Goal: Task Accomplishment & Management: Manage account settings

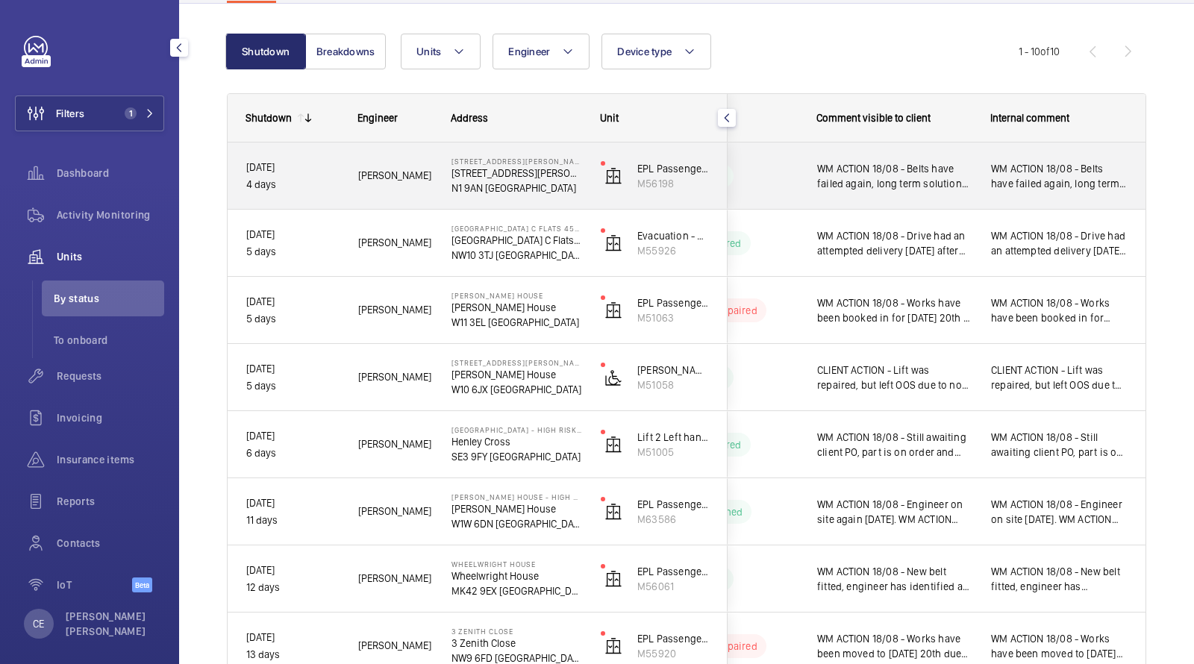
scroll to position [133, 0]
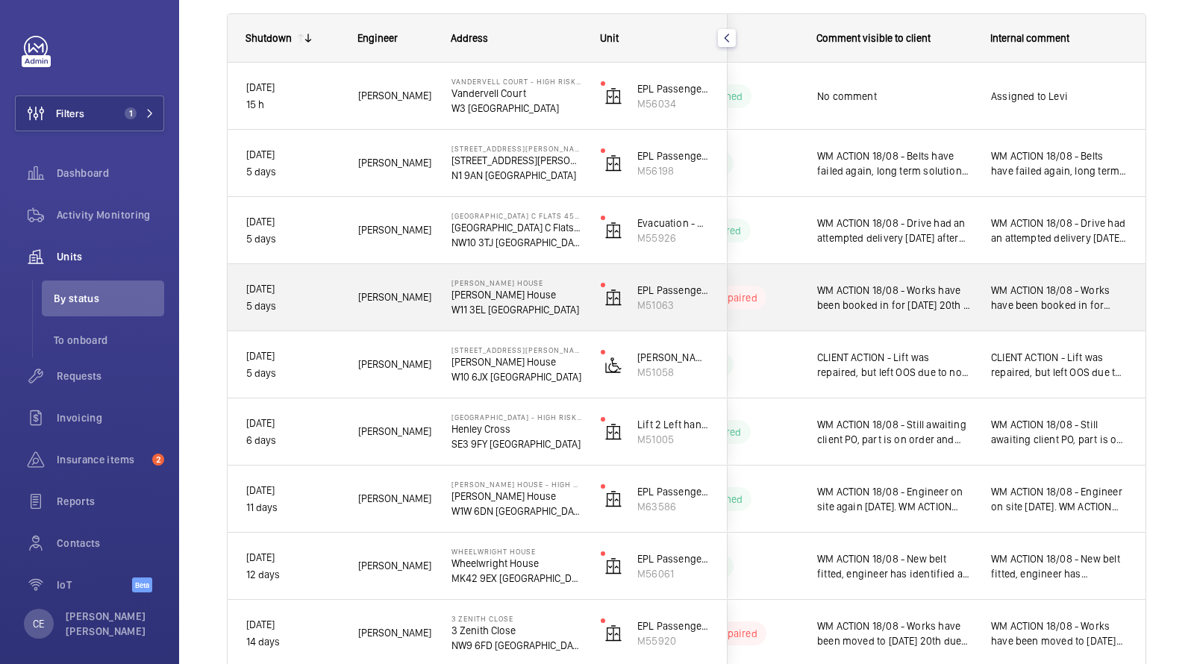
scroll to position [207, 0]
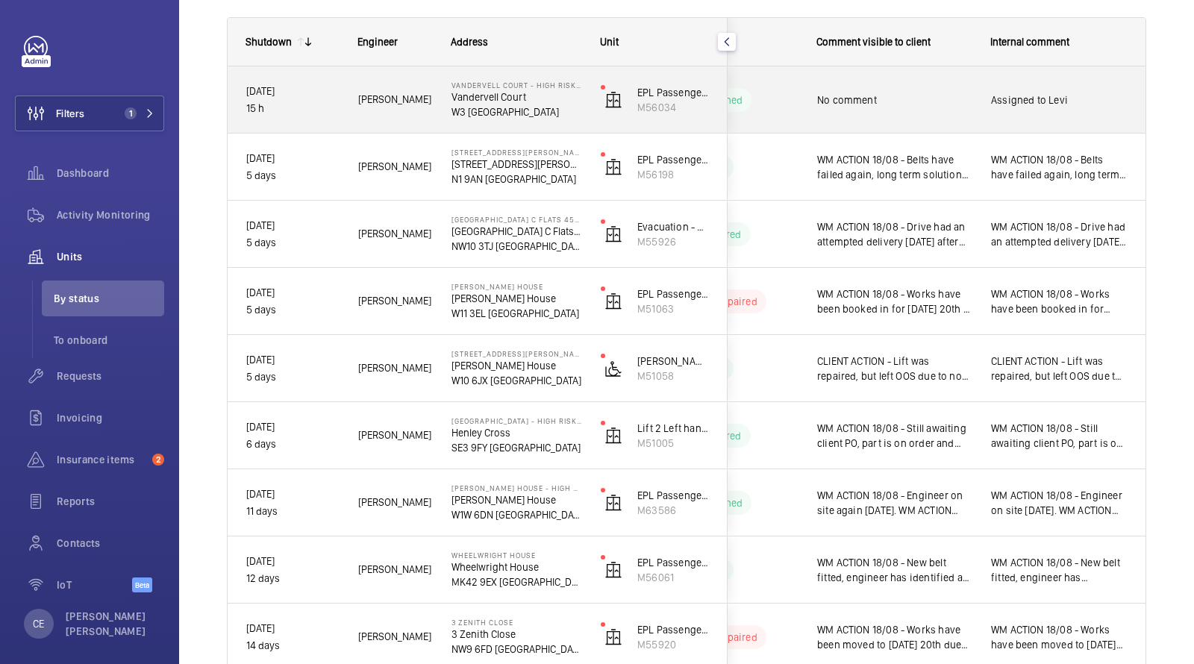
click at [830, 110] on div "No comment" at bounding box center [894, 100] width 154 height 34
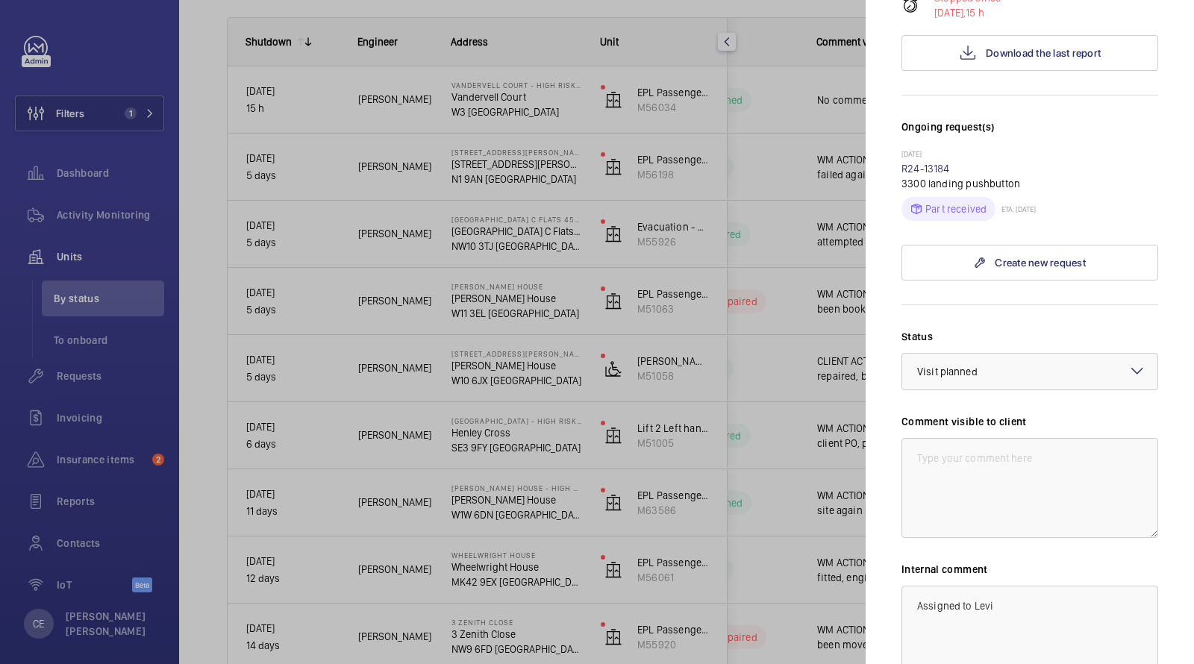
scroll to position [501, 0]
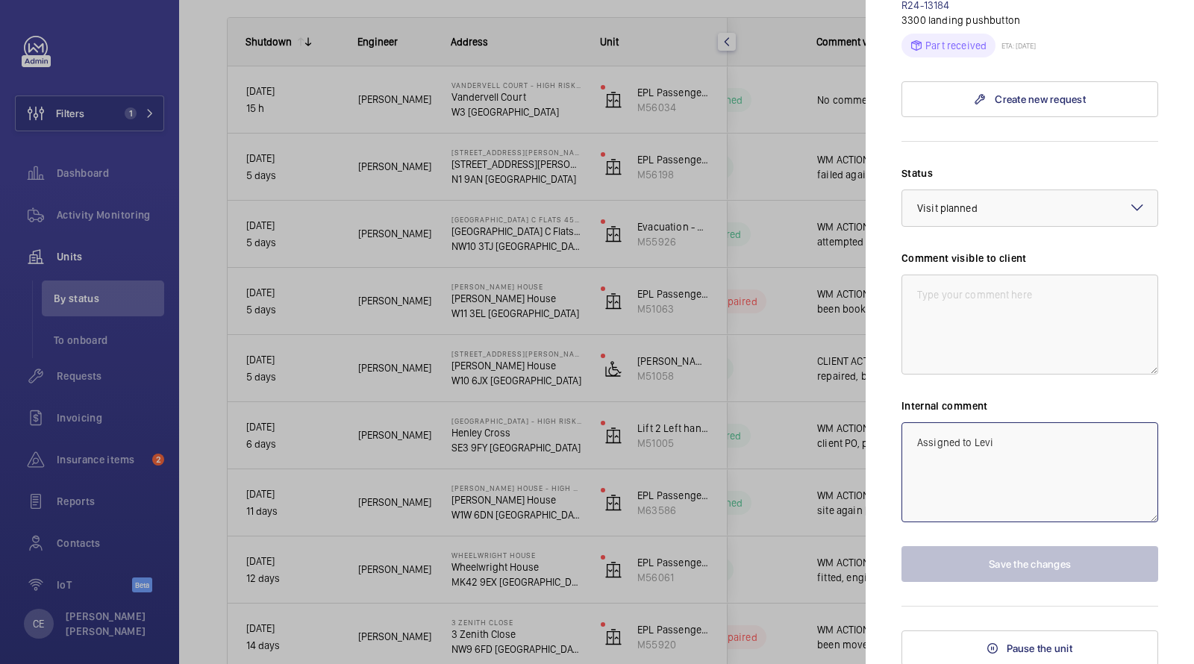
click at [919, 446] on textarea "Assigned to Levi" at bounding box center [1029, 472] width 257 height 100
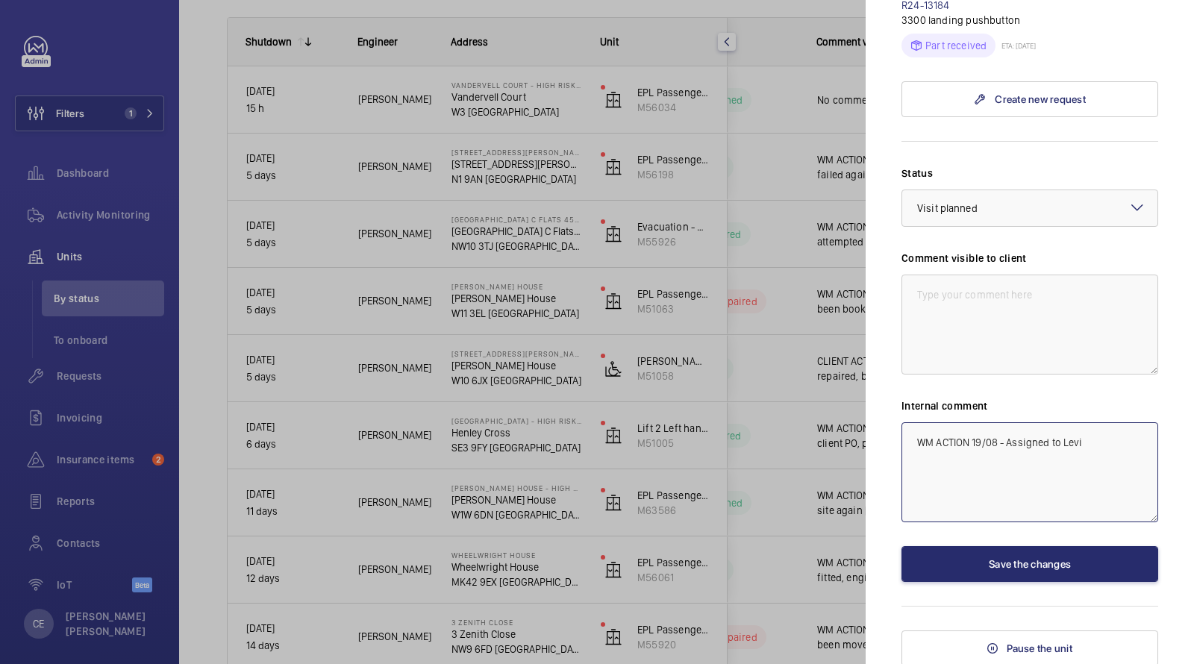
type textarea "WM ACTION 19/08 - Assigned to Levi"
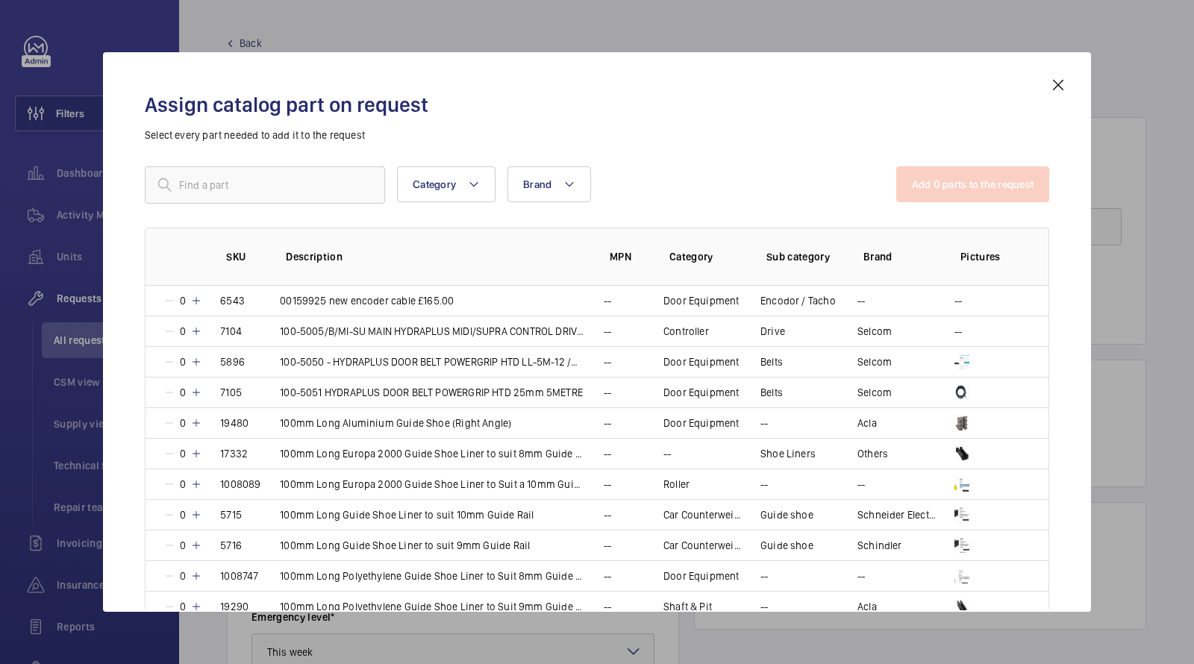
scroll to position [71, 0]
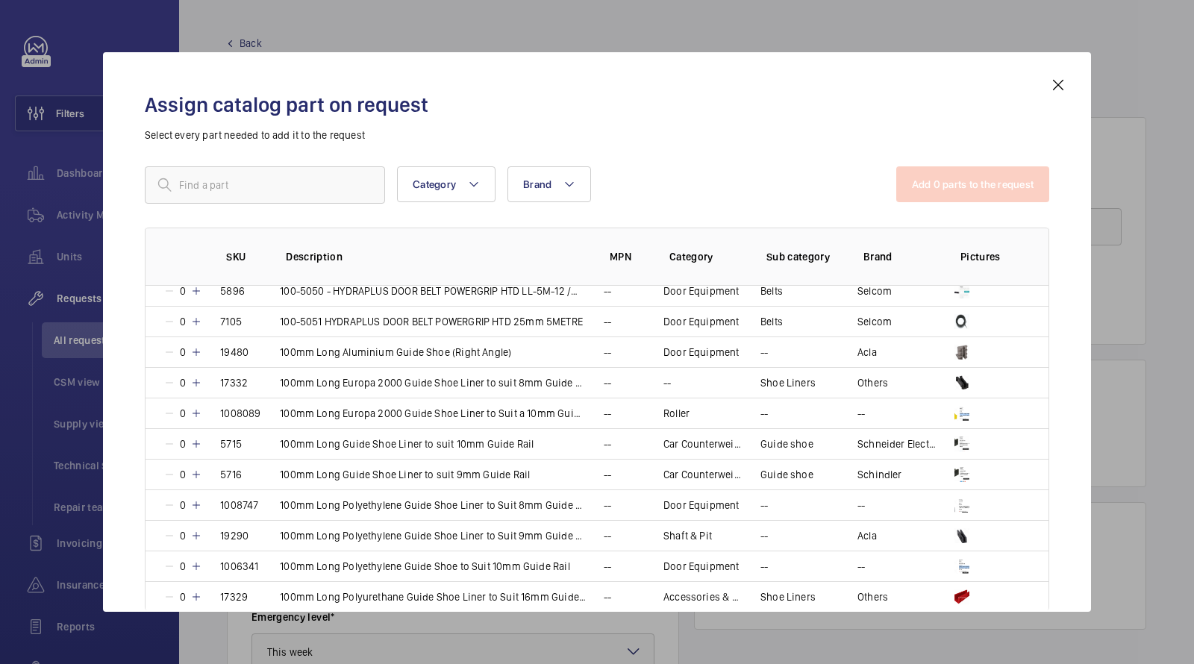
click at [1060, 82] on mat-icon at bounding box center [1058, 85] width 18 height 18
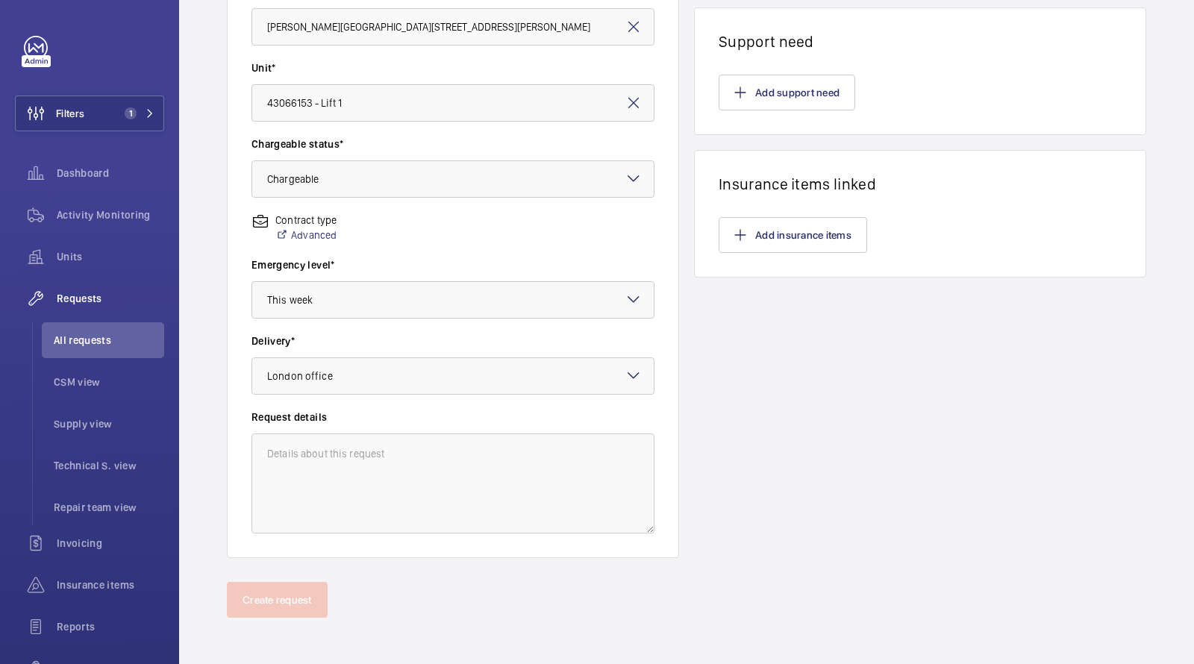
scroll to position [10, 0]
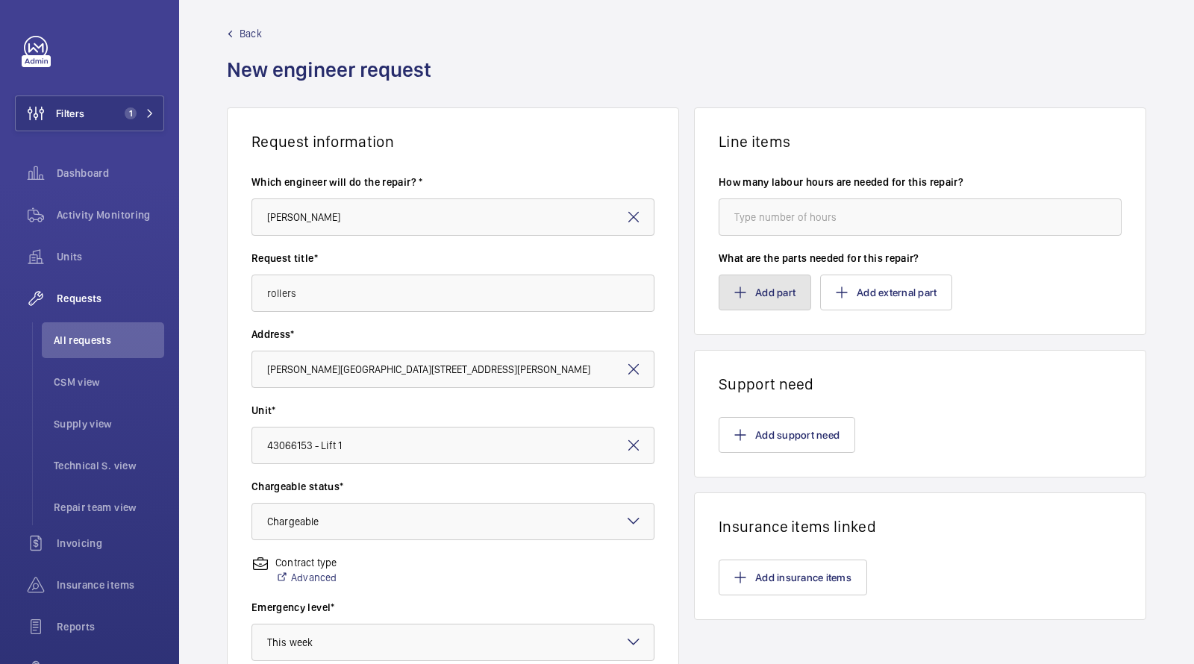
click at [761, 295] on button "Add part" at bounding box center [764, 293] width 93 height 36
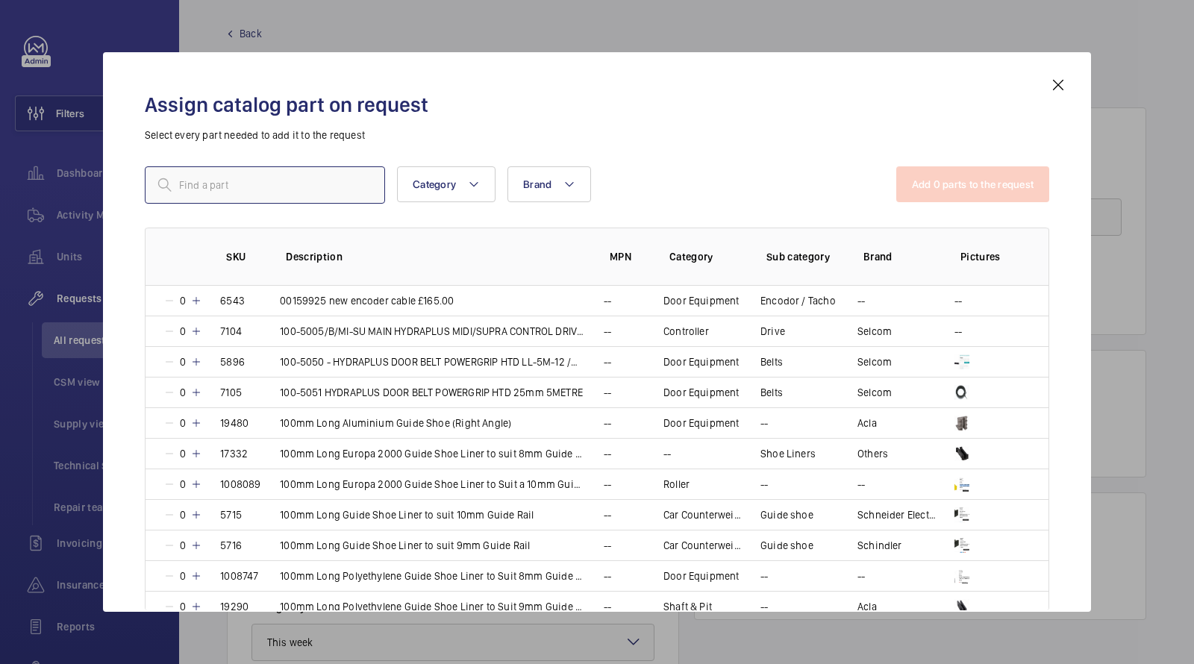
click at [321, 188] on input "text" at bounding box center [265, 184] width 240 height 37
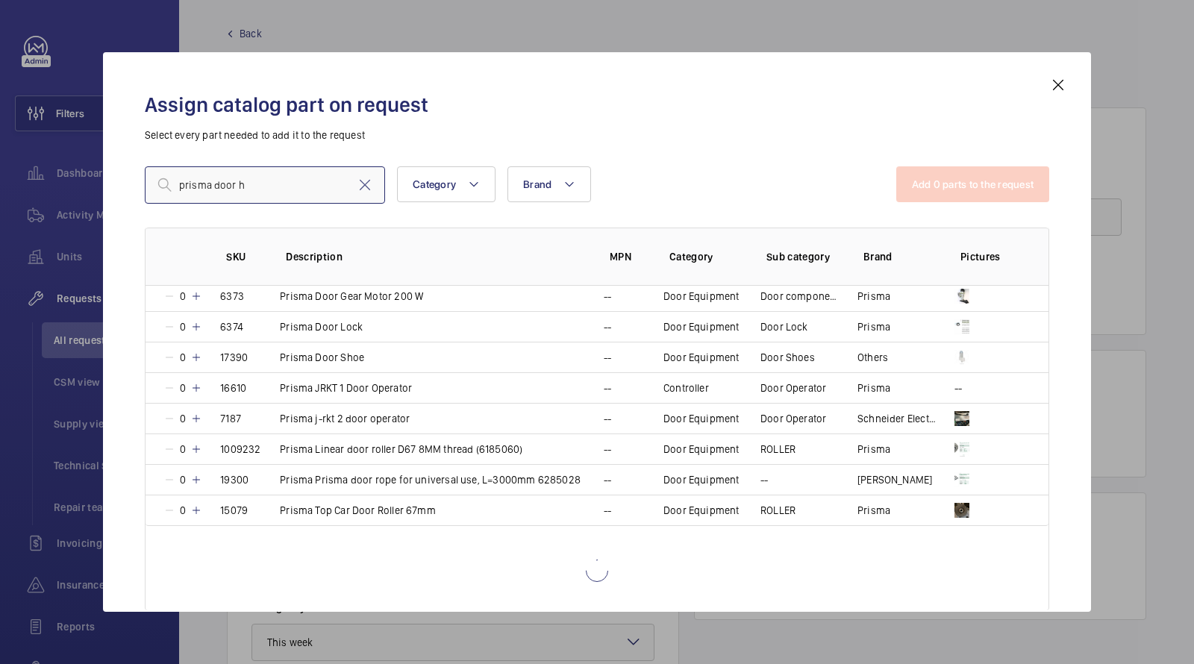
scroll to position [0, 0]
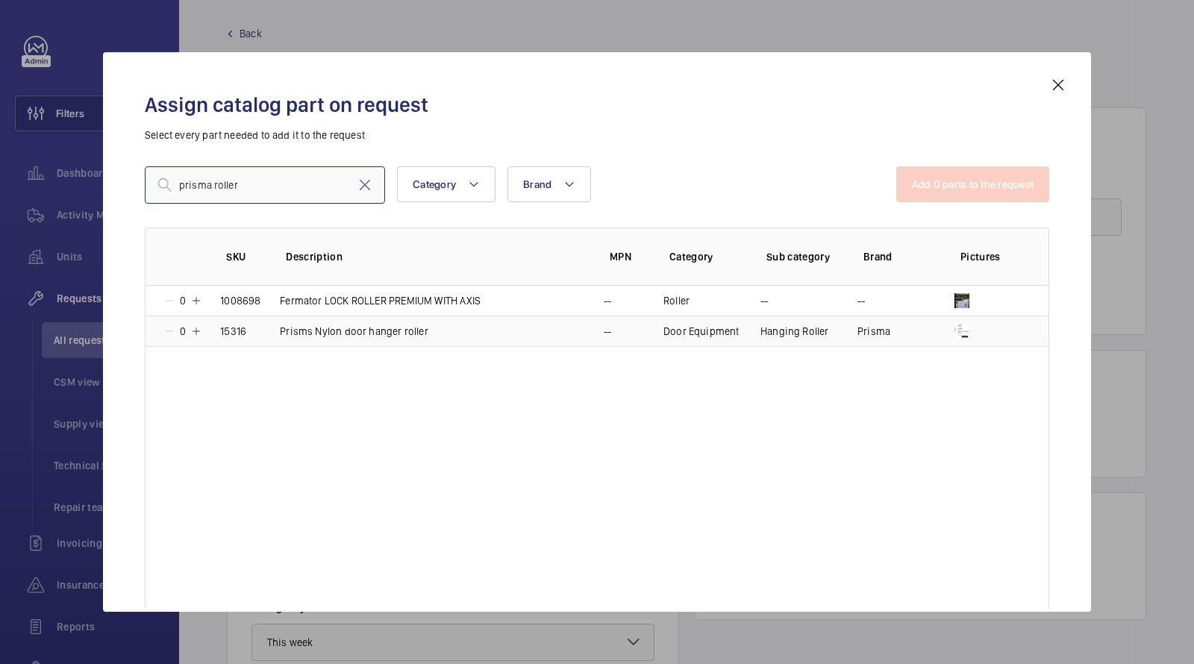
type input "prisma roller"
click at [267, 195] on input "prisma roller" at bounding box center [265, 184] width 240 height 37
drag, startPoint x: 267, startPoint y: 195, endPoint x: 104, endPoint y: 125, distance: 177.8
click at [136, 154] on div "Assign catalog part on request Select every part needed to add it to the reques…" at bounding box center [597, 344] width 940 height 536
paste input "1009989"
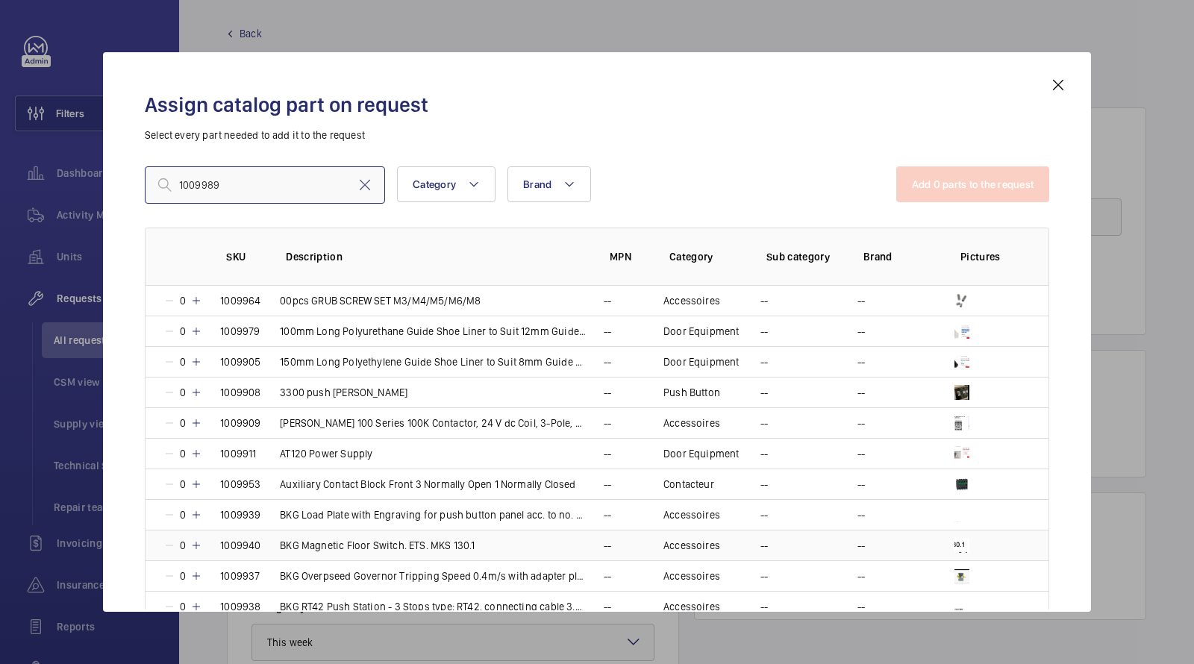
type input "1009989"
click at [269, 170] on input "1009989" at bounding box center [265, 184] width 240 height 37
drag, startPoint x: 265, startPoint y: 189, endPoint x: 0, endPoint y: 107, distance: 277.3
click at [17, 123] on div "Assign catalog part on request Select every part needed to add it to the reques…" at bounding box center [597, 332] width 1194 height 664
paste input "Prisma Door Hanger Roller with M10 Tapped Insert (Curved Track)"
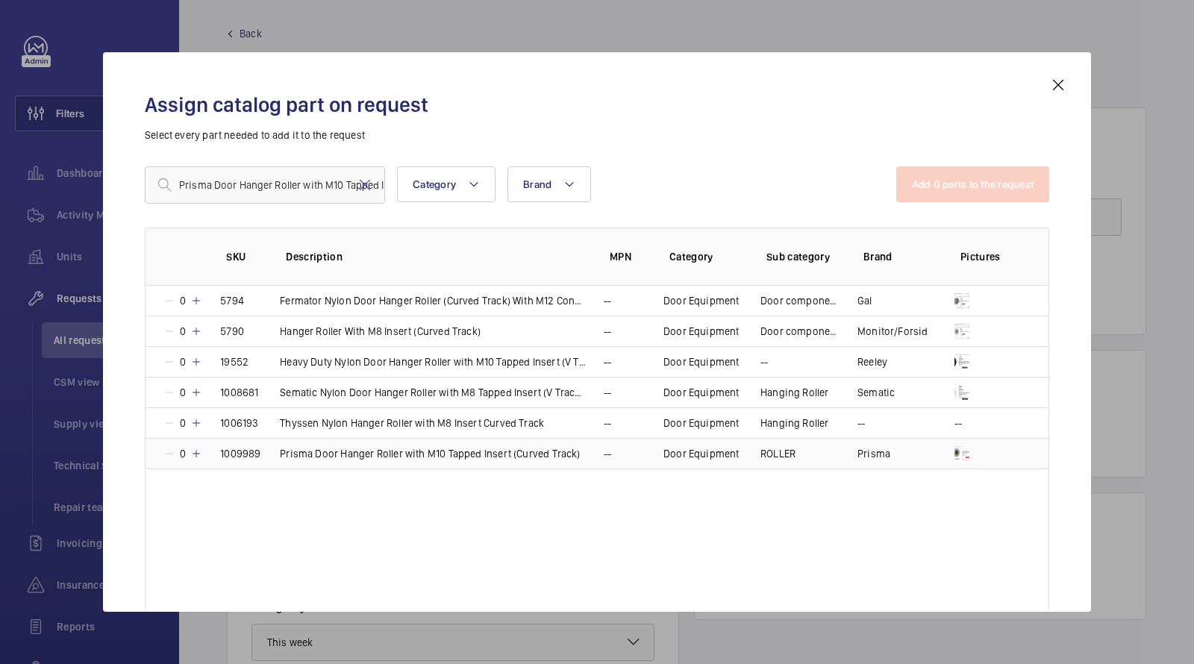
click at [932, 450] on td "Prisma" at bounding box center [887, 453] width 97 height 31
click at [231, 166] on input "Prisma Door Hanger Roller with M10 Tapped Insert (Curved Track)" at bounding box center [265, 184] width 240 height 37
click at [231, 170] on input "Prisma Door Hanger Roller with M10 Tapped Insert (Curved Track)" at bounding box center [265, 184] width 240 height 37
click at [231, 171] on input "Prisma Door Hanger Roller with M10 Tapped Insert (Curved Track)" at bounding box center [265, 184] width 240 height 37
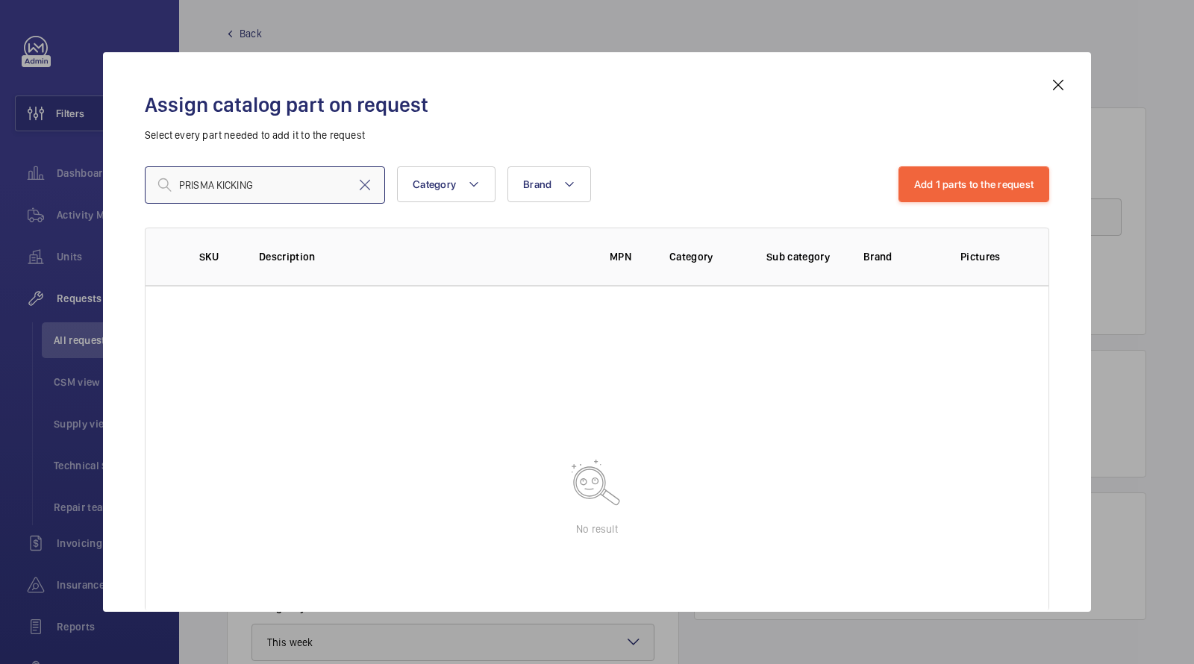
drag, startPoint x: 276, startPoint y: 193, endPoint x: 0, endPoint y: 159, distance: 278.2
click at [0, 167] on div "Assign catalog part on request Select every part needed to add it to the reques…" at bounding box center [597, 332] width 1194 height 664
paste input "risma Nylon Kicking Roller with M10 Eccentric Pin (Curved Track)"
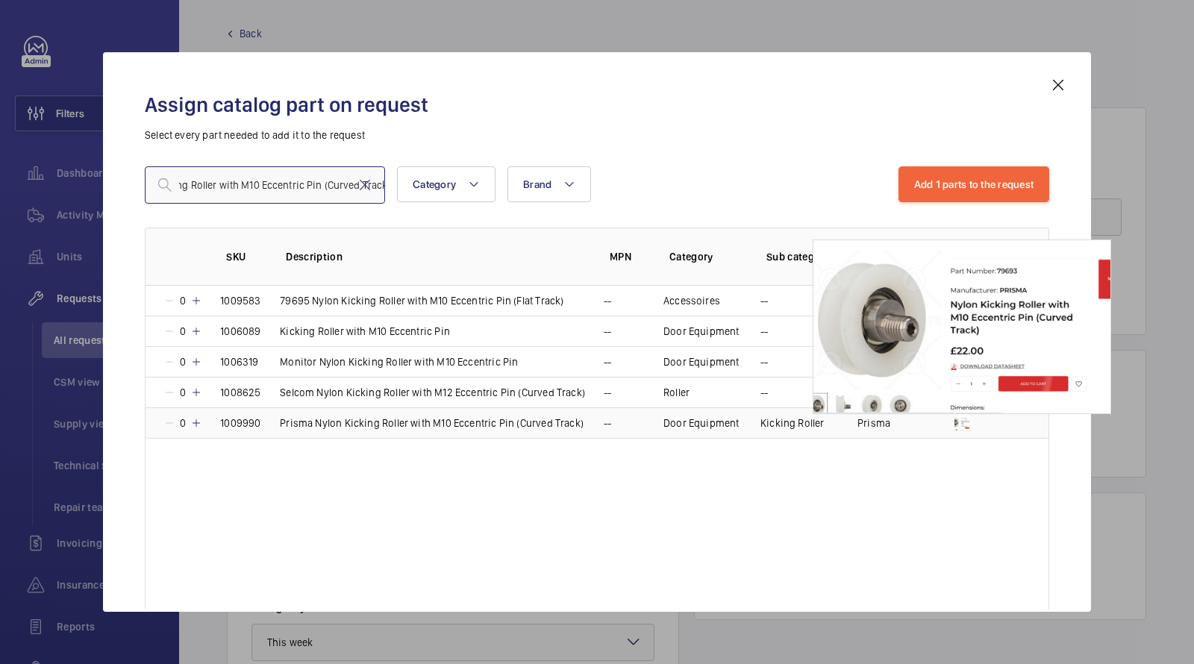
type input "Prisma Nylon Kicking Roller with M10 Eccentric Pin (Curved Track)"
click at [956, 421] on img at bounding box center [961, 423] width 15 height 15
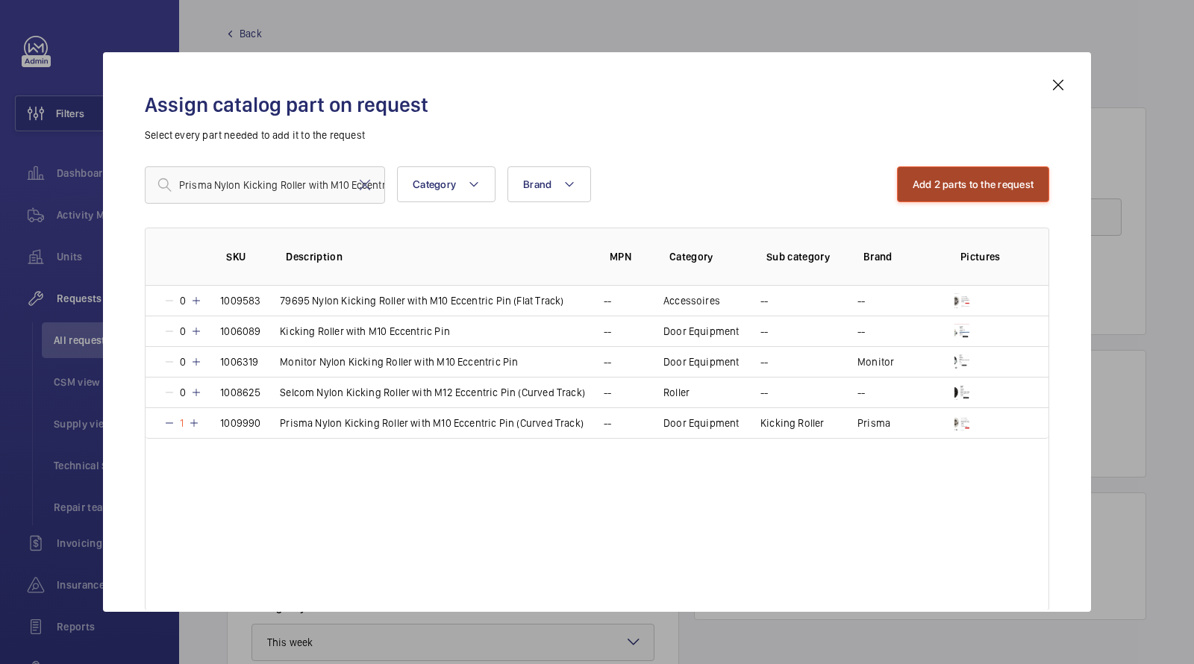
click at [995, 182] on button "Add 2 parts to the request" at bounding box center [973, 184] width 153 height 36
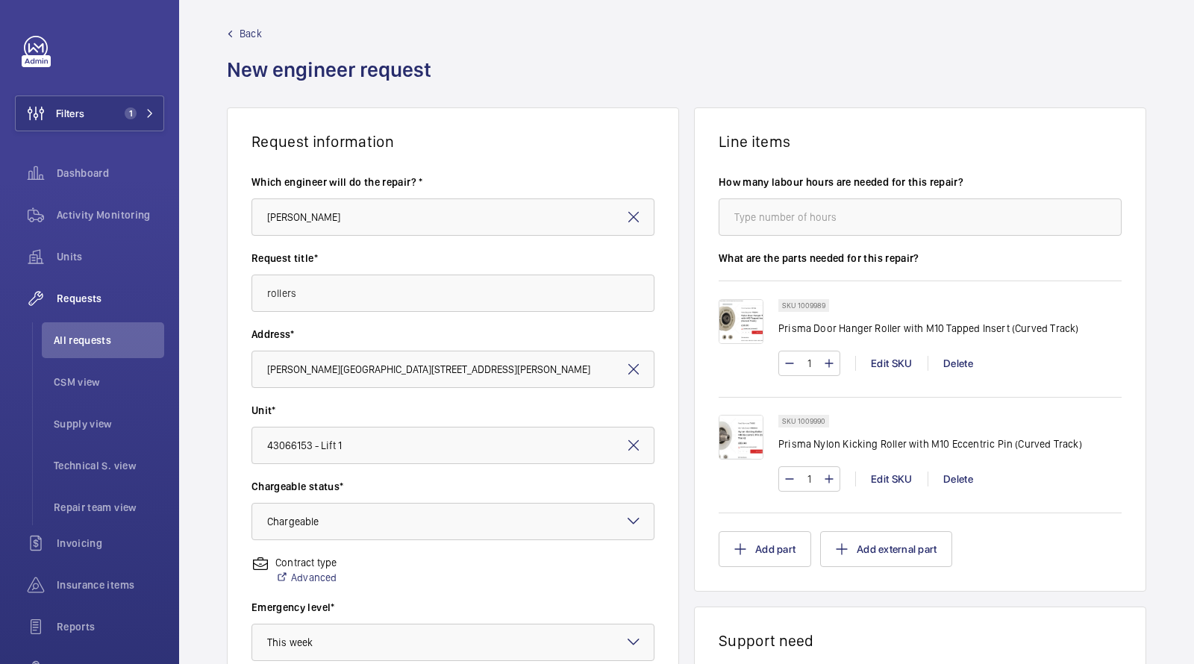
scroll to position [119, 0]
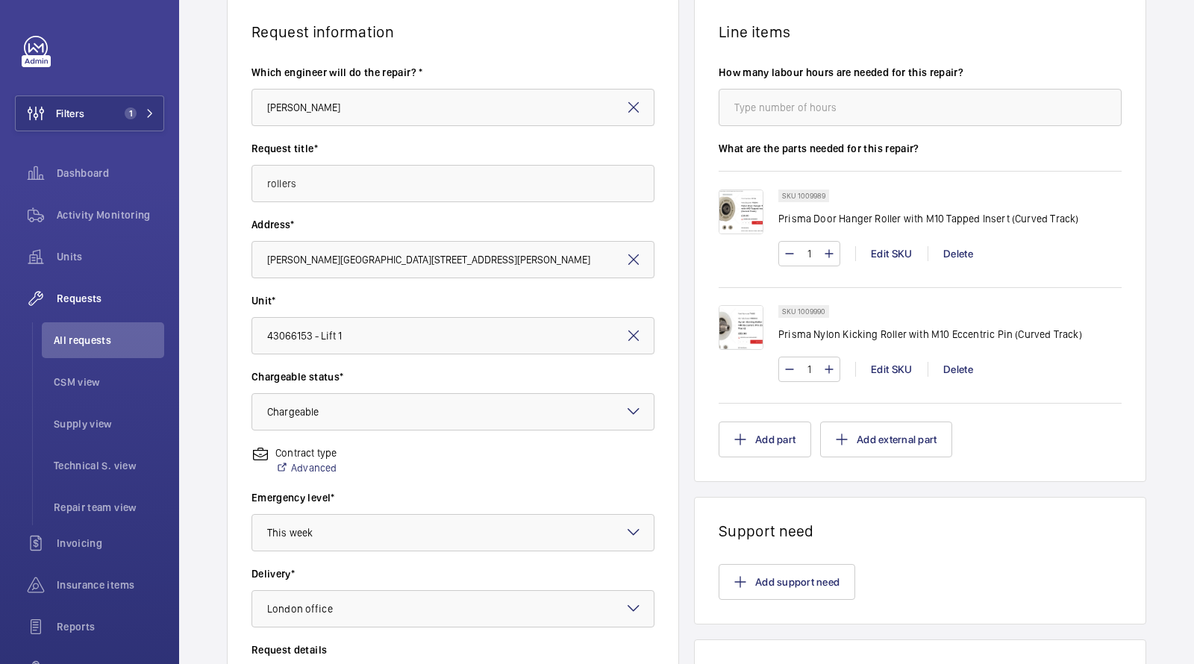
click at [809, 363] on input "1" at bounding box center [809, 369] width 28 height 24
type input "30"
click at [812, 255] on input "1" at bounding box center [809, 254] width 28 height 24
type input "30"
click at [1036, 445] on div "Add part Add external part" at bounding box center [919, 440] width 403 height 36
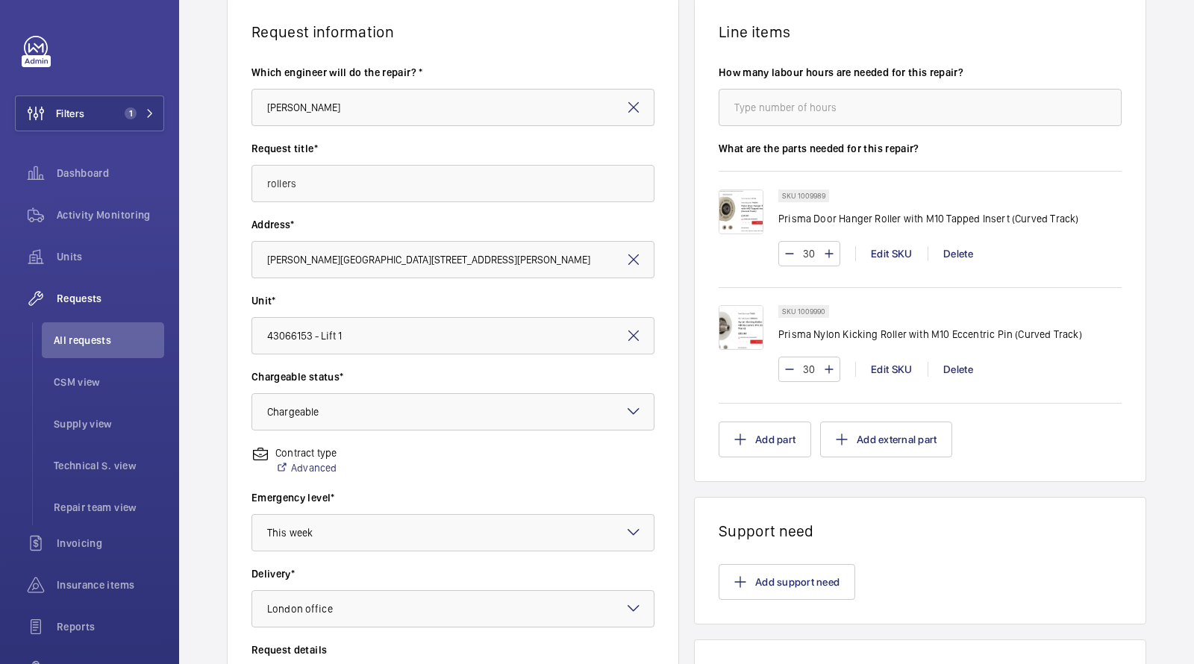
scroll to position [352, 0]
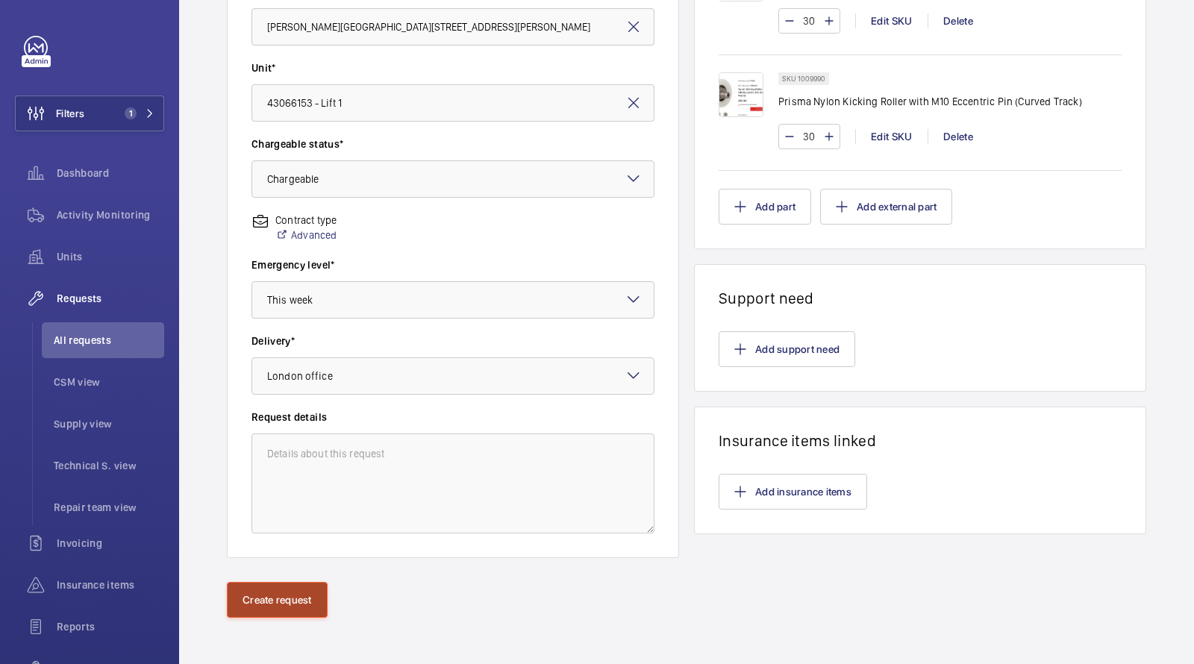
click at [293, 604] on button "Create request" at bounding box center [277, 600] width 101 height 36
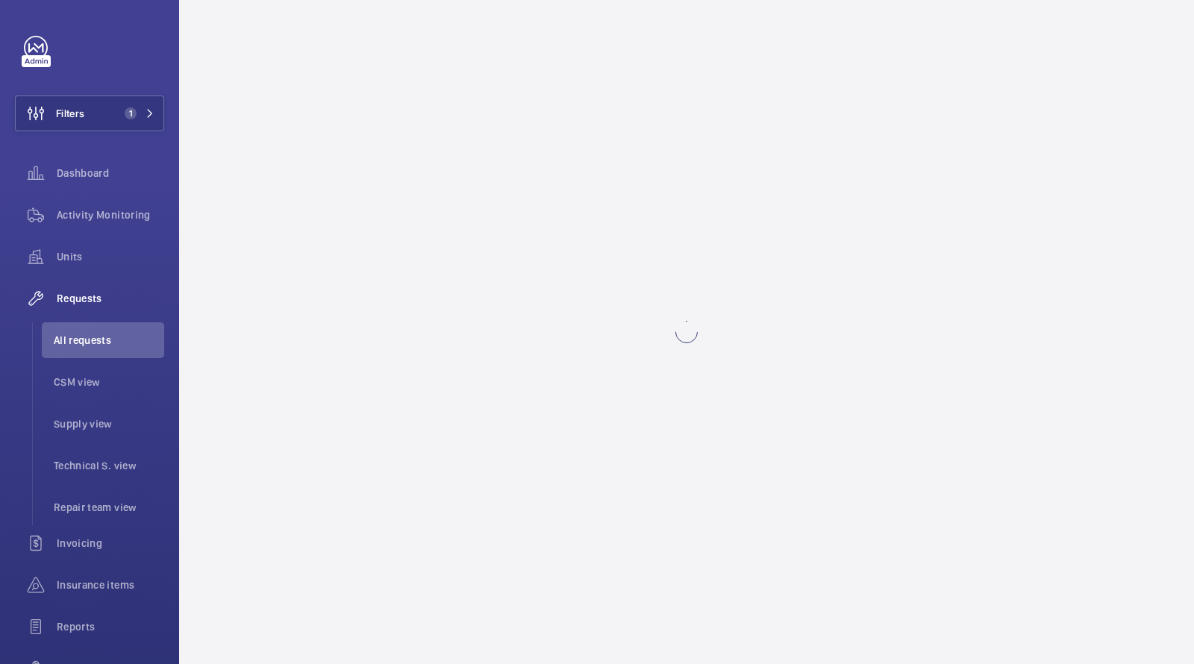
scroll to position [0, 0]
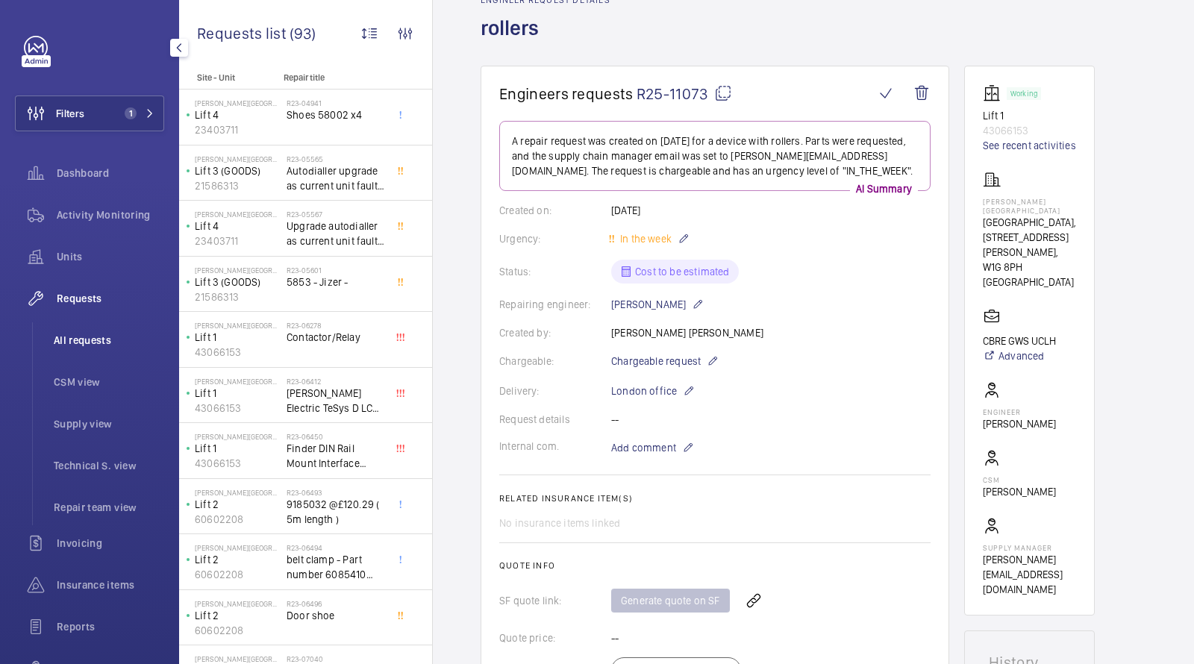
click at [88, 334] on span "All requests" at bounding box center [109, 340] width 110 height 15
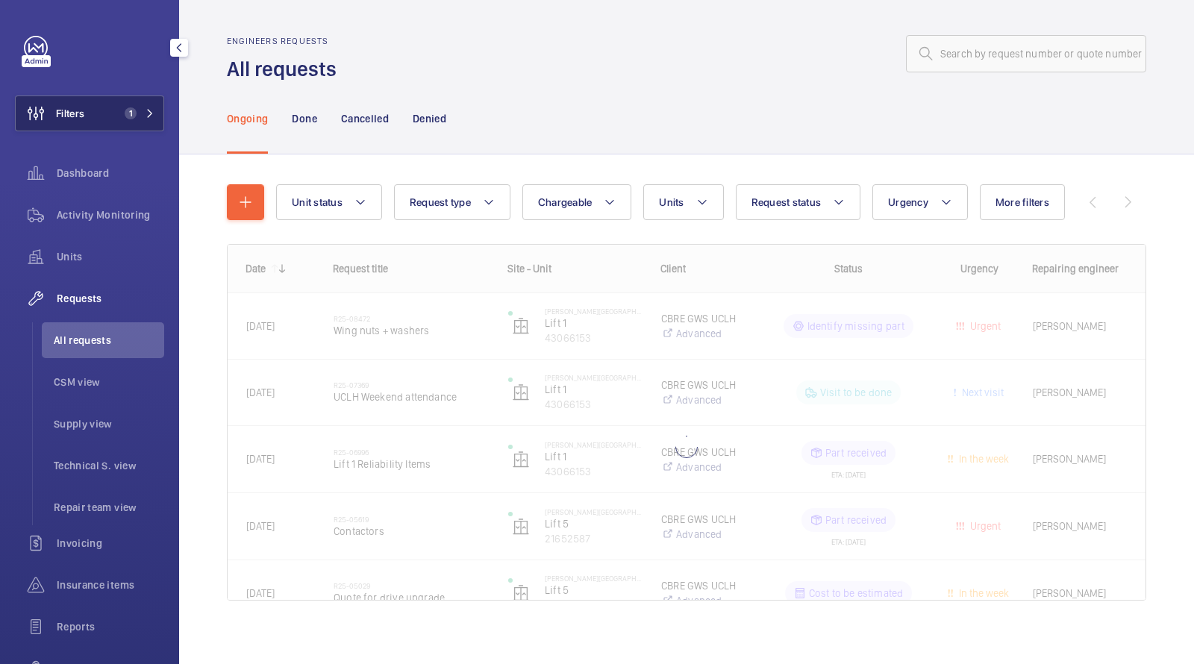
click at [109, 119] on button "Filters 1" at bounding box center [89, 113] width 149 height 36
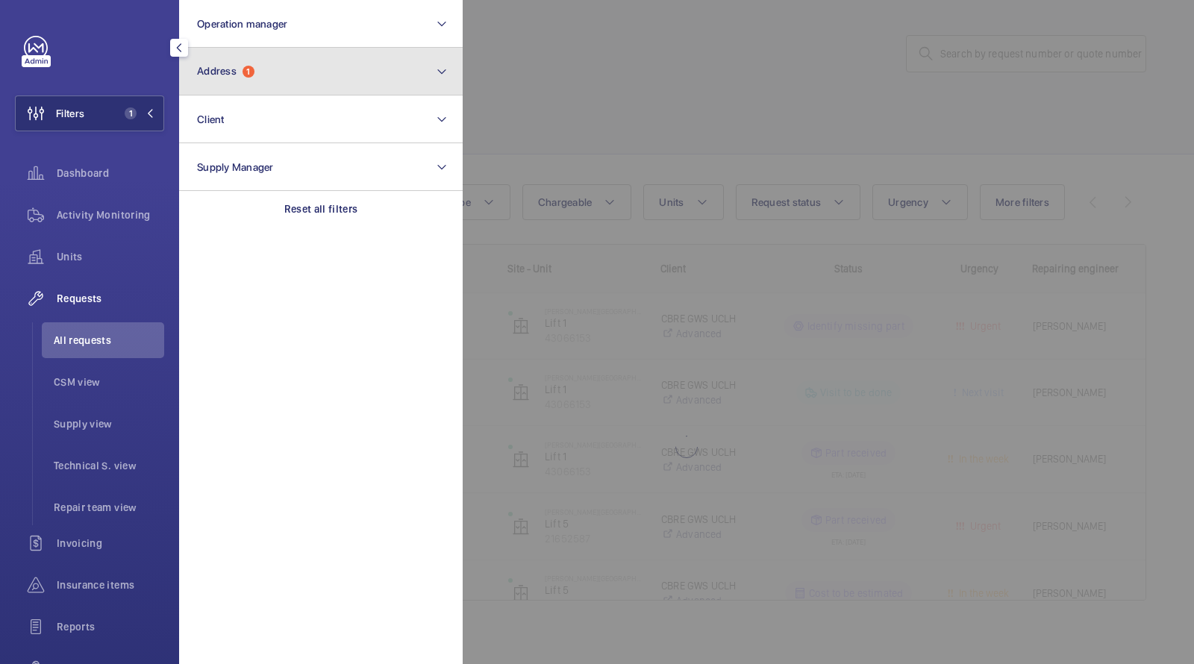
click at [256, 87] on button "Address 1" at bounding box center [320, 72] width 283 height 48
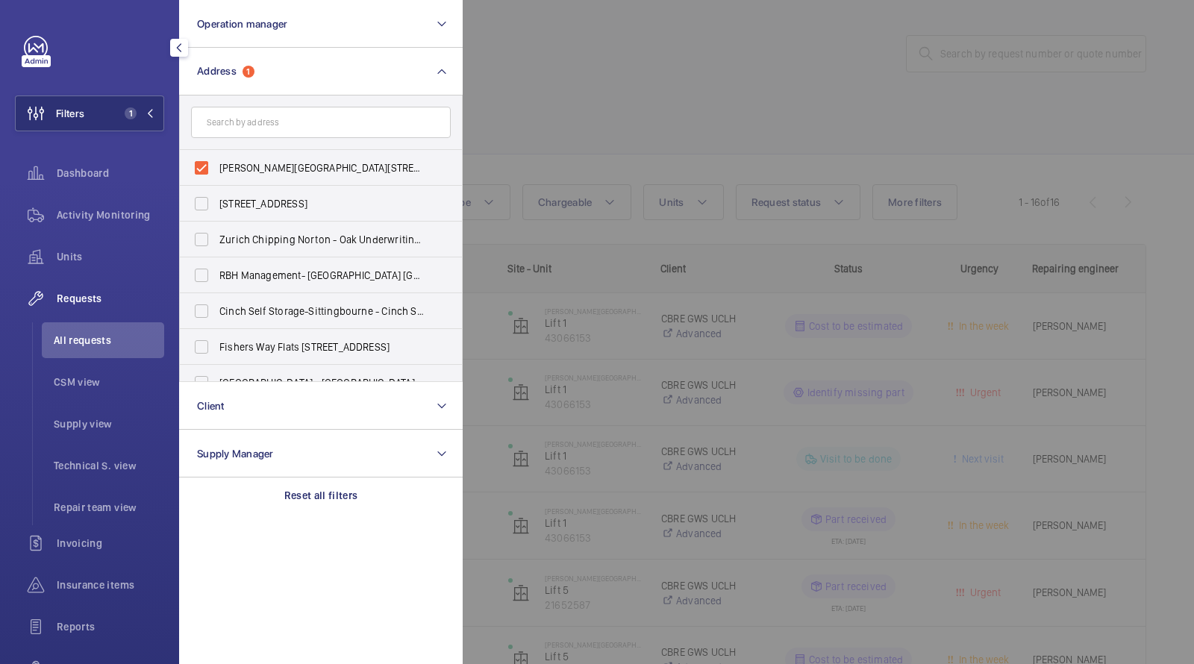
click at [631, 59] on div at bounding box center [1060, 332] width 1194 height 664
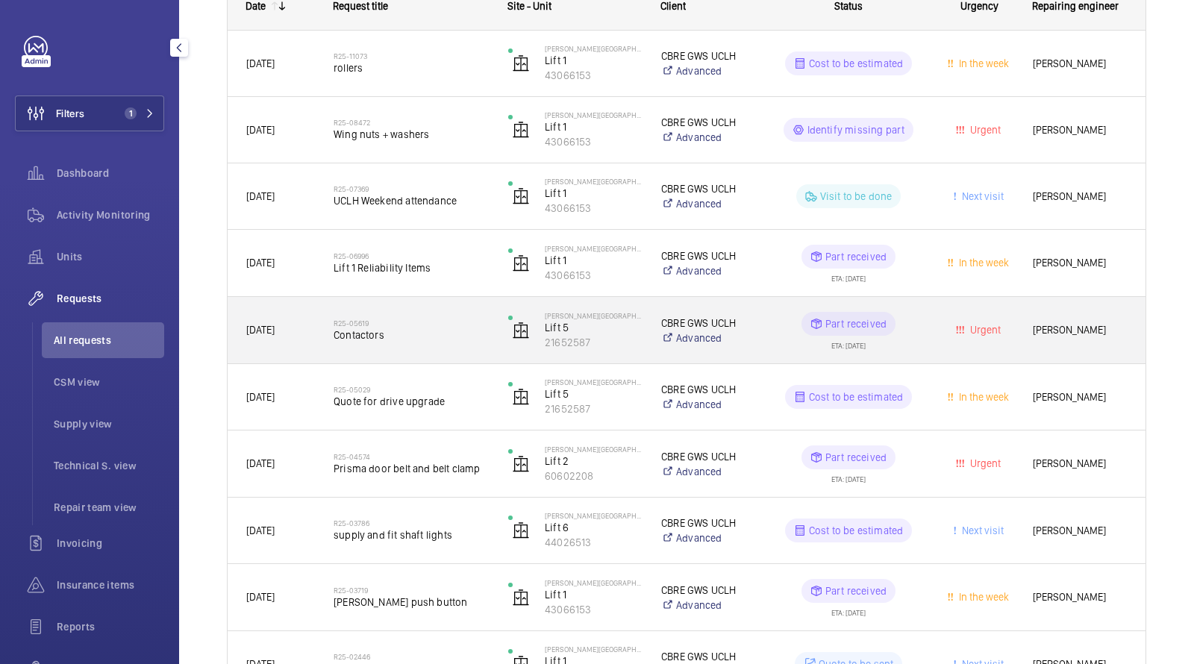
scroll to position [247, 0]
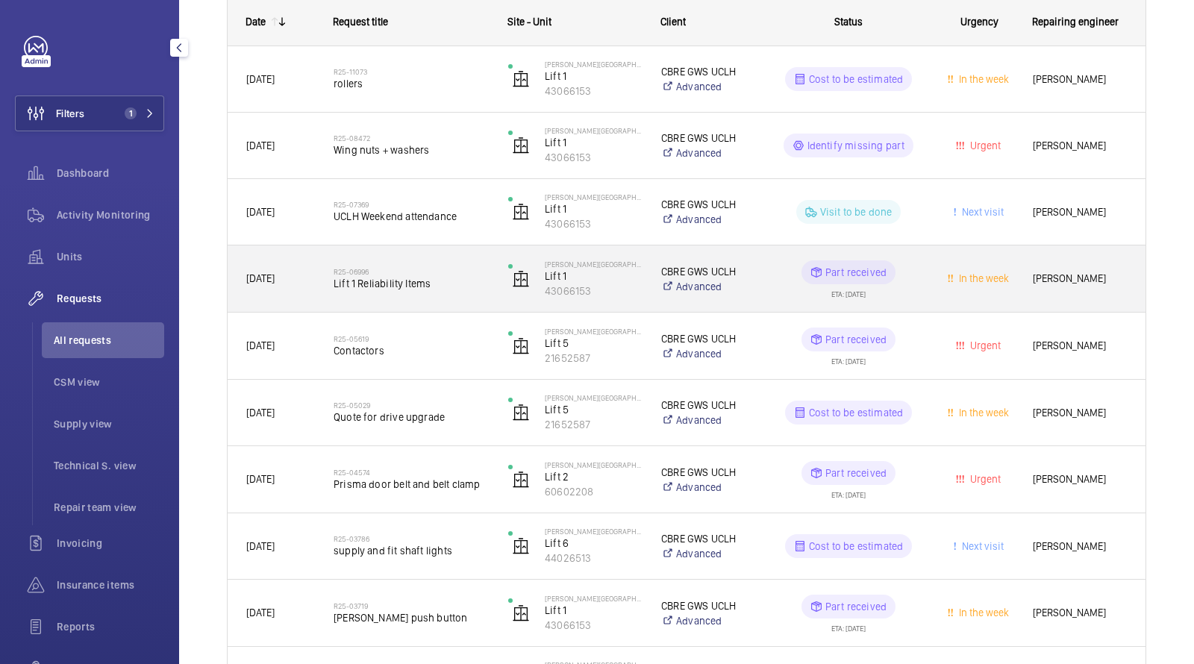
click at [375, 277] on span "Lift 1 Reliability Items" at bounding box center [410, 283] width 155 height 15
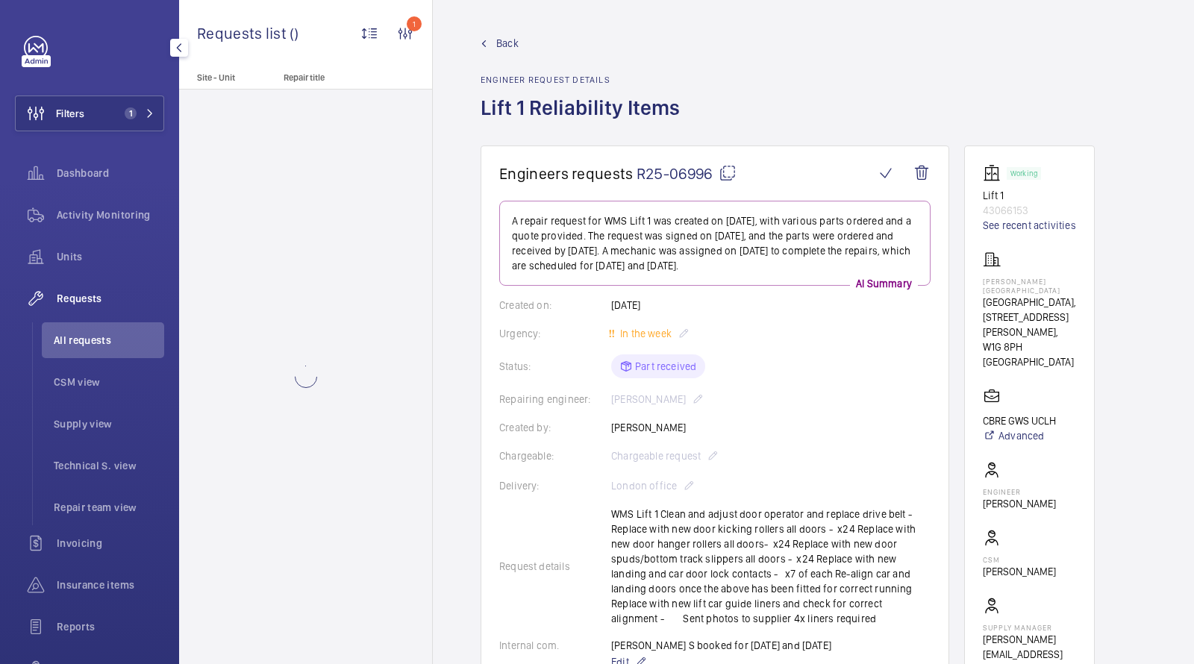
scroll to position [378, 0]
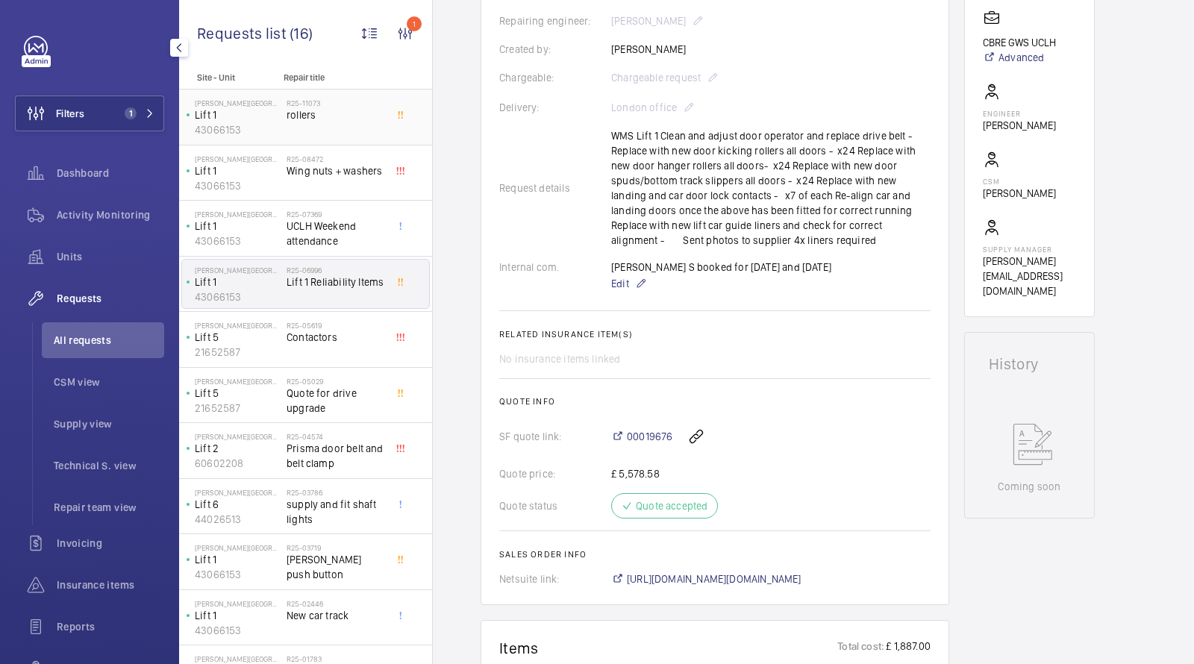
click at [300, 110] on span "rollers" at bounding box center [335, 114] width 98 height 15
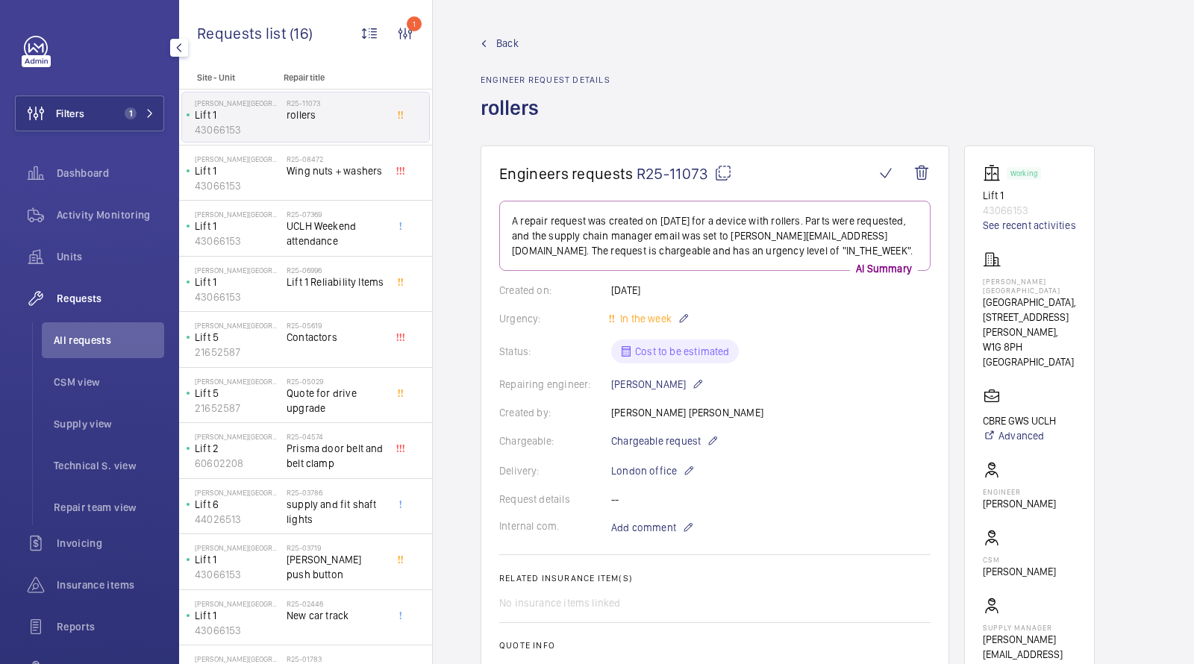
scroll to position [375, 0]
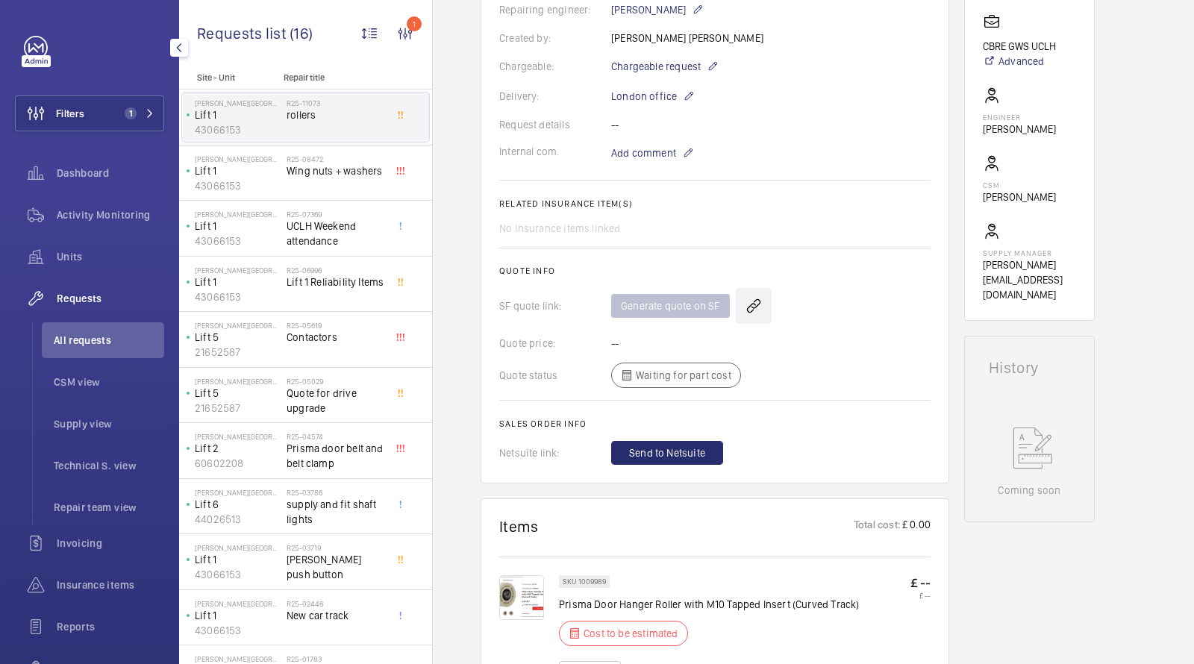
click at [749, 296] on wm-front-icon-button at bounding box center [754, 306] width 36 height 36
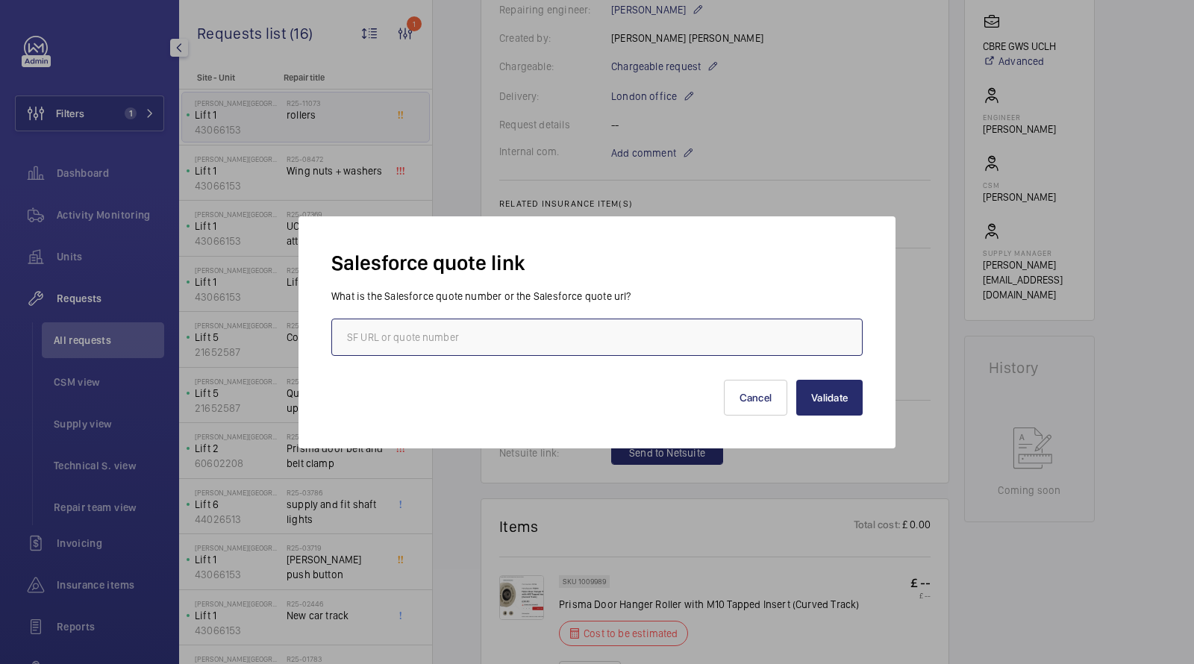
click at [570, 328] on input "text" at bounding box center [596, 337] width 531 height 37
paste input "00019676"
type input "00019676"
click at [839, 407] on button "Validate" at bounding box center [829, 398] width 66 height 36
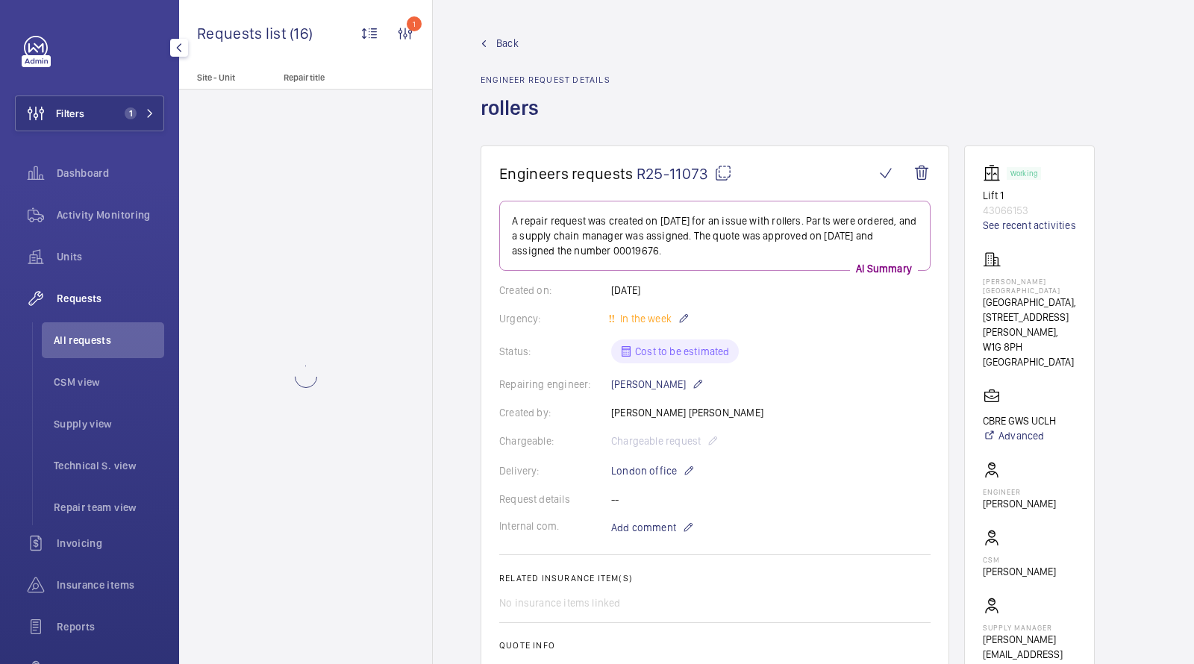
scroll to position [510, 0]
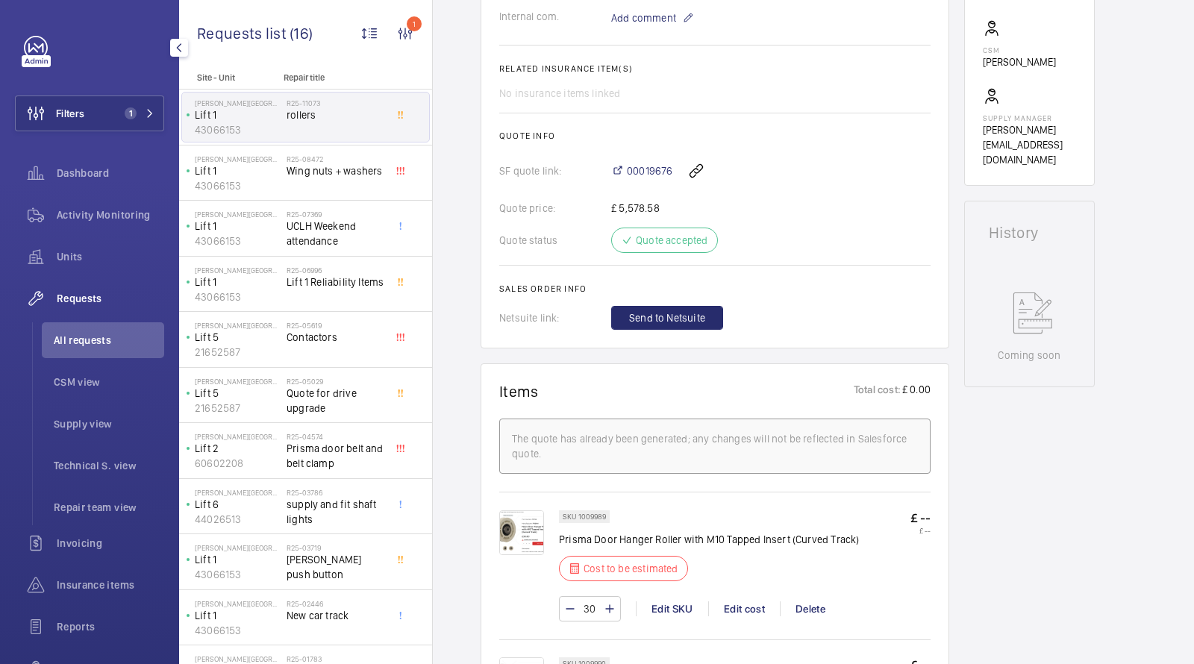
click at [642, 304] on wm-front-card-body "A repair request was created on 2025-08-19 for an issue with rollers. Parts wer…" at bounding box center [714, 10] width 431 height 639
click at [642, 313] on span "Send to Netsuite" at bounding box center [667, 317] width 76 height 15
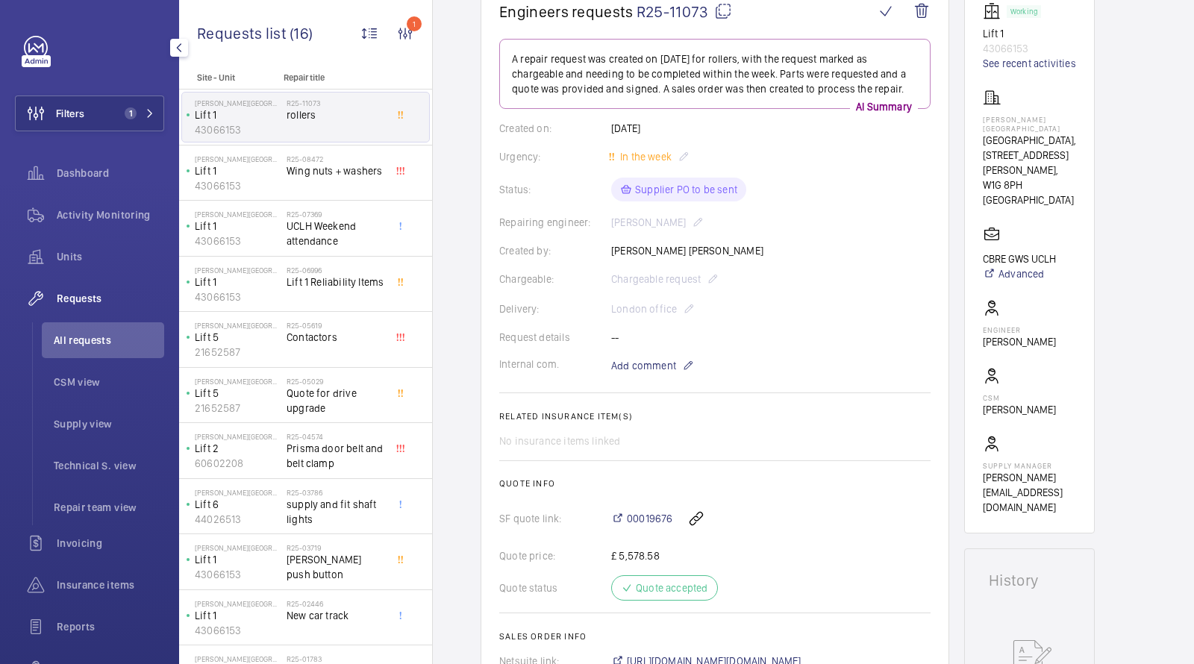
scroll to position [463, 0]
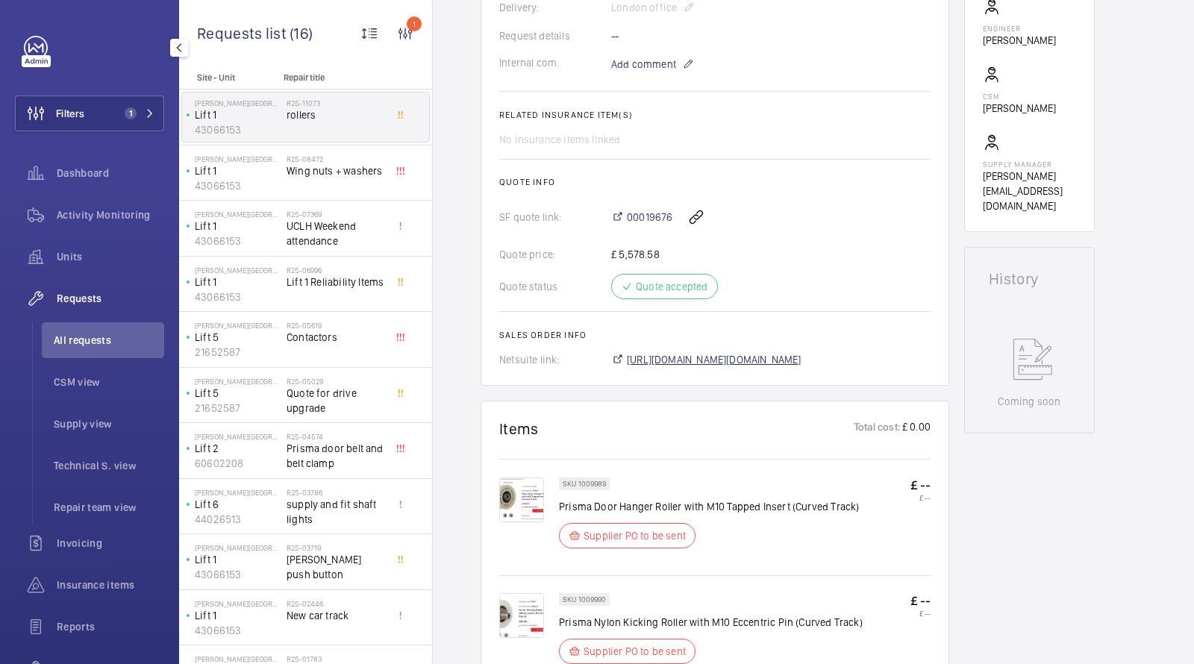
click at [692, 352] on span "https://6461500.app.netsuite.com/app/accounting/transactions/salesord.nl?id=291…" at bounding box center [714, 359] width 175 height 15
click at [71, 262] on span "Units" at bounding box center [110, 256] width 107 height 15
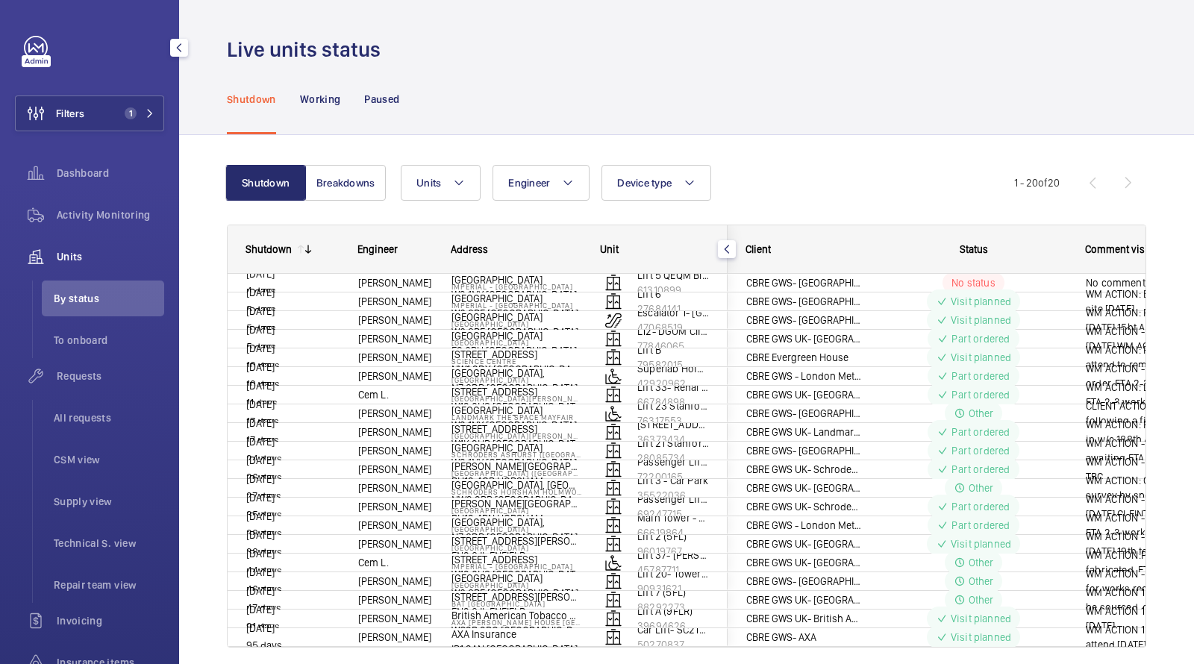
click at [117, 95] on div "Filters 1 Dashboard Activity Monitoring Units By status To onboard Requests All…" at bounding box center [89, 424] width 149 height 776
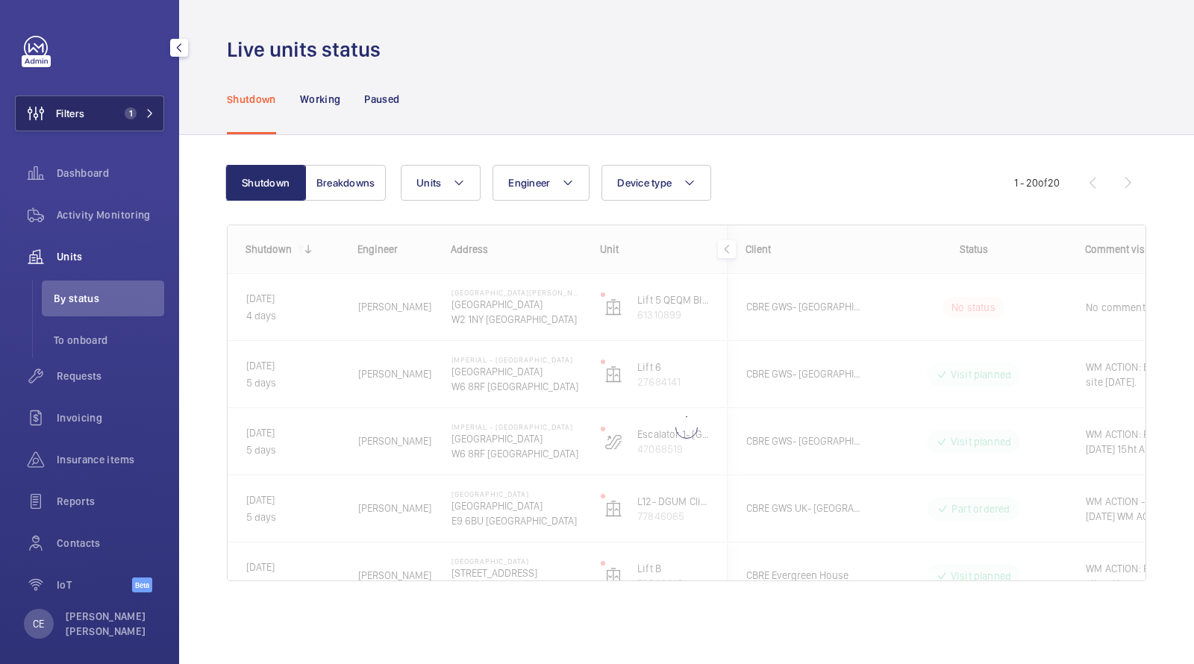
click at [157, 116] on button "Filters 1" at bounding box center [89, 113] width 149 height 36
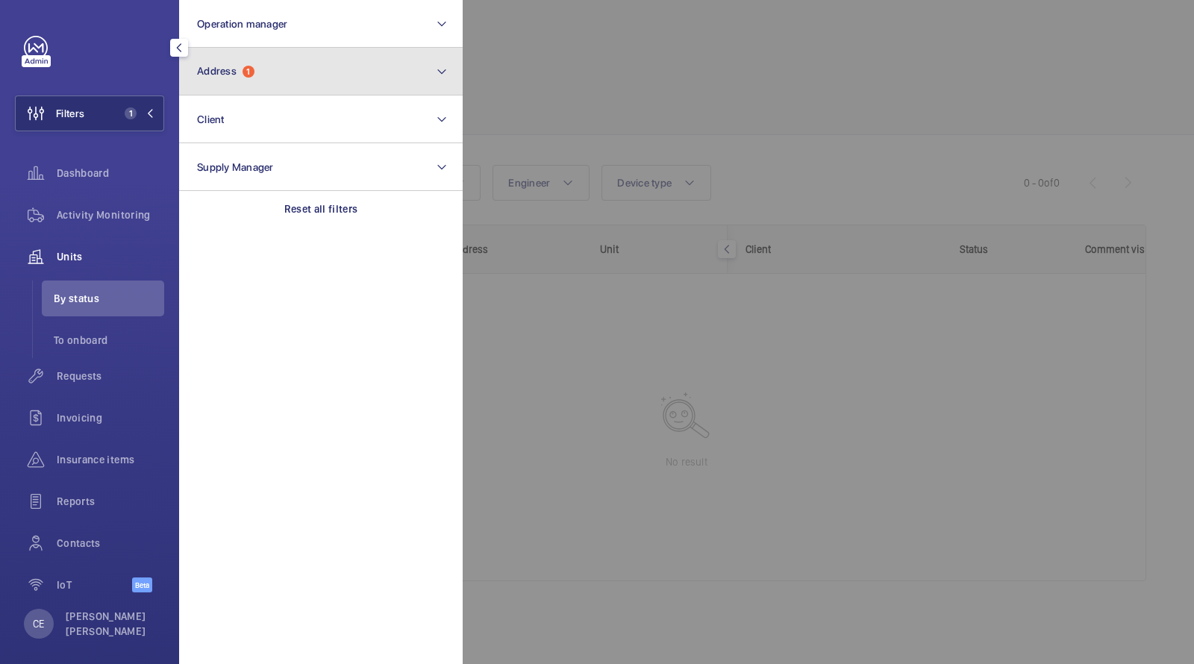
click at [239, 78] on button "Address 1" at bounding box center [320, 72] width 283 height 48
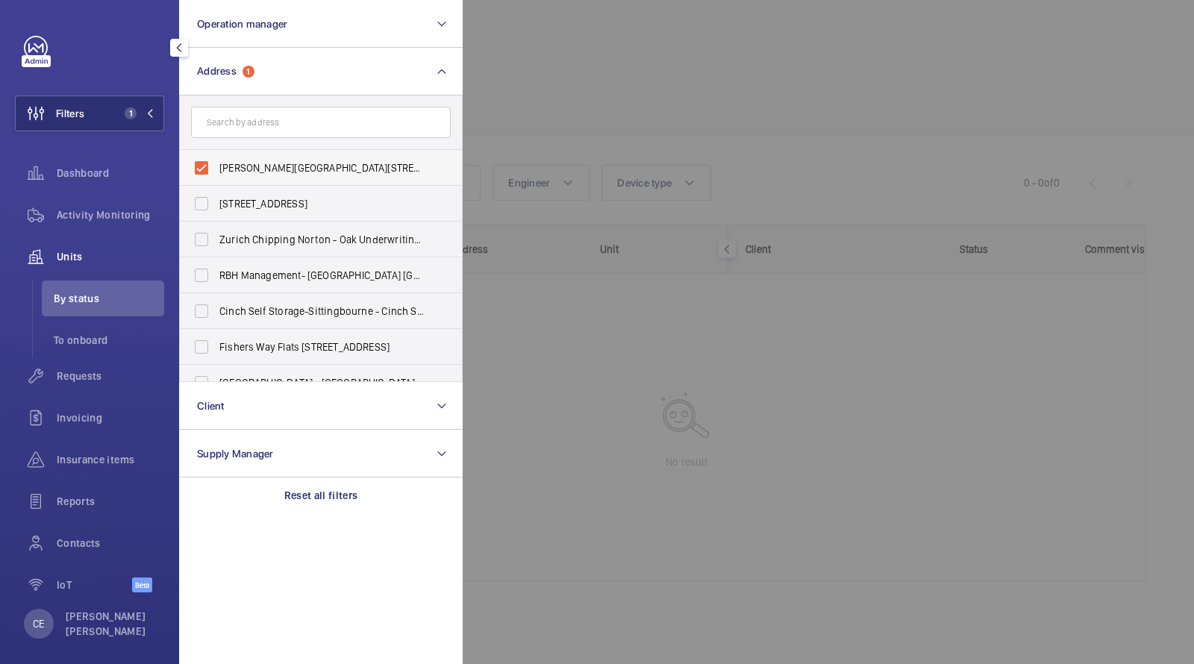
click at [236, 161] on span "Westmoreland Street - UCLH, 16-18 Westmoreland Street,, LONDON W1G 8PH" at bounding box center [321, 167] width 205 height 15
click at [216, 161] on input "Westmoreland Street - UCLH, 16-18 Westmoreland Street,, LONDON W1G 8PH" at bounding box center [202, 168] width 30 height 30
checkbox input "false"
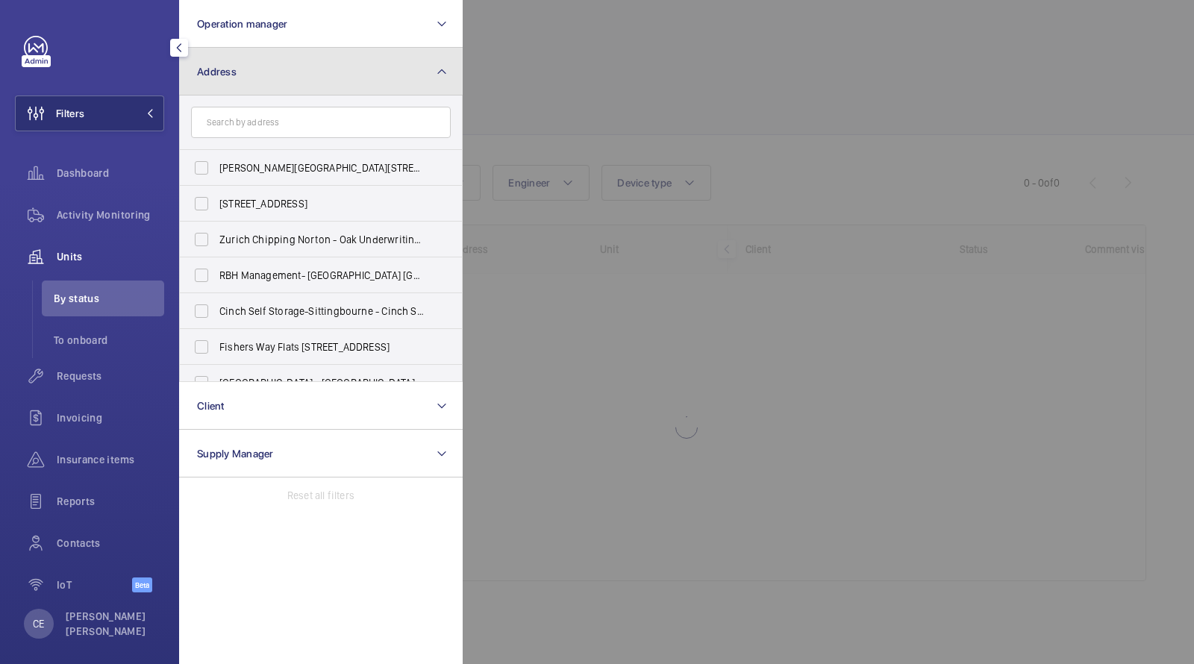
click at [237, 77] on button "Address" at bounding box center [320, 72] width 283 height 48
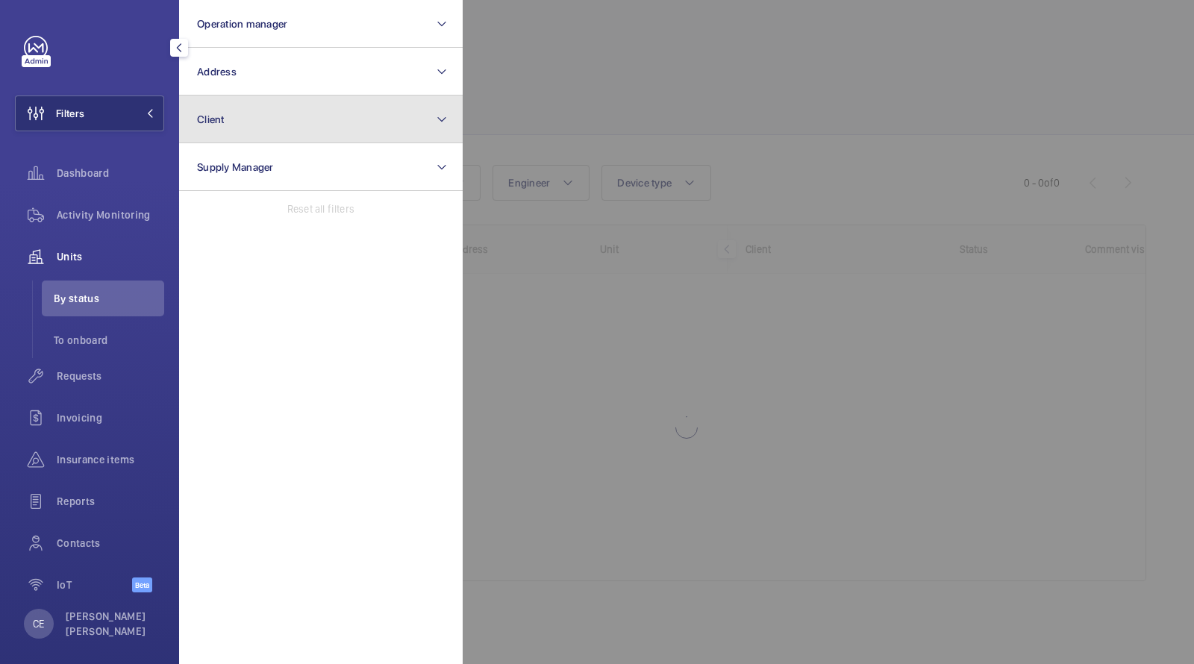
click at [233, 131] on button "Client" at bounding box center [320, 119] width 283 height 48
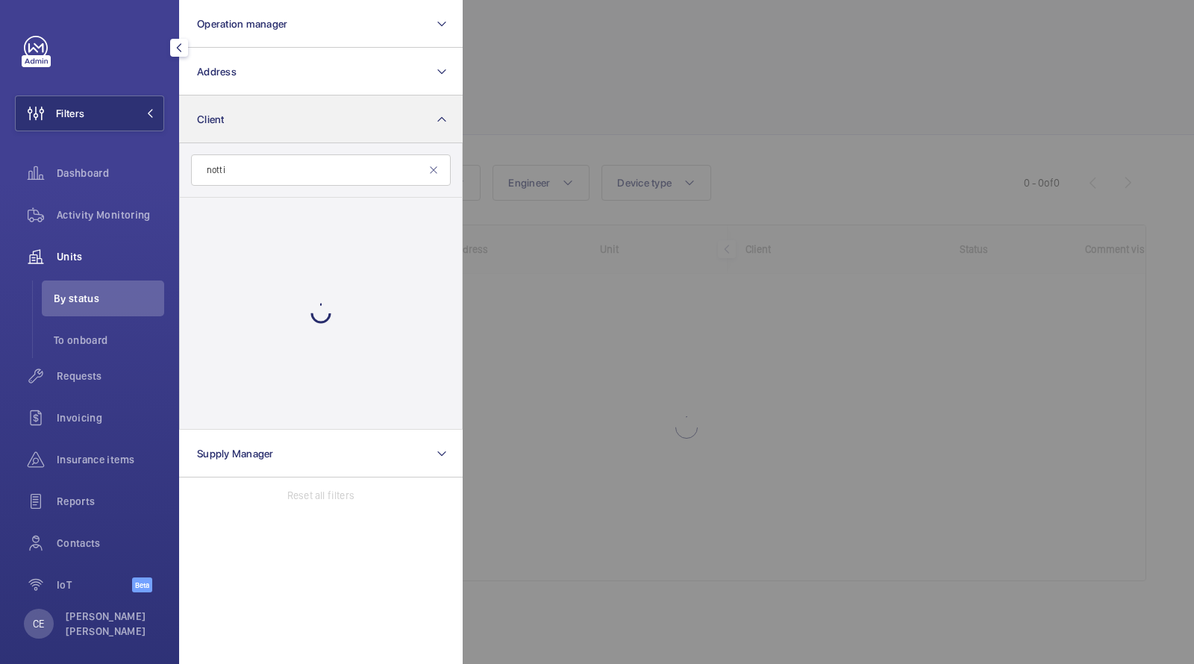
type input "nottin"
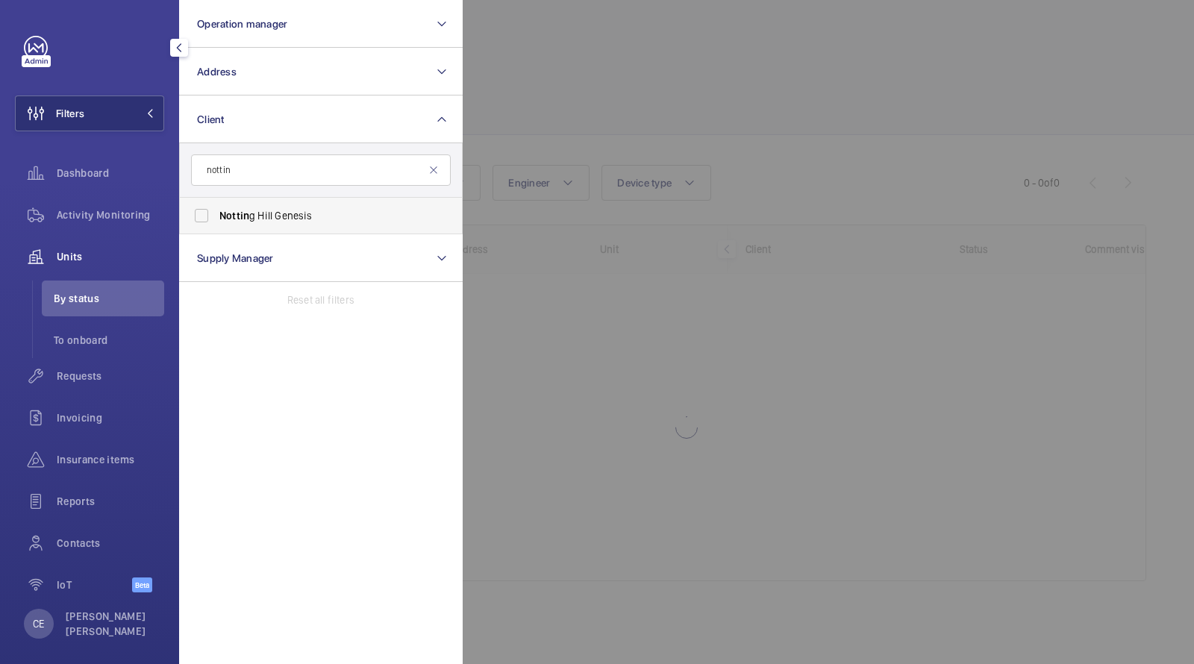
click at [254, 208] on span "Nottin g Hill Genesis" at bounding box center [321, 215] width 205 height 15
click at [216, 207] on input "Nottin g Hill Genesis" at bounding box center [202, 216] width 30 height 30
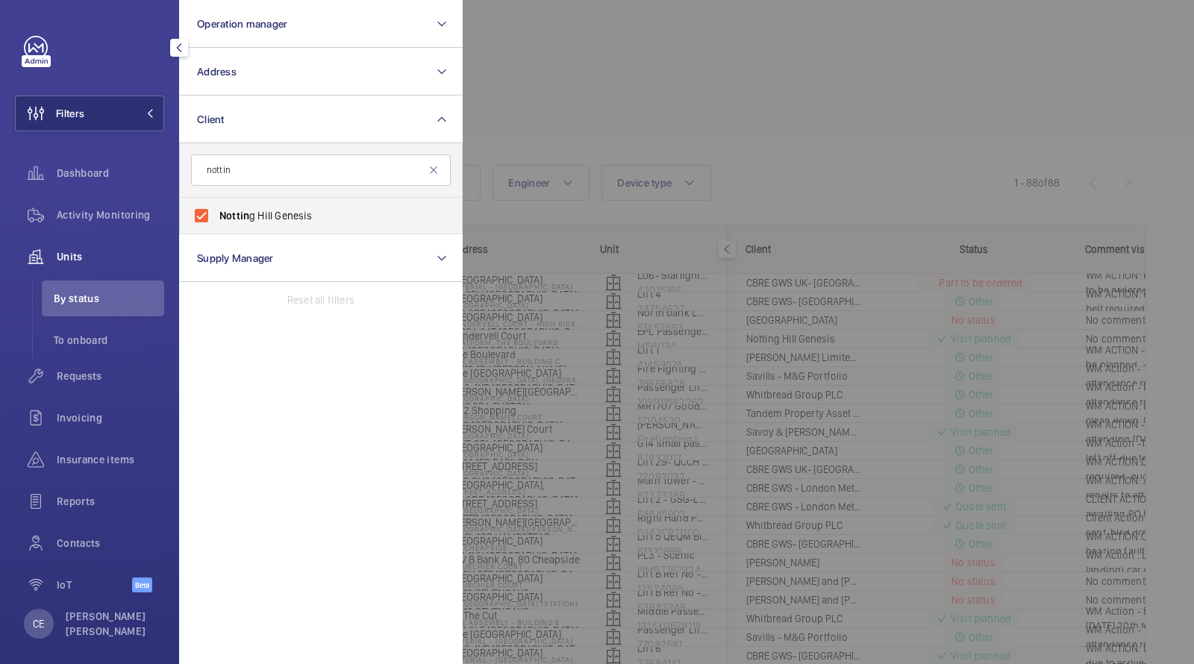
click at [628, 102] on div at bounding box center [1060, 332] width 1194 height 664
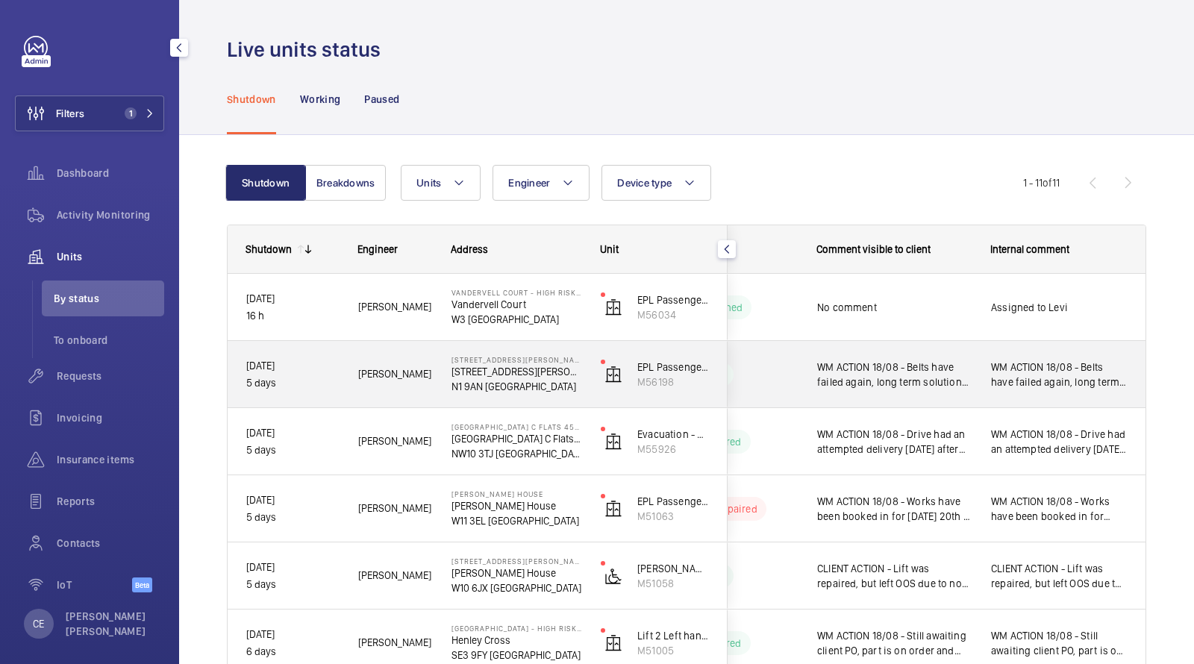
scroll to position [420, 0]
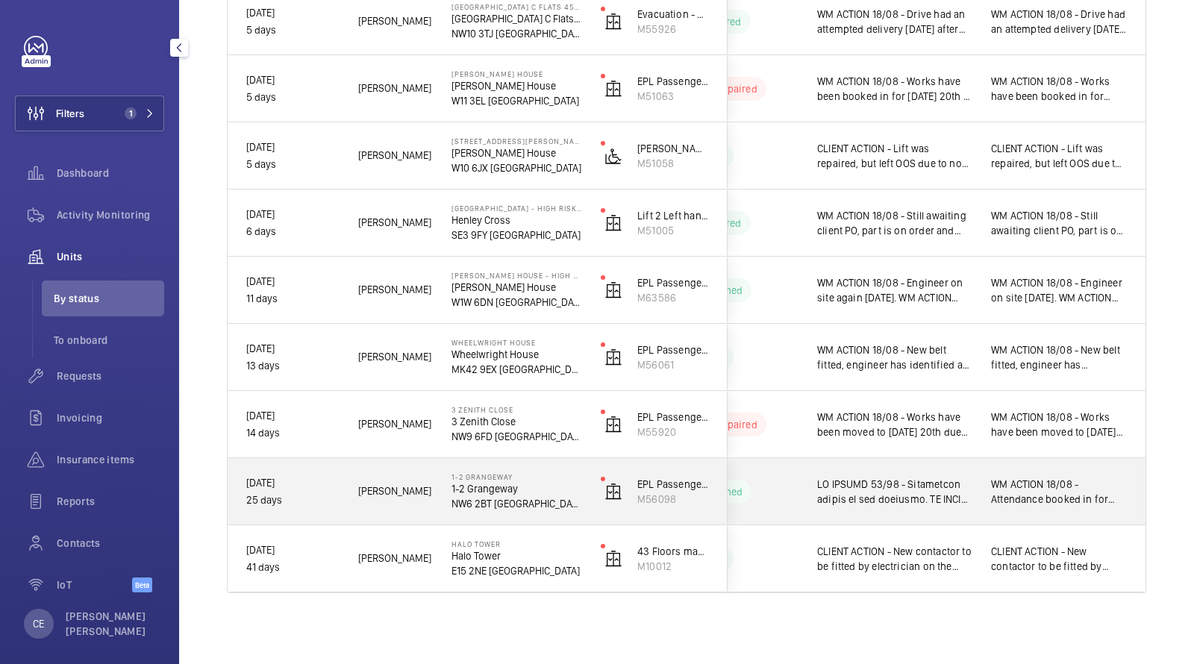
click at [864, 486] on span at bounding box center [894, 492] width 154 height 30
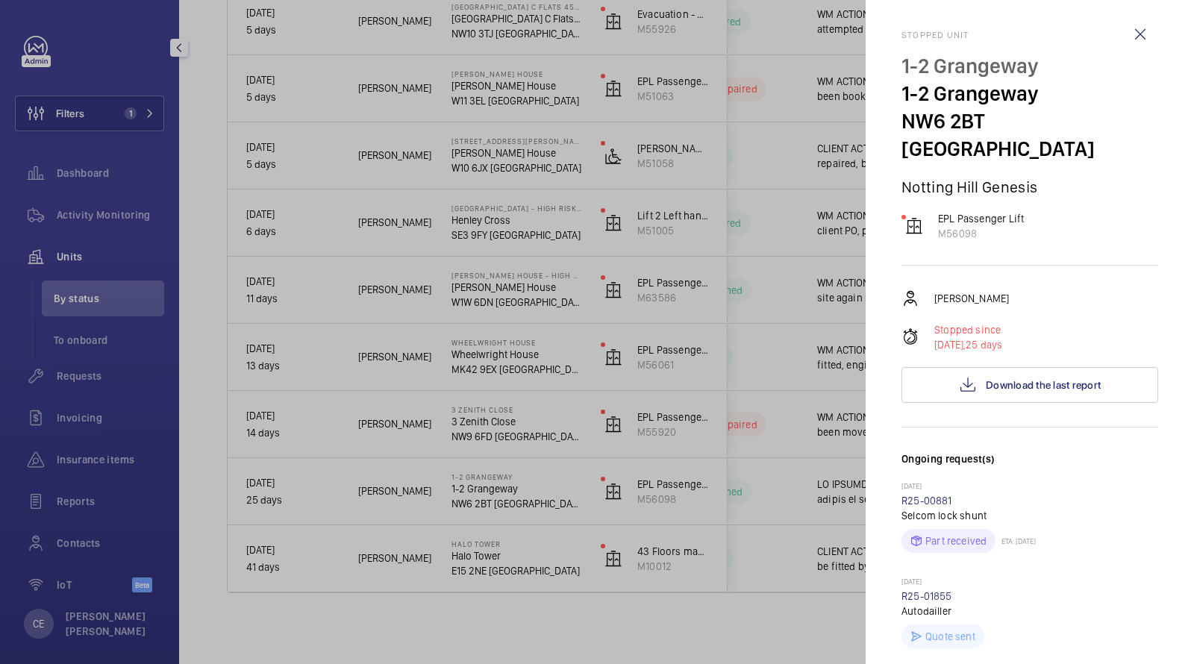
scroll to position [0, 0]
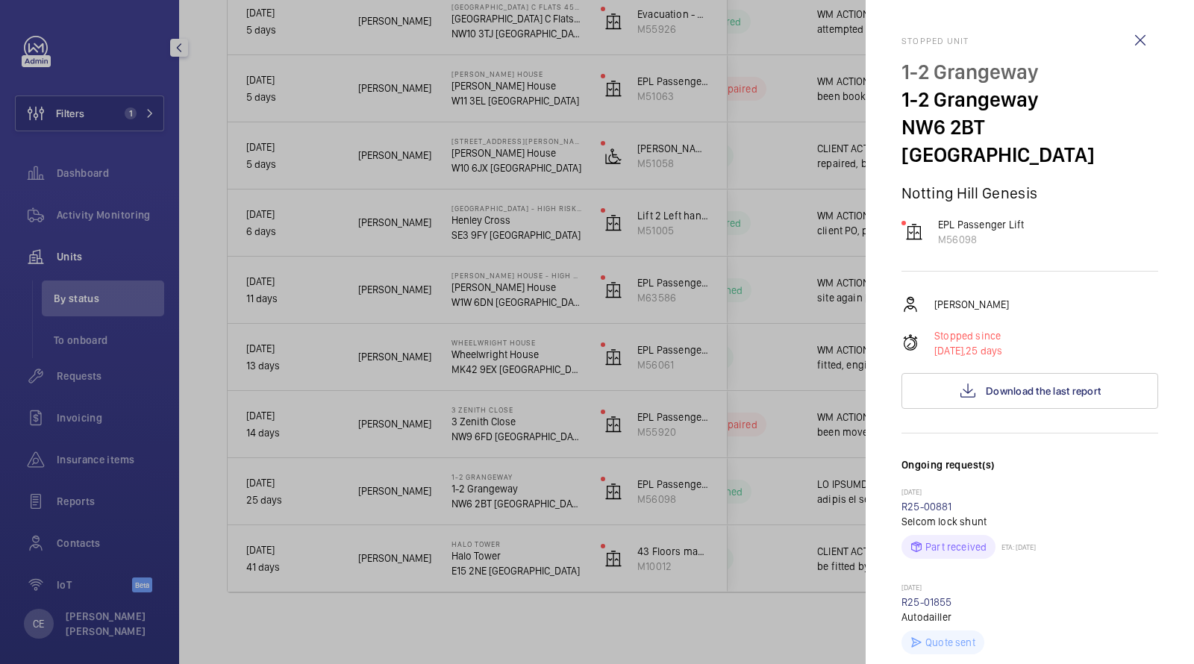
click at [1145, 48] on wm-front-icon-button at bounding box center [1140, 40] width 36 height 36
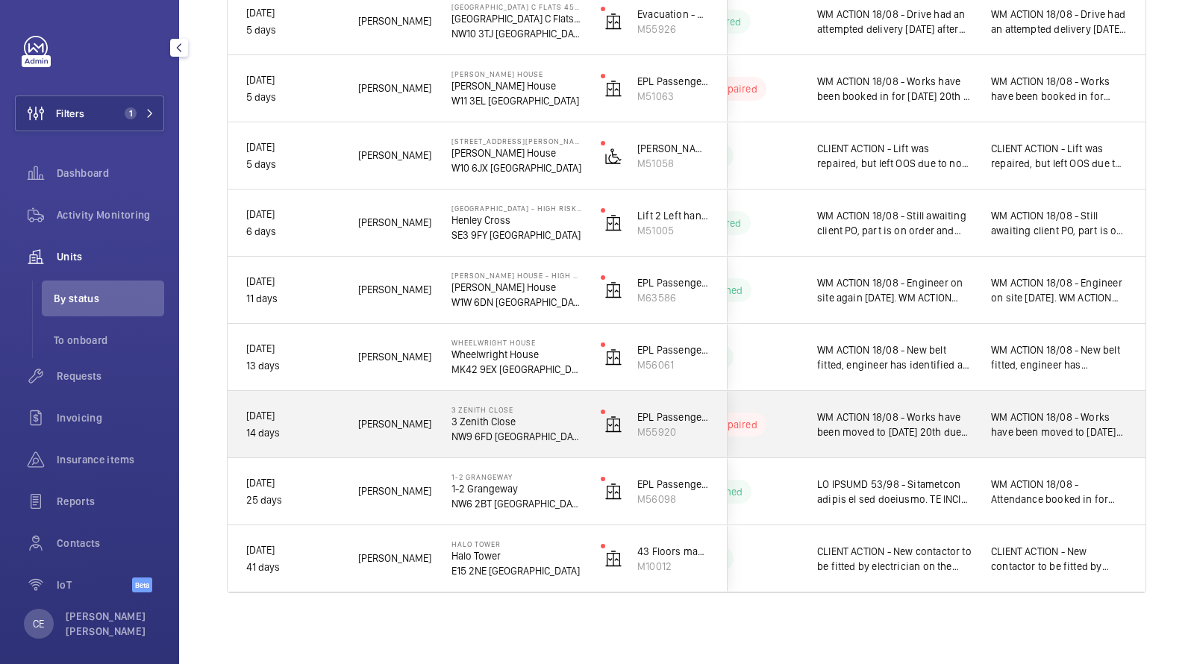
click at [956, 414] on span "WM ACTION 18/08 - Works have been moved to [DATE] 20th due to fabricators repai…" at bounding box center [894, 425] width 154 height 30
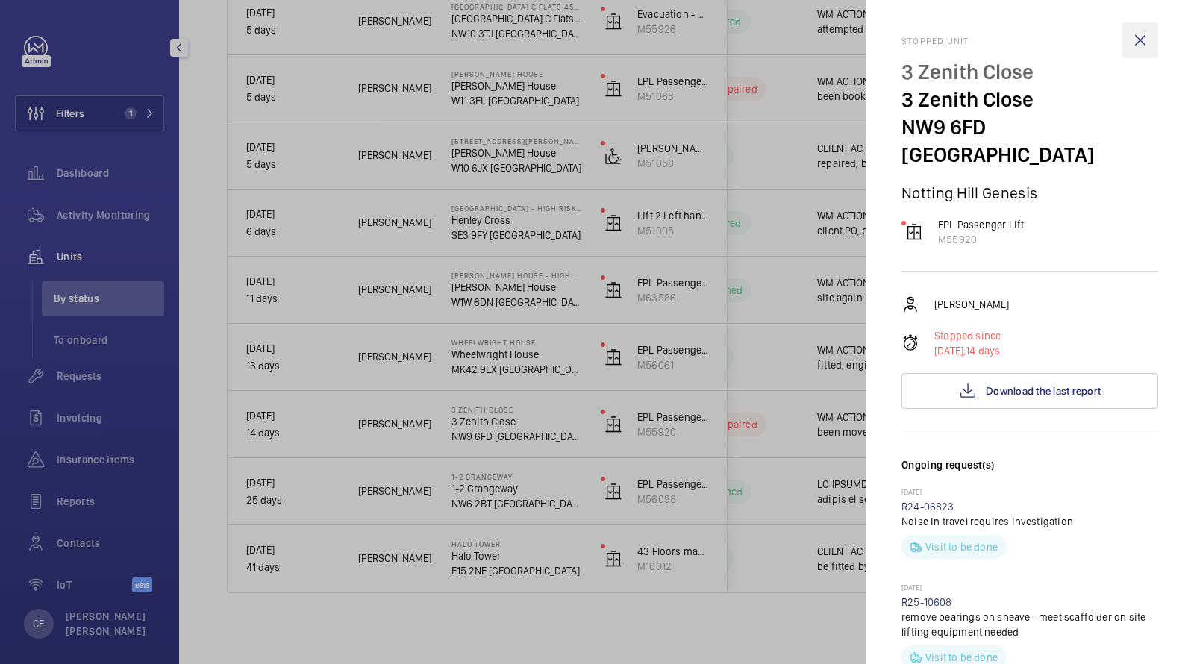
click at [1146, 50] on wm-front-icon-button at bounding box center [1140, 40] width 36 height 36
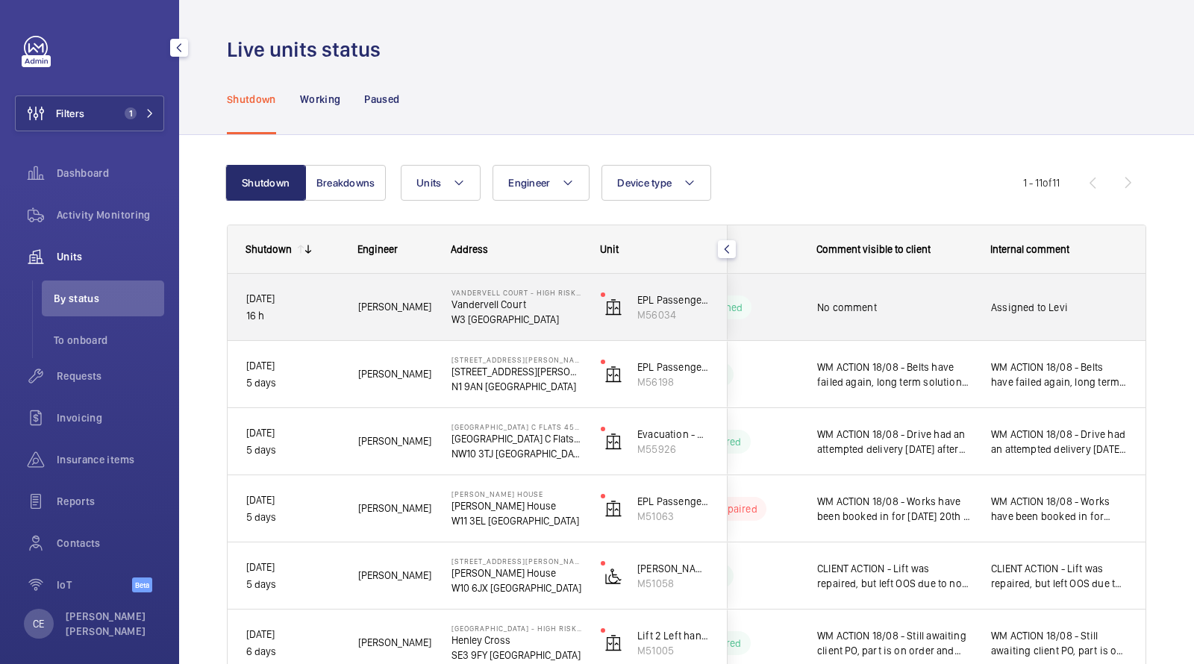
click at [886, 281] on div "No comment" at bounding box center [885, 307] width 172 height 64
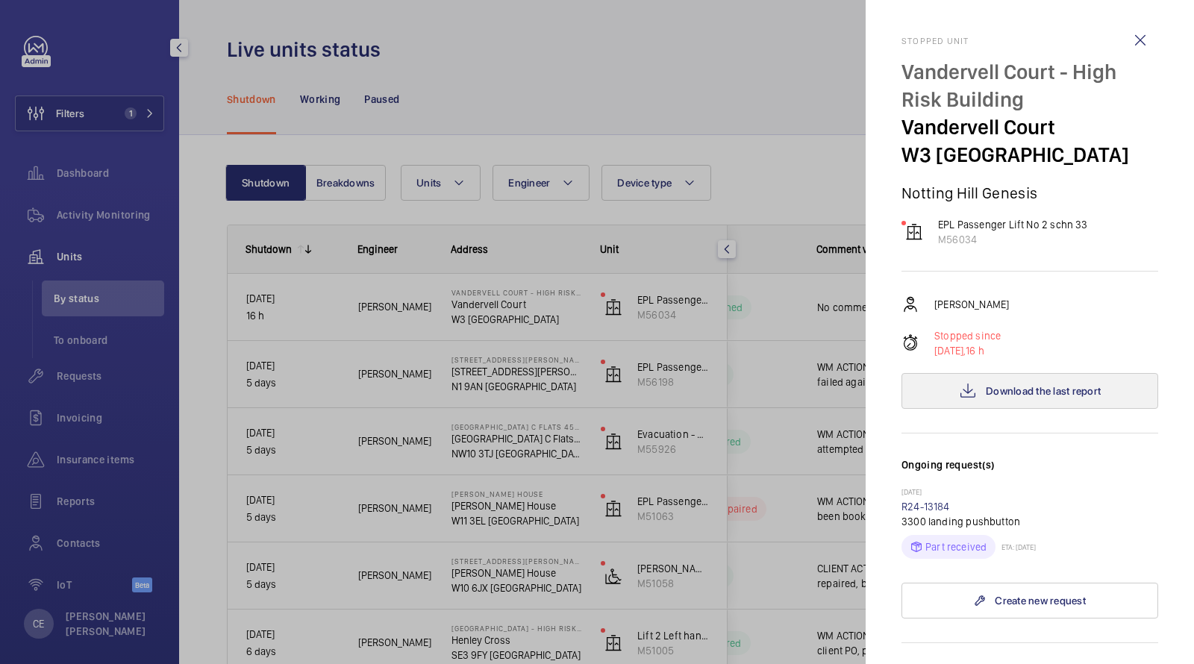
scroll to position [501, 0]
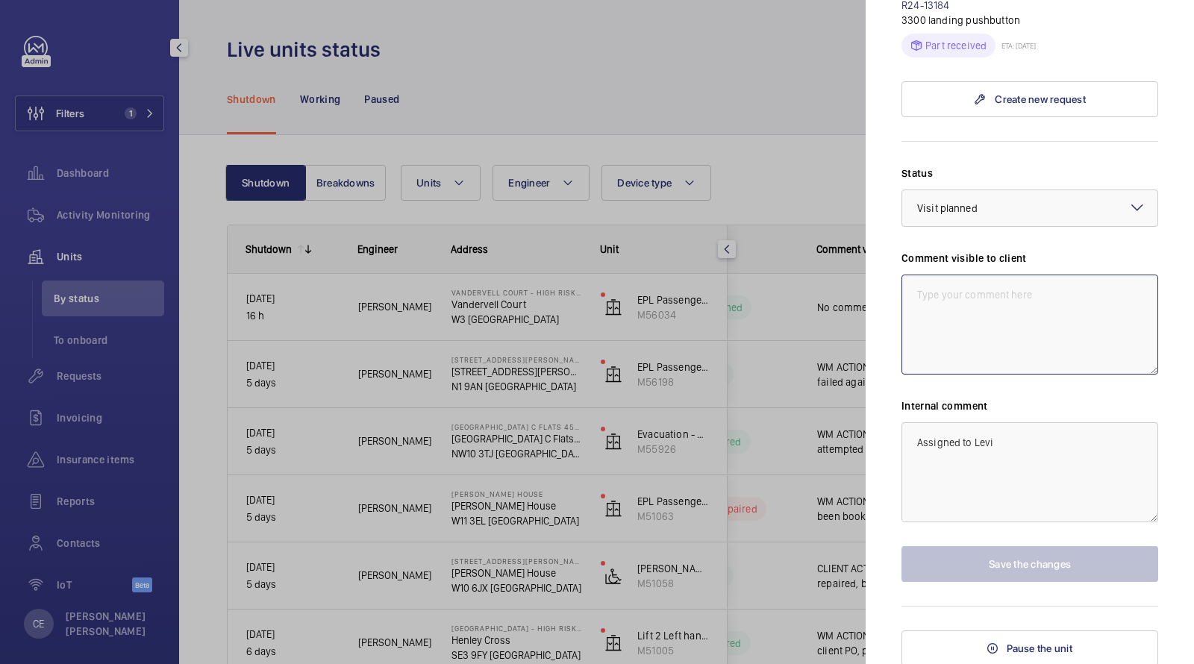
click at [1077, 351] on textarea at bounding box center [1029, 325] width 257 height 100
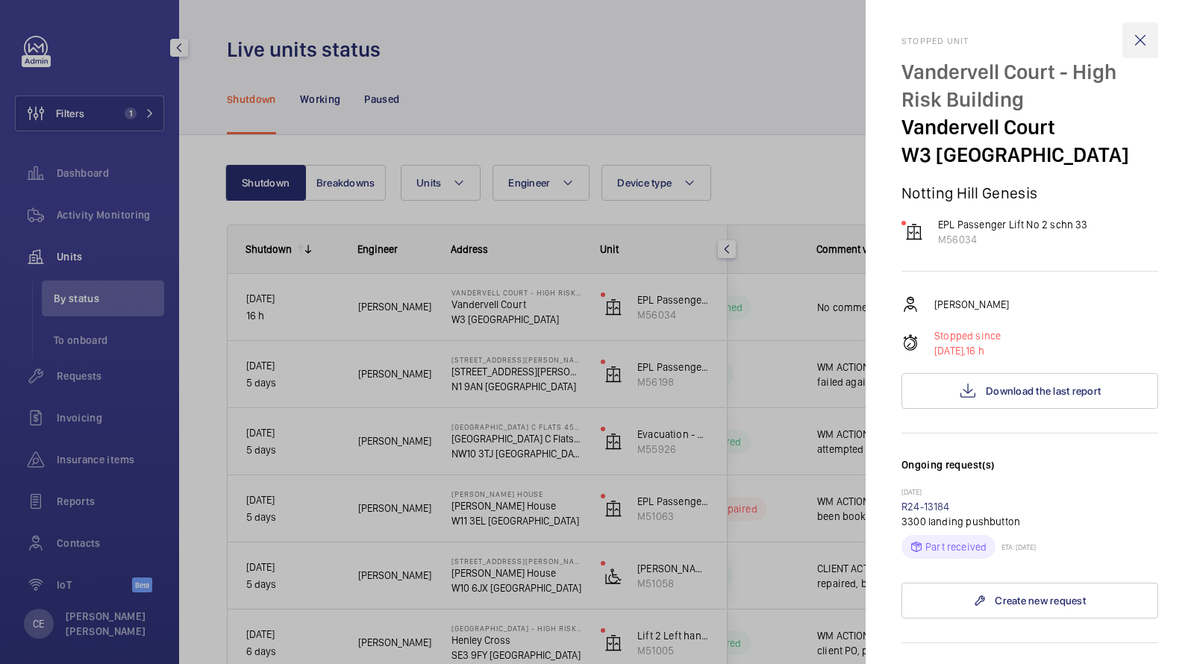
click at [1131, 30] on wm-front-icon-button at bounding box center [1140, 40] width 36 height 36
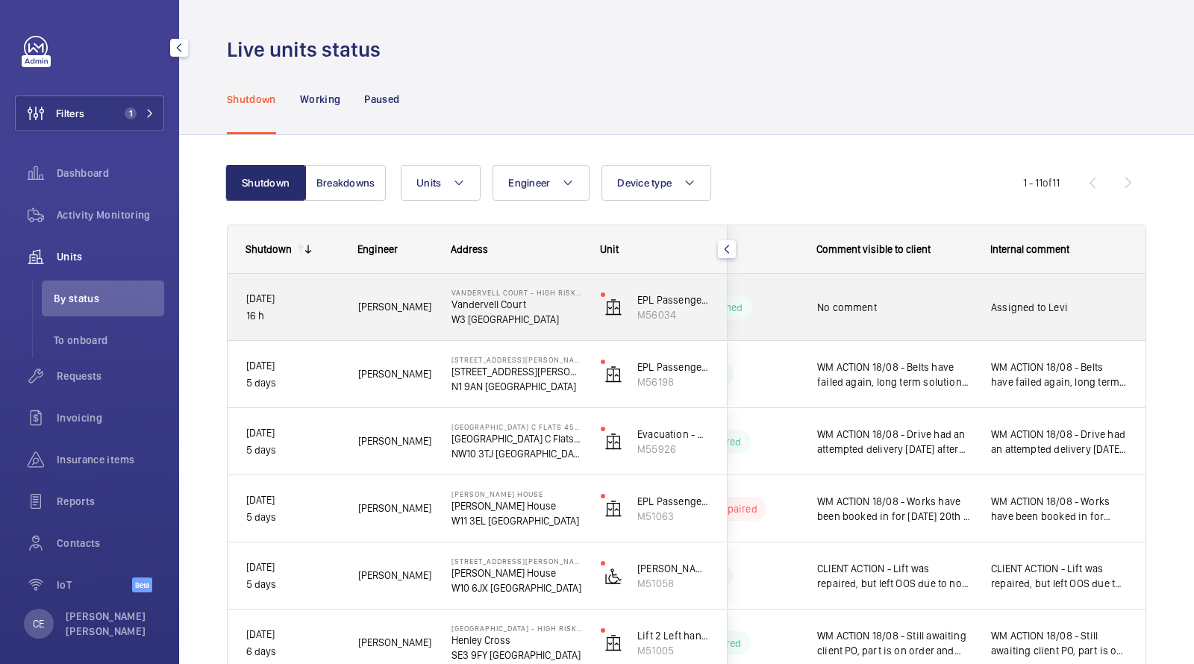
click at [986, 292] on div "Assigned to Levi" at bounding box center [1059, 307] width 172 height 64
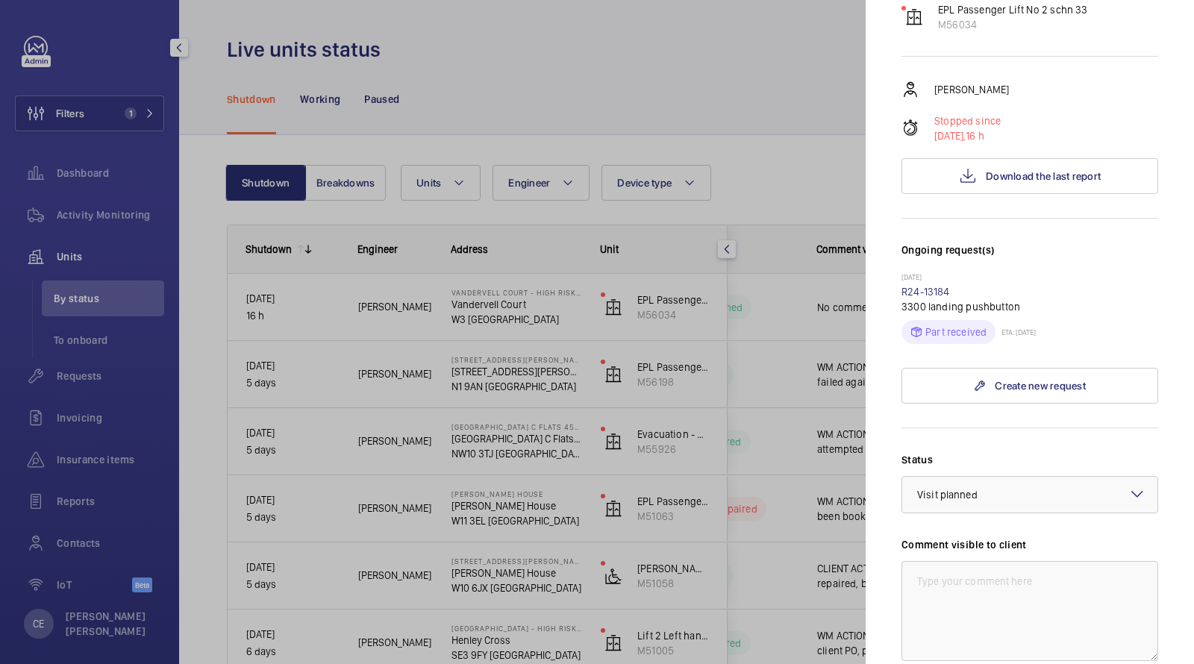
scroll to position [501, 0]
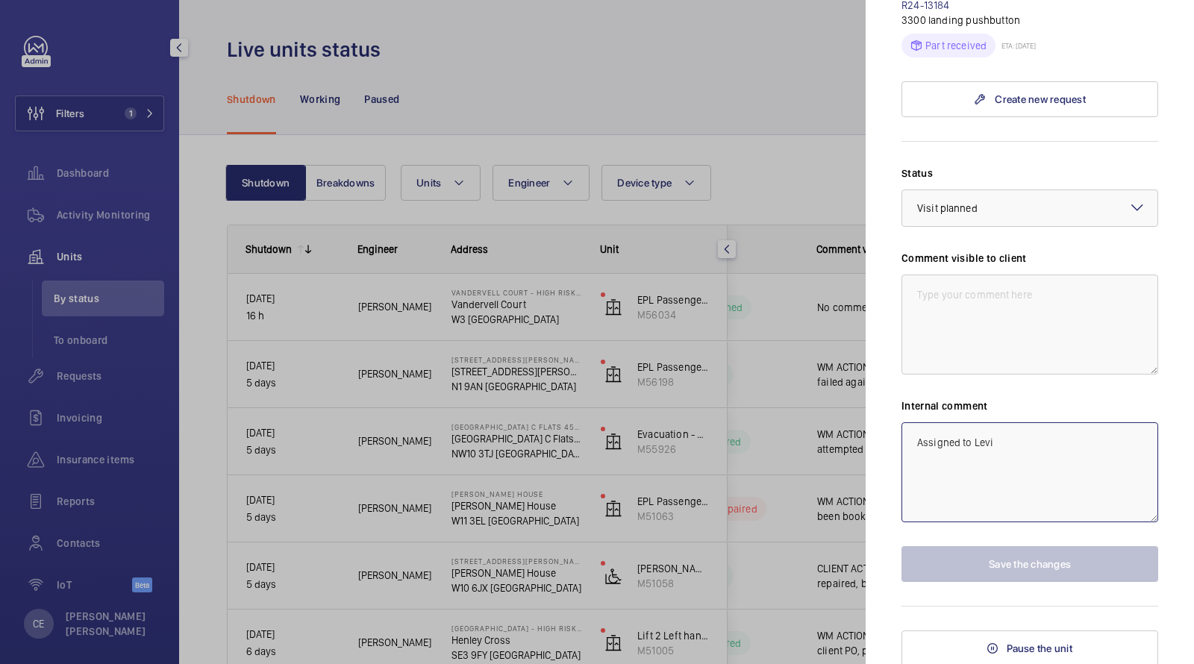
drag, startPoint x: 1009, startPoint y: 498, endPoint x: 660, endPoint y: 409, distance: 360.3
click at [665, 416] on mat-sidenav-container "Filters 1 Dashboard Activity Monitoring Units By status To onboard Requests Inv…" at bounding box center [597, 332] width 1194 height 664
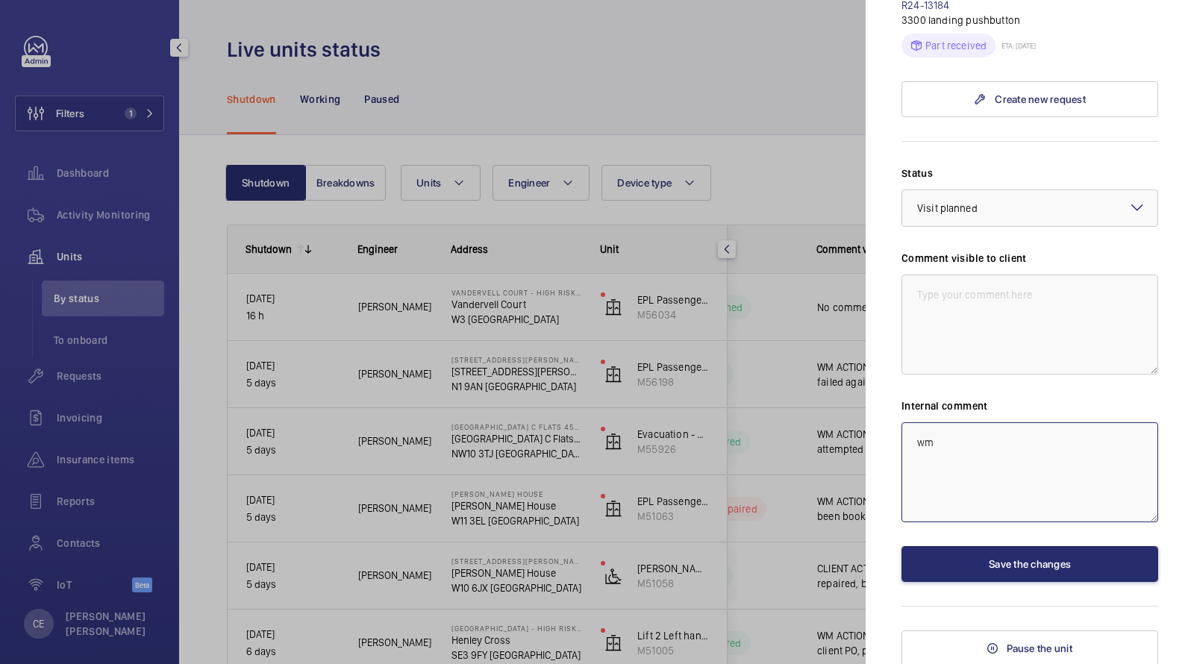
type textarea "w"
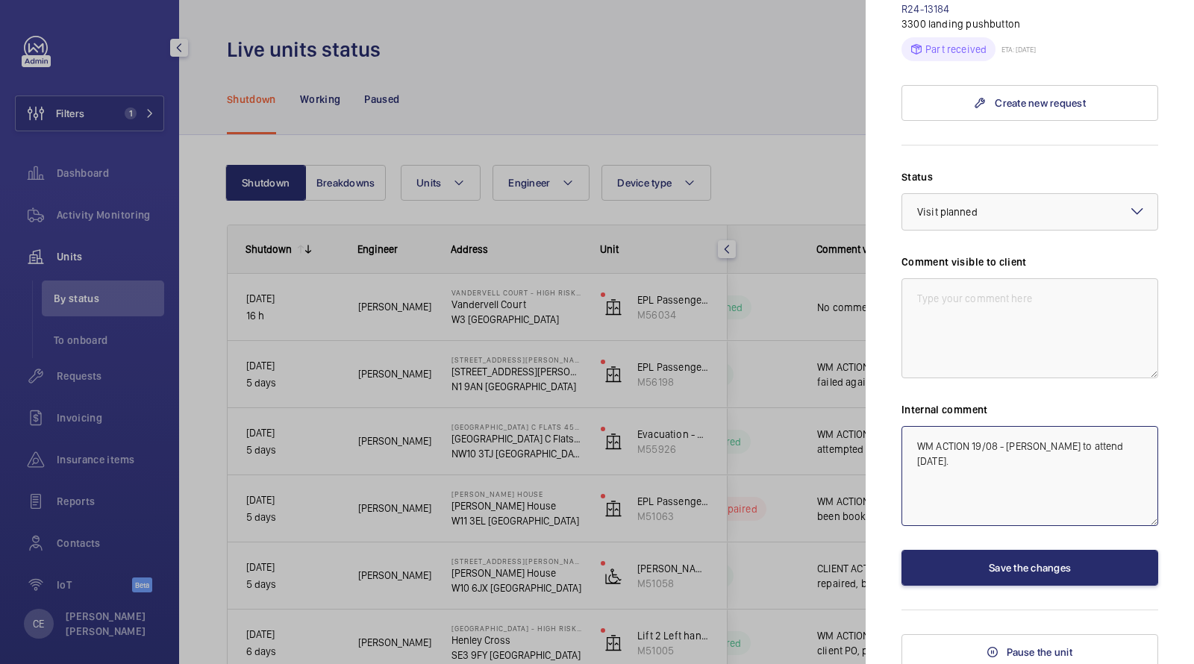
drag, startPoint x: 1087, startPoint y: 512, endPoint x: 809, endPoint y: 358, distance: 317.2
click at [823, 363] on mat-sidenav-container "Filters 1 Dashboard Activity Monitoring Units By status To onboard Requests Inv…" at bounding box center [597, 332] width 1194 height 664
type textarea "WM ACTION 19/08 - Levi to attend today."
click at [1020, 345] on textarea at bounding box center [1029, 328] width 257 height 100
paste textarea "WM ACTION 19/08 - Levi to attend today."
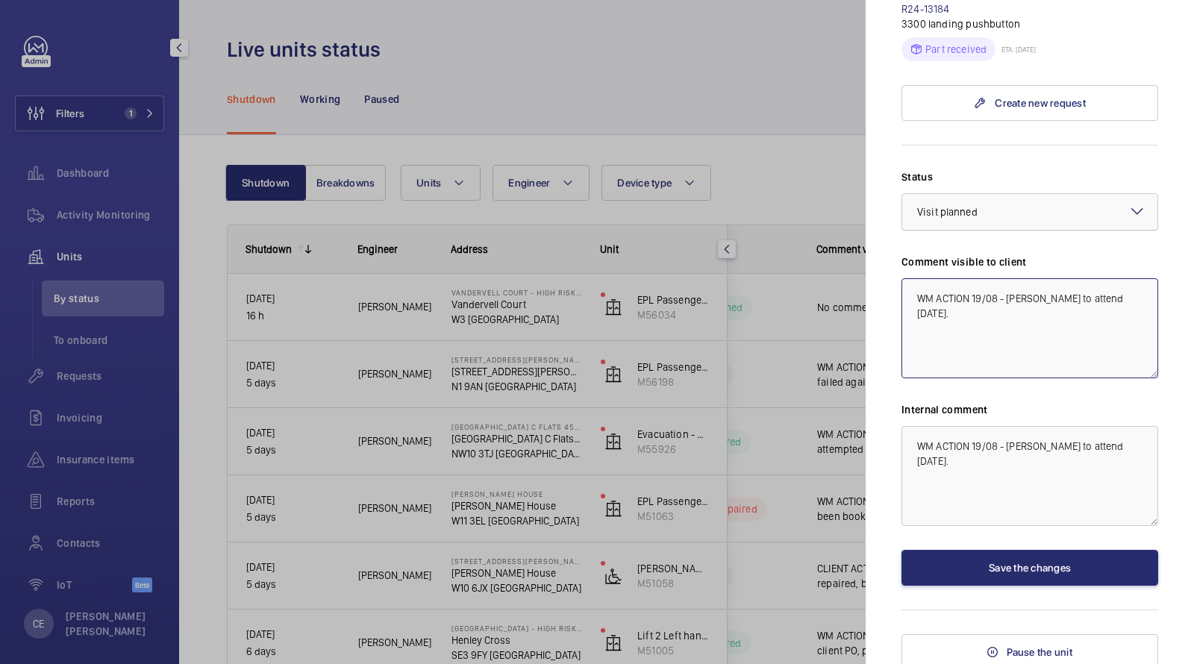
click at [986, 199] on div at bounding box center [1029, 212] width 255 height 36
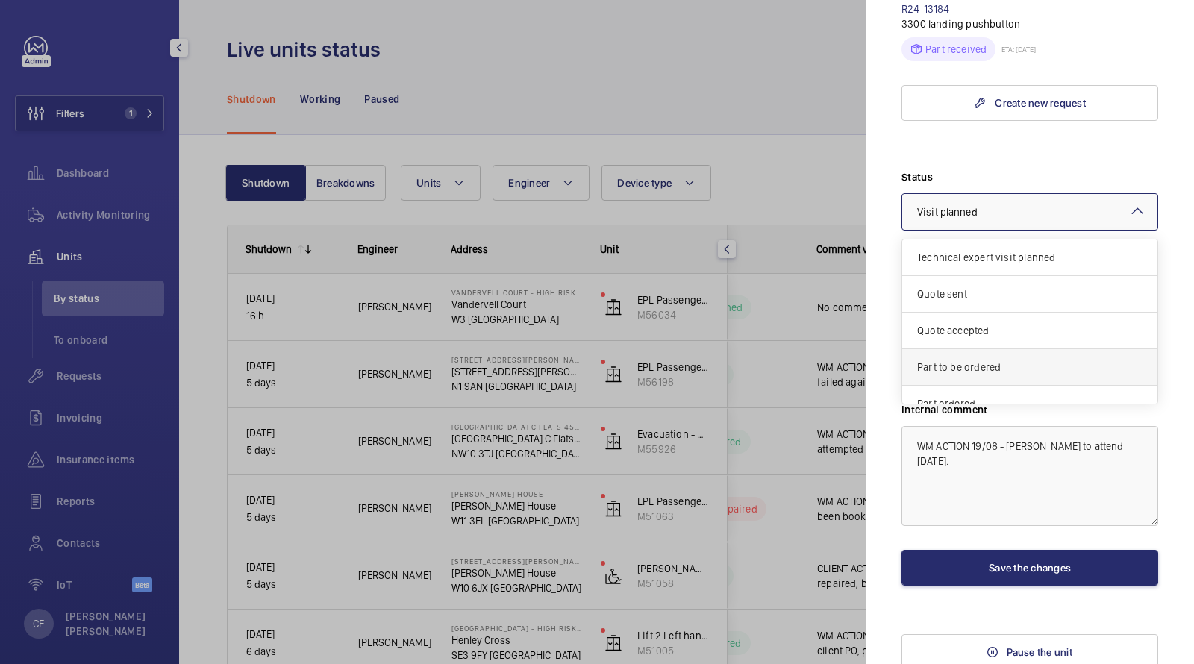
scroll to position [125, 0]
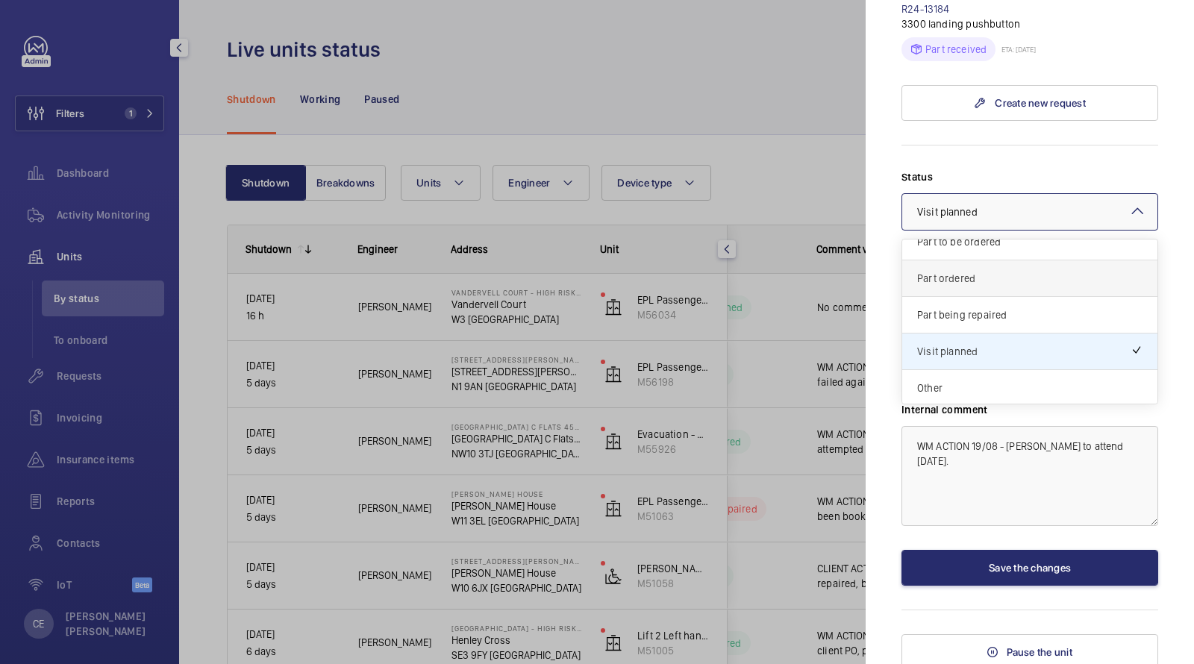
click at [963, 274] on span "Part ordered" at bounding box center [1029, 278] width 225 height 15
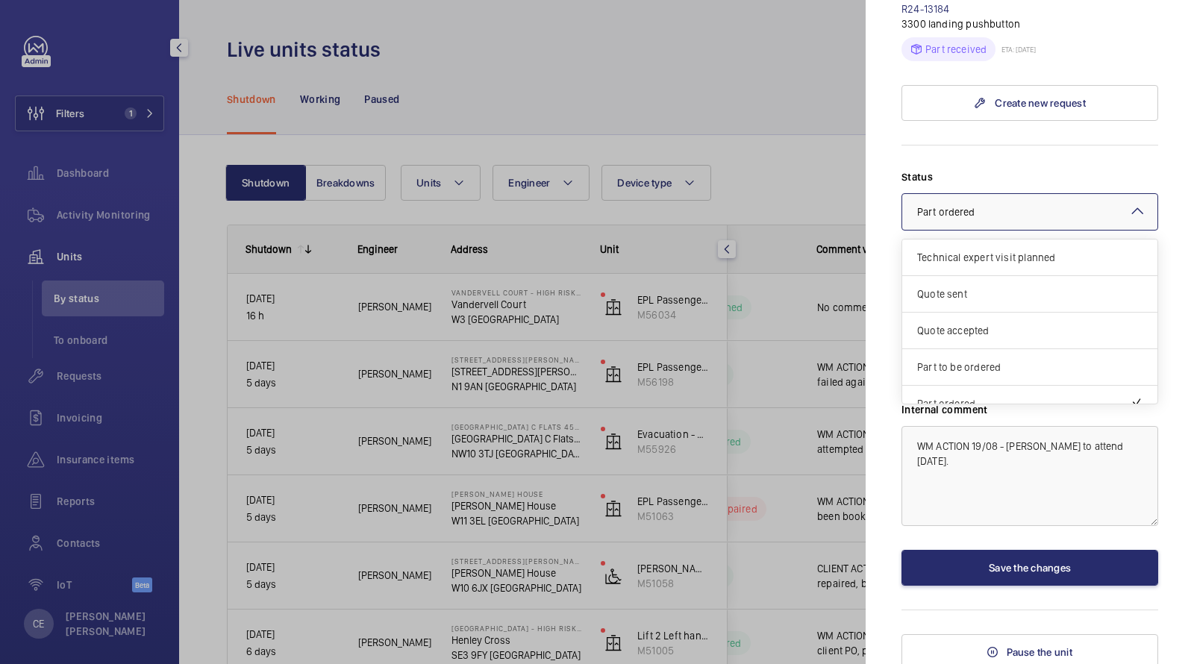
click at [948, 207] on span "Part ordered" at bounding box center [946, 212] width 58 height 12
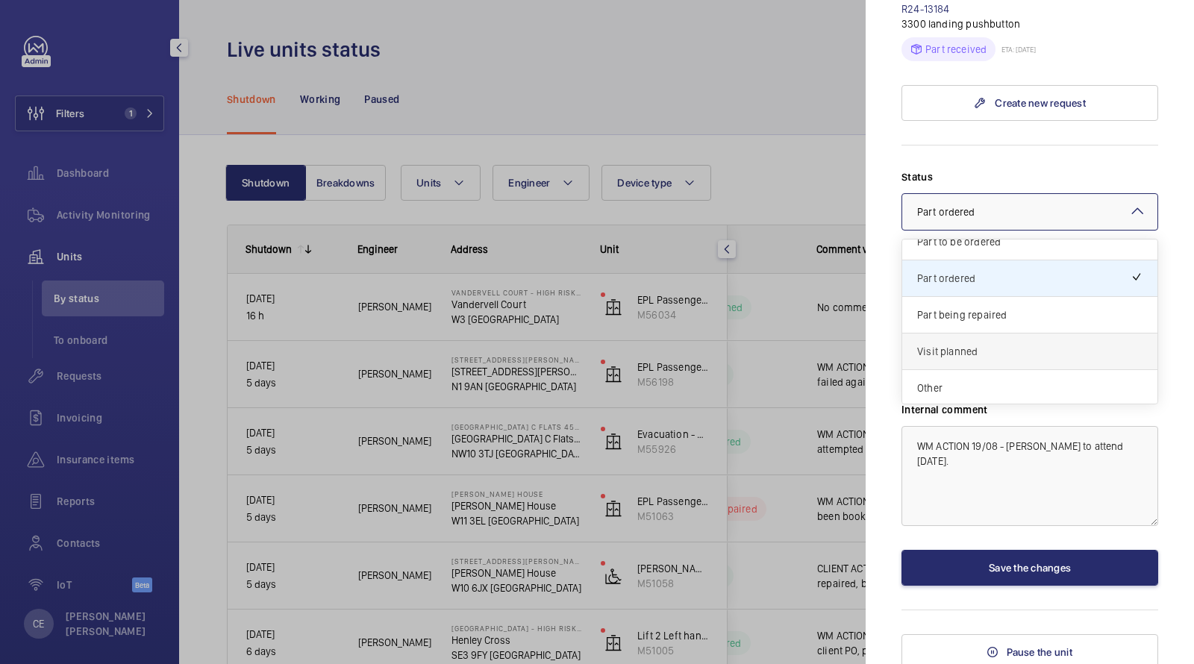
click at [947, 348] on span "Visit planned" at bounding box center [1029, 351] width 225 height 15
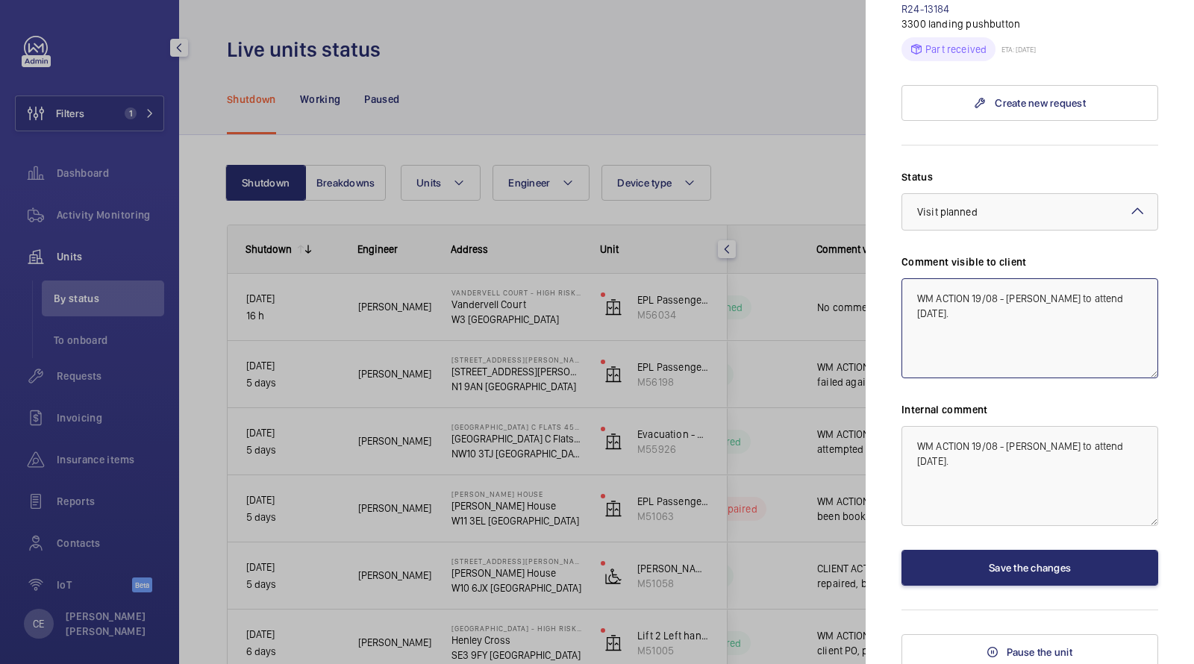
type textarea "WM ACTION 19/08 - Levi to attend today."
click at [955, 543] on div "Status Select a status × Visit planned × Comment visible to client WM ACTION 19…" at bounding box center [1029, 377] width 257 height 416
click at [945, 563] on button "Save the changes" at bounding box center [1029, 568] width 257 height 36
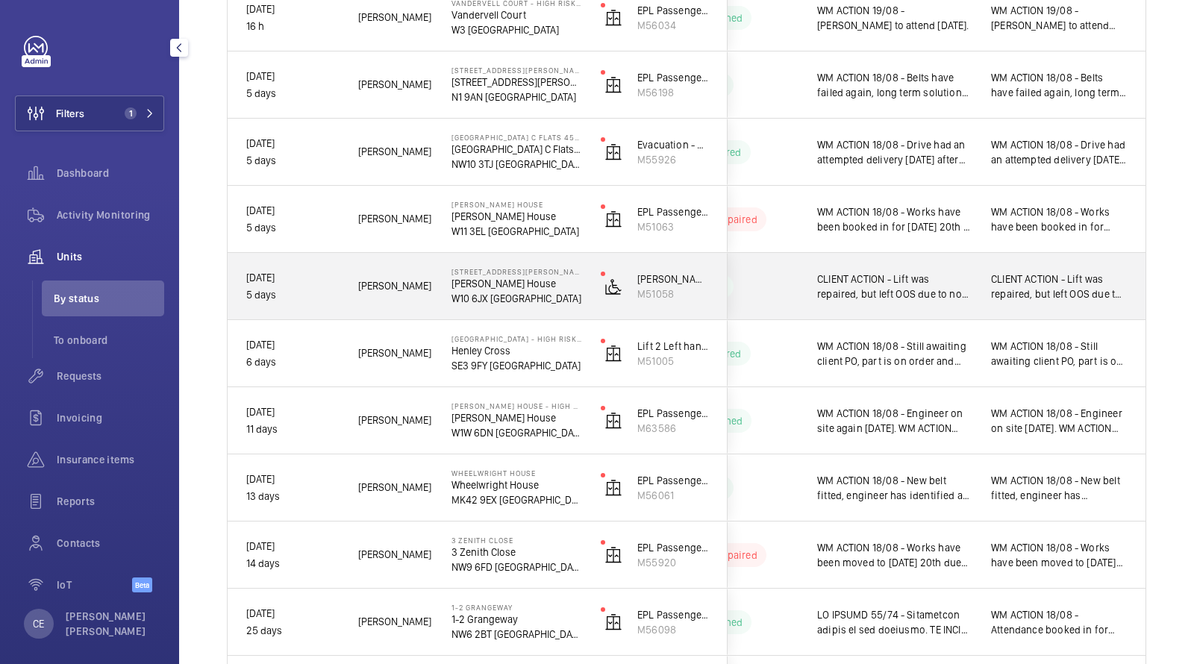
scroll to position [0, 0]
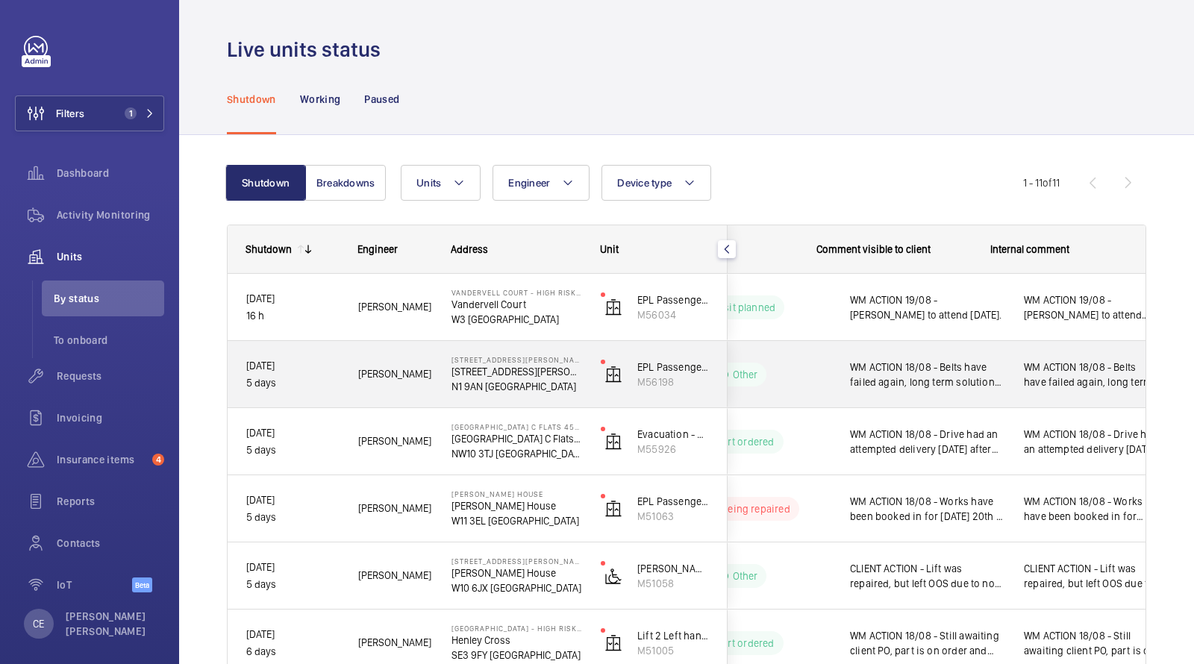
scroll to position [0, 269]
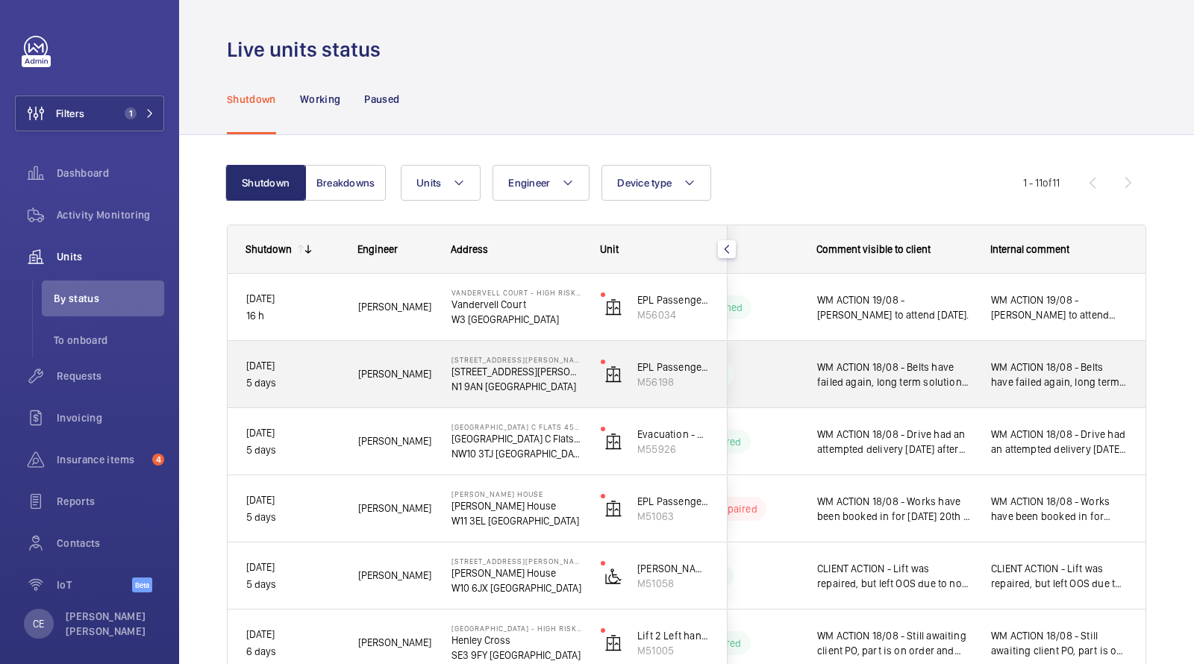
click at [1004, 369] on span "WM ACTION 18/08 - Belts have failed again, long term solution to be looked at d…" at bounding box center [1059, 375] width 137 height 30
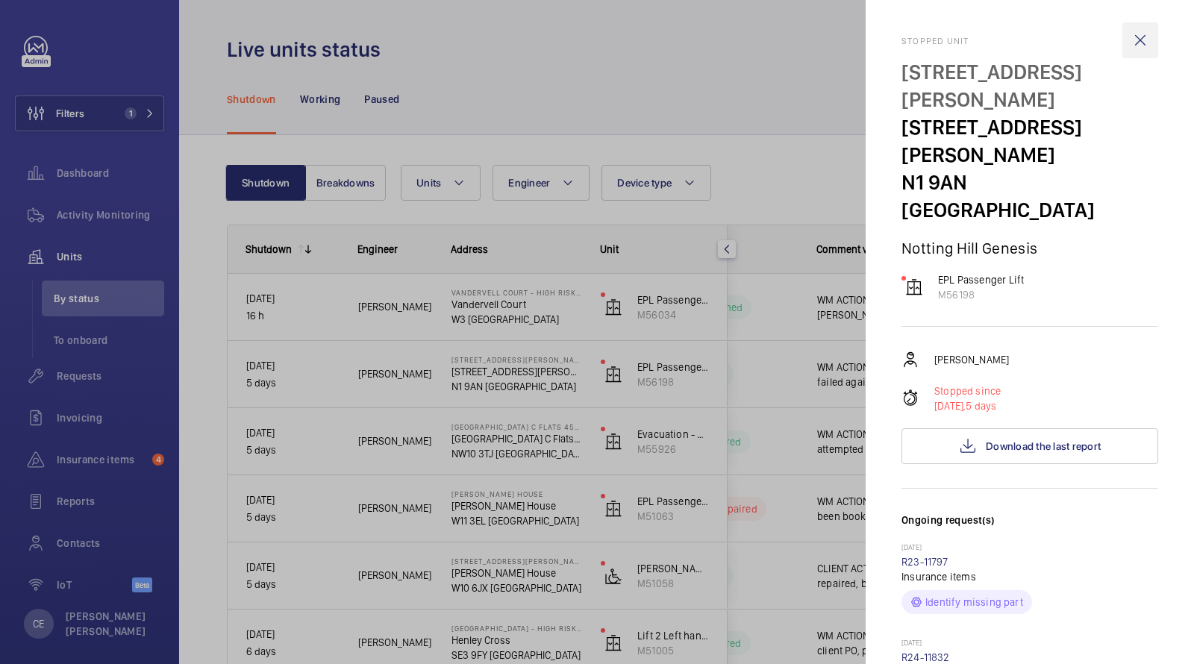
click at [1145, 31] on wm-front-icon-button at bounding box center [1140, 40] width 36 height 36
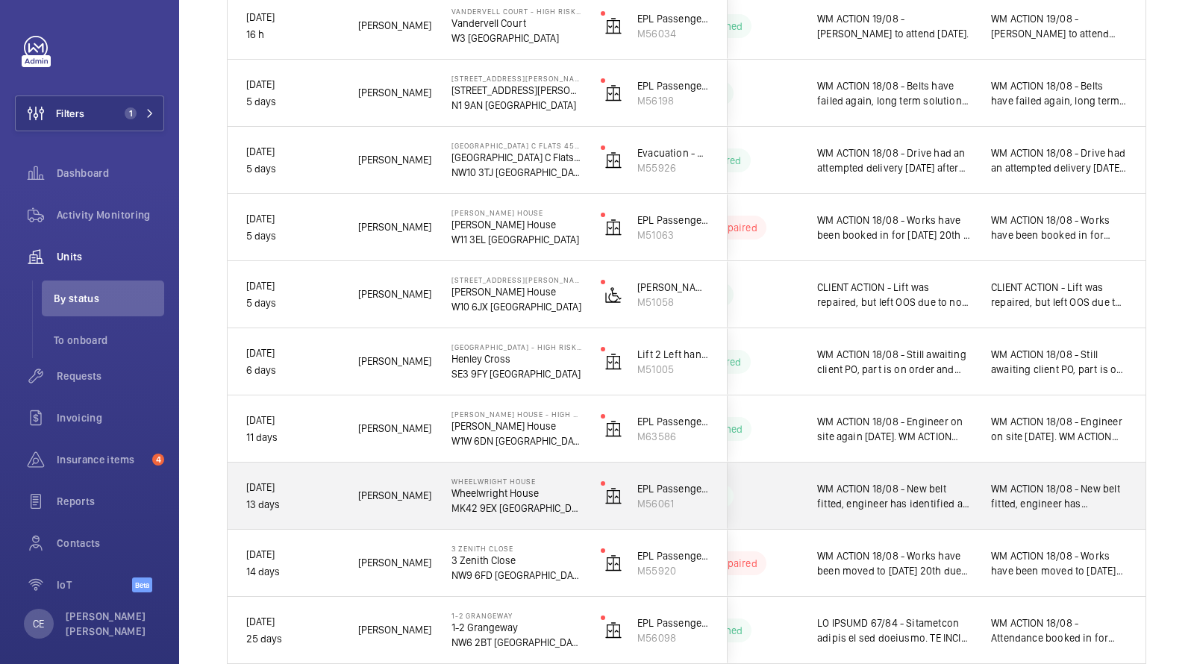
scroll to position [420, 0]
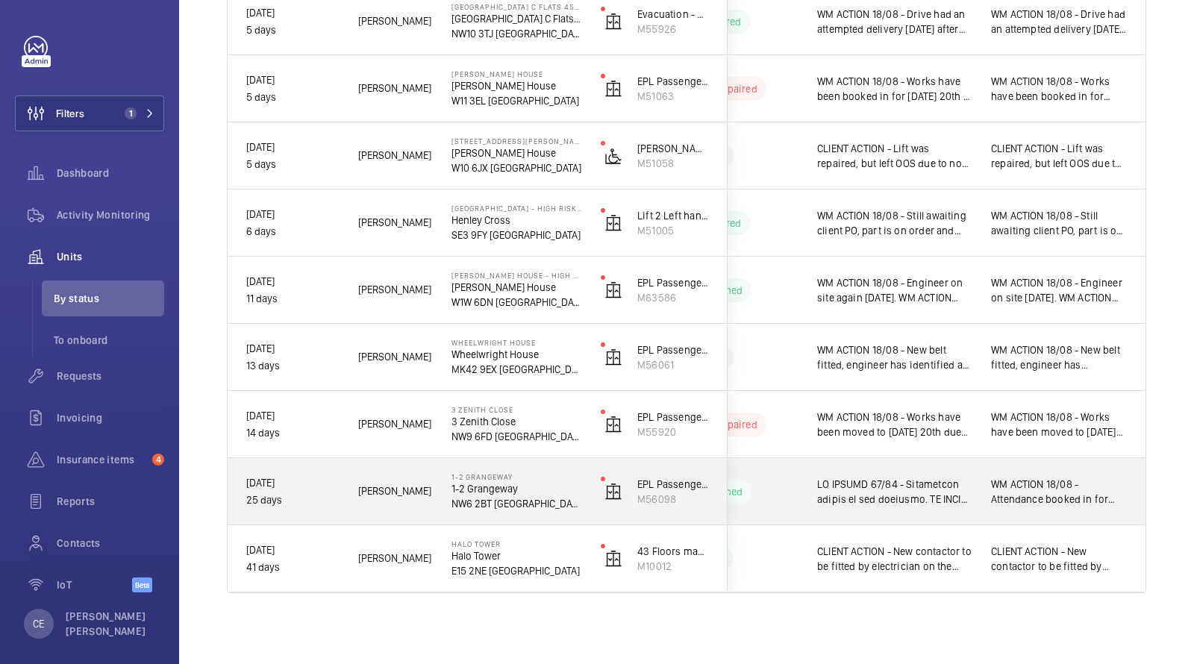
click at [946, 491] on span at bounding box center [894, 492] width 154 height 30
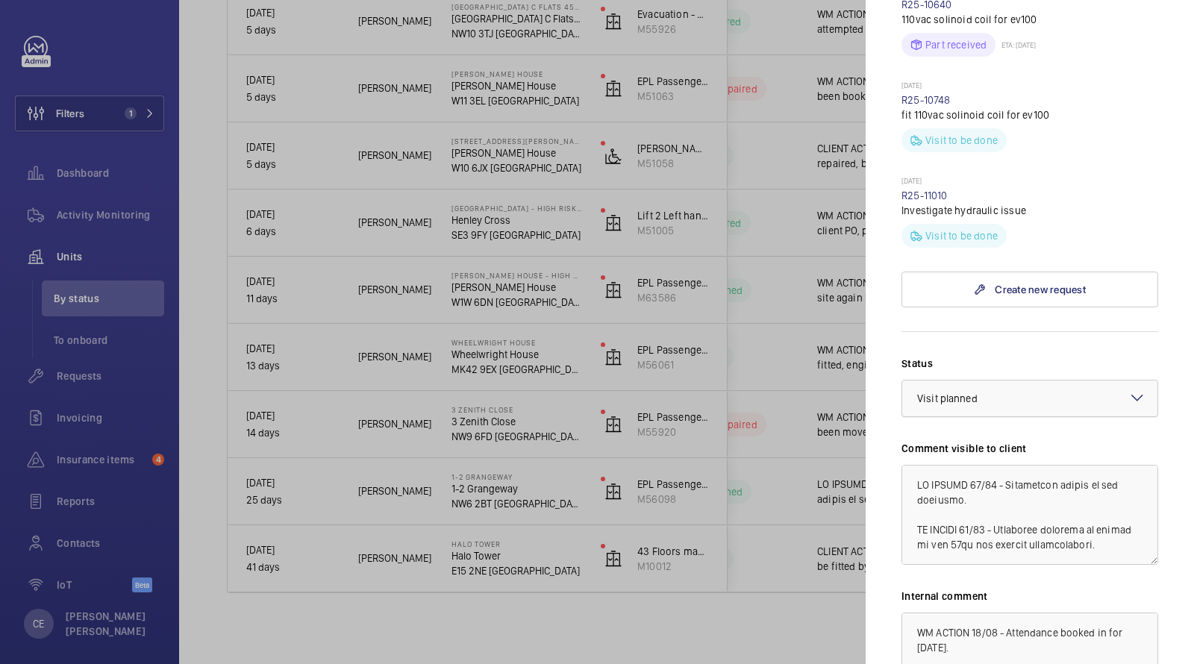
scroll to position [1237, 0]
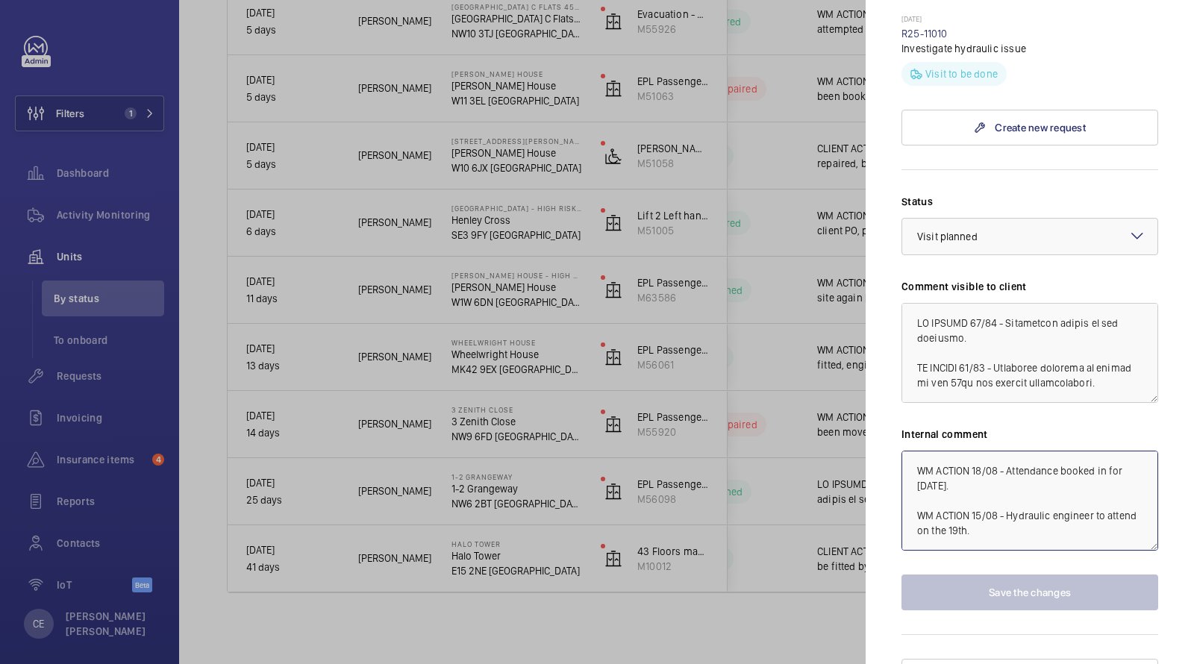
click at [906, 451] on textarea "WM ACTION 18/08 - Attendance booked in for tomorrow. WM ACTION 15/08 - Hydrauli…" at bounding box center [1029, 501] width 257 height 100
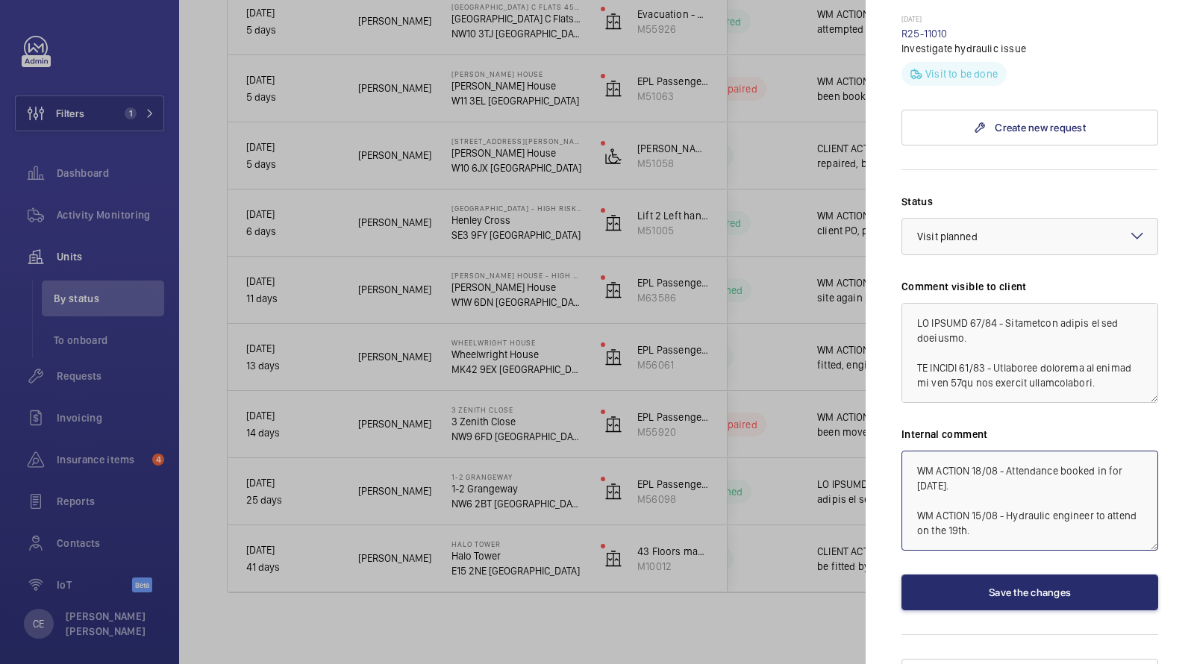
click at [906, 451] on textarea "WM ACTION 18/08 - Attendance booked in for tomorrow. WM ACTION 15/08 - Hydrauli…" at bounding box center [1029, 501] width 257 height 100
drag, startPoint x: 949, startPoint y: 452, endPoint x: 842, endPoint y: 375, distance: 131.5
click at [850, 382] on mat-sidenav-container "Filters 1 Dashboard Activity Monitoring Units By status To onboard Requests Inv…" at bounding box center [597, 332] width 1194 height 664
type textarea "WM ACTION 19/08 - Hydraulic specialist to attend [DATE]. WM ACTION 18/08 - Atte…"
click at [922, 303] on textarea at bounding box center [1029, 353] width 257 height 100
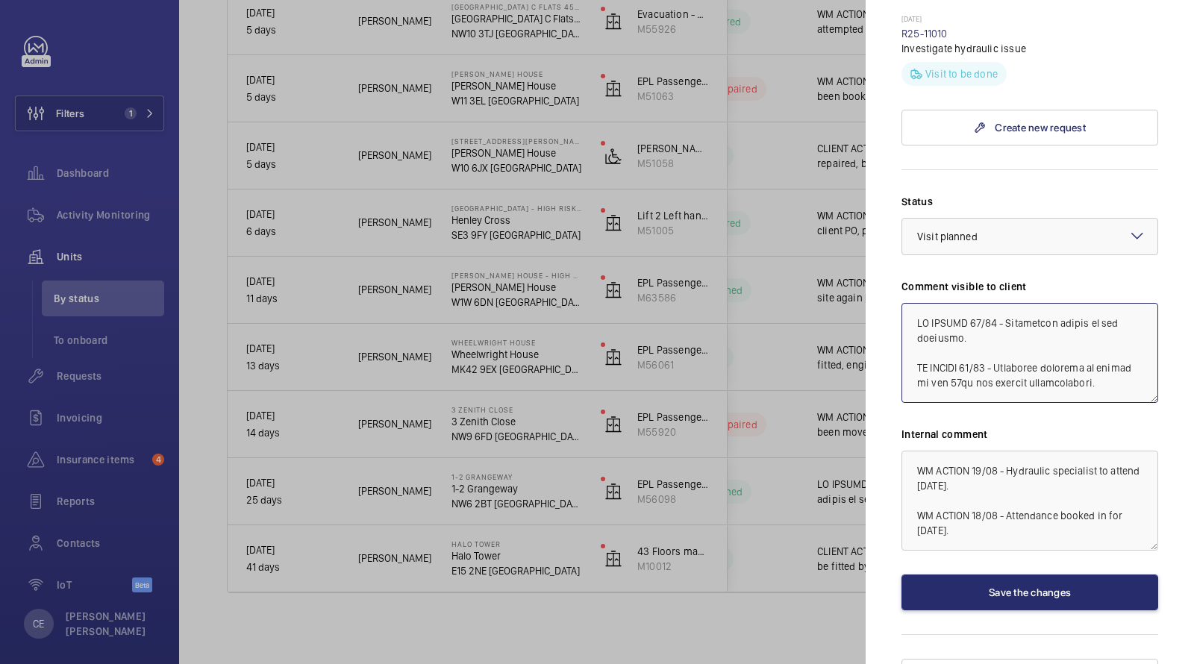
click at [921, 303] on textarea at bounding box center [1029, 353] width 257 height 100
paste textarea "WM ACTION 19/08 - Hydraulic specialist to attend today."
type textarea "WM ACTION 19/08 - Hydraulic specialist to attend today. WM ACTION 18/08 - Atten…"
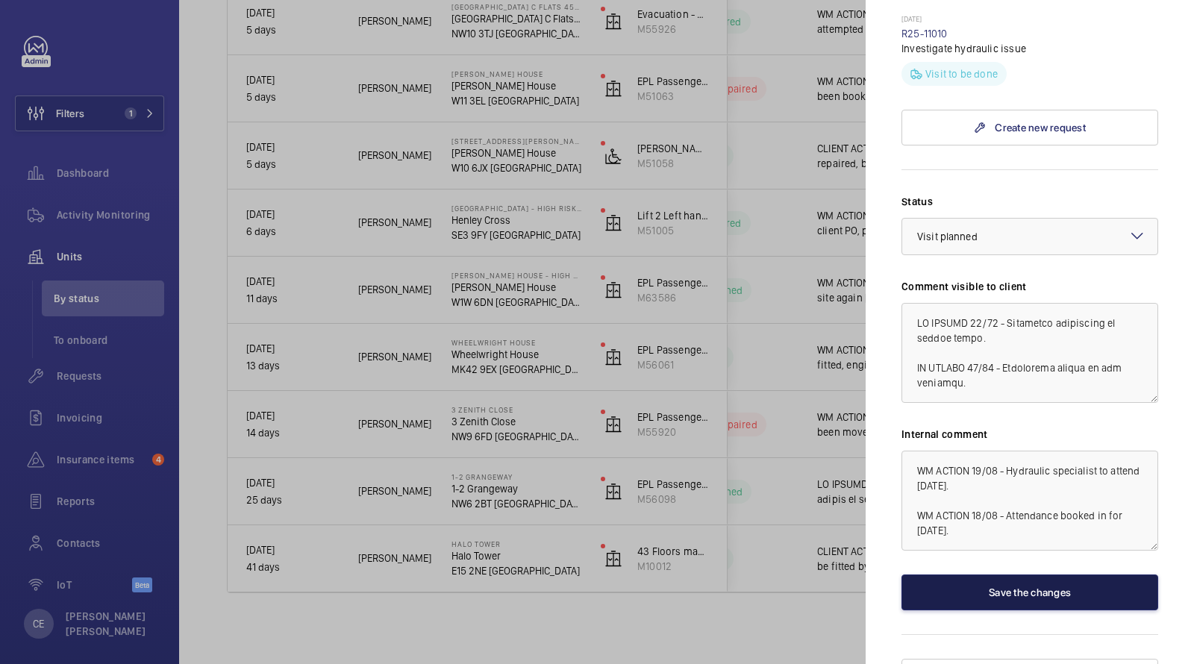
click at [966, 574] on button "Save the changes" at bounding box center [1029, 592] width 257 height 36
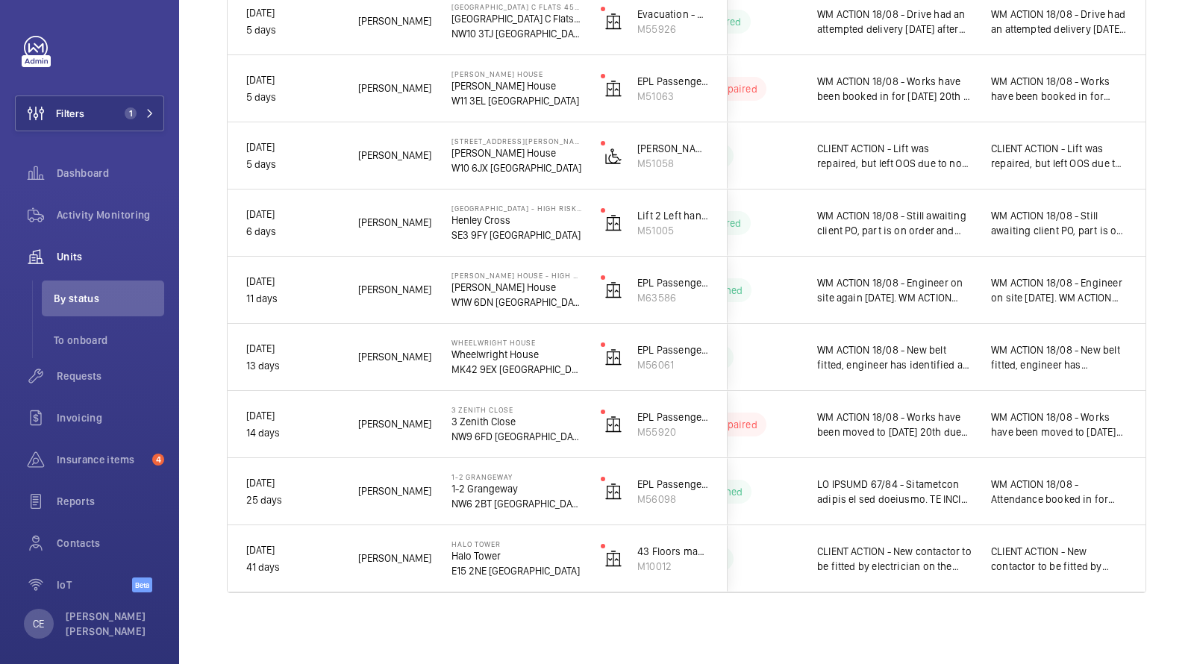
scroll to position [0, 0]
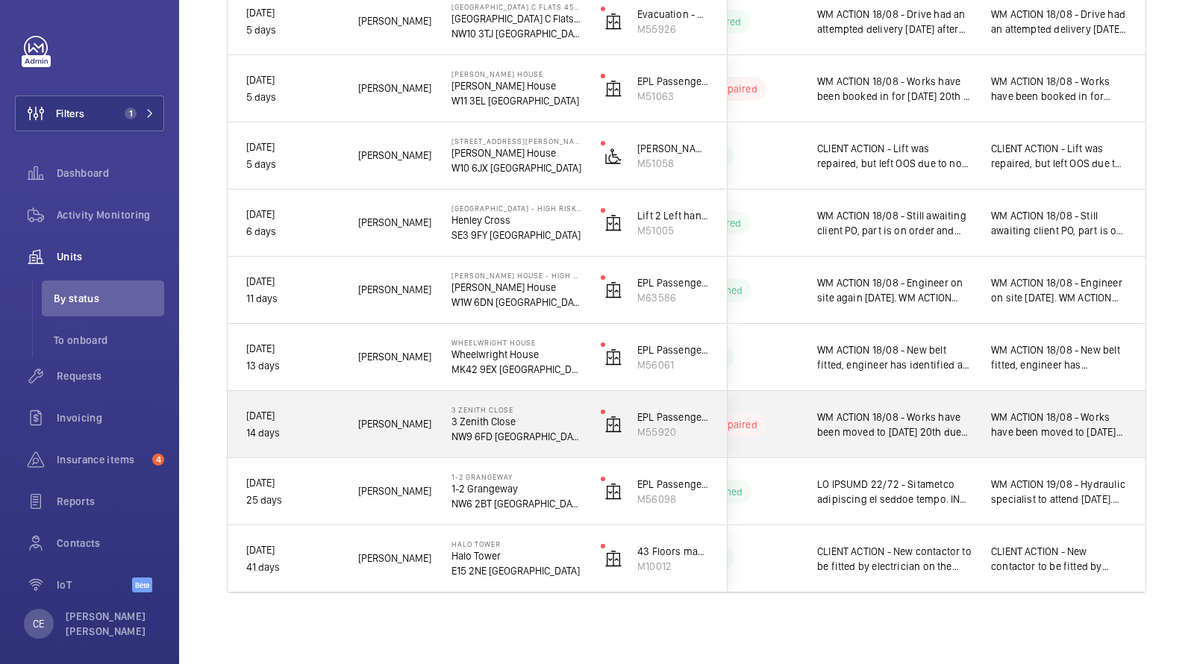
click at [973, 433] on div "WM ACTION 18/08 - Works have been moved to Wednesday 20th due to fabricators re…" at bounding box center [1059, 424] width 172 height 64
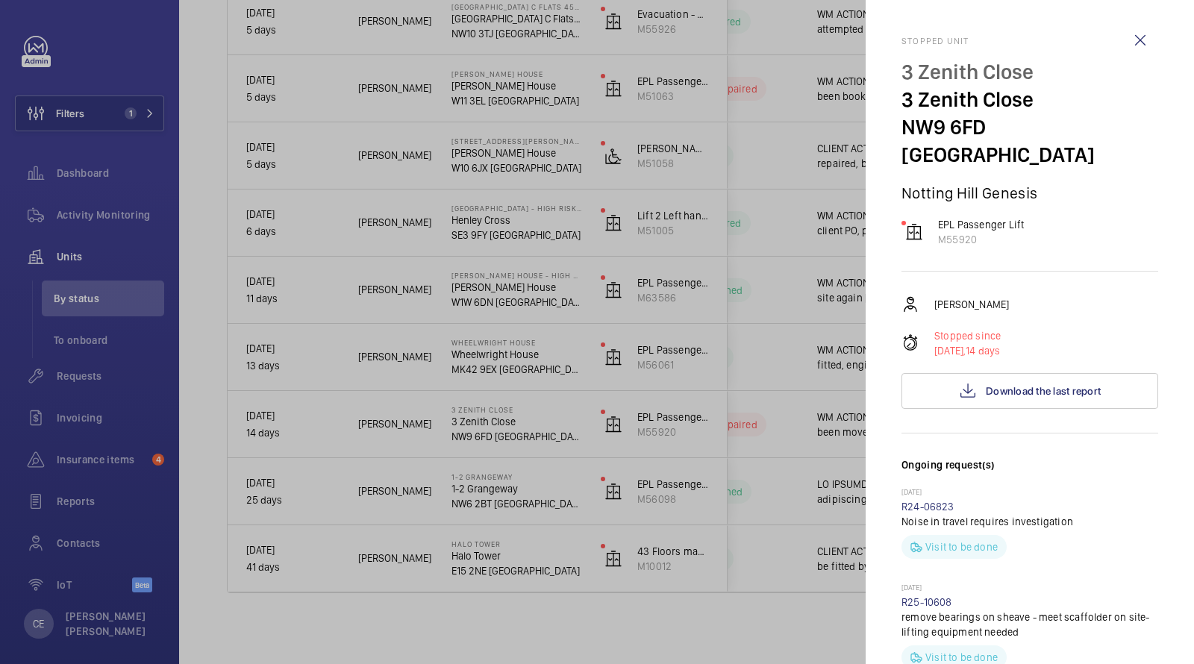
scroll to position [680, 0]
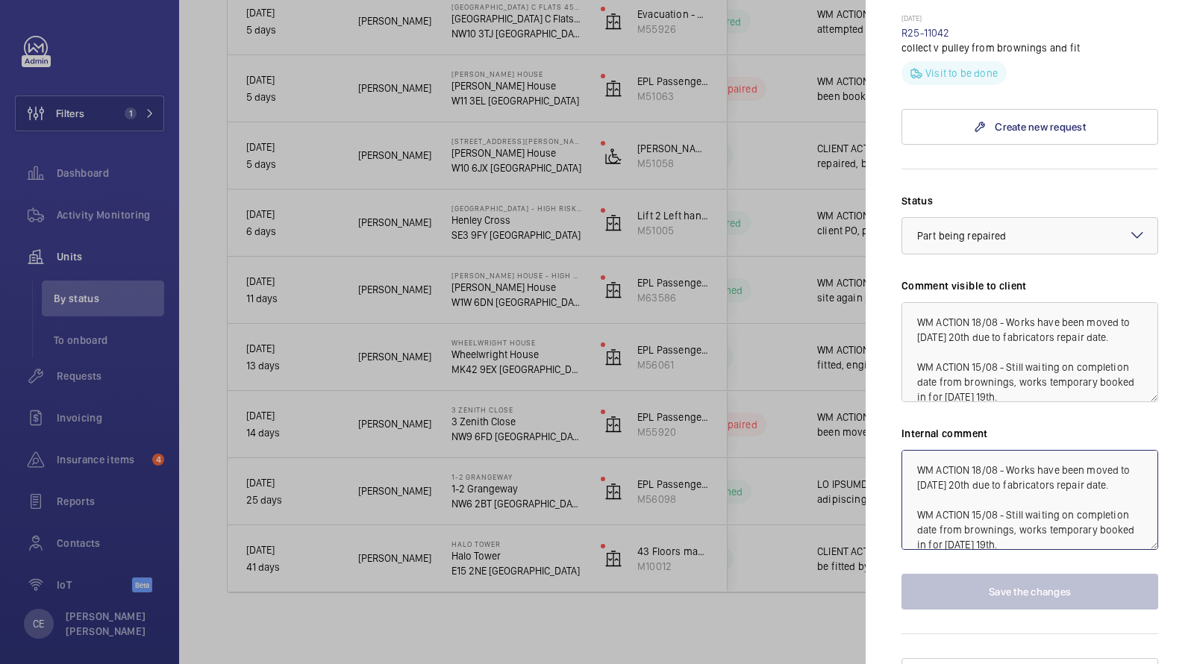
click at [907, 450] on textarea "WM ACTION 18/08 - Works have been moved to Wednesday 20th due to fabricators re…" at bounding box center [1029, 500] width 257 height 100
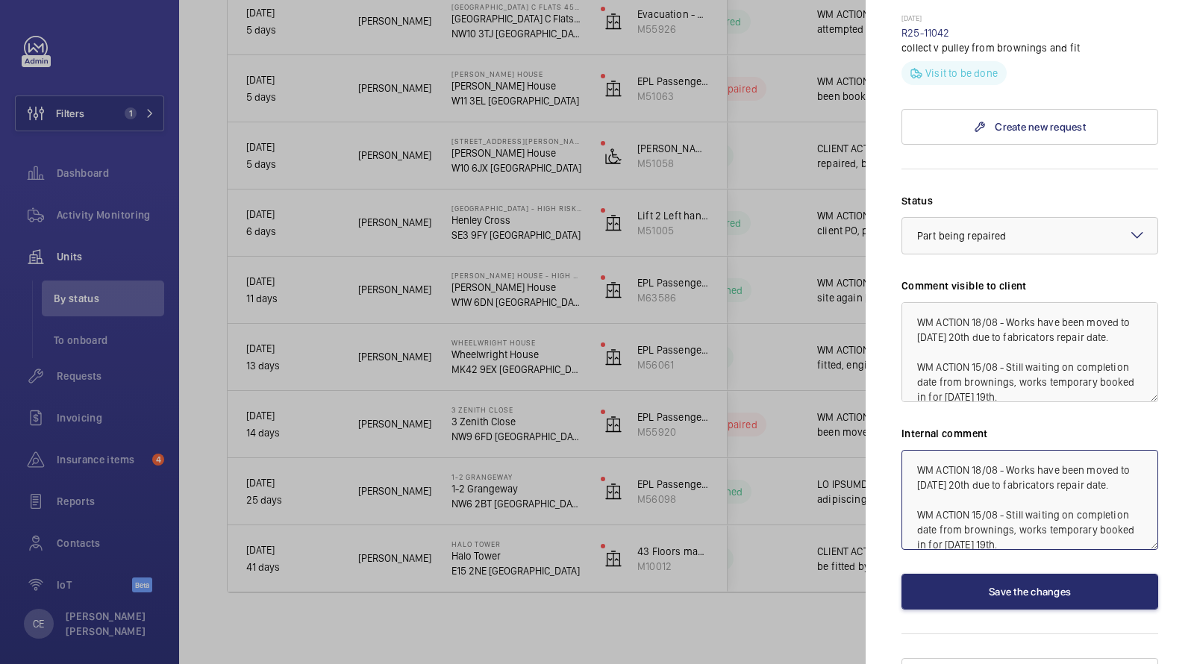
click at [907, 450] on textarea "WM ACTION 18/08 - Works have been moved to Wednesday 20th due to fabricators re…" at bounding box center [1029, 500] width 257 height 100
drag, startPoint x: 965, startPoint y: 450, endPoint x: 856, endPoint y: 371, distance: 134.6
click at [860, 379] on mat-sidenav-container "Filters 1 Dashboard Activity Monitoring Units By status To onboard Requests Inv…" at bounding box center [597, 332] width 1194 height 664
type textarea "WM ACTION 19/08 - Repair team to attend on the 20th. WM ACTION 18/08 - Works ha…"
click at [913, 302] on textarea "WM ACTION 18/08 - Works have been moved to Wednesday 20th due to fabricators re…" at bounding box center [1029, 352] width 257 height 100
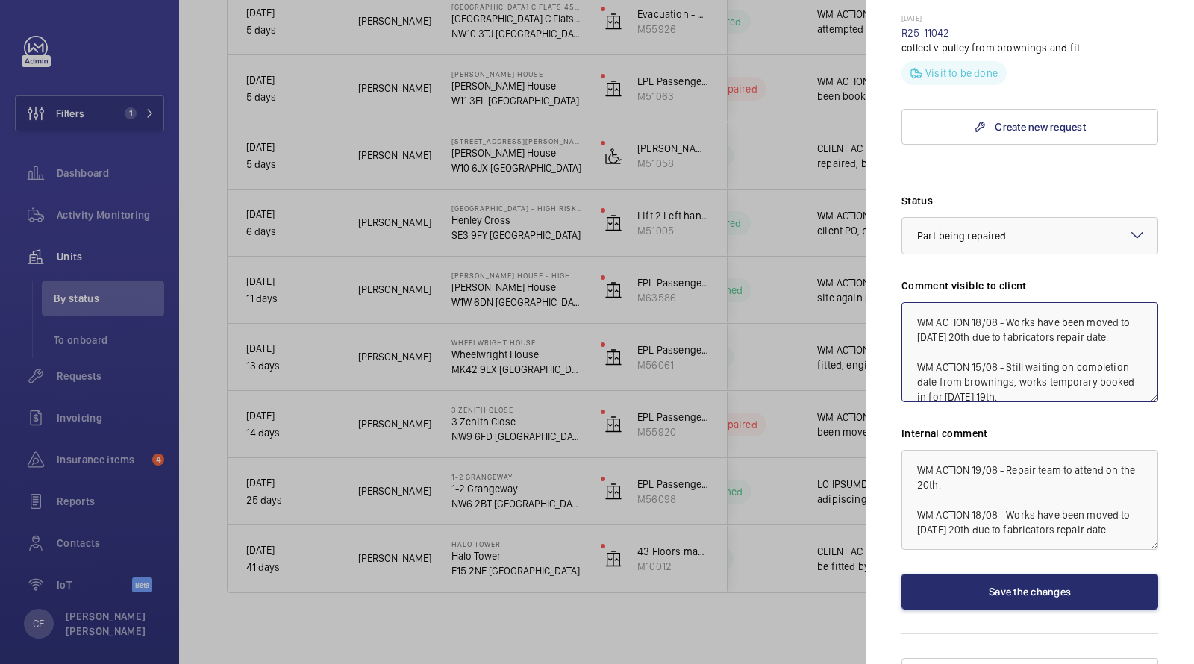
click at [912, 302] on textarea "WM ACTION 18/08 - Works have been moved to Wednesday 20th due to fabricators re…" at bounding box center [1029, 352] width 257 height 100
paste textarea "WM ACTION 19/08 - Repair team to attend on the 20th."
click at [952, 230] on span "Part being repaired" at bounding box center [961, 236] width 89 height 12
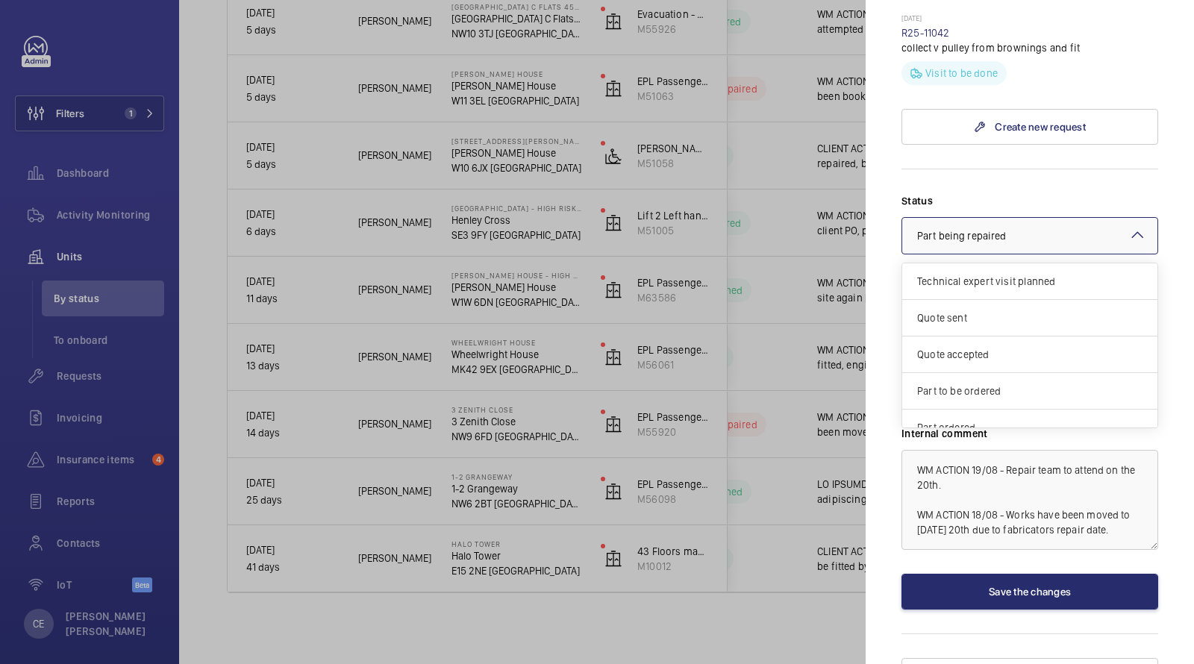
scroll to position [125, 0]
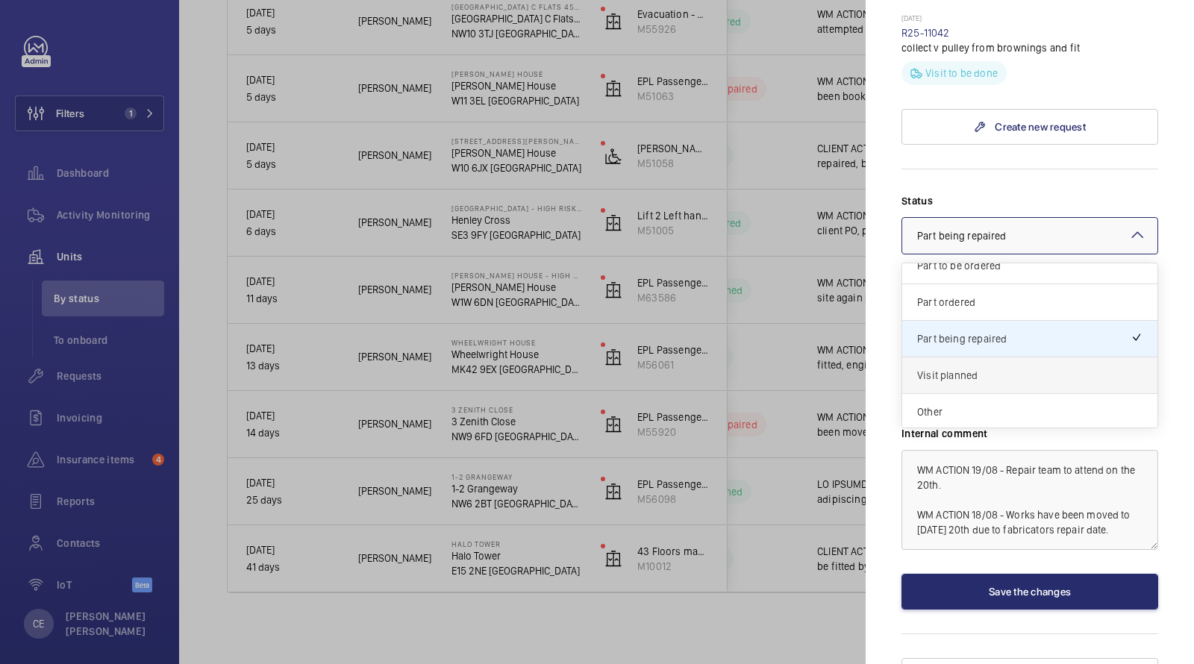
click at [947, 368] on span "Visit planned" at bounding box center [1029, 375] width 225 height 15
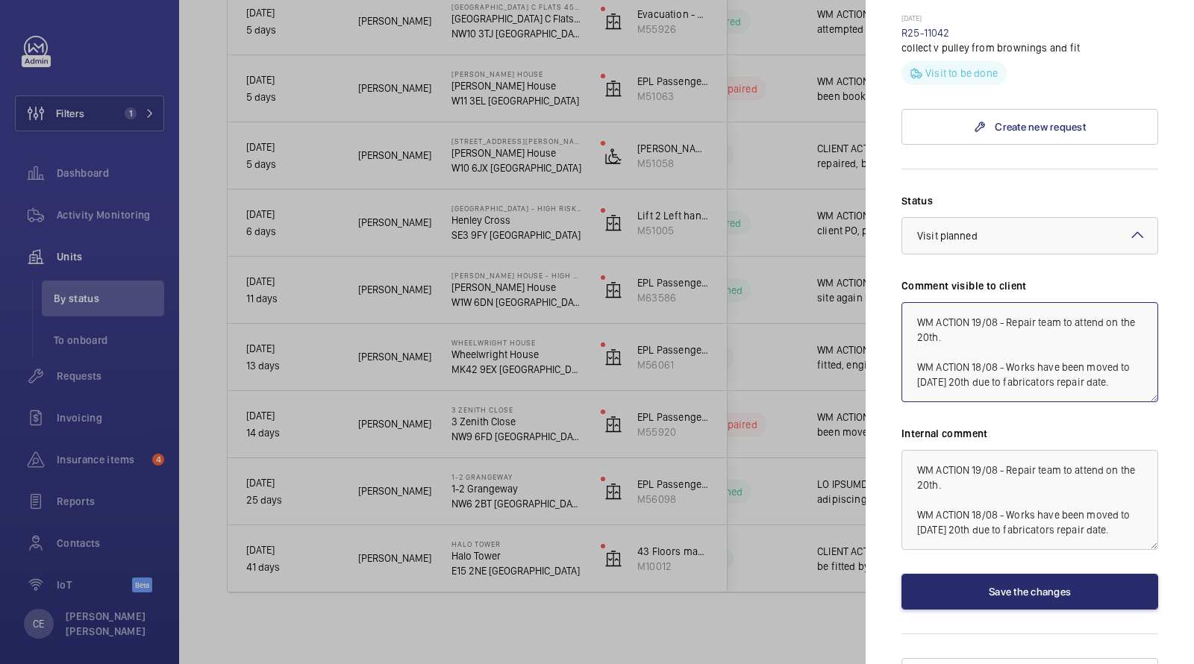
type textarea "WM ACTION 19/08 - Repair team to attend on the 20th. WM ACTION 18/08 - Works ha…"
click at [936, 583] on div "Stopped unit 3 Zenith Close 3 Zenith Close NW9 6FD LONDON Notting Hill Genesis …" at bounding box center [1029, 25] width 257 height 1338
click at [944, 574] on button "Save the changes" at bounding box center [1029, 592] width 257 height 36
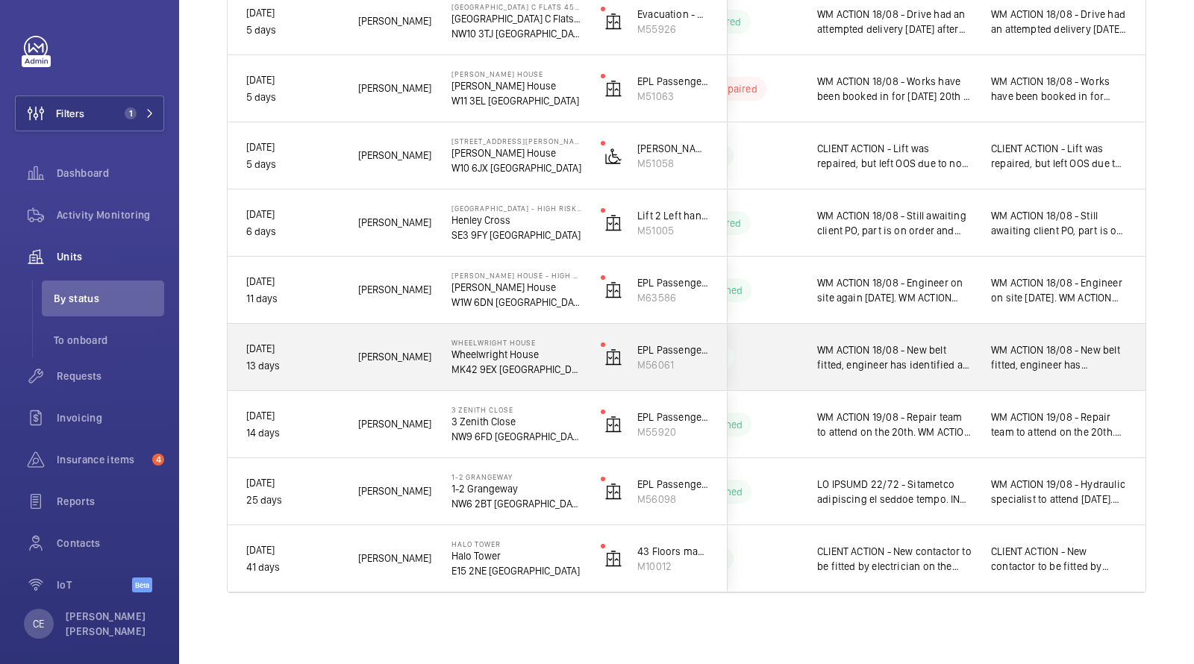
click at [916, 354] on span "WM ACTION 18/08 - New belt fitted, engineer has identified an issue with the en…" at bounding box center [894, 357] width 154 height 30
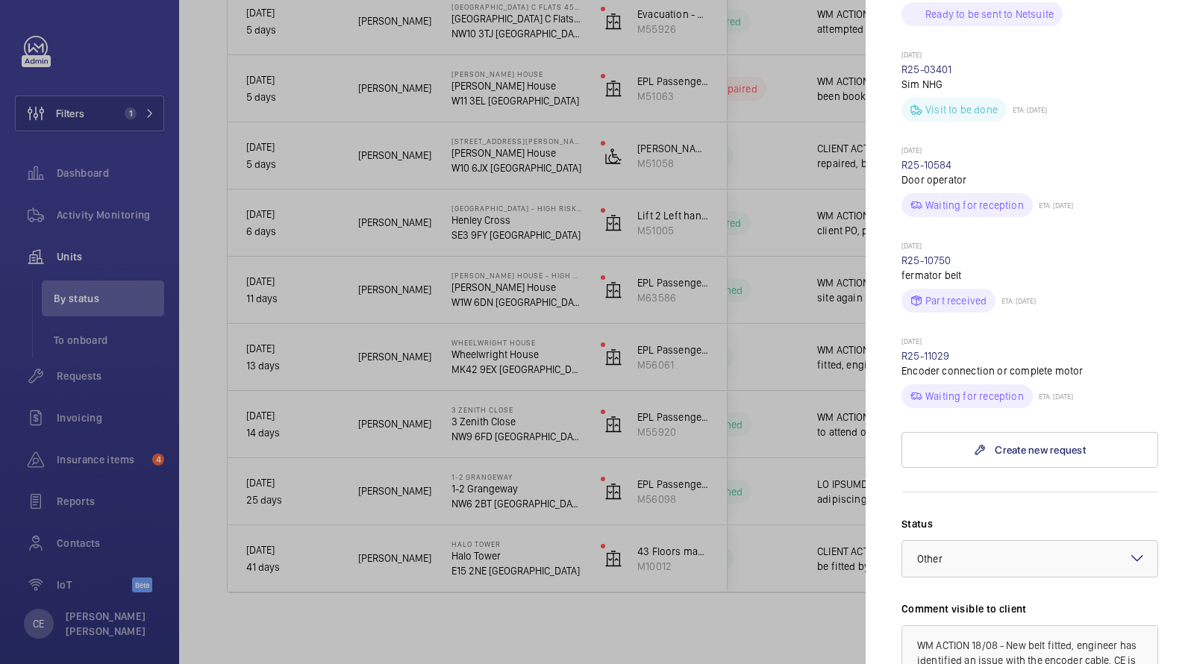
scroll to position [951, 0]
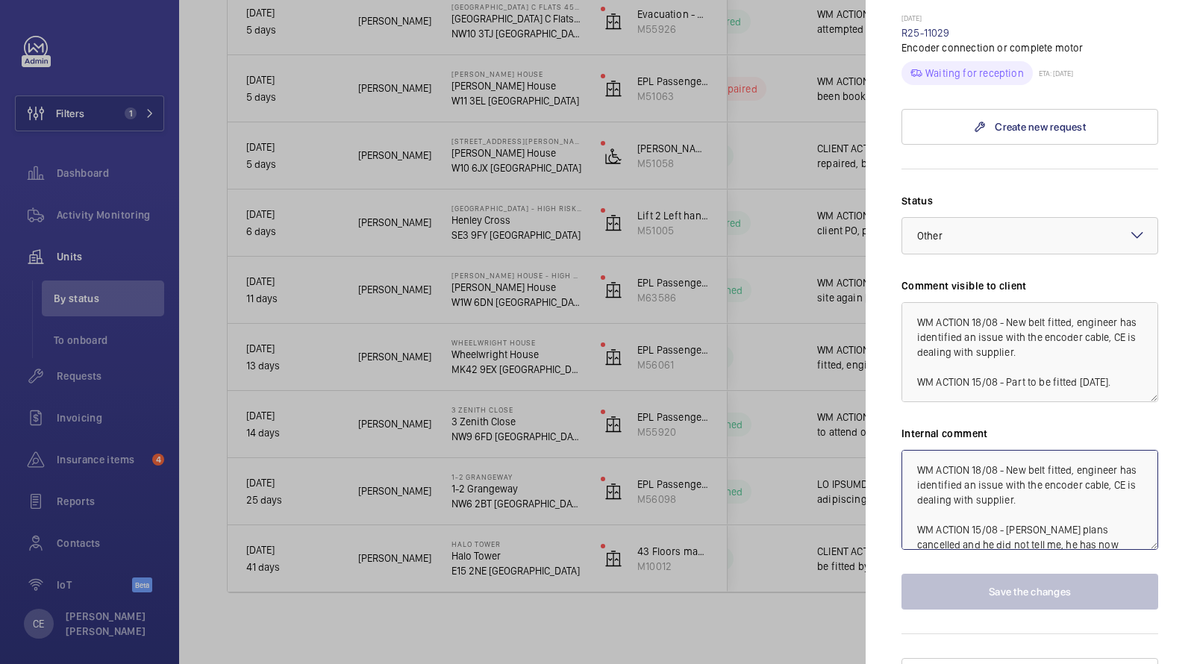
click at [907, 450] on textarea "WM ACTION 18/08 - New belt fitted, engineer has identified an issue with the en…" at bounding box center [1029, 500] width 257 height 100
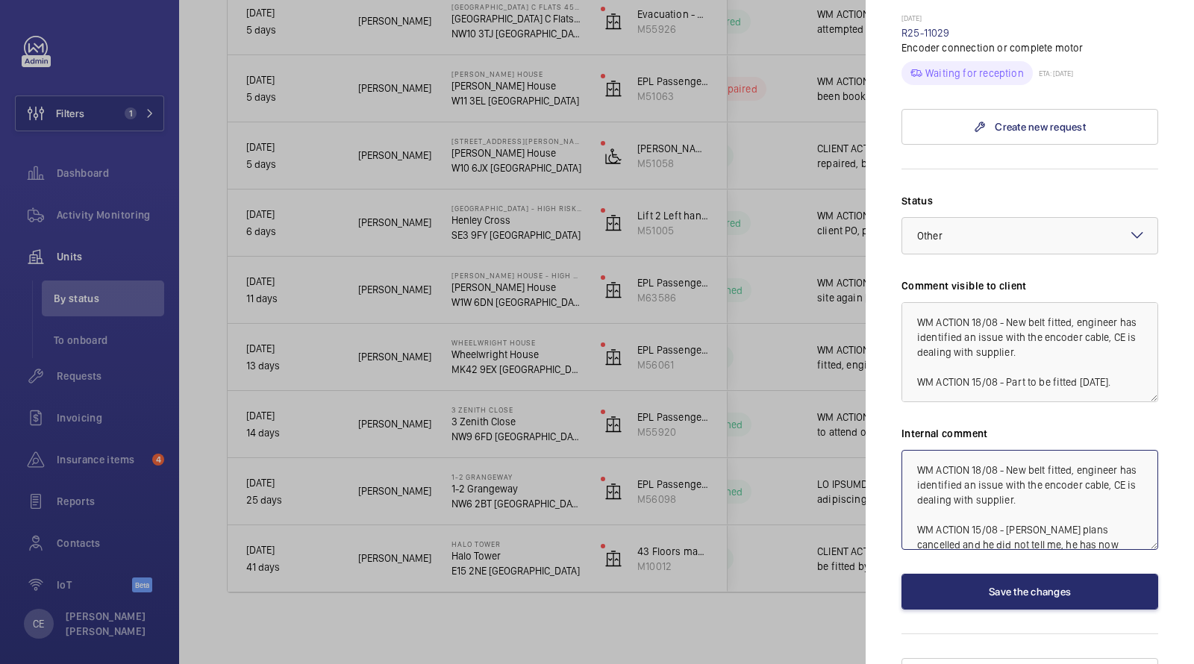
click at [906, 450] on textarea "WM ACTION 18/08 - New belt fitted, engineer has identified an issue with the en…" at bounding box center [1029, 500] width 257 height 100
drag, startPoint x: 979, startPoint y: 461, endPoint x: 845, endPoint y: 333, distance: 185.7
click at [847, 336] on mat-sidenav-container "Filters 1 Dashboard Activity Monitoring Units By status To onboard Requests Inv…" at bounding box center [597, 332] width 1194 height 664
type textarea "WM ACTION 19/08 - Encoder cable on order, ETA [DATE]. WM ACTION 18/08 - New bel…"
click at [908, 302] on textarea "WM ACTION 18/08 - New belt fitted, engineer has identified an issue with the en…" at bounding box center [1029, 352] width 257 height 100
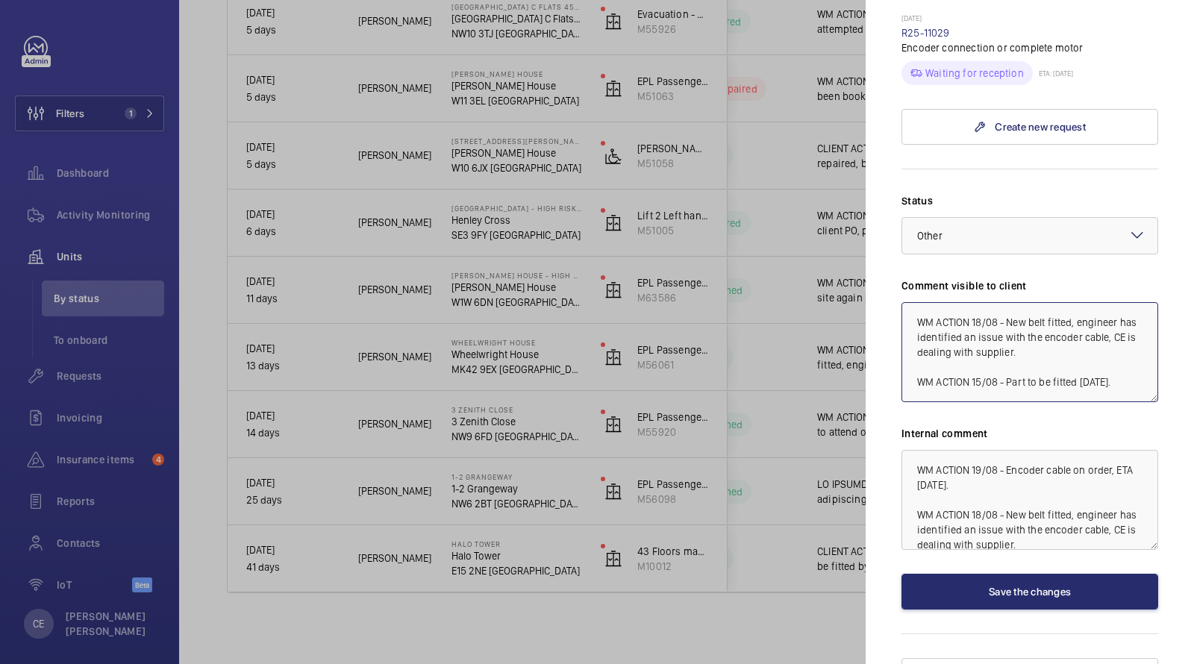
click at [908, 302] on textarea "WM ACTION 18/08 - New belt fitted, engineer has identified an issue with the en…" at bounding box center [1029, 352] width 257 height 100
paste textarea "WM ACTION 19/08 - Encoder cable on order, ETA tomorrow."
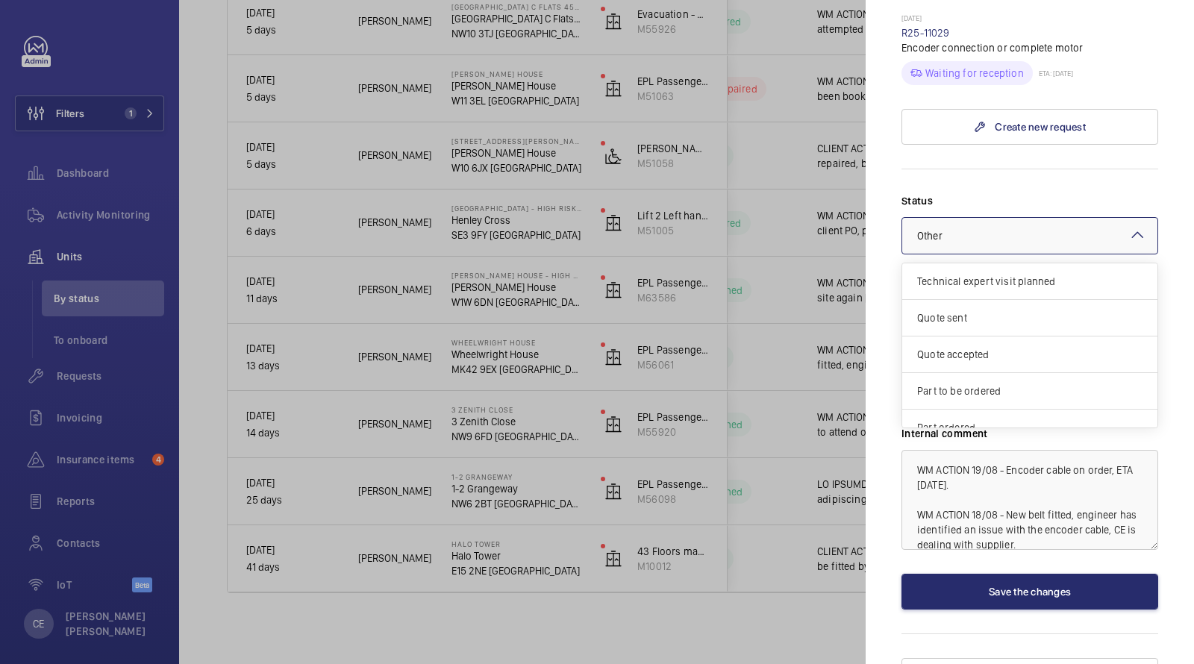
click at [936, 218] on div at bounding box center [1029, 236] width 255 height 36
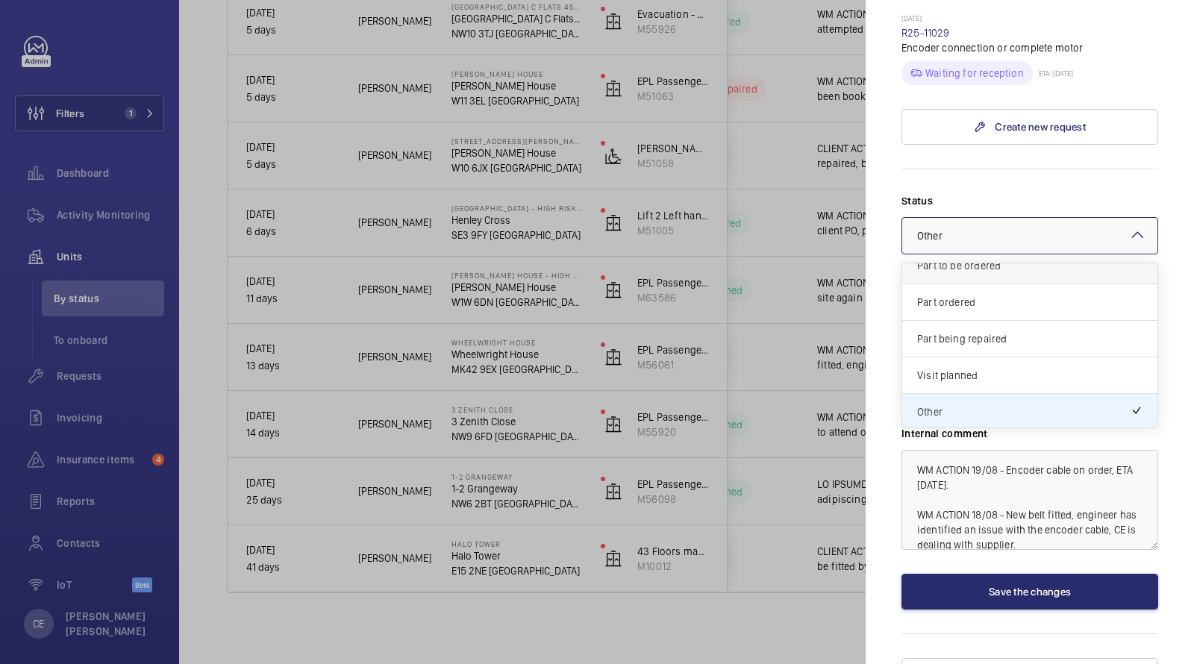
click at [966, 258] on span "Part to be ordered" at bounding box center [1029, 265] width 225 height 15
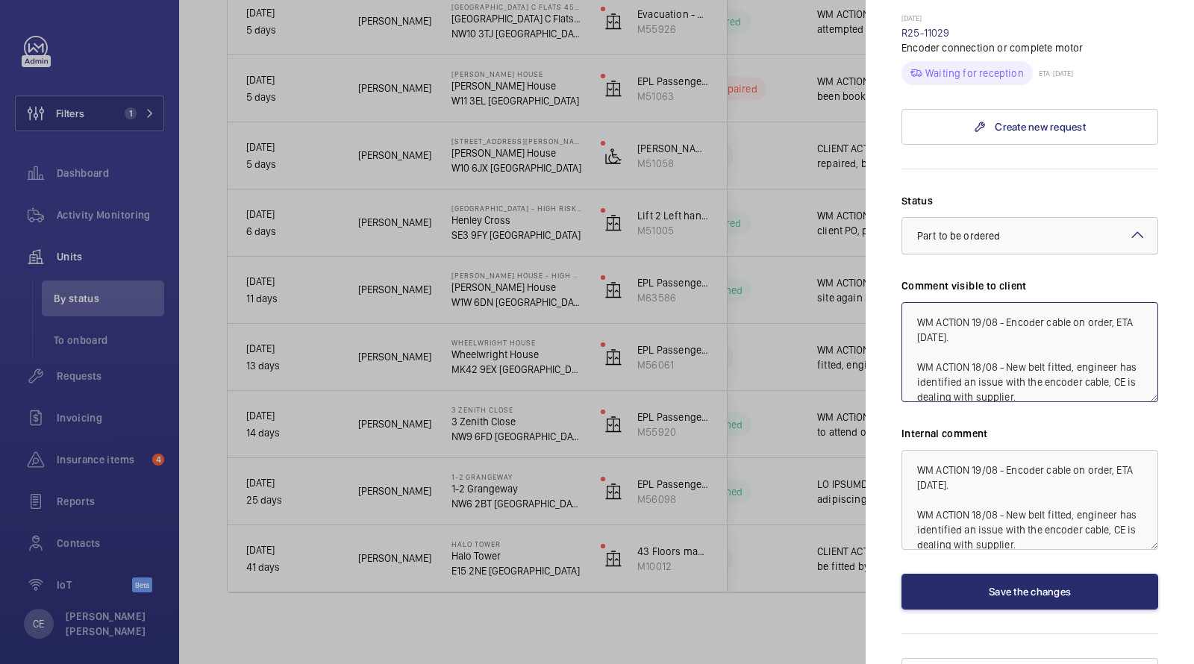
click at [971, 220] on div at bounding box center [1029, 236] width 255 height 36
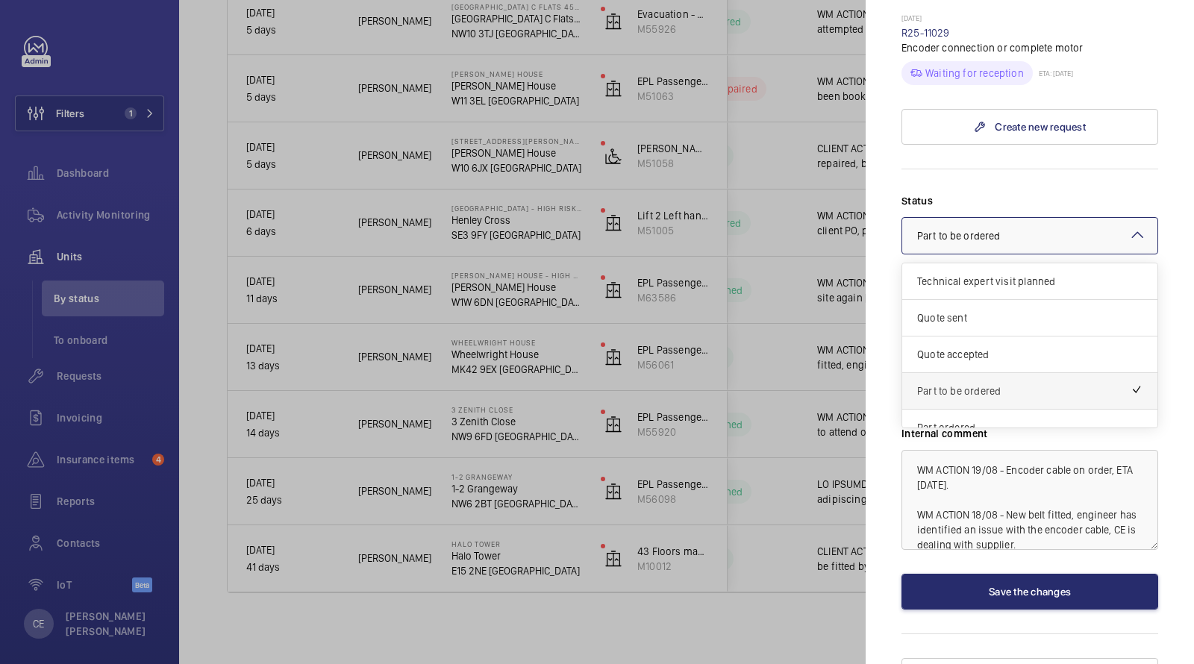
scroll to position [45, 0]
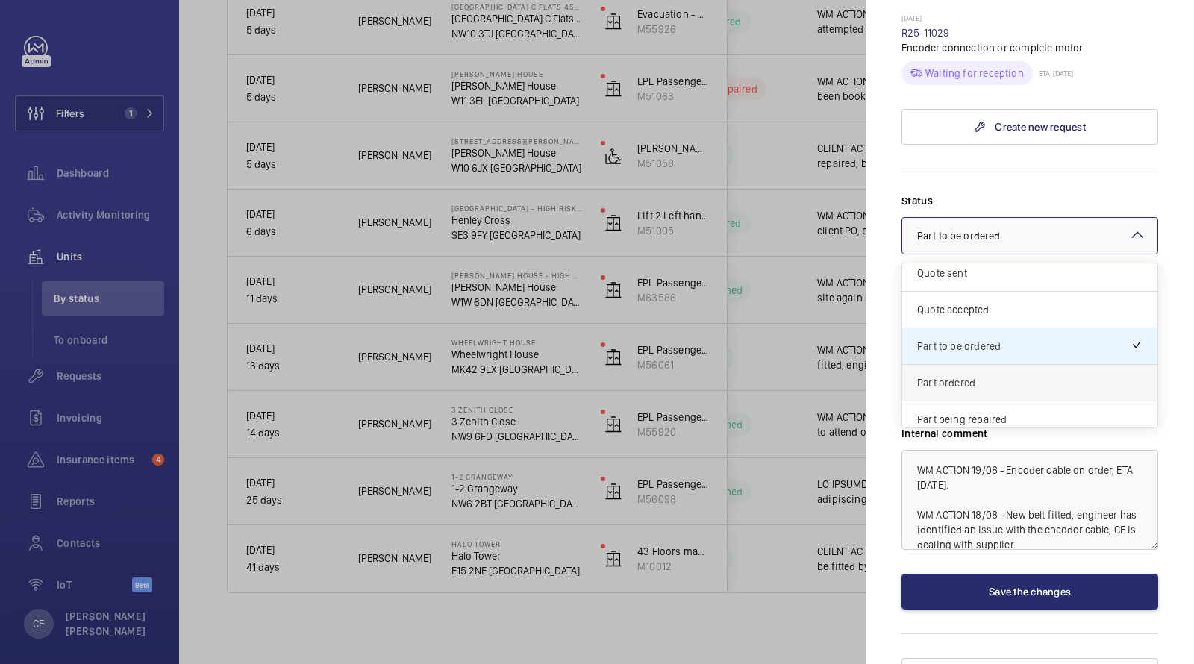
click at [951, 375] on span "Part ordered" at bounding box center [1029, 382] width 225 height 15
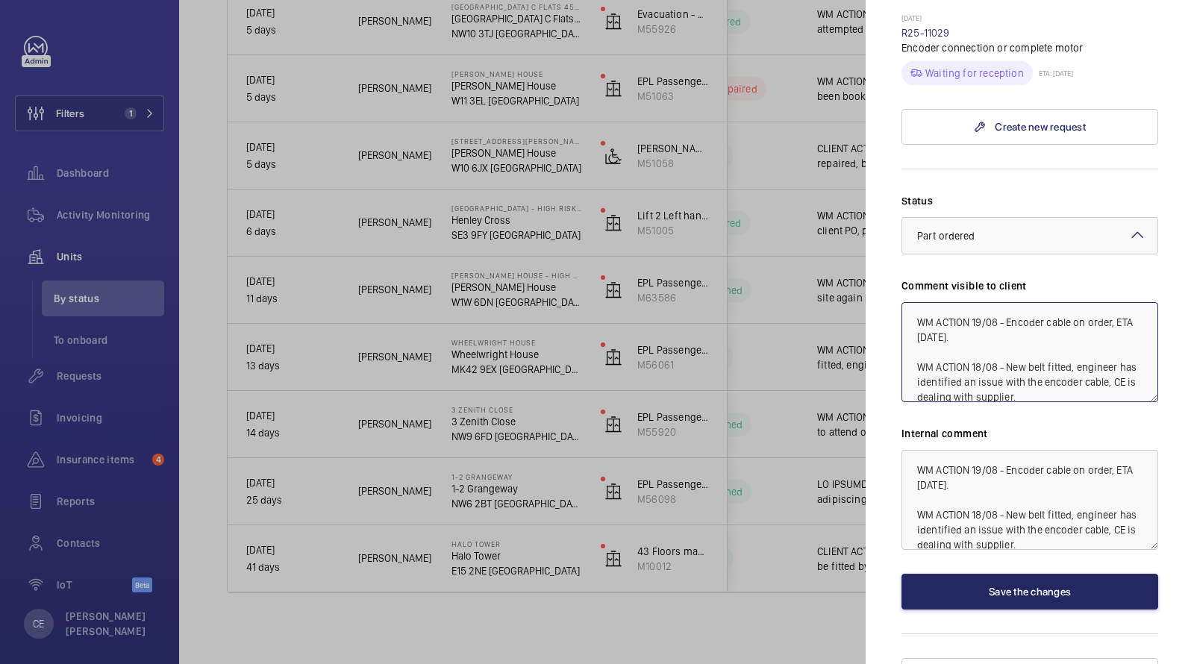
type textarea "WM ACTION 19/08 - Encoder cable on order, ETA [DATE]. WM ACTION 18/08 - New bel…"
click at [959, 574] on button "Save the changes" at bounding box center [1029, 592] width 257 height 36
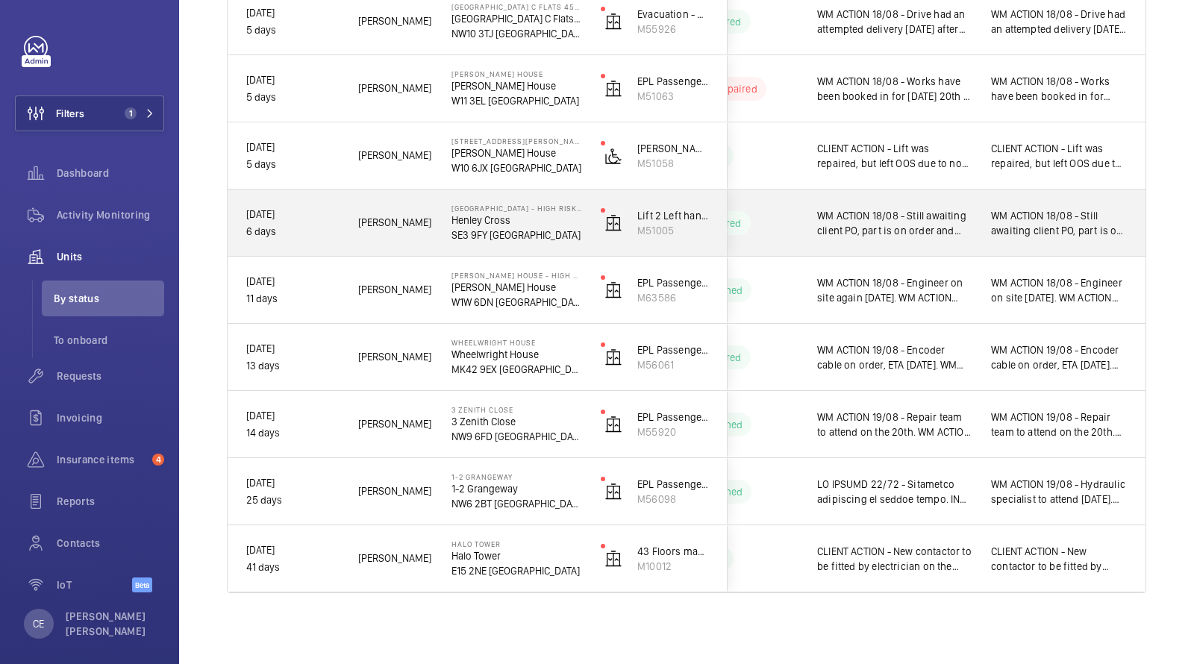
scroll to position [391, 0]
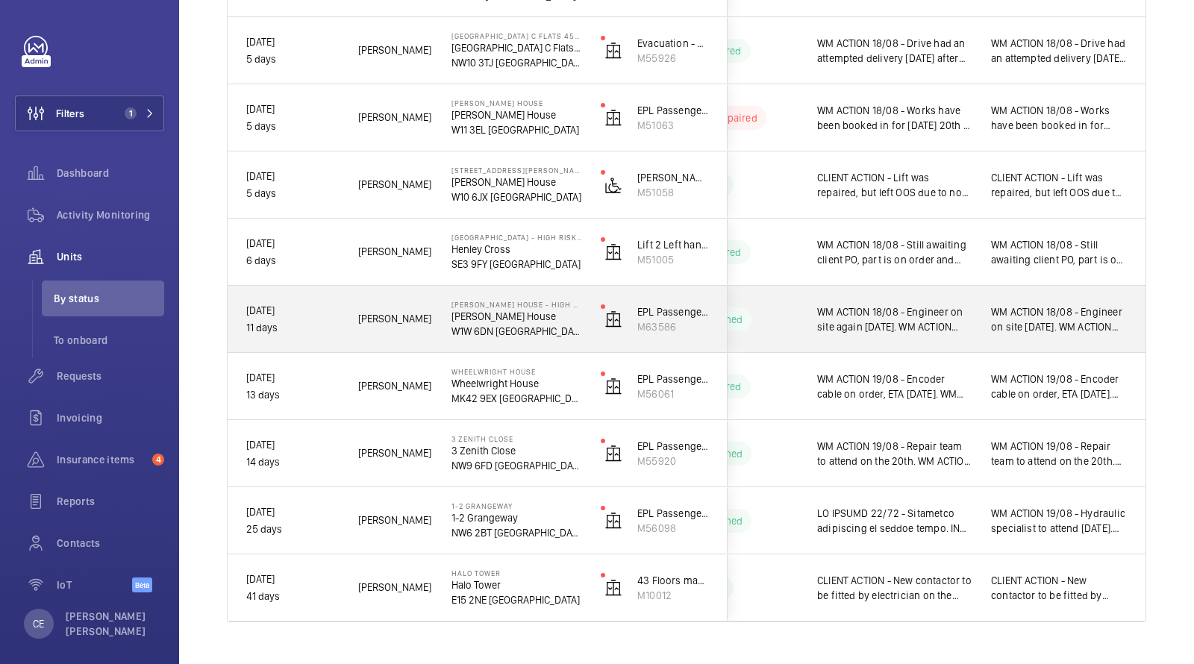
click at [970, 318] on span "WM ACTION 18/08 - Engineer on site again today. WM ACTION 14/08 - Engineer atte…" at bounding box center [894, 319] width 154 height 30
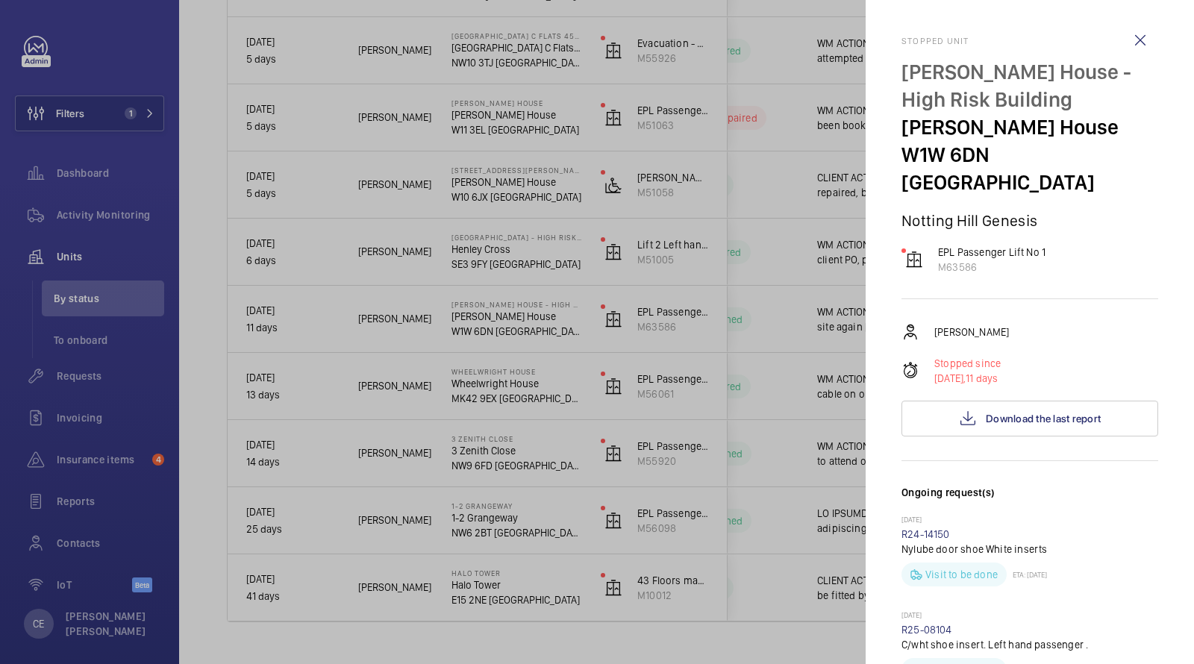
scroll to position [631, 0]
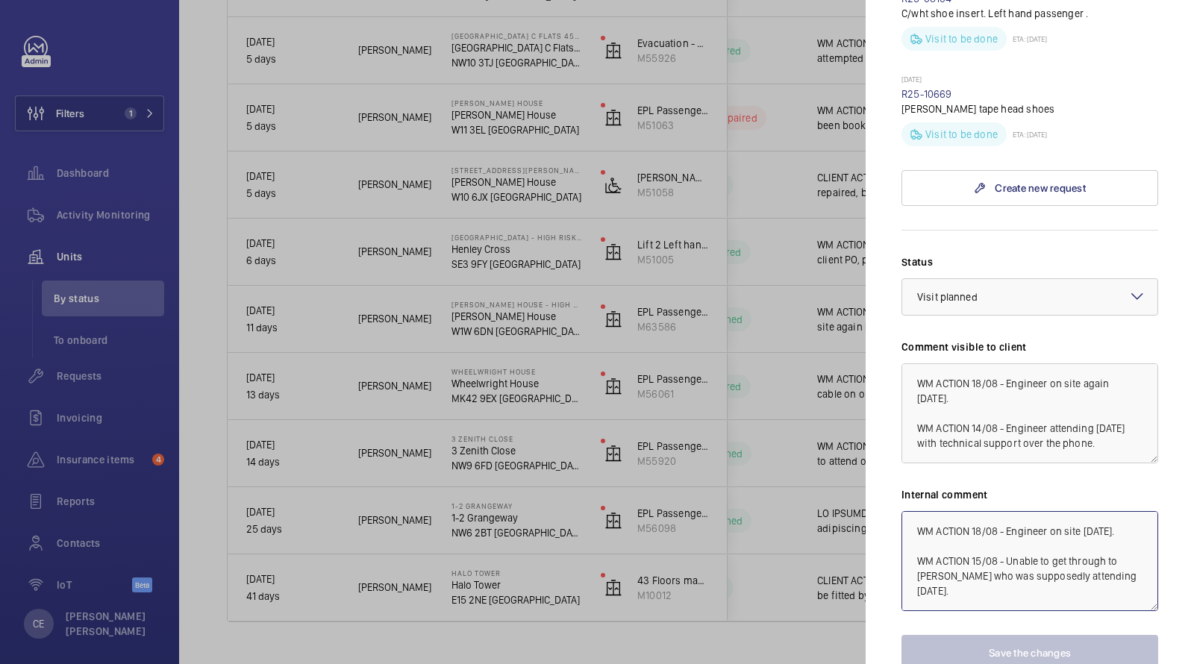
click at [909, 511] on textarea "WM ACTION 18/08 - Engineer on site today. WM ACTION 15/08 - Unable to get throu…" at bounding box center [1029, 561] width 257 height 100
drag, startPoint x: 909, startPoint y: 492, endPoint x: 897, endPoint y: 492, distance: 11.9
click at [906, 511] on textarea "WM ACTION 18/08 - Engineer on site today. WM ACTION 15/08 - Unable to get throu…" at bounding box center [1029, 561] width 257 height 100
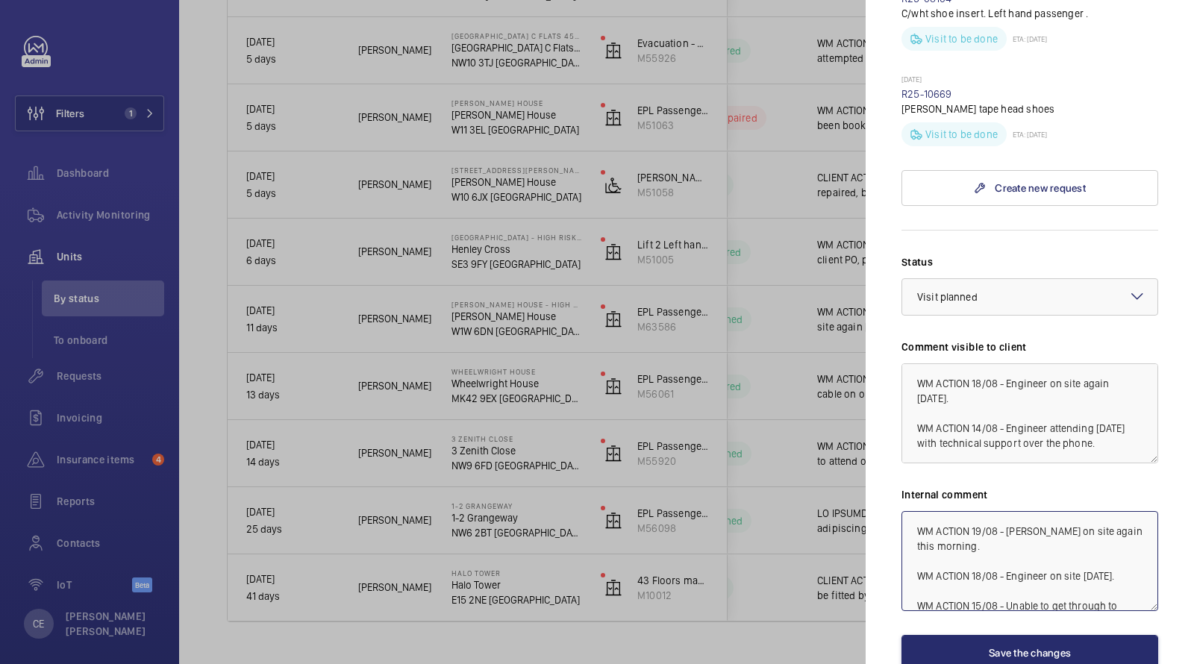
drag, startPoint x: 975, startPoint y: 512, endPoint x: 897, endPoint y: 433, distance: 111.3
click at [898, 433] on mat-sidenav "Stopped unit John Astor House - High Risk Building John Astor House W1W 6DN LON…" at bounding box center [1029, 332] width 328 height 664
type textarea "WM ACTION 19/08 - [PERSON_NAME] on site again this morning. WM ACTION 18/08 - E…"
click at [915, 363] on textarea "WM ACTION 18/08 - Engineer on site again today. WM ACTION 14/08 - Engineer atte…" at bounding box center [1029, 413] width 257 height 100
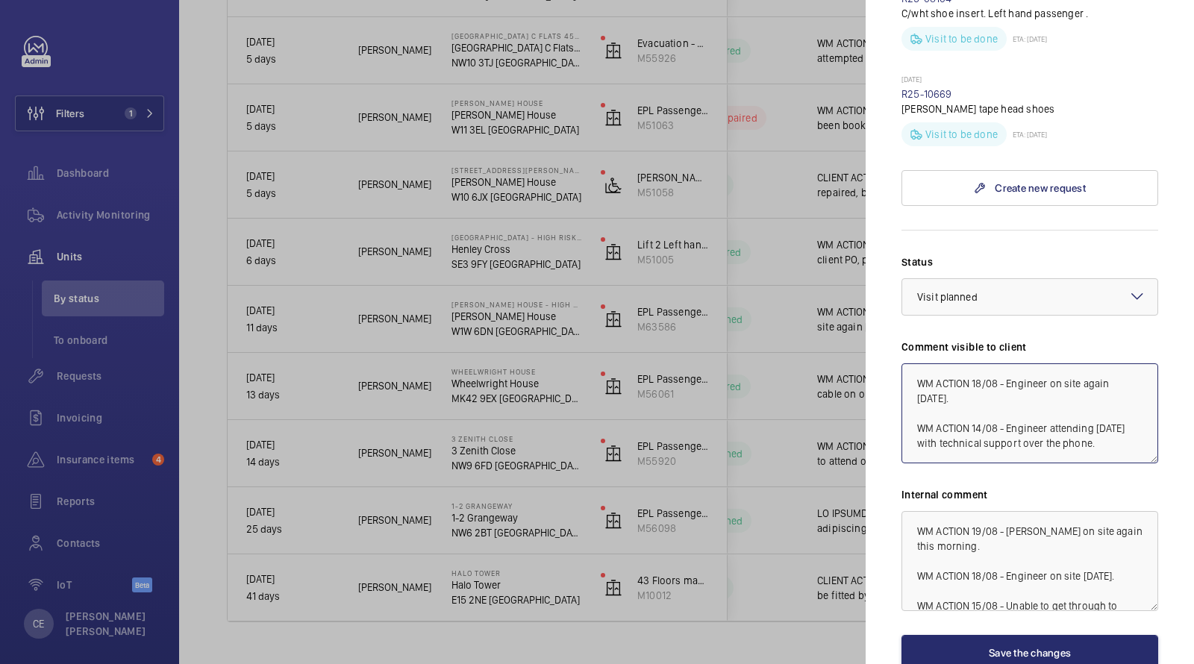
paste textarea "WM ACTION 19/08 - Dave on site again this morning."
type textarea "WM ACTION 19/08 - [PERSON_NAME] on site again this morning. WM ACTION 18/08 - E…"
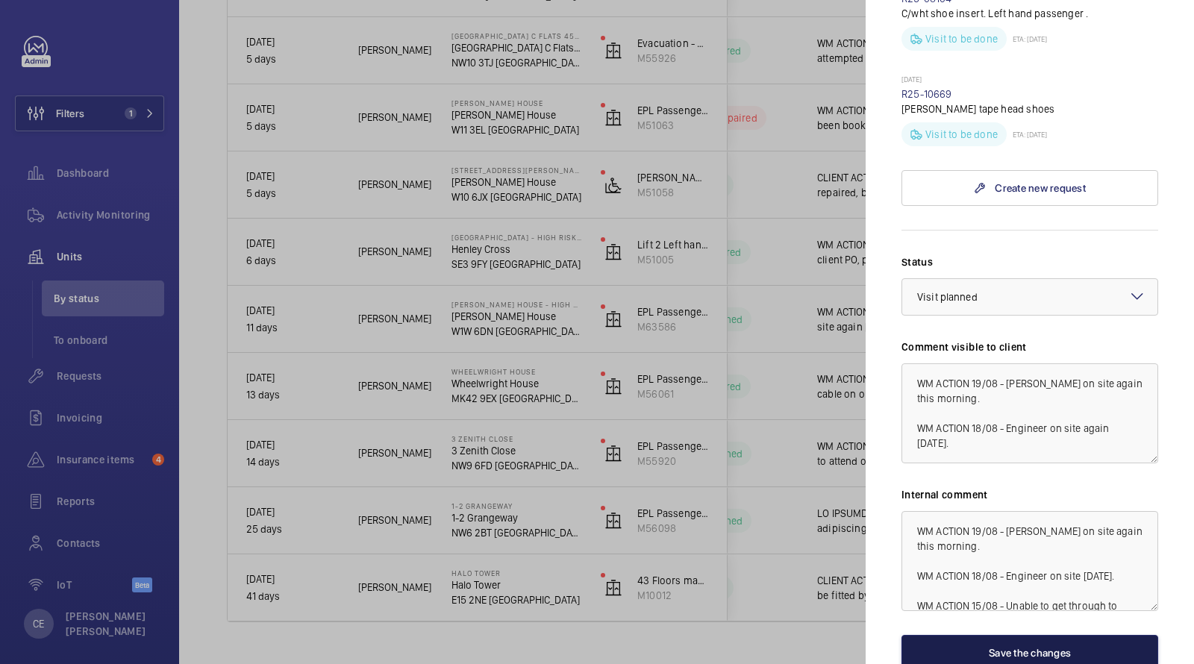
click at [982, 635] on button "Save the changes" at bounding box center [1029, 653] width 257 height 36
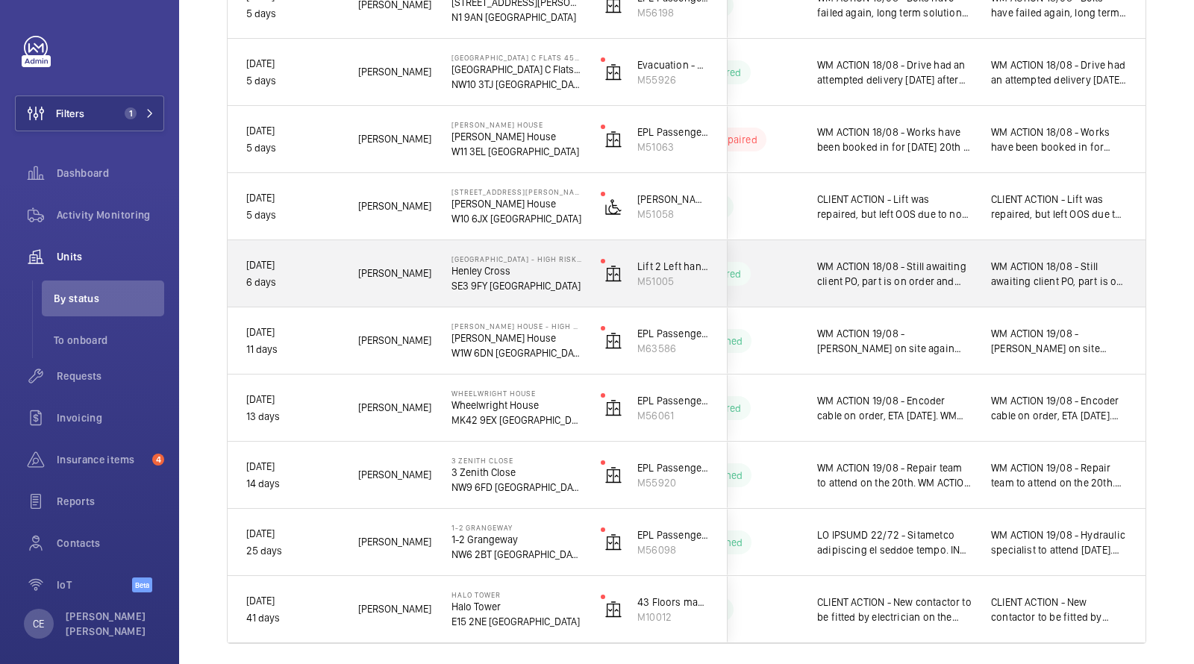
scroll to position [364, 0]
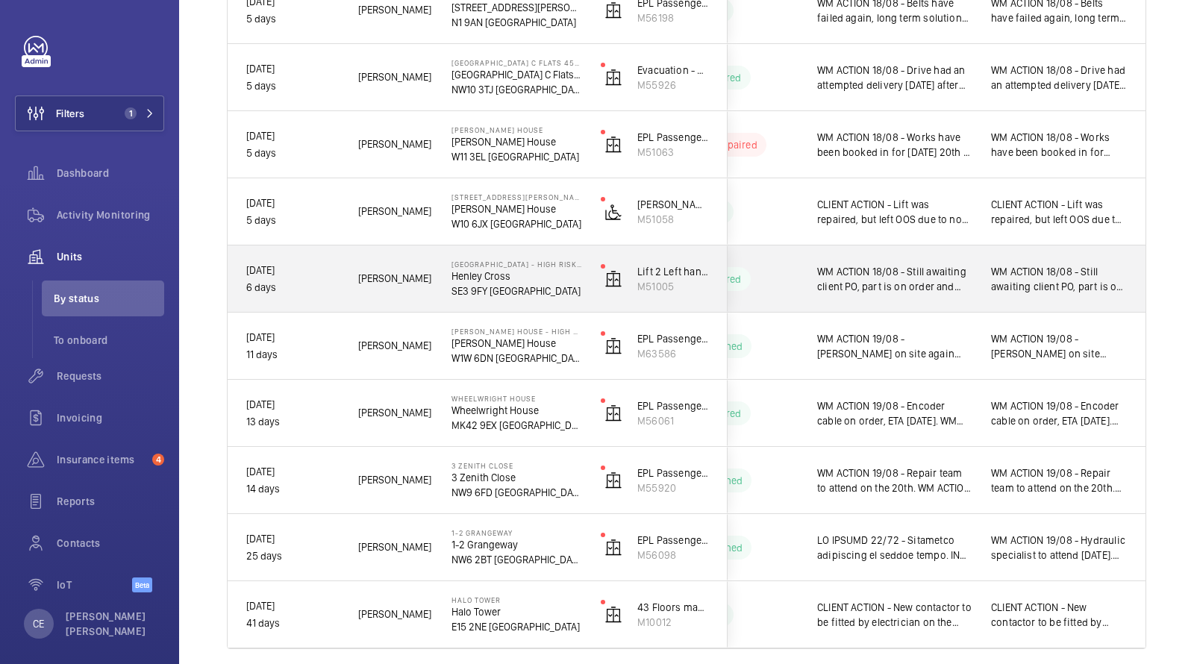
click at [975, 272] on div "WM ACTION 18/08 - Still awaiting client PO, part is on order and expected to ar…" at bounding box center [1059, 279] width 172 height 64
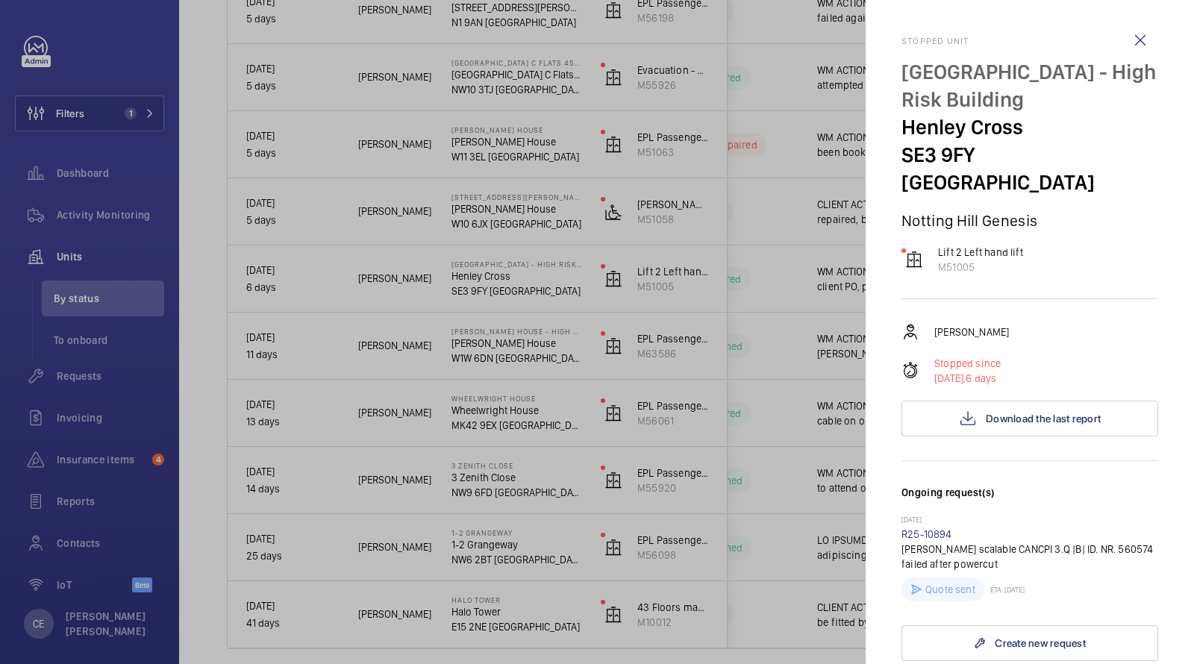
scroll to position [516, 0]
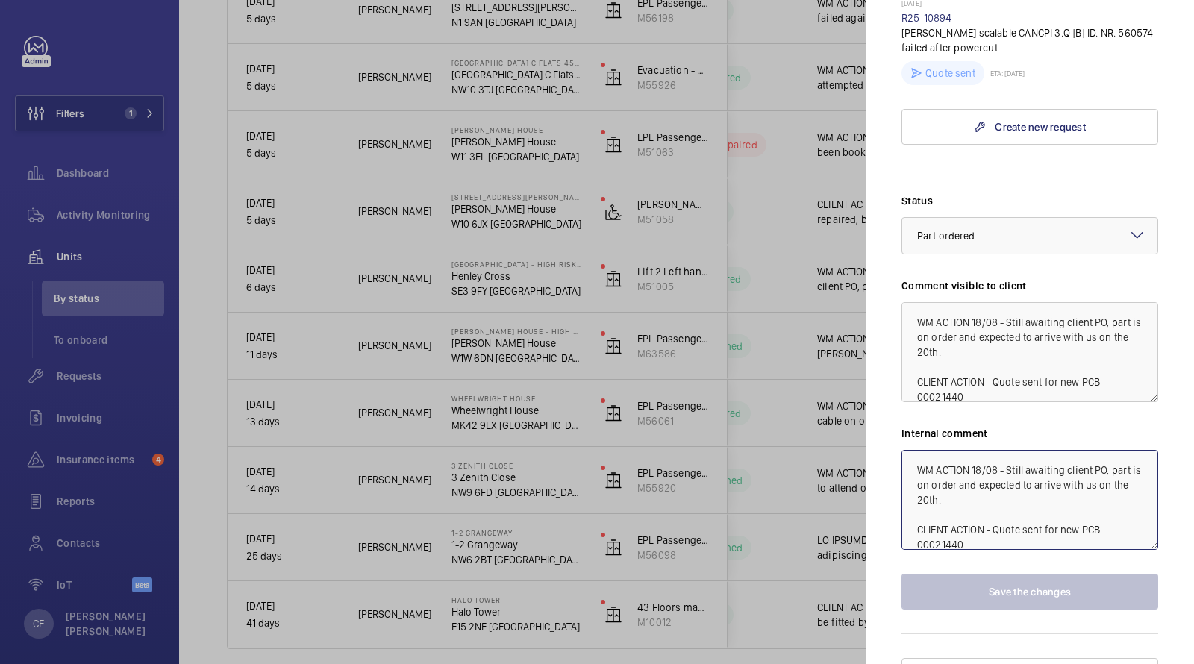
click at [980, 450] on textarea "WM ACTION 18/08 - Still awaiting client PO, part is on order and expected to ar…" at bounding box center [1029, 500] width 257 height 100
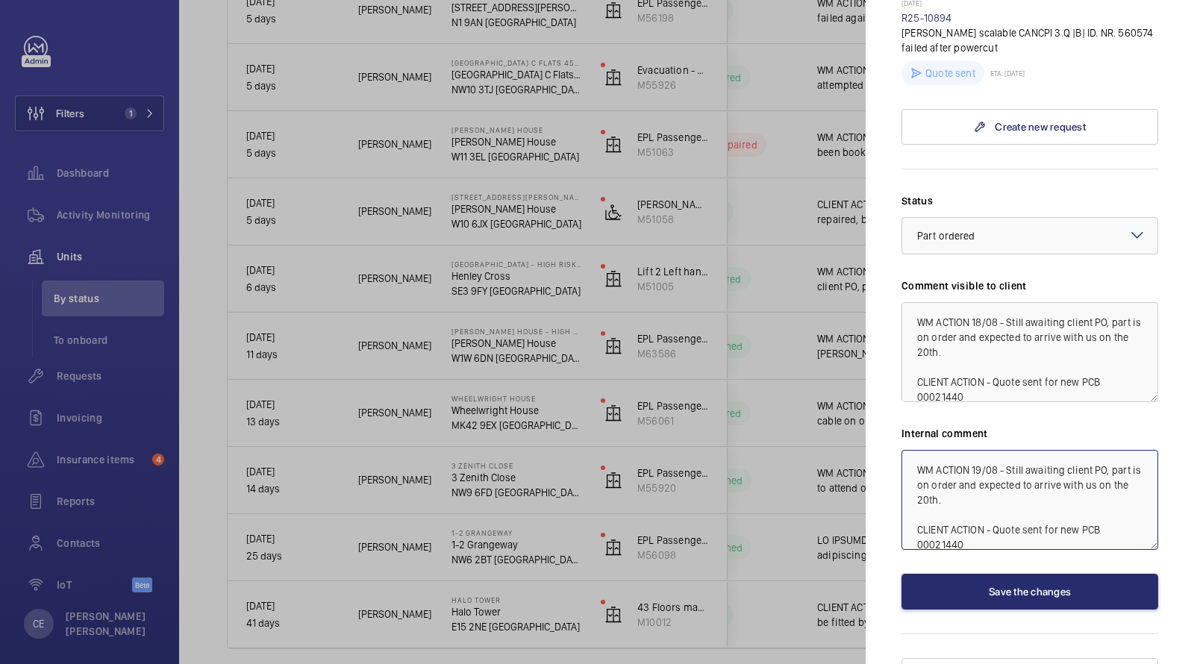
type textarea "WM ACTION 19/08 - Still awaiting client PO, part is on order and expected to ar…"
click at [981, 302] on textarea "WM ACTION 18/08 - Still awaiting client PO, part is on order and expected to ar…" at bounding box center [1029, 352] width 257 height 100
type textarea "WM ACTION 19/08 - Still awaiting client PO, part is on order and expected to ar…"
click at [1000, 574] on button "Save the changes" at bounding box center [1029, 592] width 257 height 36
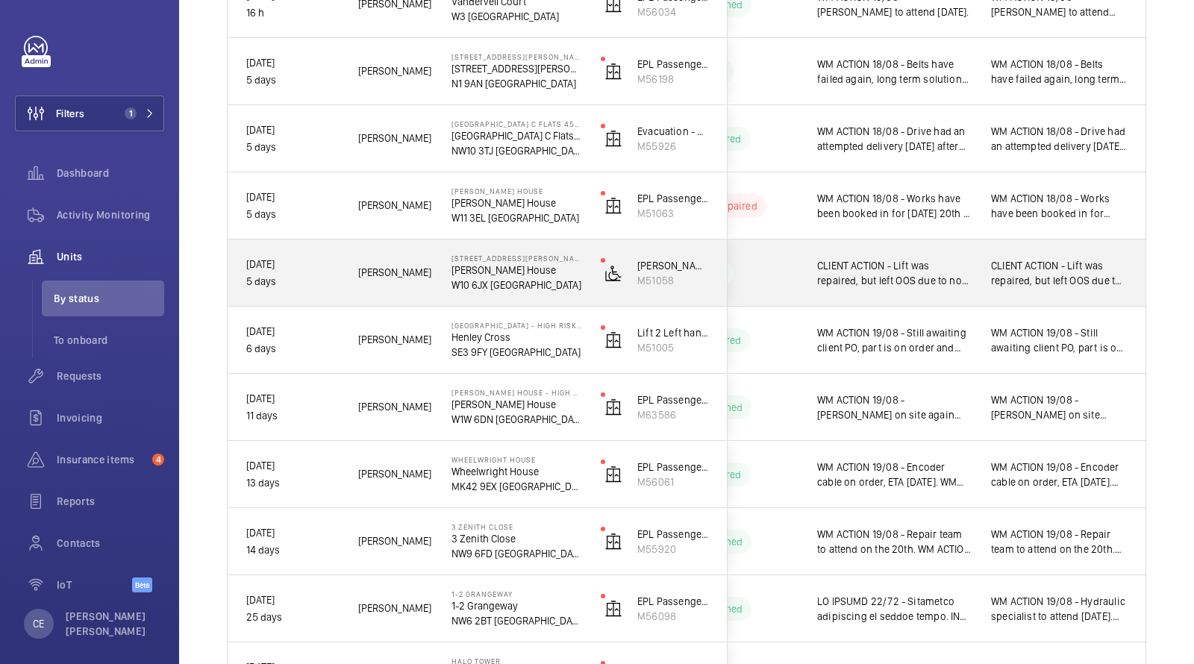
scroll to position [298, 0]
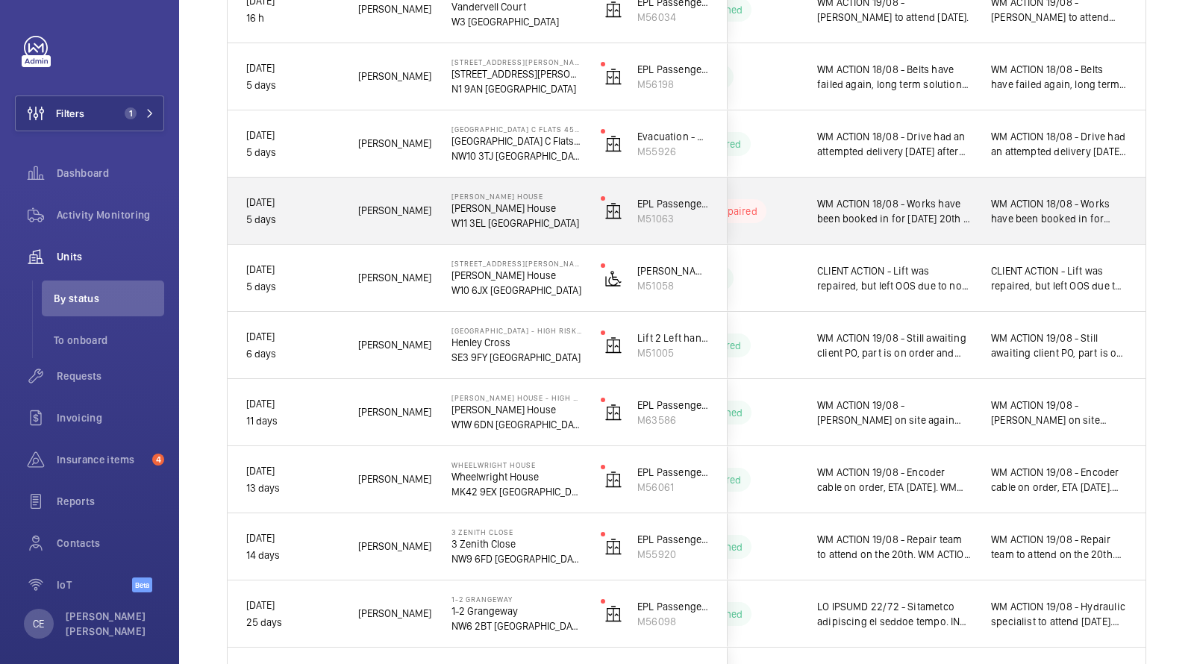
click at [983, 206] on div "WM ACTION 18/08 - Works have been booked in for Wednesday 20th . WM ACTION 15/0…" at bounding box center [1059, 211] width 172 height 64
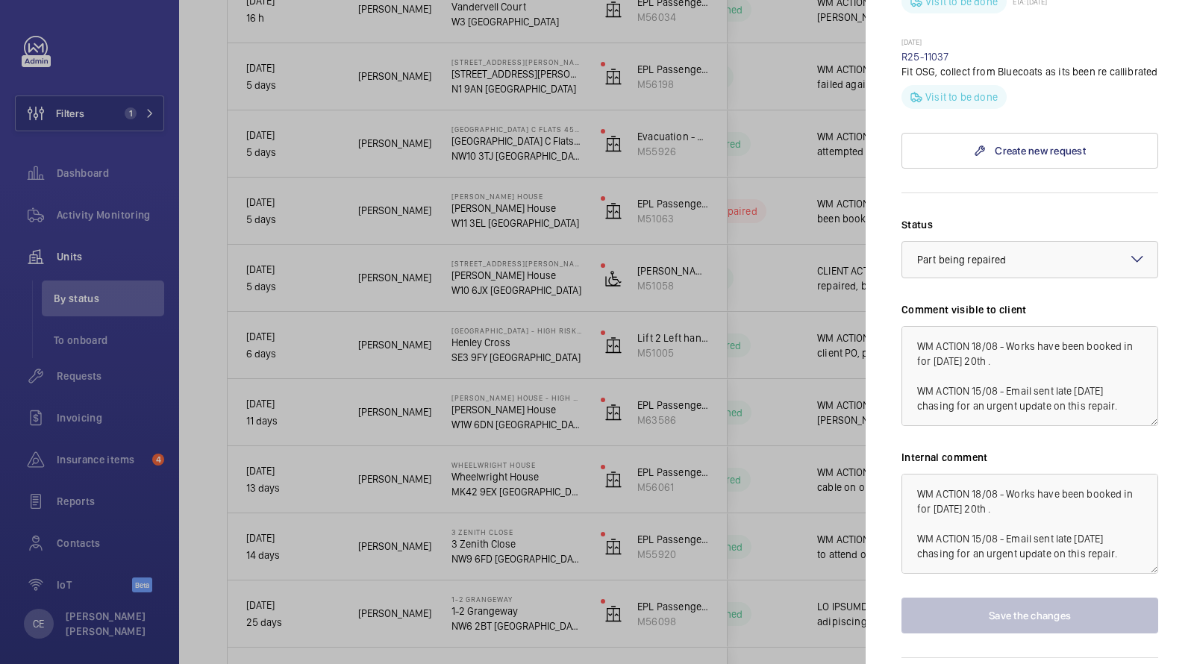
scroll to position [847, 0]
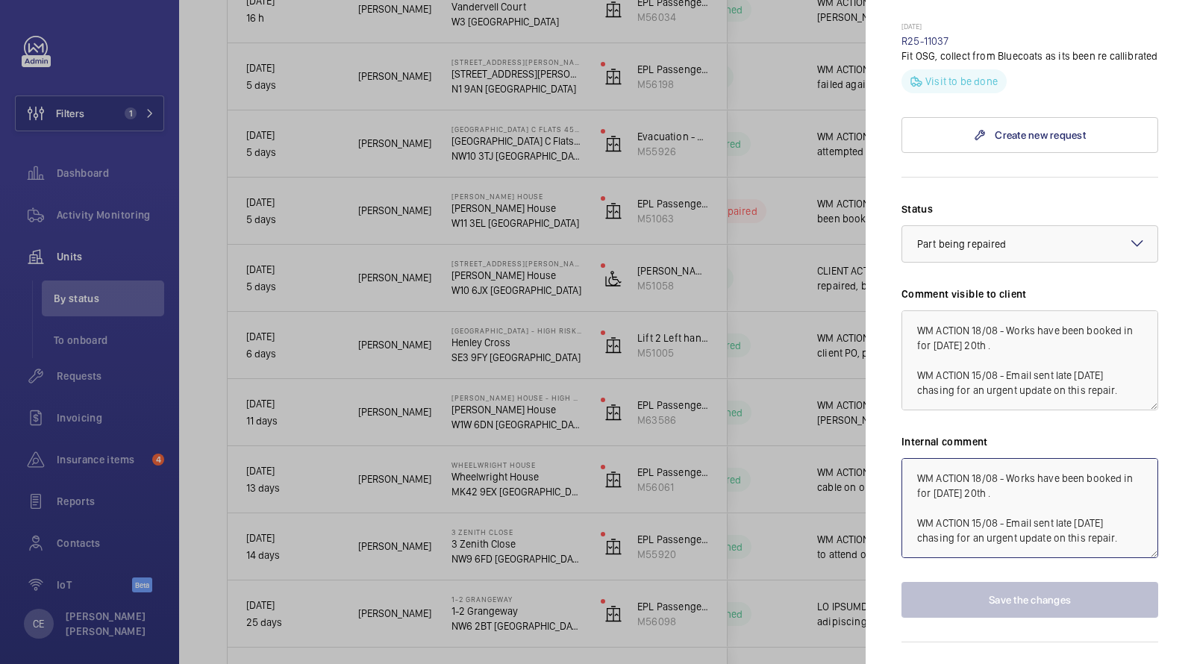
click at [982, 458] on textarea "WM ACTION 18/08 - Works have been booked in for Wednesday 20th . WM ACTION 15/0…" at bounding box center [1029, 508] width 257 height 100
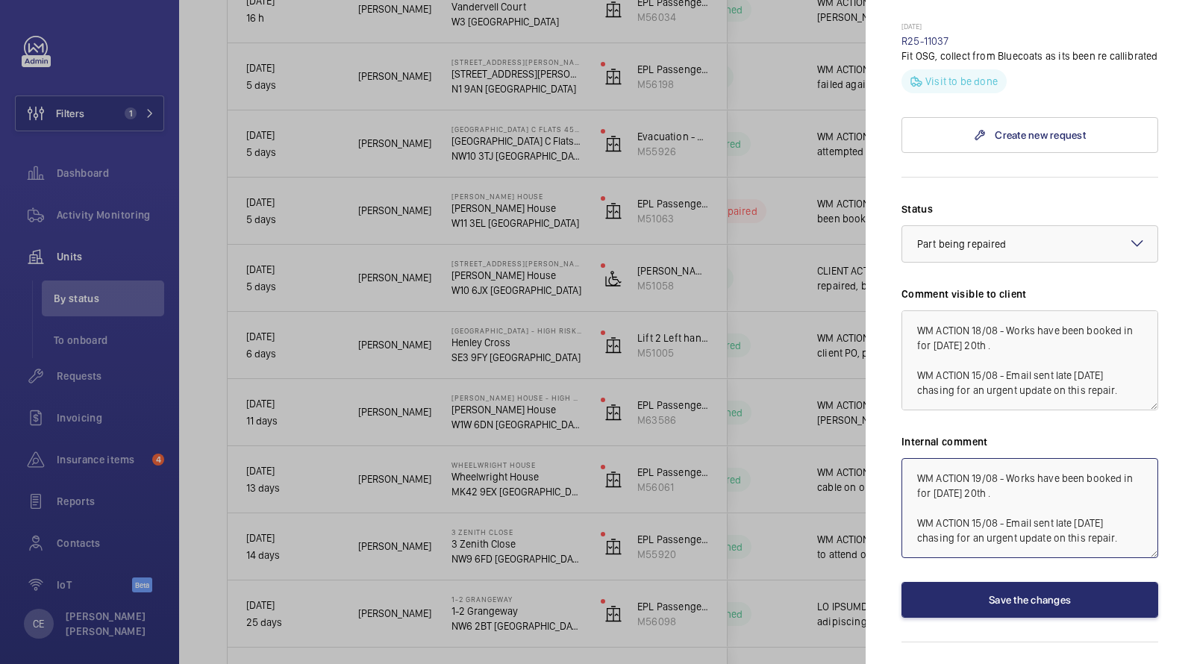
type textarea "WM ACTION 19/08 - Works have been booked in for [DATE] 20th . WM ACTION 15/08 -…"
click at [978, 310] on textarea "WM ACTION 18/08 - Works have been booked in for Wednesday 20th . WM ACTION 15/0…" at bounding box center [1029, 360] width 257 height 100
click at [979, 310] on textarea "WM ACTION 18/08 - Works have been booked in for Wednesday 20th . WM ACTION 15/0…" at bounding box center [1029, 360] width 257 height 100
click at [949, 236] on div "× Part being repaired" at bounding box center [980, 243] width 126 height 15
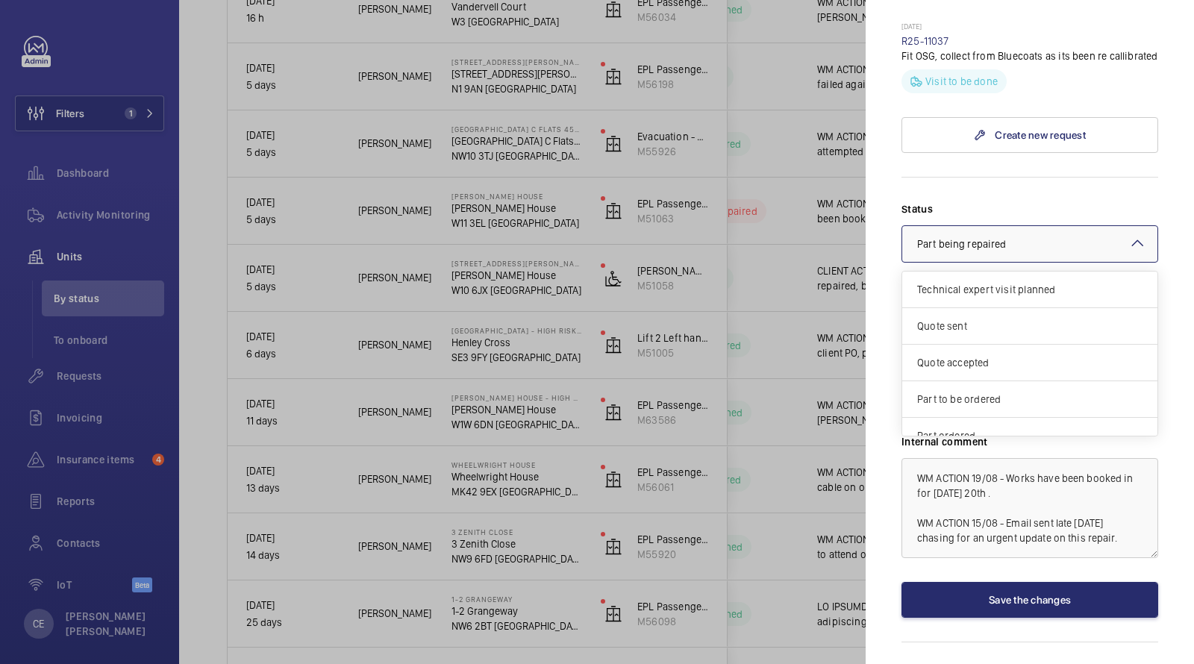
scroll to position [125, 0]
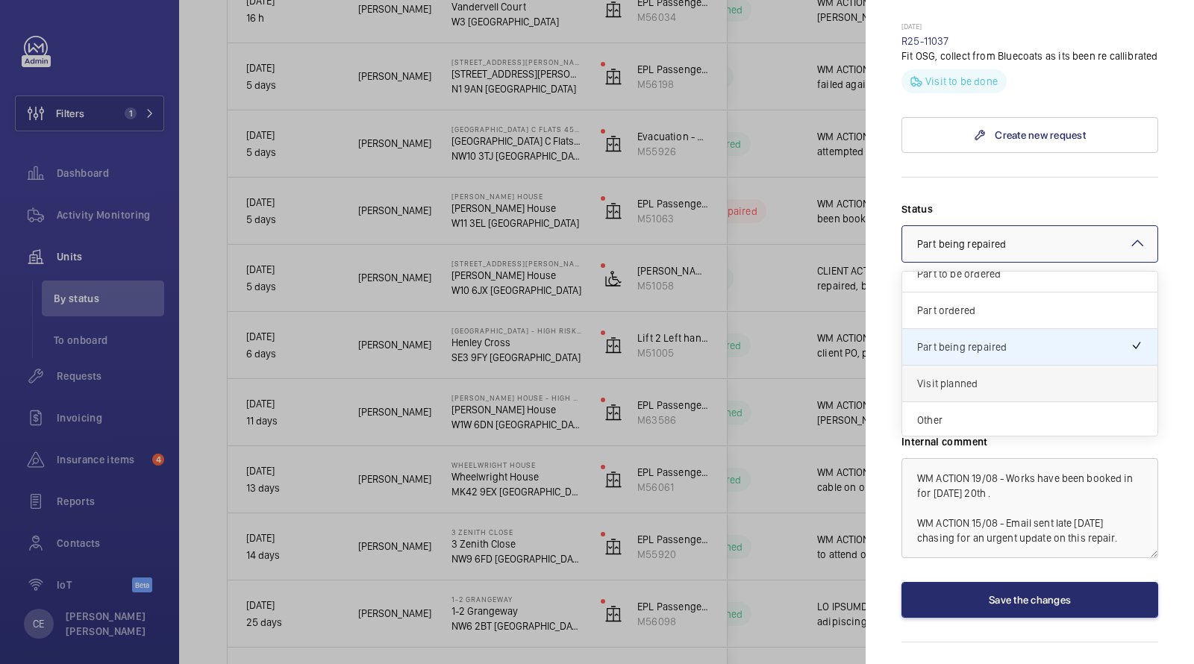
click at [938, 376] on span "Visit planned" at bounding box center [1029, 383] width 225 height 15
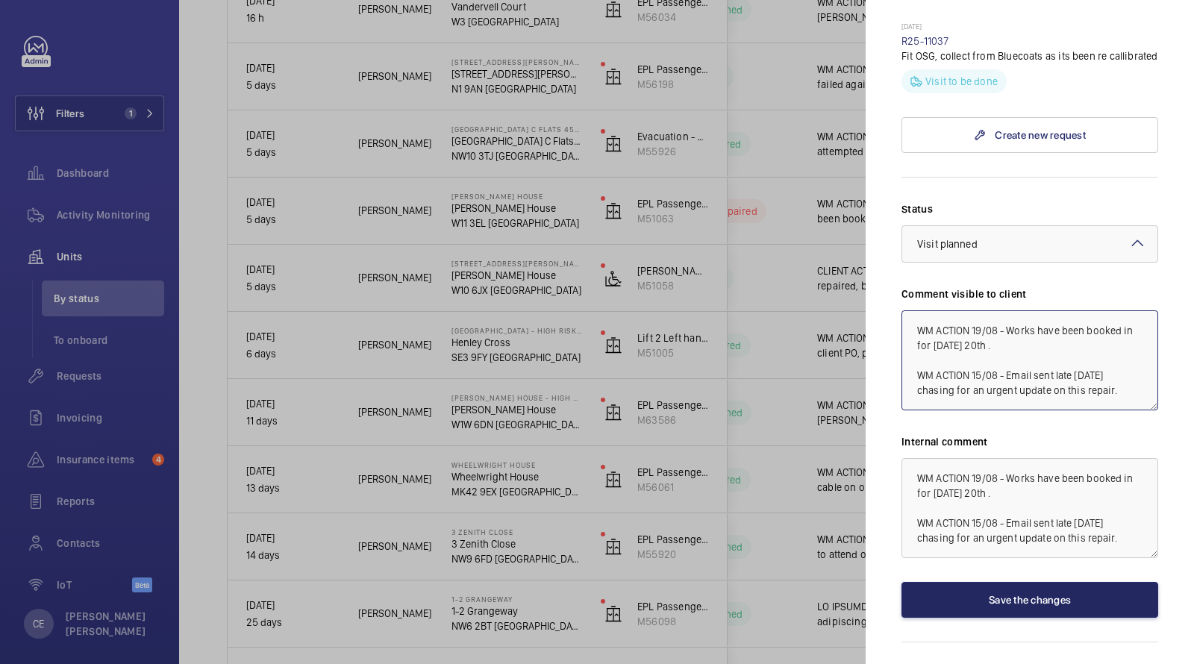
type textarea "WM ACTION 19/08 - Works have been booked in for [DATE] 20th . WM ACTION 15/08 -…"
click at [946, 583] on button "Save the changes" at bounding box center [1029, 600] width 257 height 36
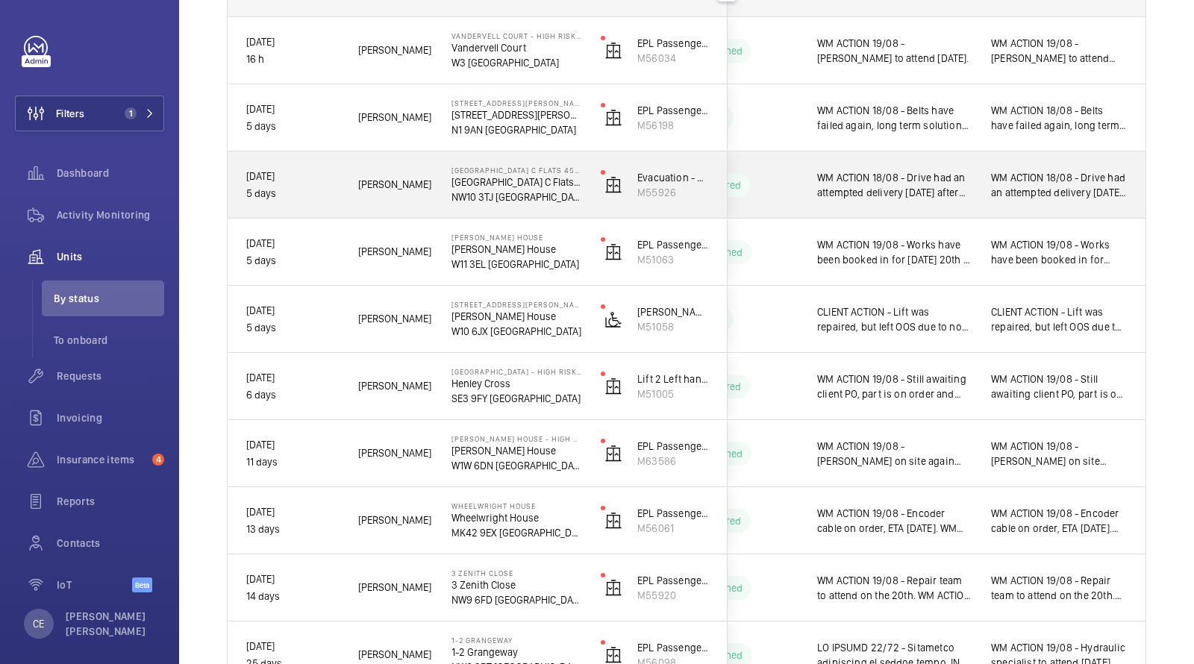
scroll to position [247, 0]
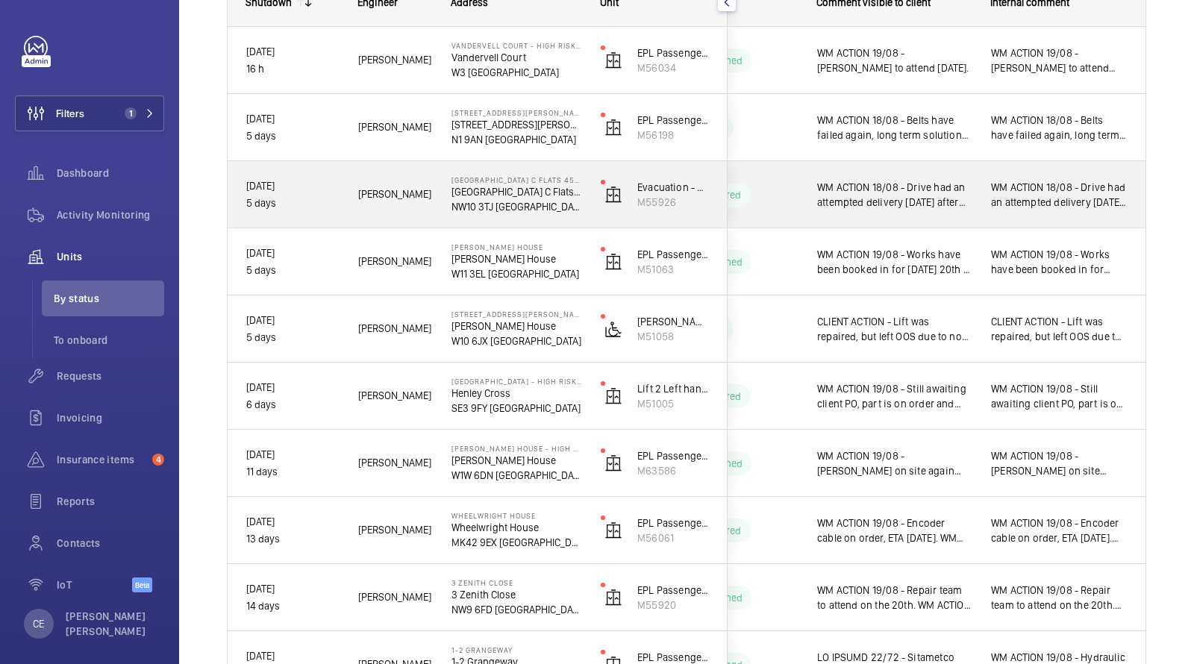
click at [966, 188] on span "WM ACTION 18/08 - Drive had an attempted delivery on Friday after 5pm, due to n…" at bounding box center [894, 195] width 154 height 30
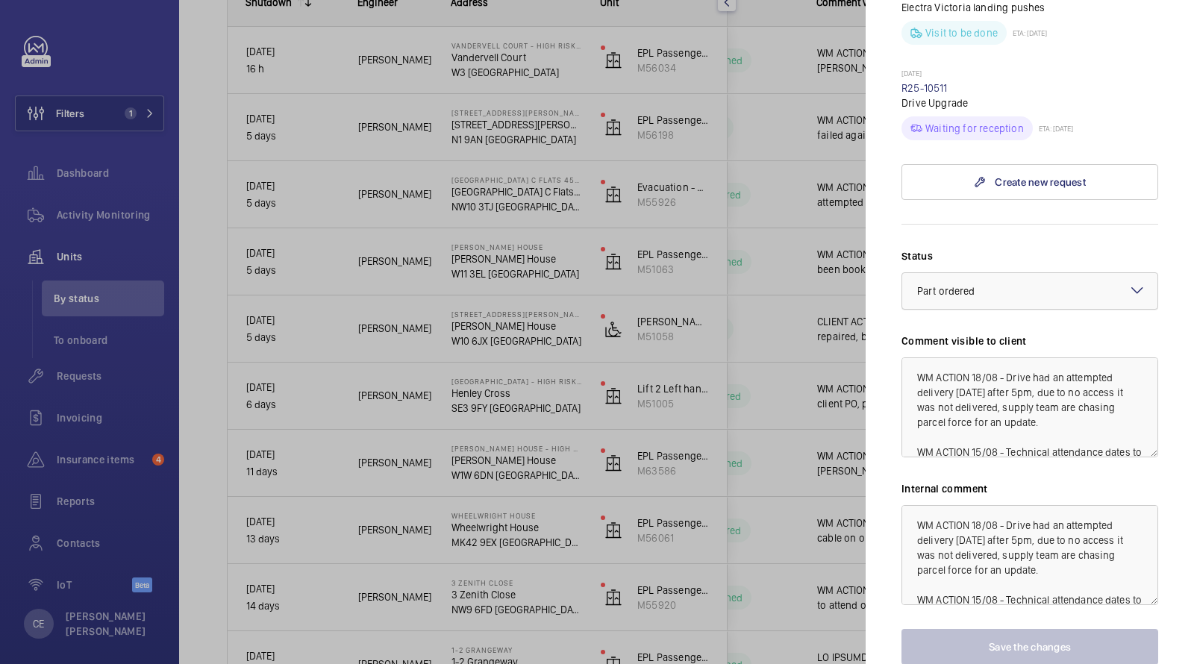
scroll to position [981, 0]
click at [905, 503] on textarea "WM ACTION 18/08 - Drive had an attempted delivery on Friday after 5pm, due to n…" at bounding box center [1029, 553] width 257 height 100
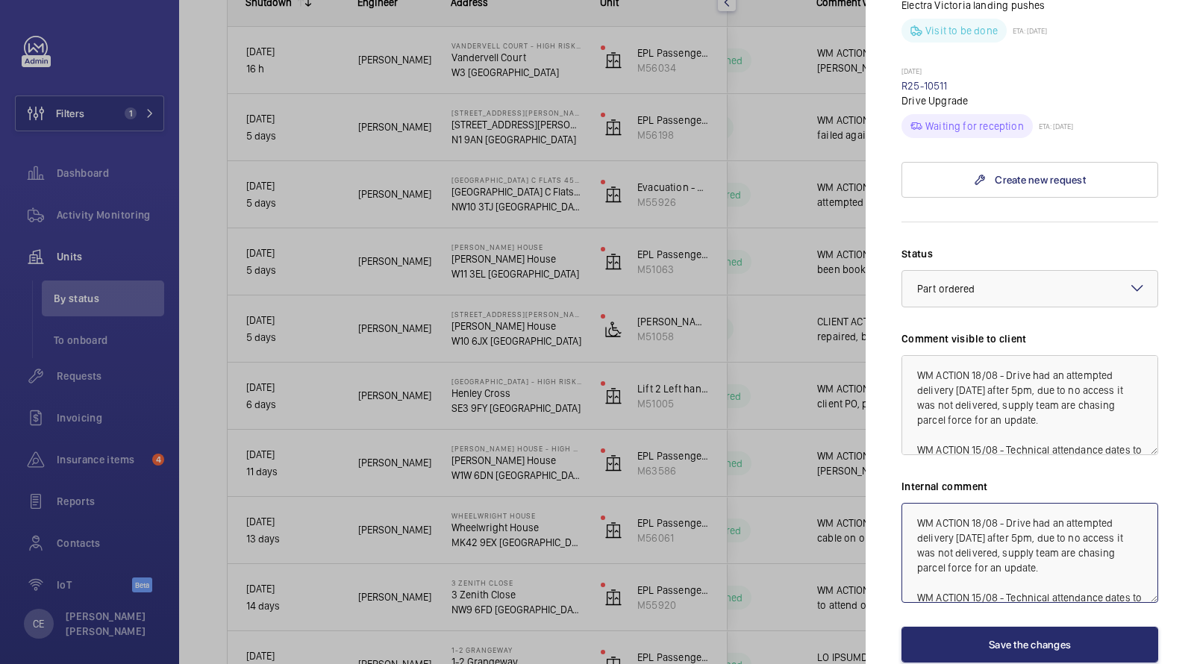
click at [901, 503] on textarea "WM ACTION 18/08 - Drive had an attempted delivery on Friday after 5pm, due to n…" at bounding box center [1029, 553] width 257 height 100
drag, startPoint x: 1096, startPoint y: 513, endPoint x: 758, endPoint y: 374, distance: 365.3
click at [765, 376] on mat-sidenav-container "Filters 1 Dashboard Activity Monitoring Units By status To onboard Requests Inv…" at bounding box center [597, 332] width 1194 height 664
type textarea "WM ACTION 19/08 - Supply chain to provide a further update from parcel force [D…"
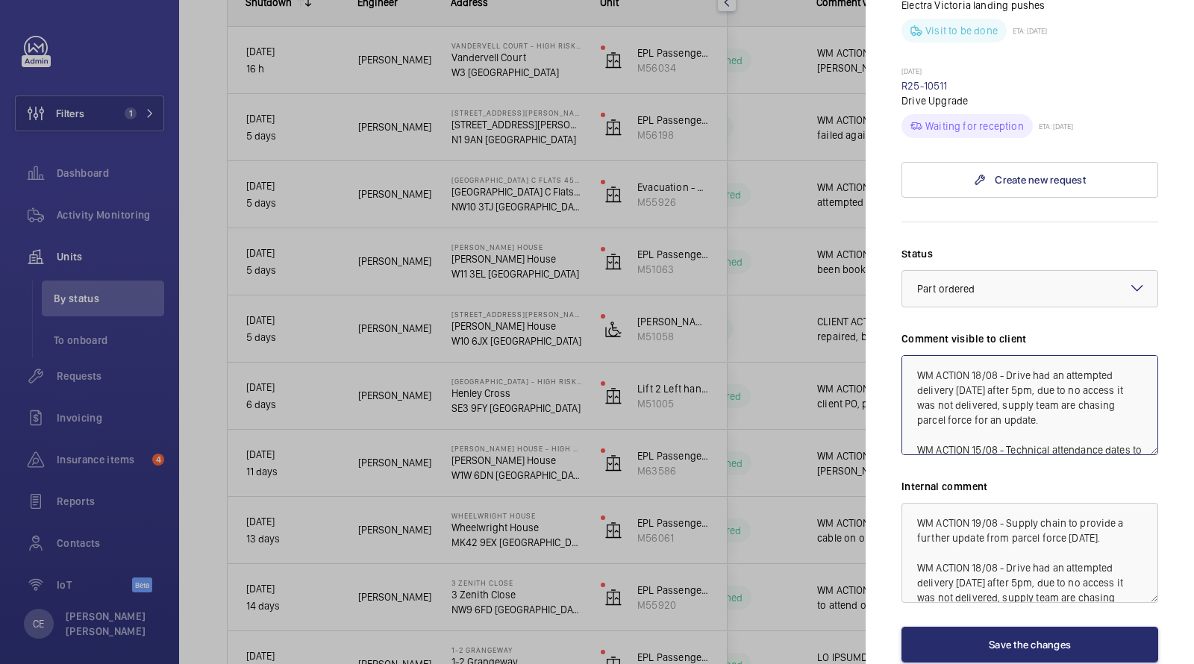
click at [914, 358] on textarea "WM ACTION 18/08 - Drive had an attempted delivery on Friday after 5pm, due to n…" at bounding box center [1029, 405] width 257 height 100
click at [914, 355] on textarea "WM ACTION 18/08 - Drive had an attempted delivery on Friday after 5pm, due to n…" at bounding box center [1029, 405] width 257 height 100
paste textarea "WM ACTION 19/08 - Supply chain to provide a further update from parcel force to…"
type textarea "WM ACTION 19/08 - Supply chain to provide a further update from parcel force [D…"
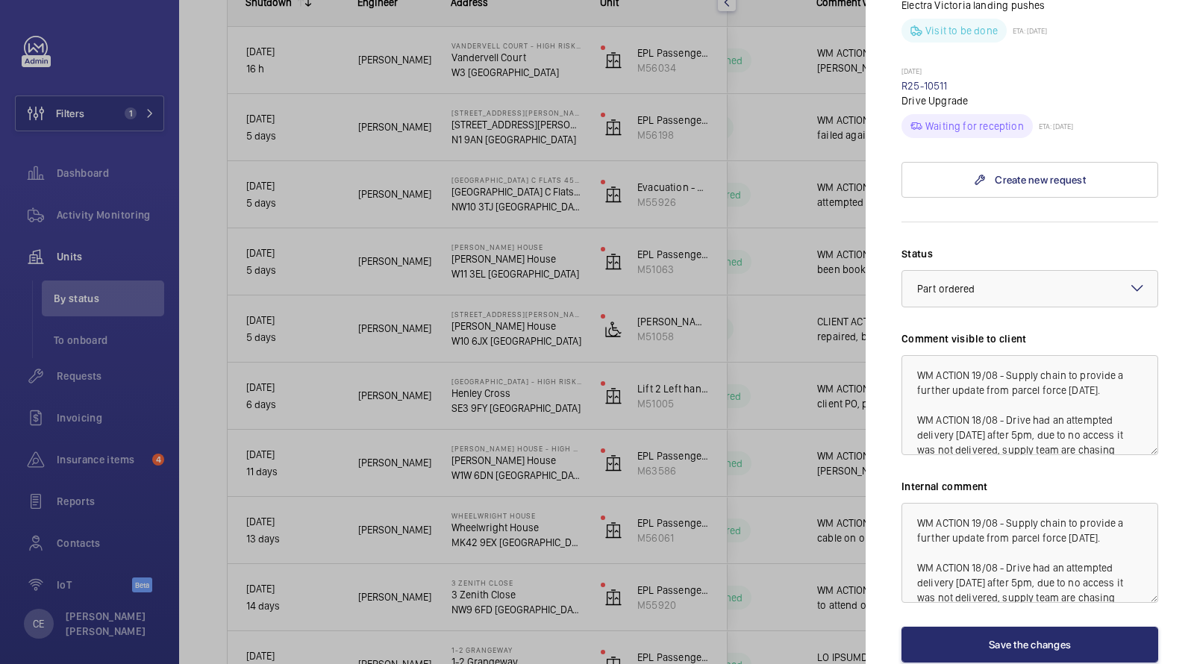
click at [951, 596] on div "Status Select a status × Part ordered × Comment visible to client WM ACTION 19/…" at bounding box center [1029, 454] width 257 height 416
click at [941, 627] on button "Save the changes" at bounding box center [1029, 645] width 257 height 36
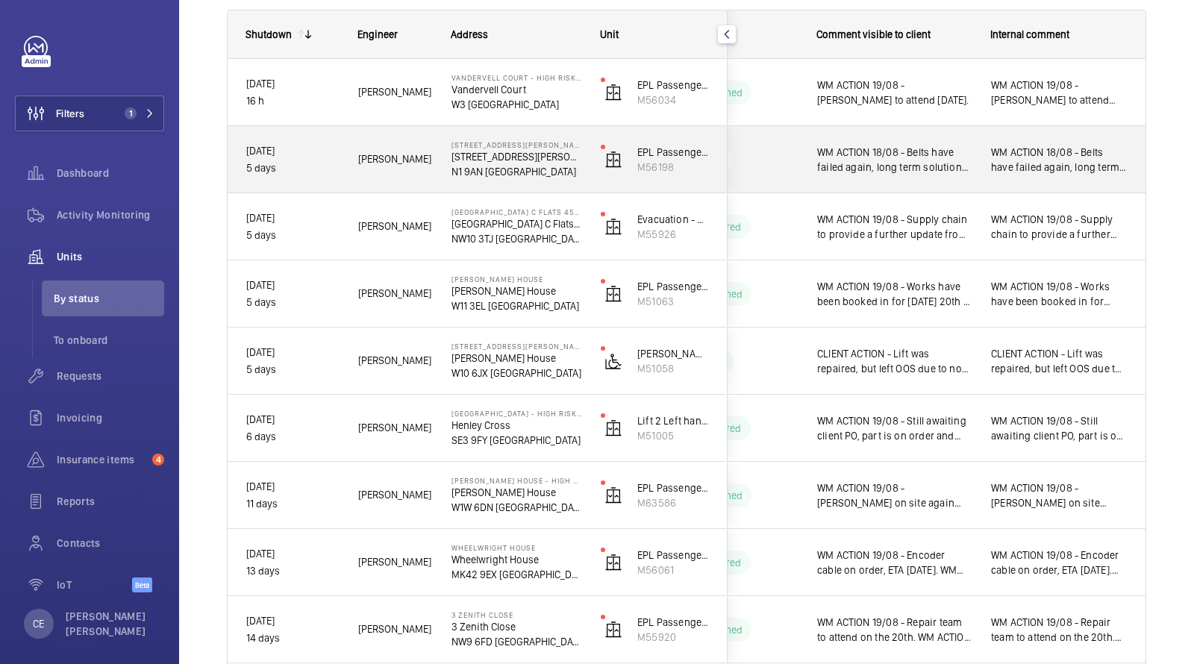
scroll to position [213, 0]
click at [949, 154] on span "WM ACTION 18/08 - Belts have failed again, long term solution to be looked at d…" at bounding box center [894, 161] width 154 height 30
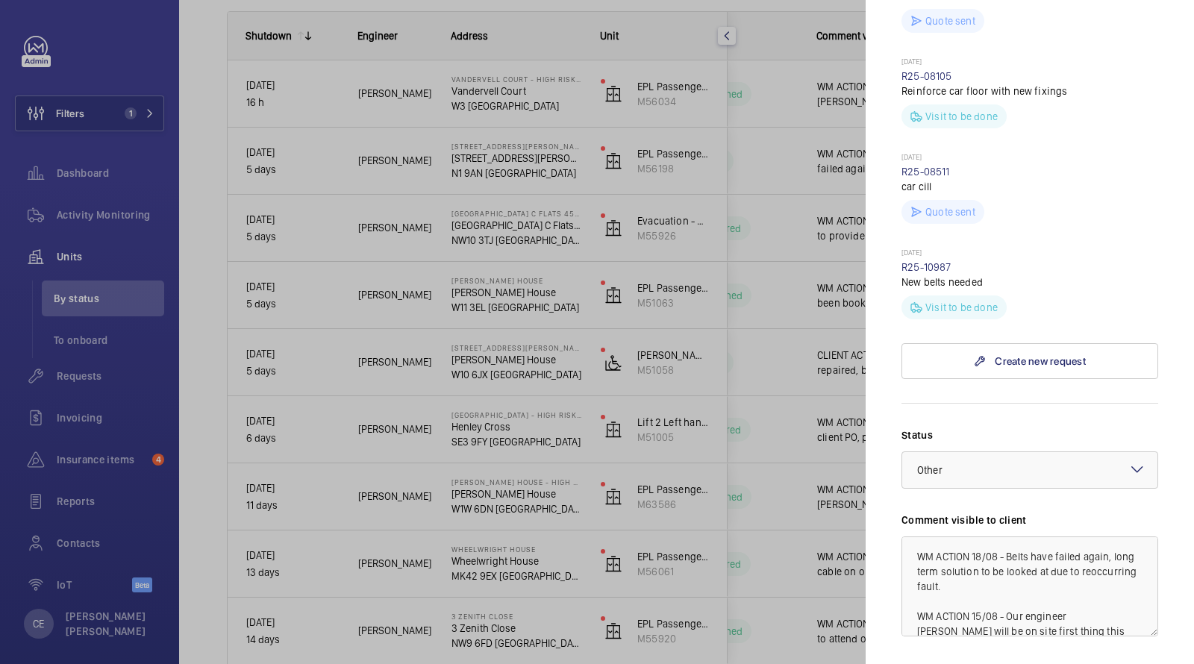
scroll to position [60, 0]
drag, startPoint x: 1053, startPoint y: 614, endPoint x: 899, endPoint y: 589, distance: 155.8
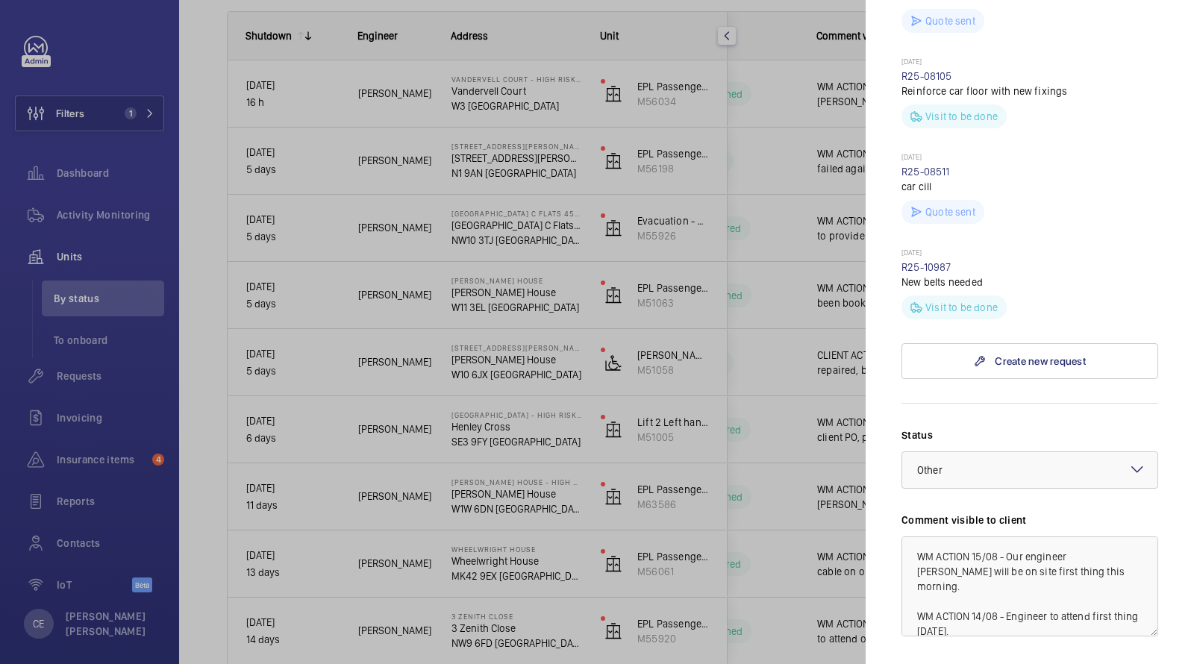
type textarea "WM ACITON 19/08 - Specilaist and scaffolding team have been contacted. WM ACTIO…"
click at [906, 536] on textarea "WM ACTION 18/08 - Belts have failed again, long term solution to be looked at d…" at bounding box center [1029, 586] width 257 height 100
click at [910, 536] on textarea "WM ACTION 18/08 - Belts have failed again, long term solution to be looked at d…" at bounding box center [1029, 586] width 257 height 100
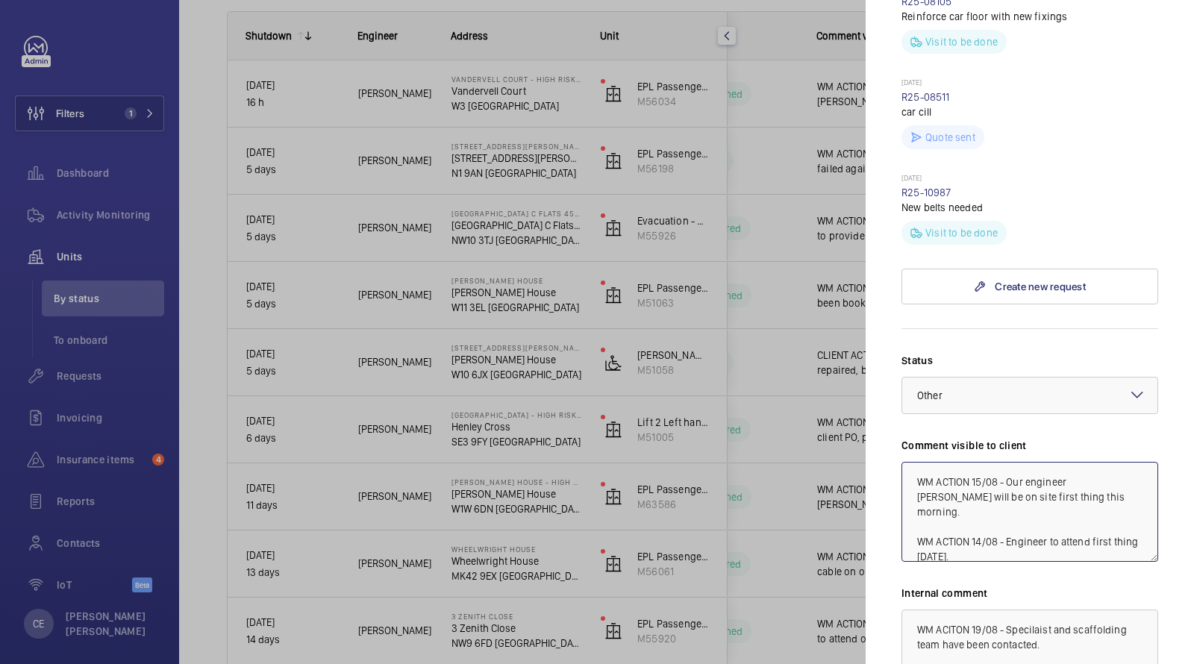
scroll to position [1490, 0]
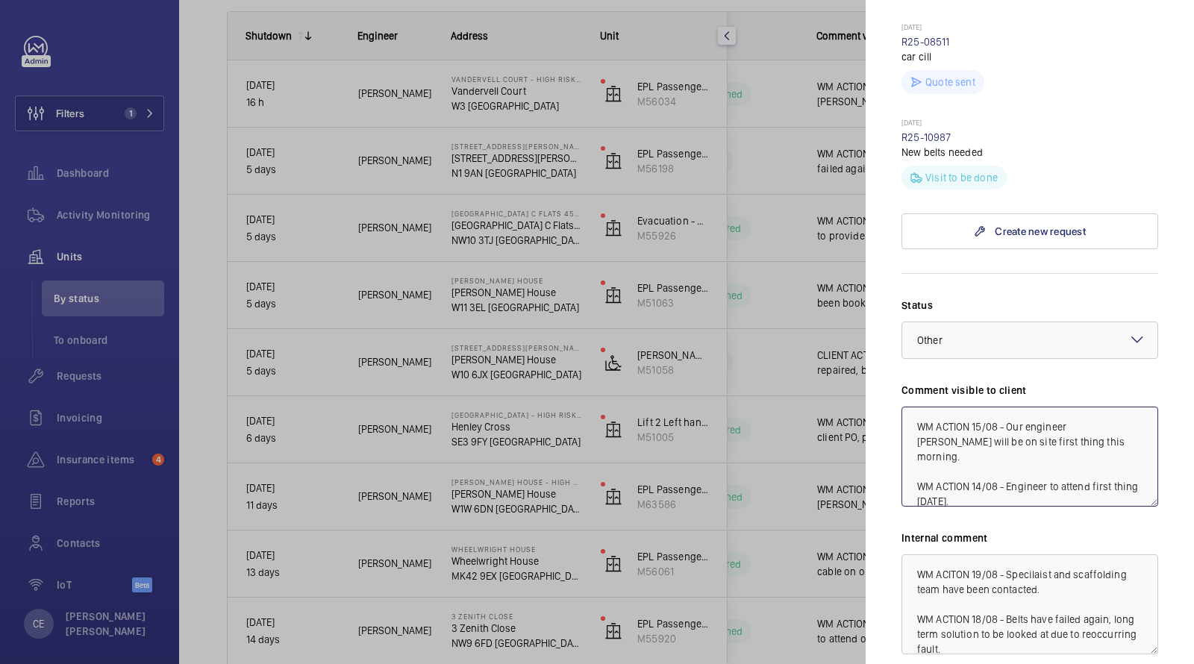
type textarea "WM ACTION 18/08 - Belts have failed again, long term solution to be looked at d…"
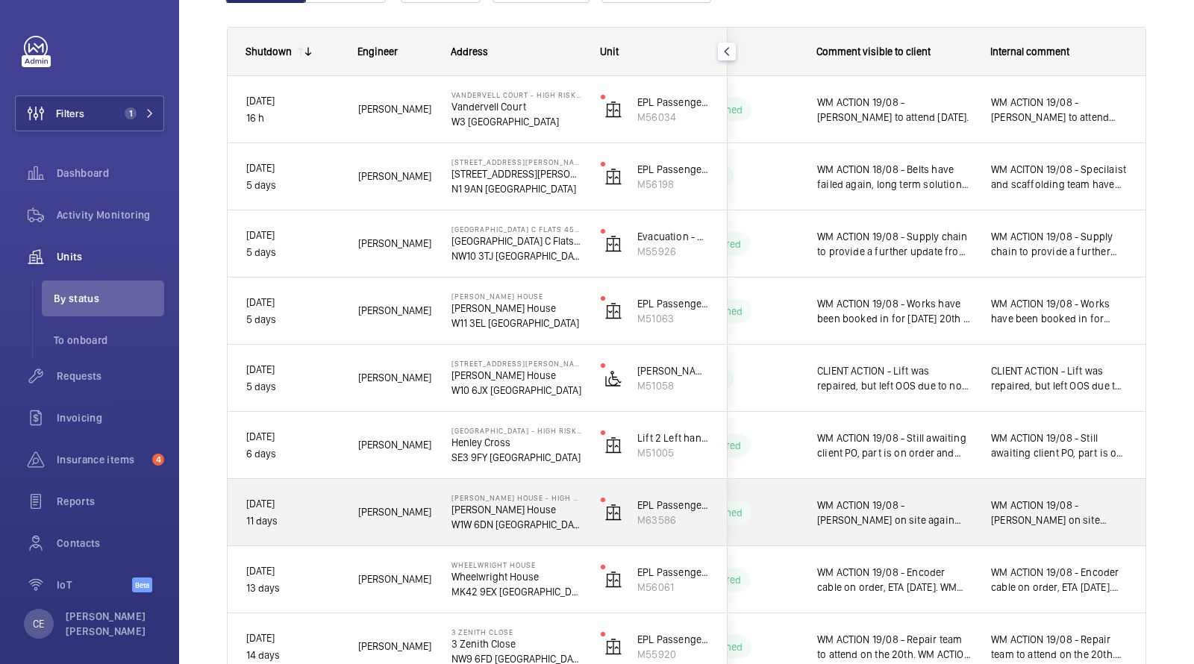
scroll to position [0, 0]
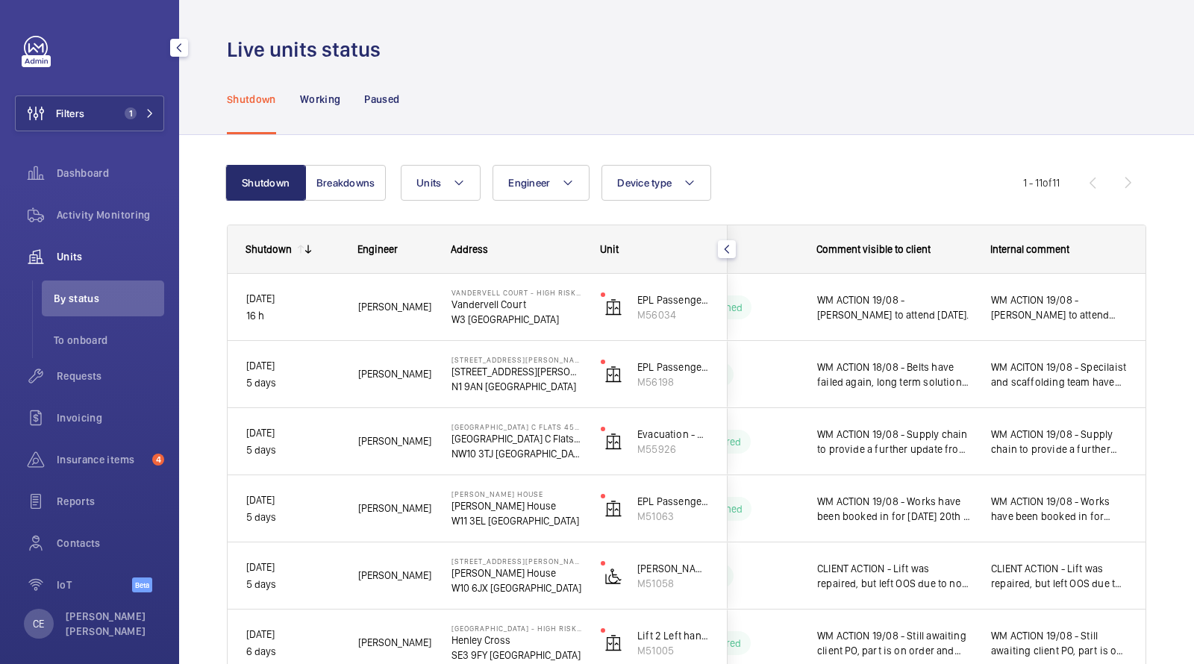
click at [63, 251] on span "Units" at bounding box center [110, 256] width 107 height 15
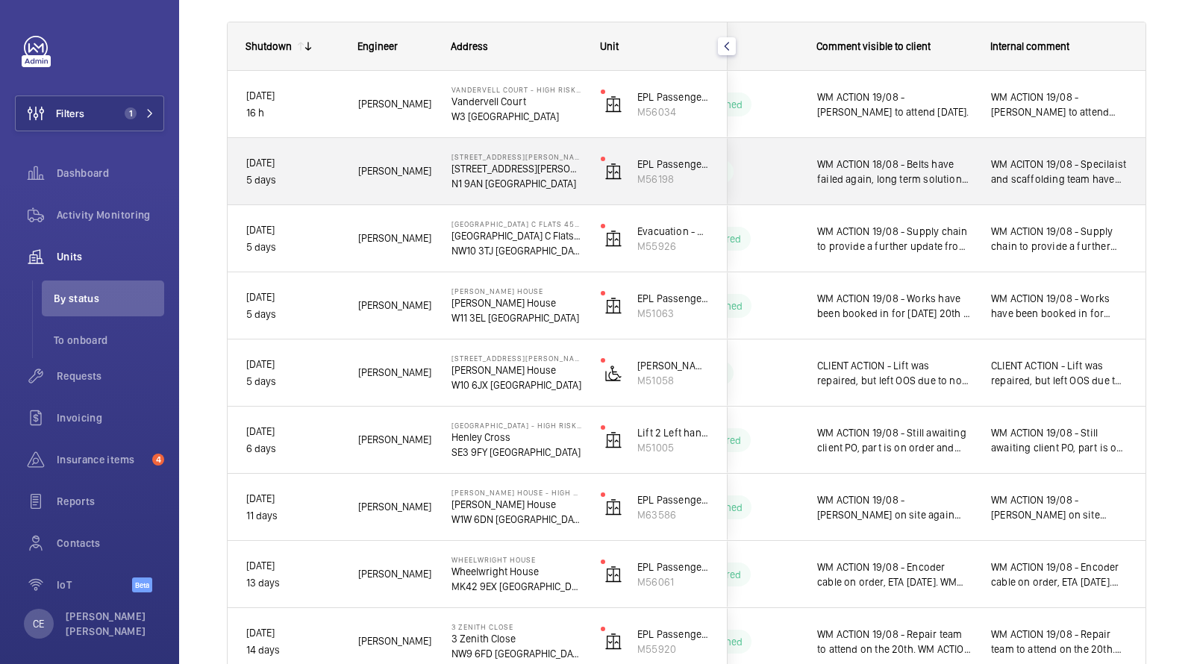
scroll to position [204, 0]
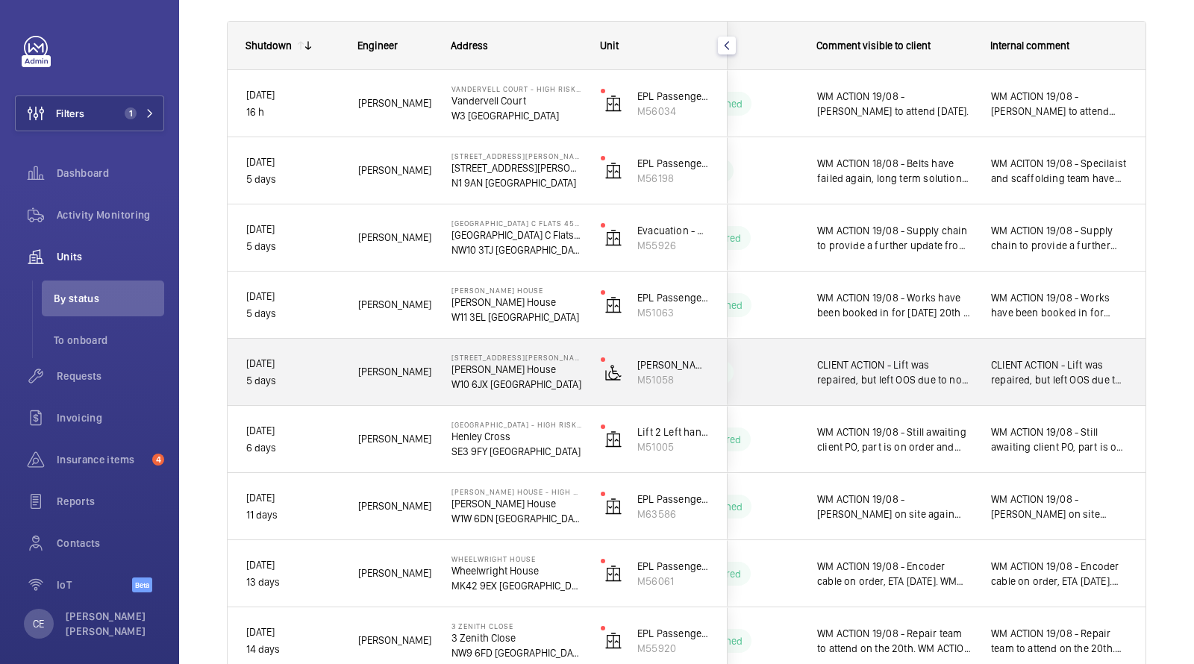
click at [915, 372] on span "CLIENT ACTION - Lift was repaired, but left OOS due to no insurance. WM ACTION …" at bounding box center [894, 372] width 154 height 30
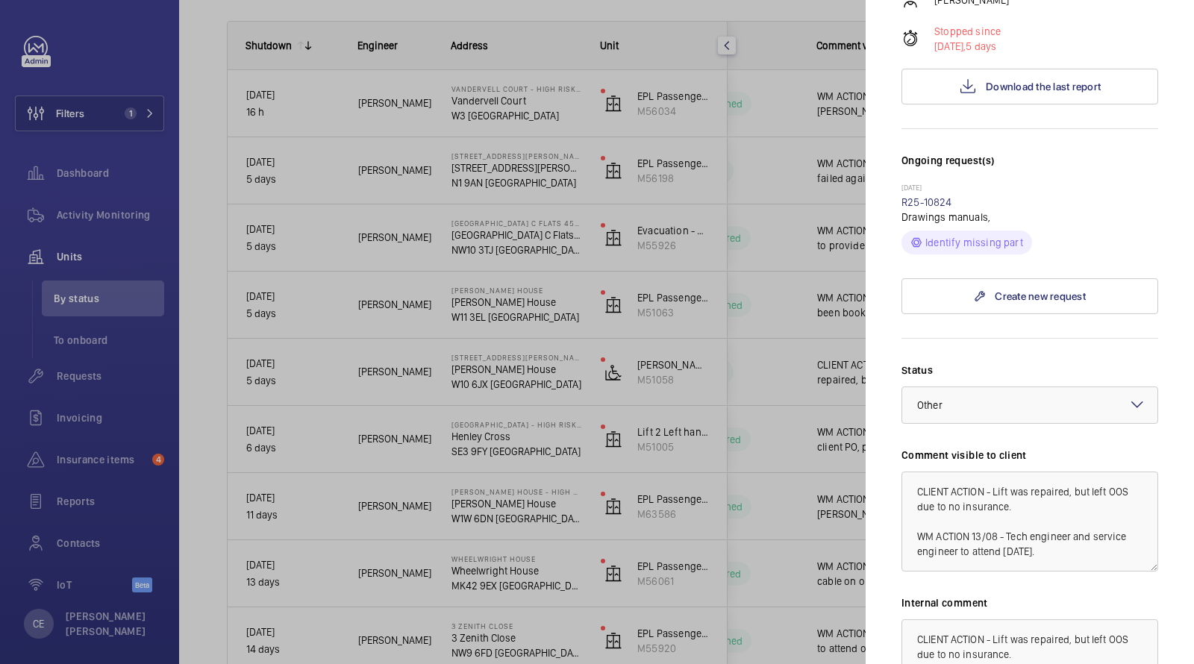
scroll to position [0, 0]
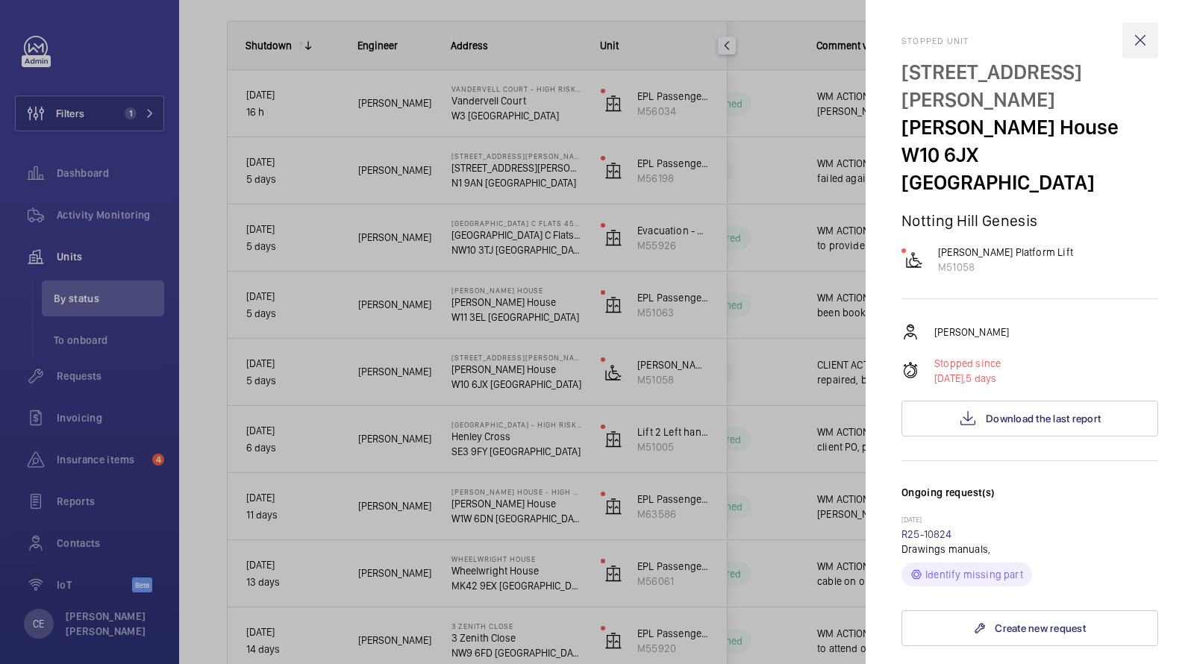
click at [1138, 34] on wm-front-icon-button at bounding box center [1140, 40] width 36 height 36
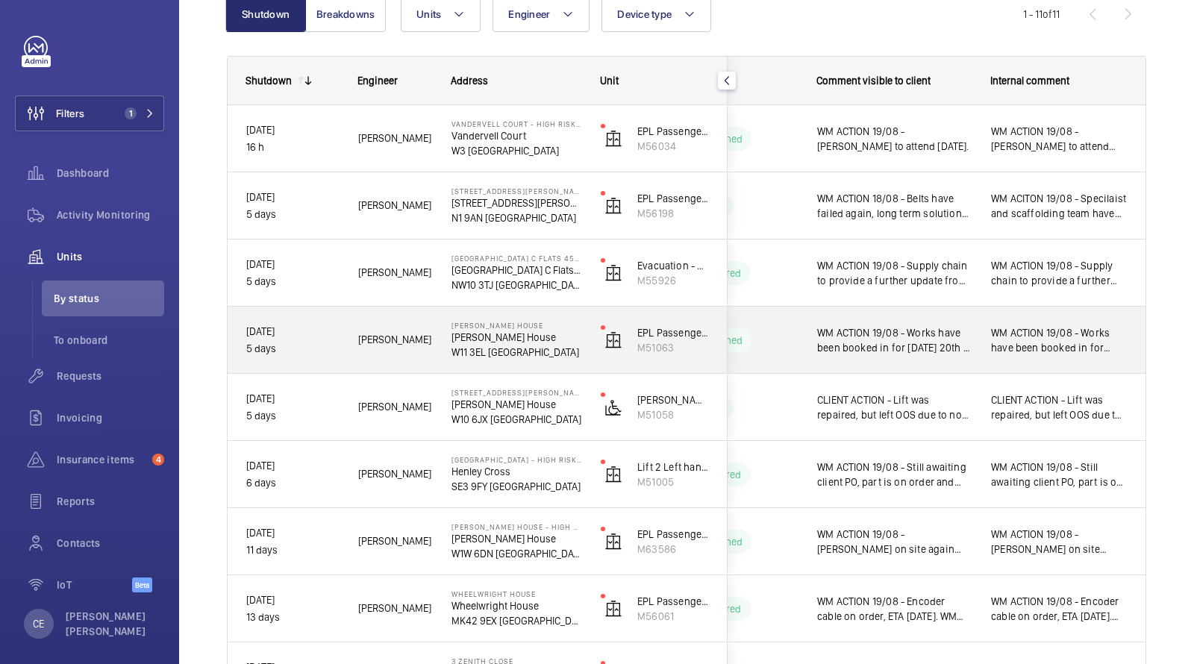
click at [934, 339] on span "WM ACTION 19/08 - Works have been booked in for Wednesday 20th . WM ACTION 15/0…" at bounding box center [894, 340] width 154 height 30
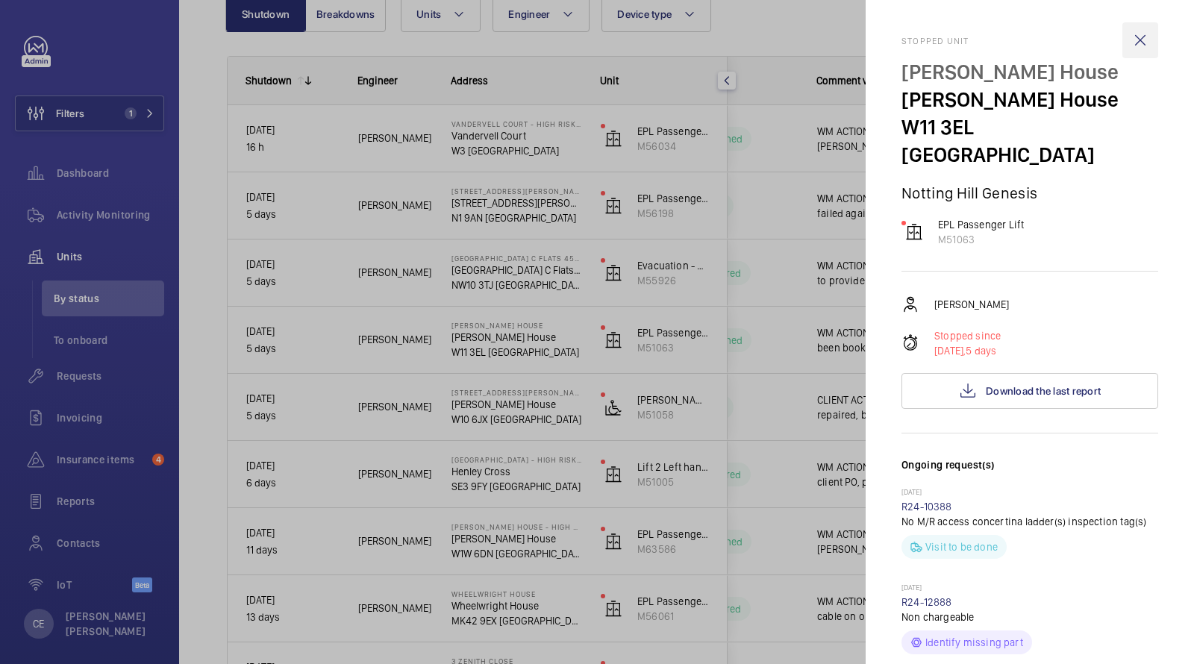
click at [1138, 39] on wm-front-icon-button at bounding box center [1140, 40] width 36 height 36
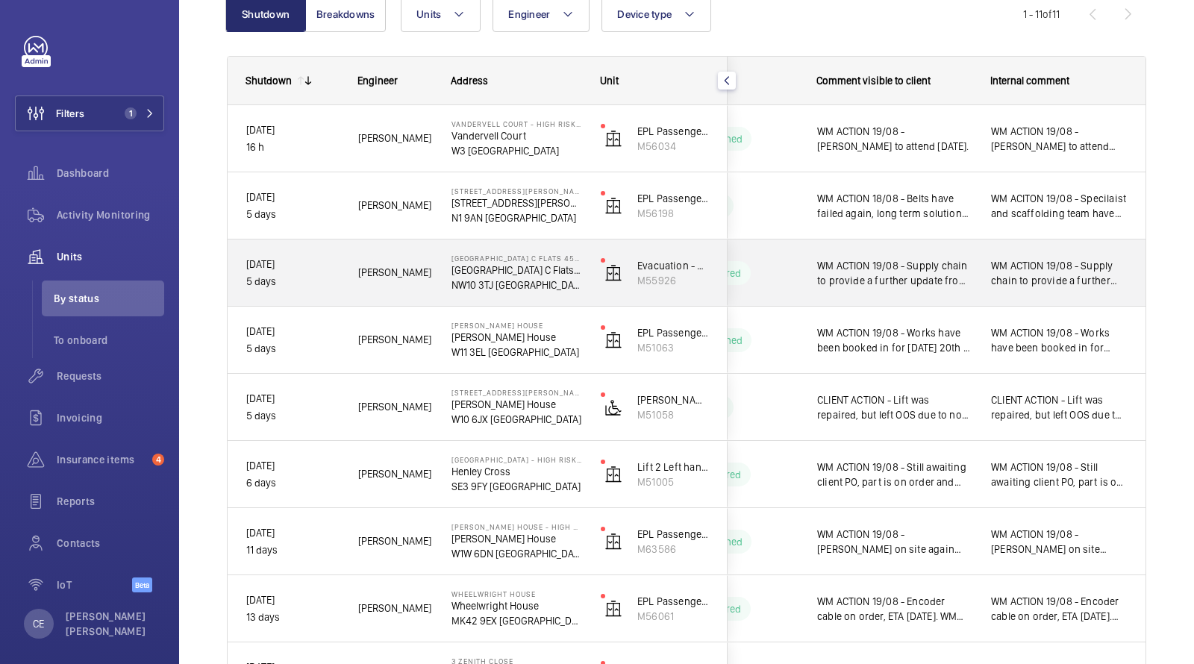
click at [887, 265] on span "WM ACTION 19/08 - Supply chain to provide a further update from parcel force to…" at bounding box center [894, 273] width 154 height 30
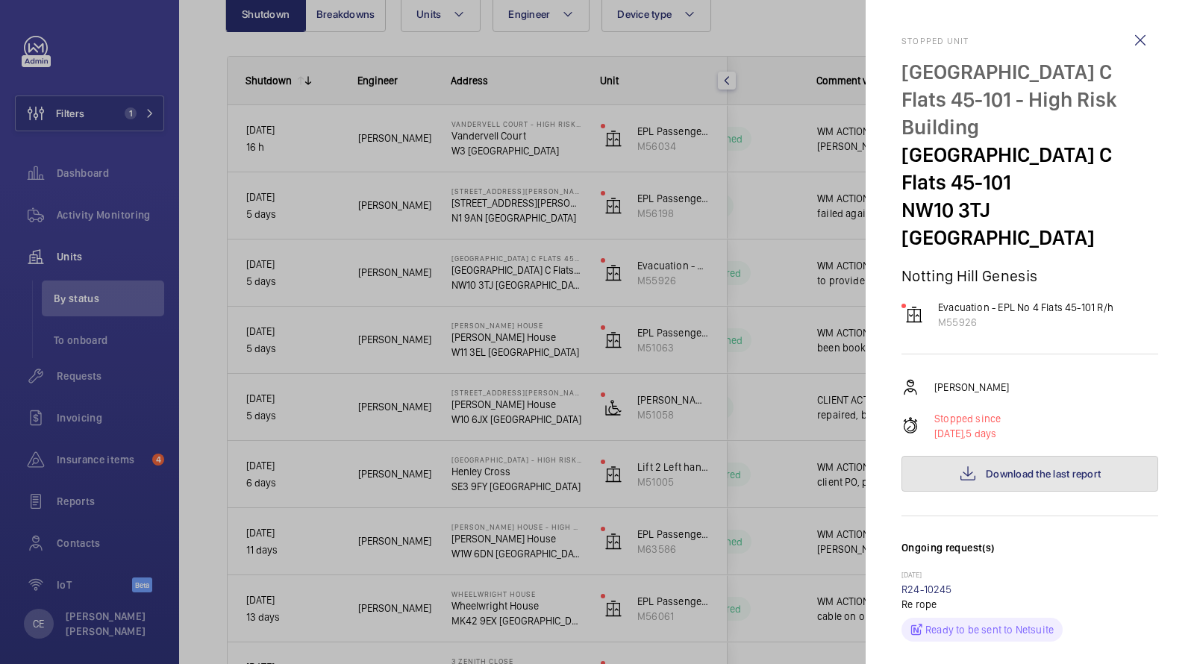
click at [980, 456] on button "Download the last report" at bounding box center [1029, 474] width 257 height 36
click at [1143, 52] on wm-front-icon-button at bounding box center [1140, 40] width 36 height 36
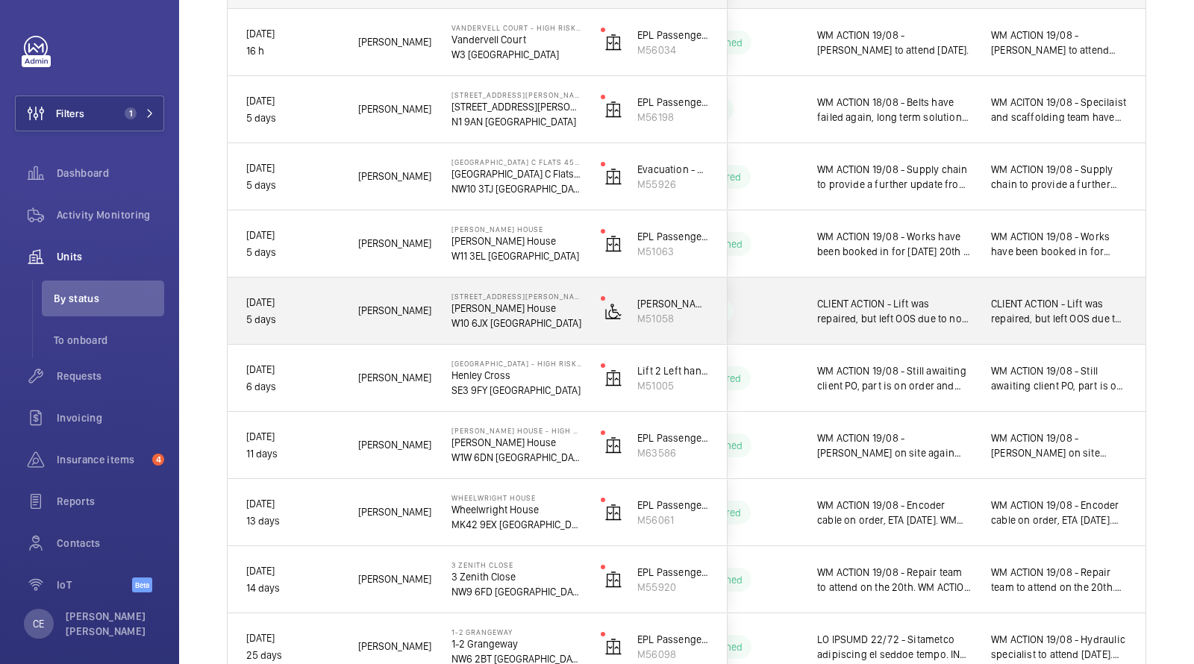
scroll to position [266, 0]
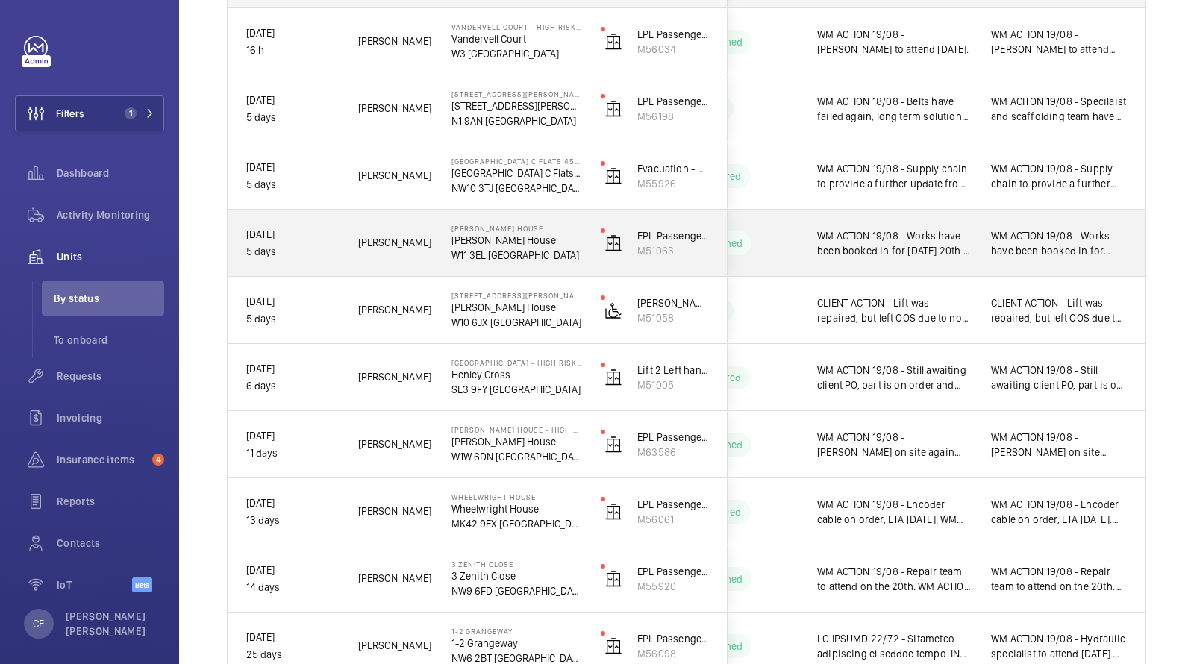
click at [965, 242] on span "WM ACTION 19/08 - Works have been booked in for Wednesday 20th . WM ACTION 15/0…" at bounding box center [894, 243] width 154 height 30
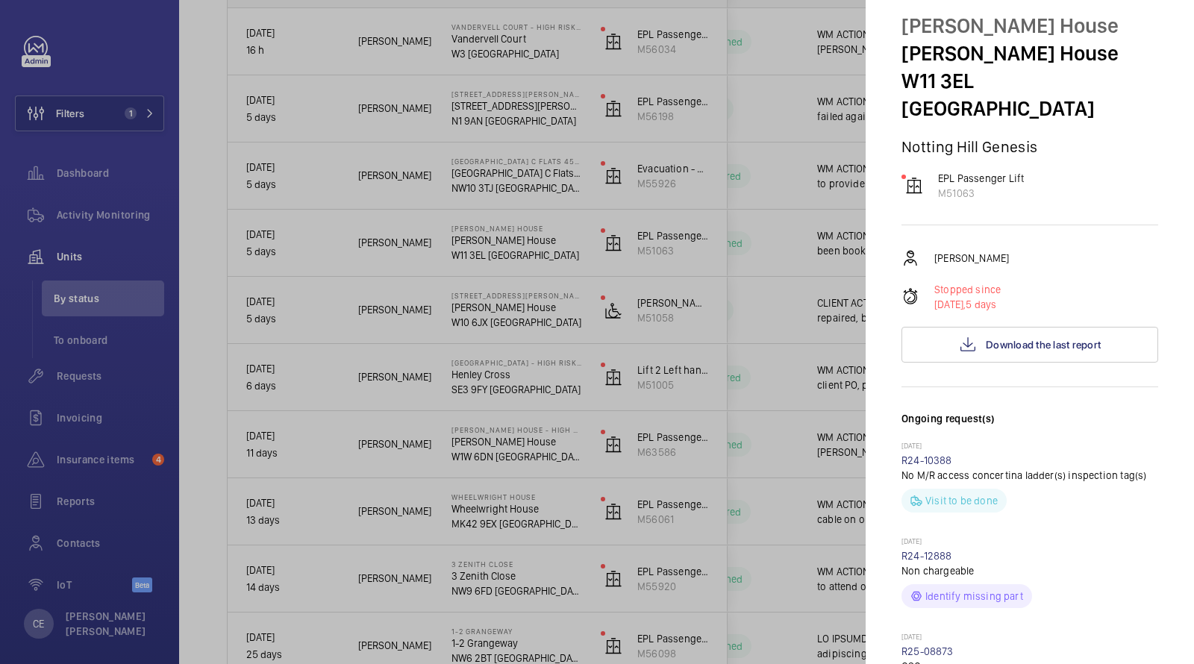
scroll to position [0, 0]
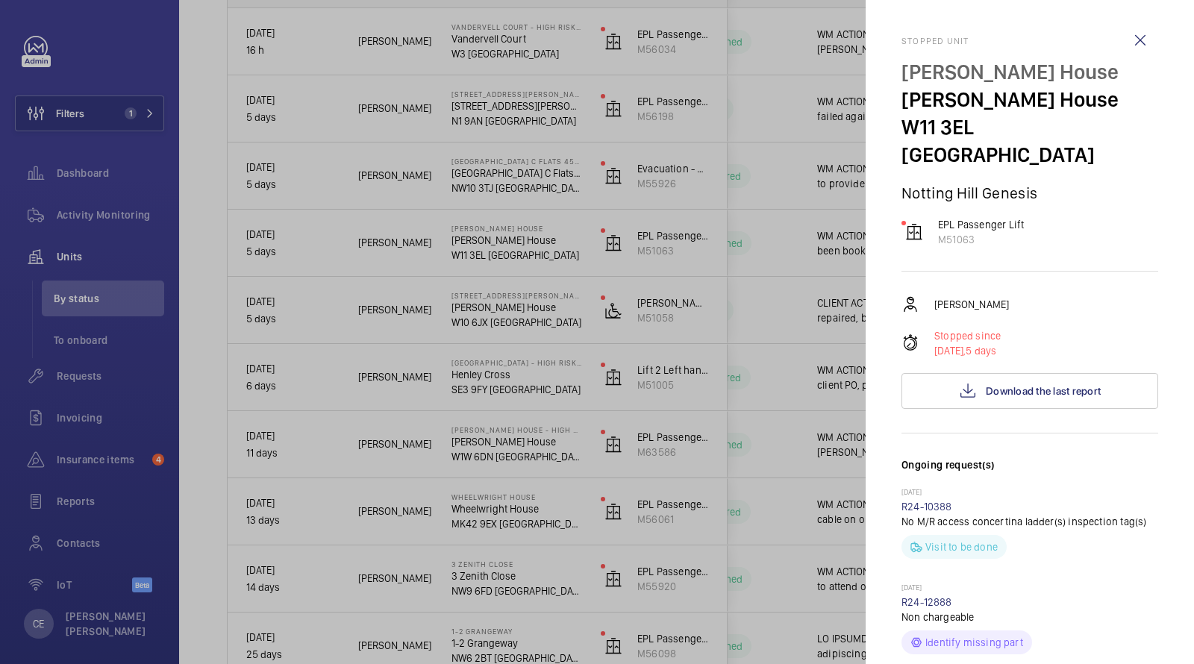
click at [1132, 41] on wm-front-icon-button at bounding box center [1140, 40] width 36 height 36
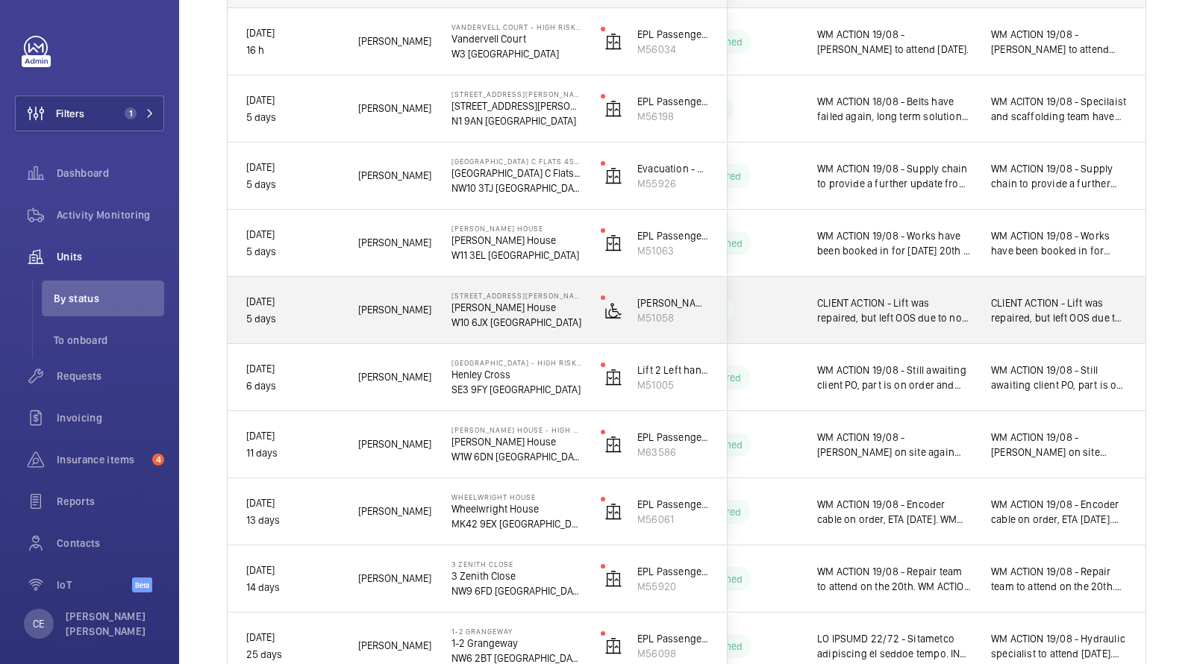
click at [930, 305] on span "CLIENT ACTION - Lift was repaired, but left OOS due to no insurance. WM ACTION …" at bounding box center [894, 310] width 154 height 30
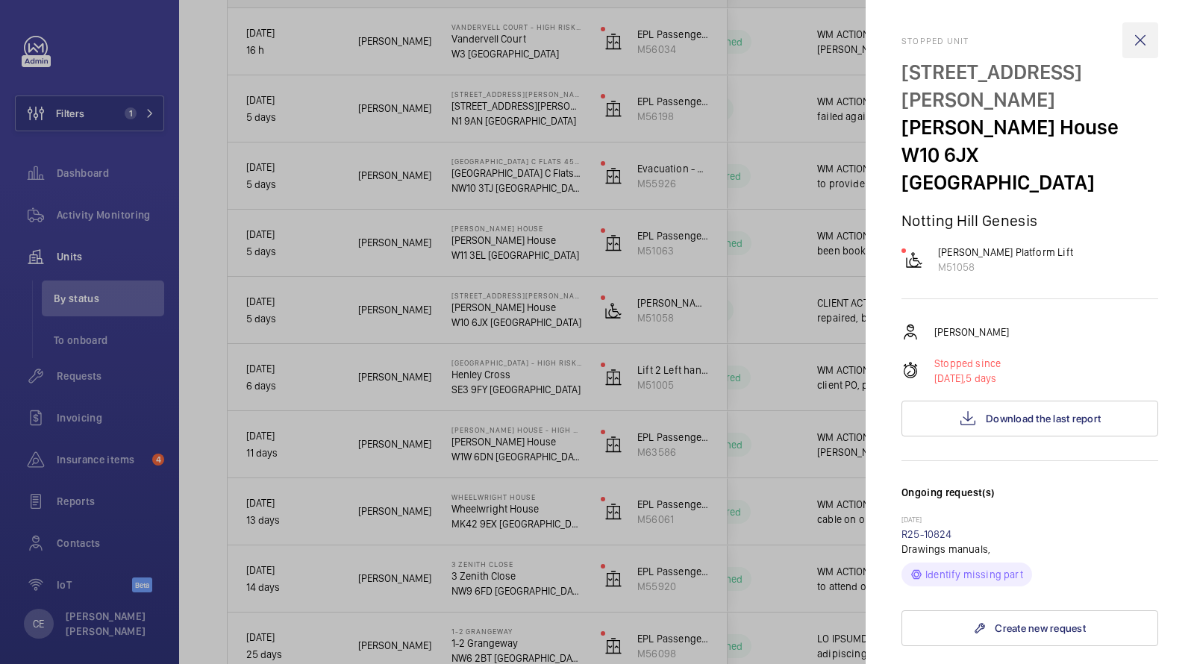
click at [1135, 40] on wm-front-icon-button at bounding box center [1140, 40] width 36 height 36
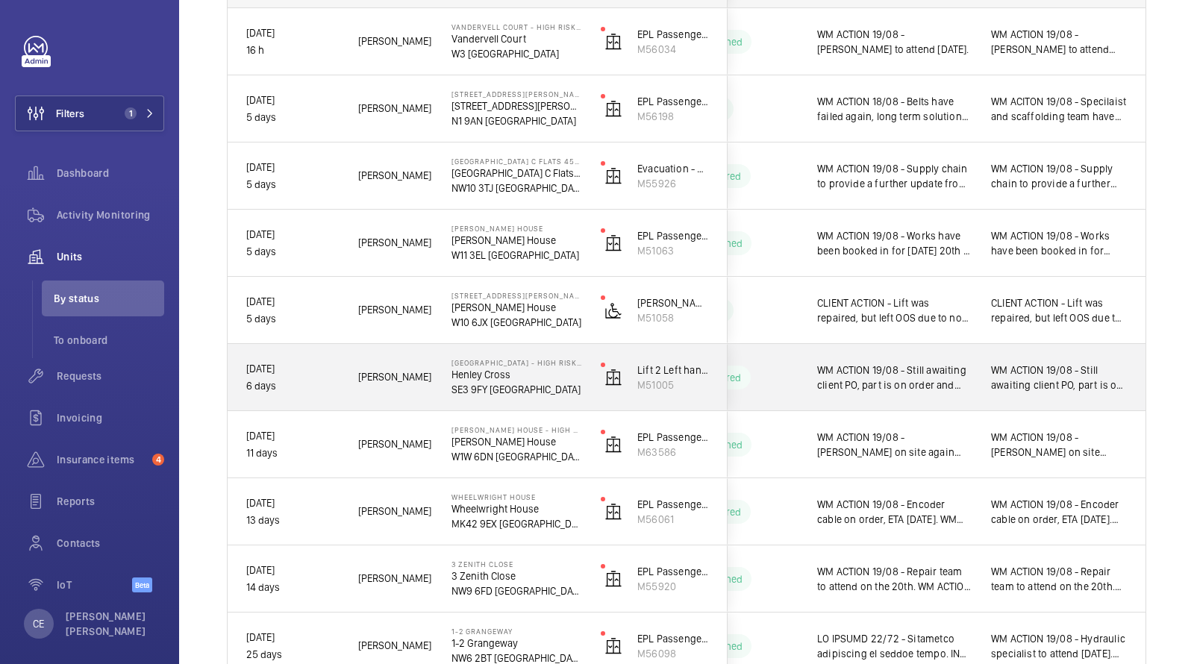
scroll to position [292, 0]
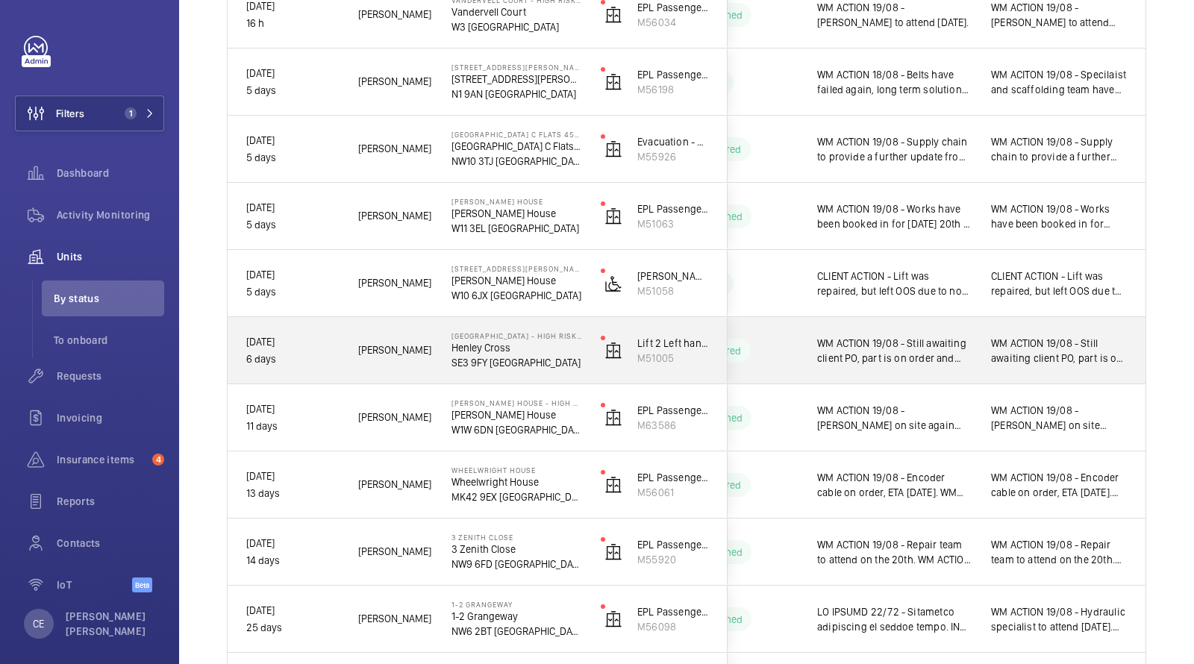
click at [930, 337] on span "WM ACTION 19/08 - Still awaiting client PO, part is on order and expected to ar…" at bounding box center [894, 351] width 154 height 30
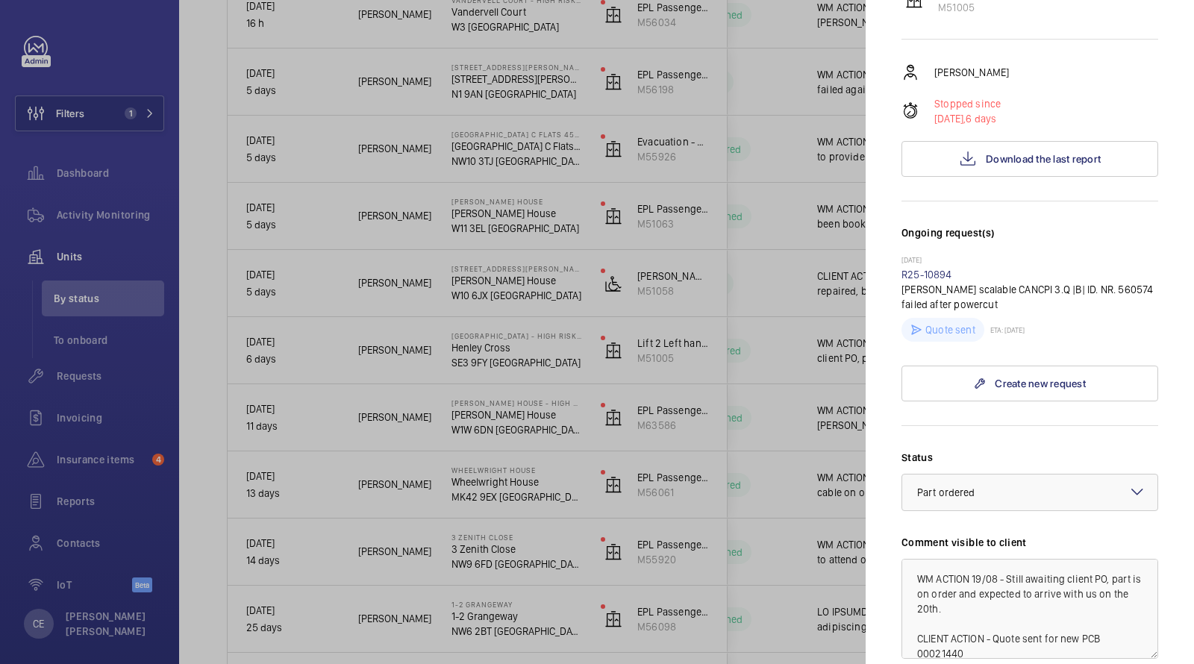
scroll to position [0, 0]
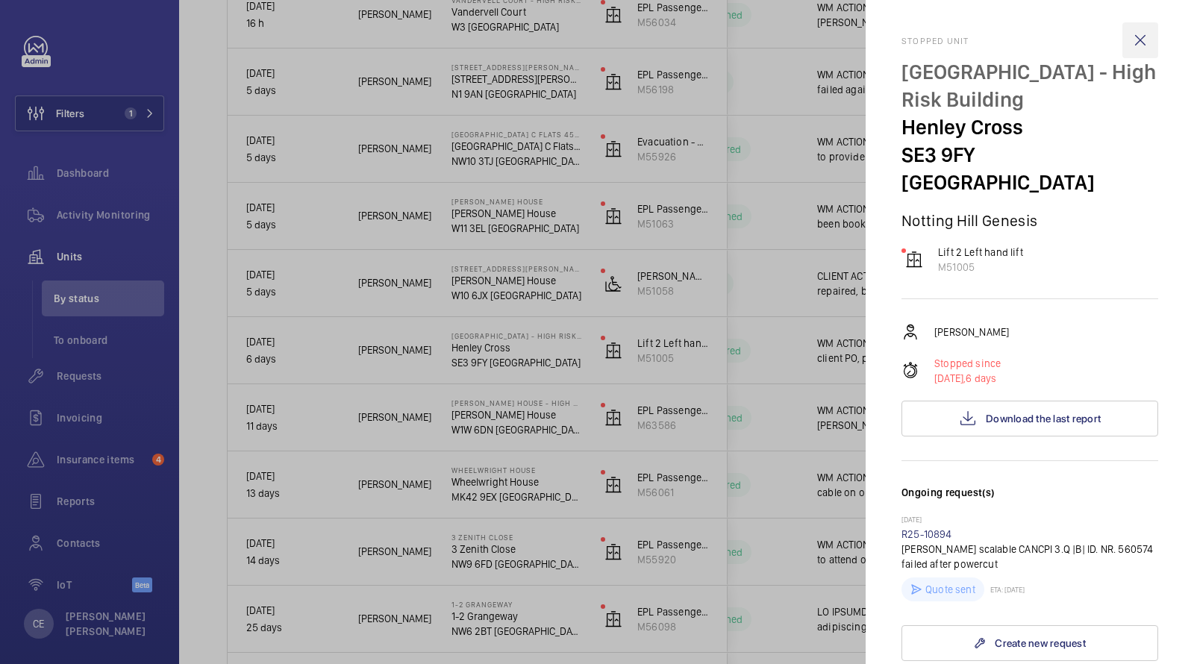
click at [1135, 36] on wm-front-icon-button at bounding box center [1140, 40] width 36 height 36
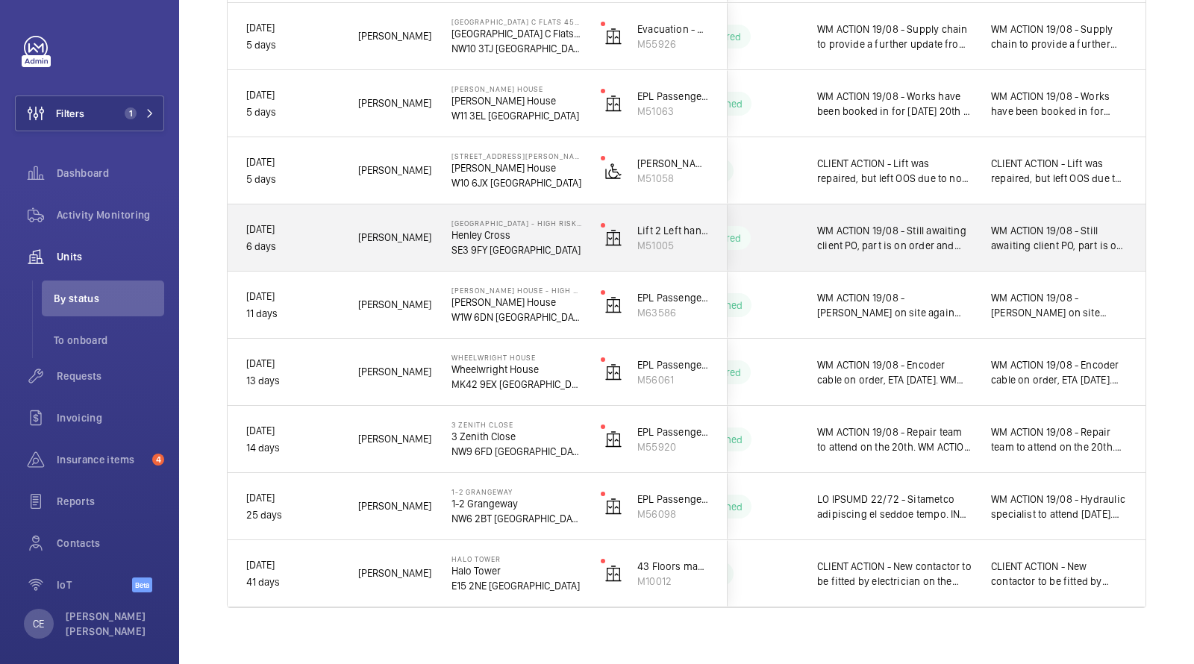
scroll to position [409, 0]
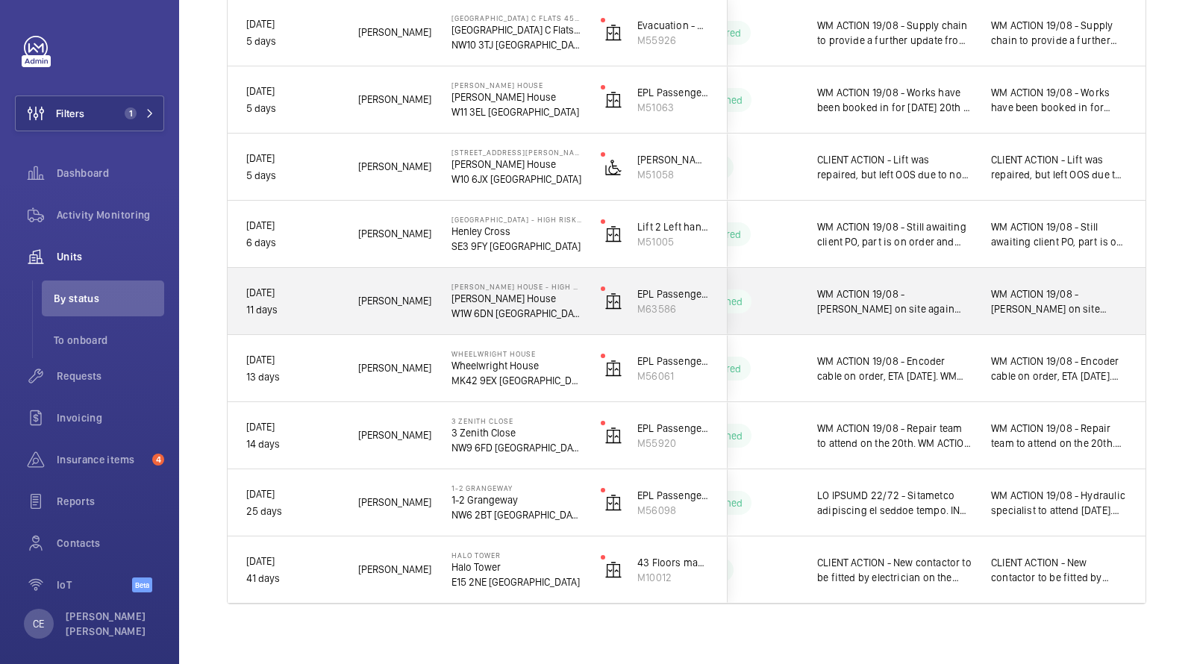
click at [925, 299] on span "WM ACTION 19/08 - Dave on site again this morning. WM ACTION 18/08 - Engineer o…" at bounding box center [894, 301] width 154 height 30
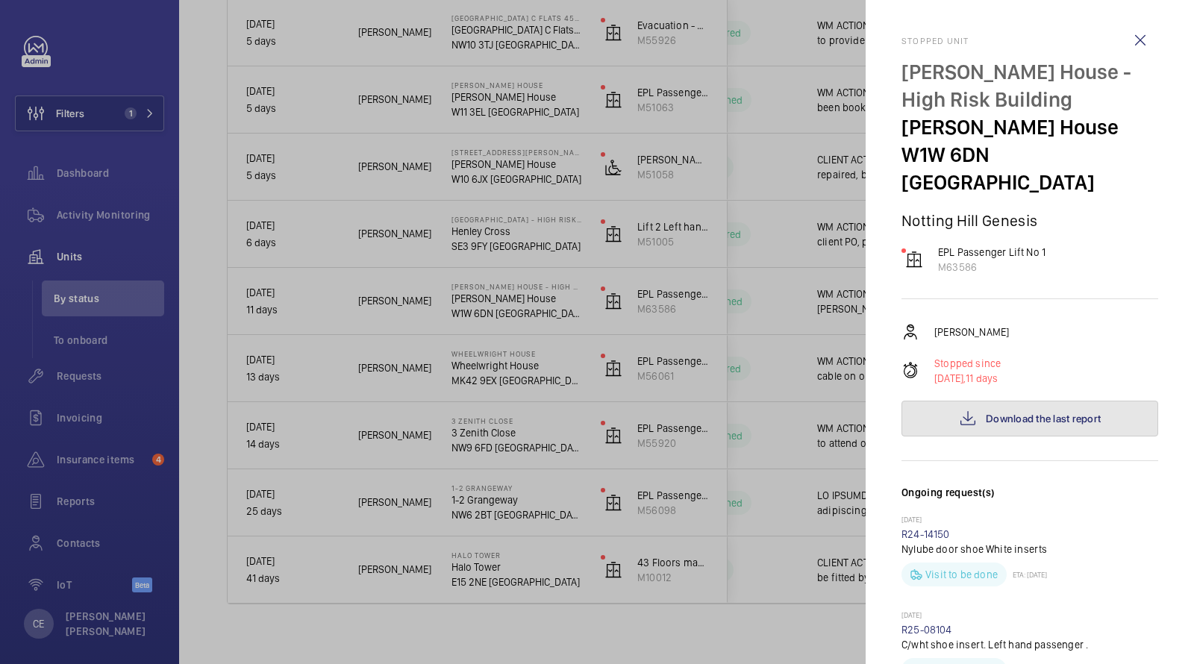
click at [992, 401] on button "Download the last report" at bounding box center [1029, 419] width 257 height 36
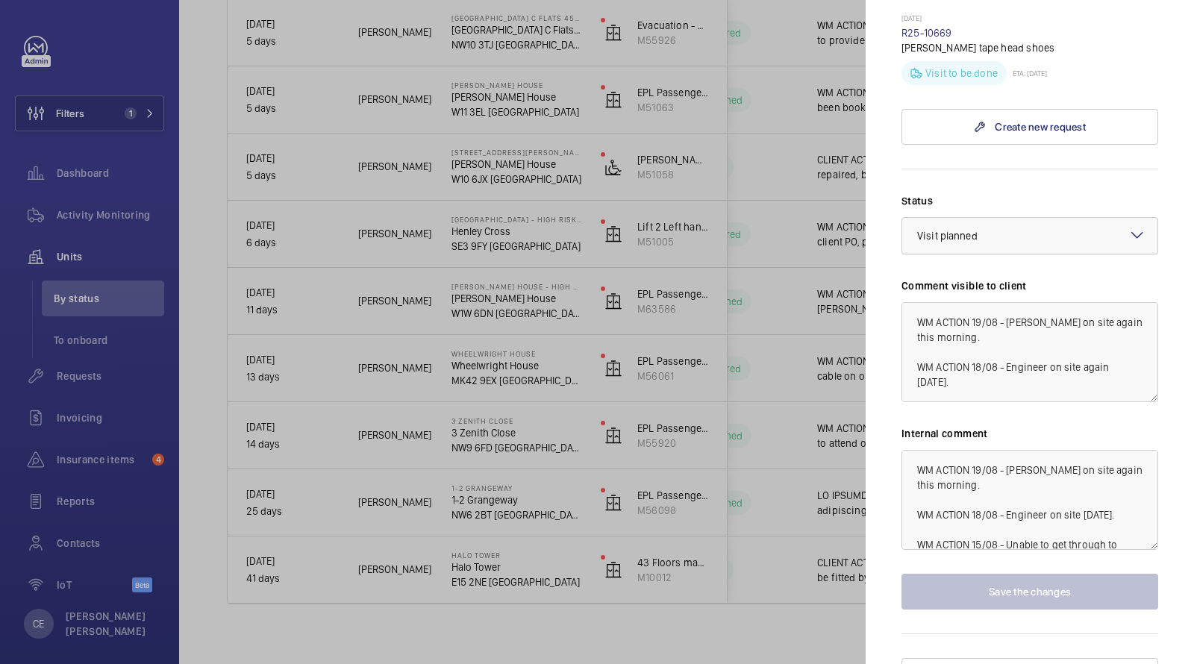
scroll to position [0, 0]
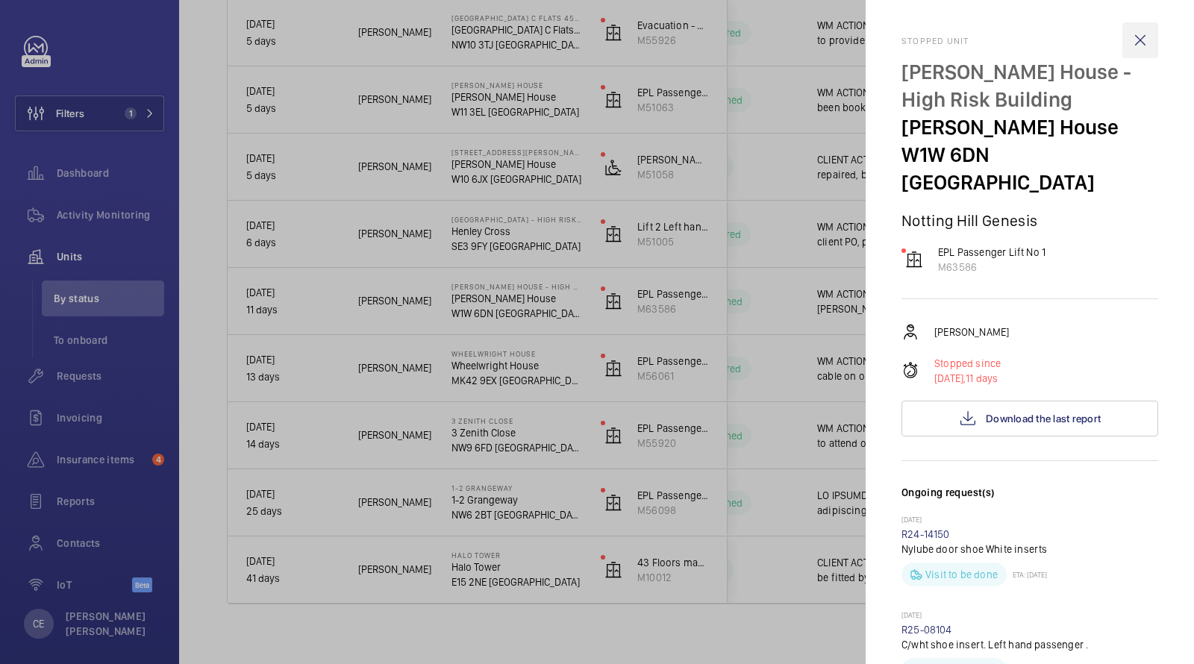
click at [1138, 31] on wm-front-icon-button at bounding box center [1140, 40] width 36 height 36
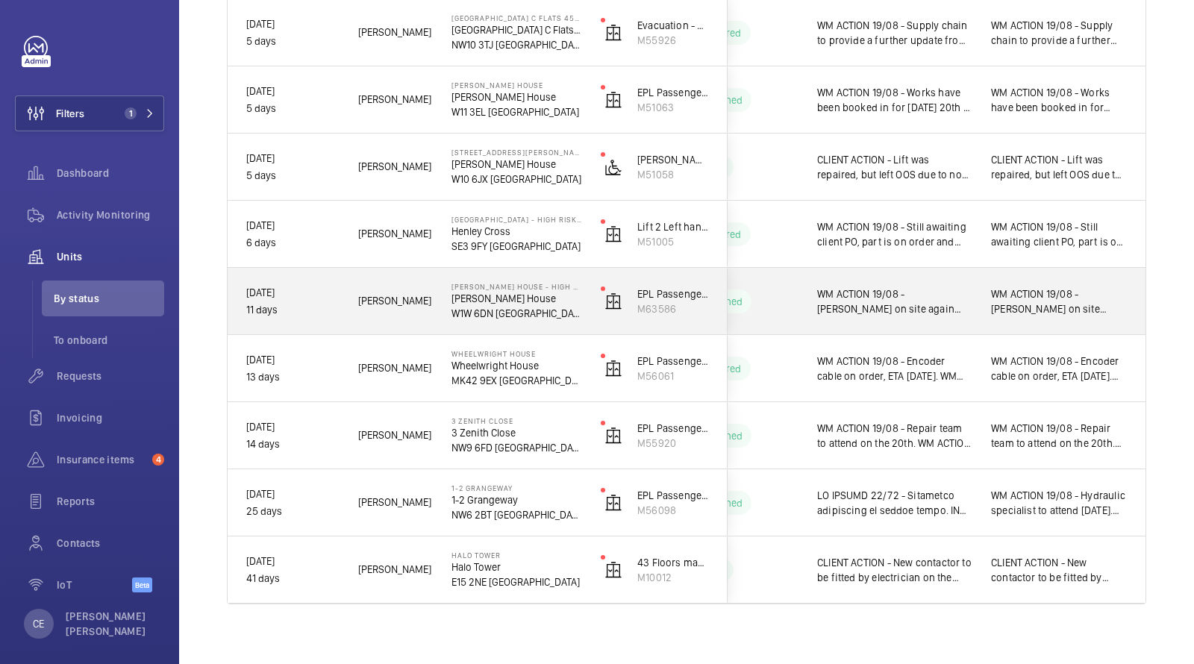
click at [915, 301] on span "WM ACTION 19/08 - Dave on site again this morning. WM ACTION 18/08 - Engineer o…" at bounding box center [894, 301] width 154 height 30
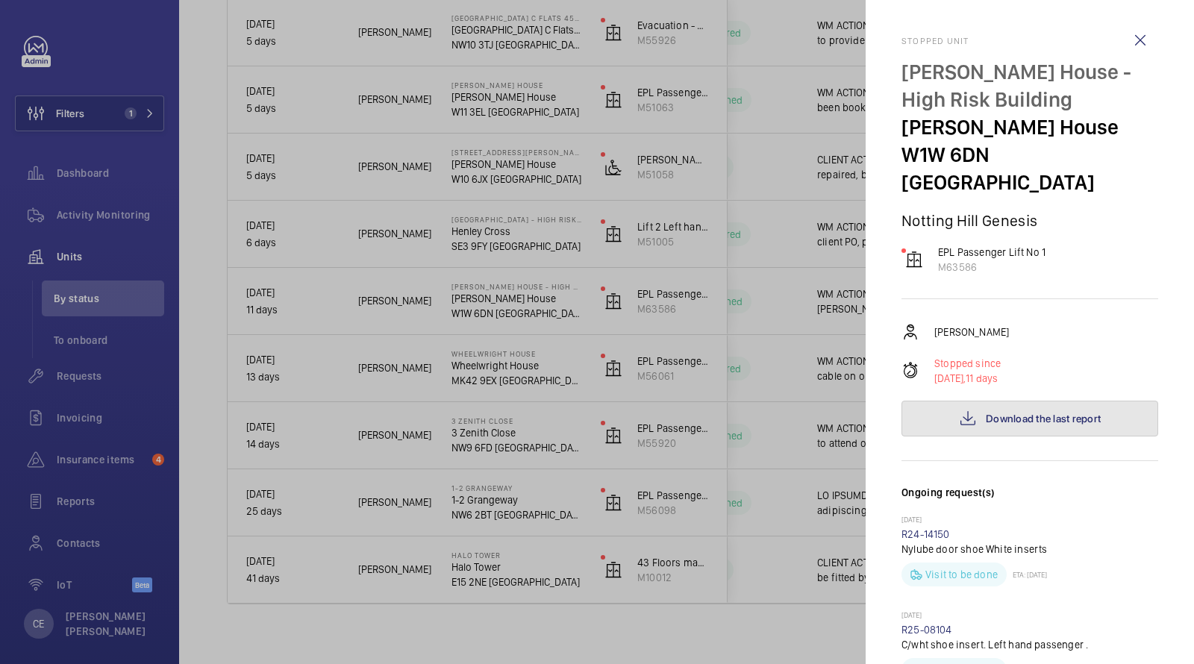
click at [988, 413] on span "Download the last report" at bounding box center [1043, 419] width 115 height 12
click at [1134, 41] on wm-front-icon-button at bounding box center [1140, 40] width 36 height 36
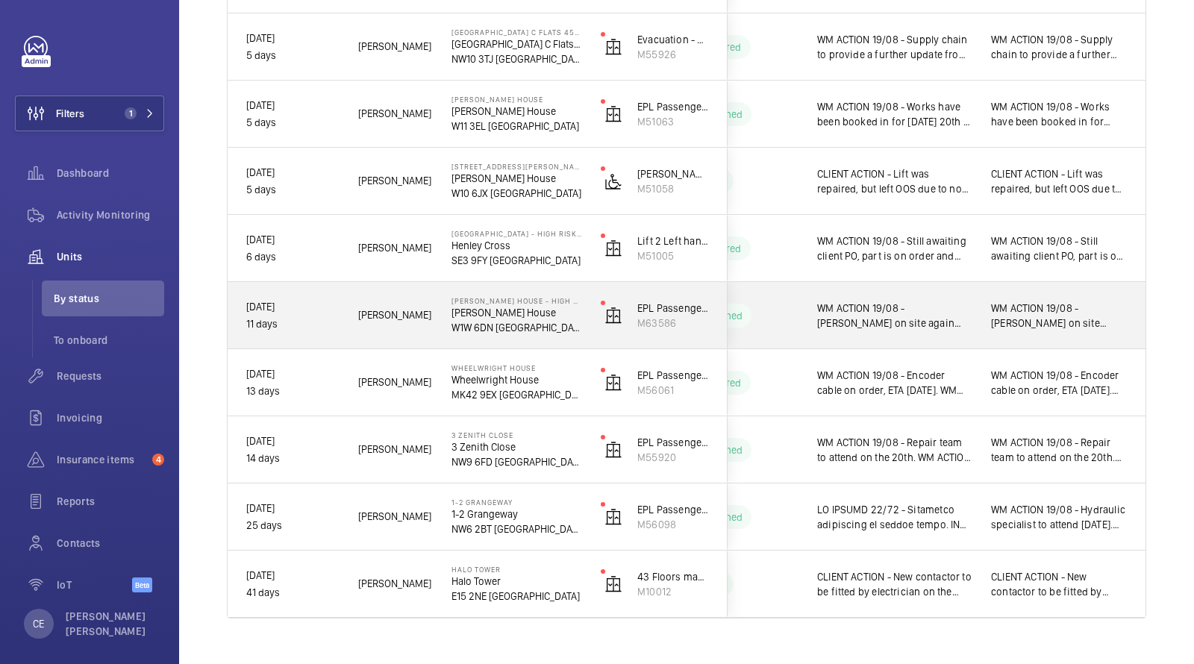
scroll to position [420, 0]
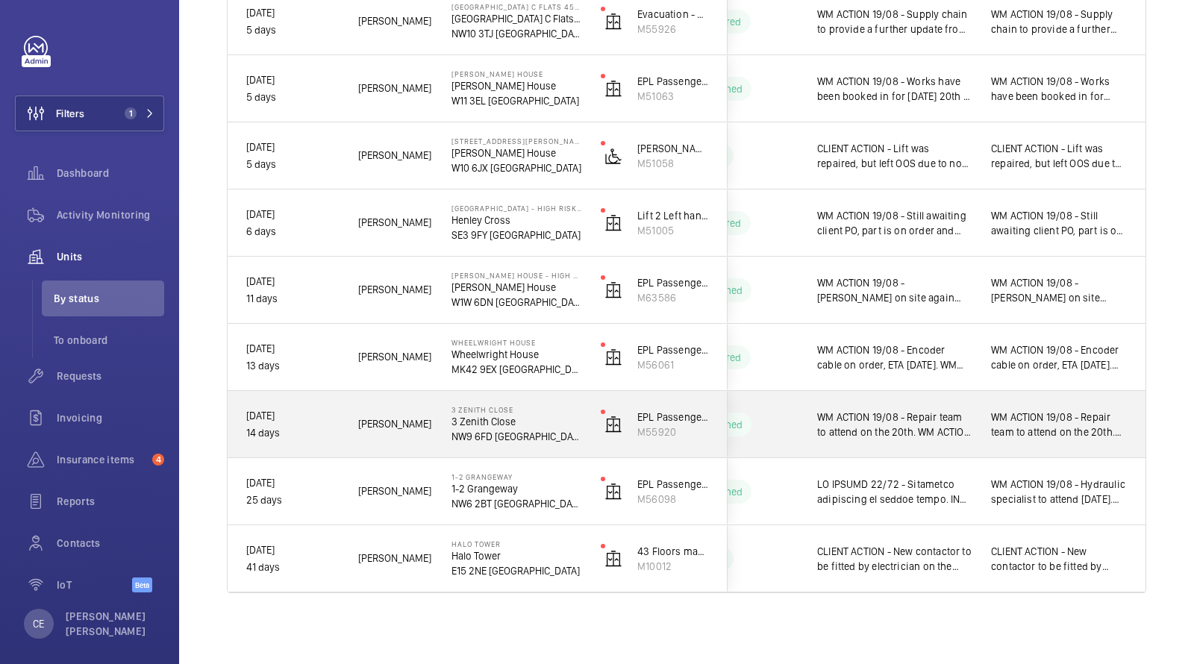
click at [911, 427] on span "WM ACTION 19/08 - Repair team to attend on the 20th. WM ACTION 18/08 - Works ha…" at bounding box center [894, 425] width 154 height 30
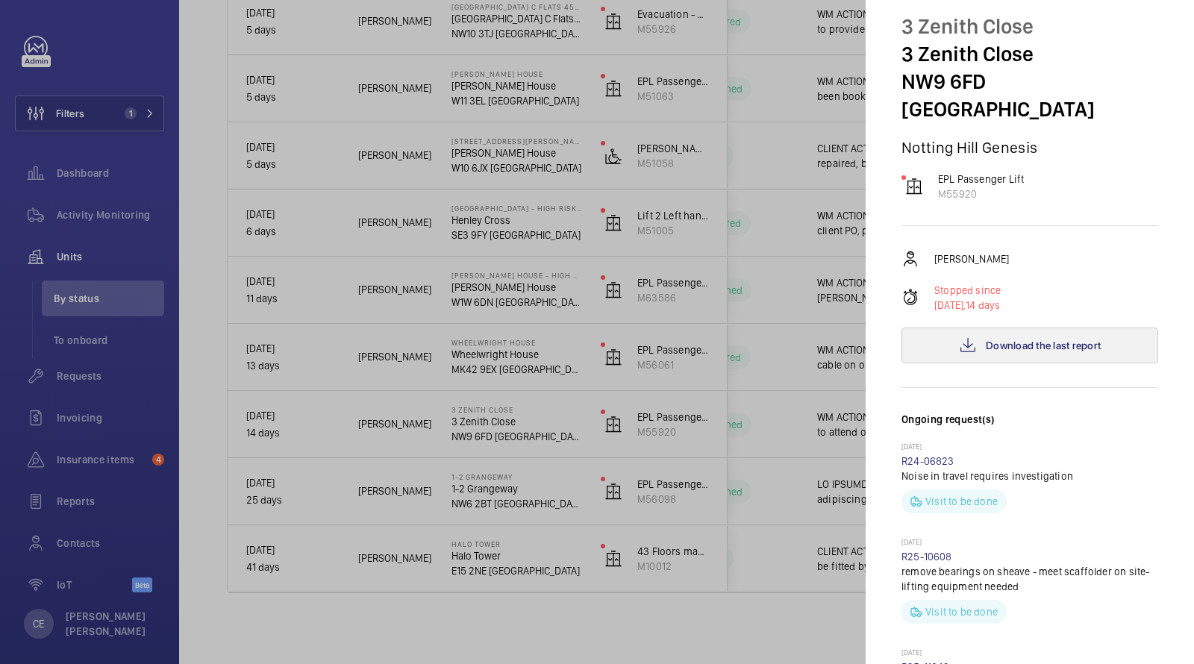
scroll to position [0, 0]
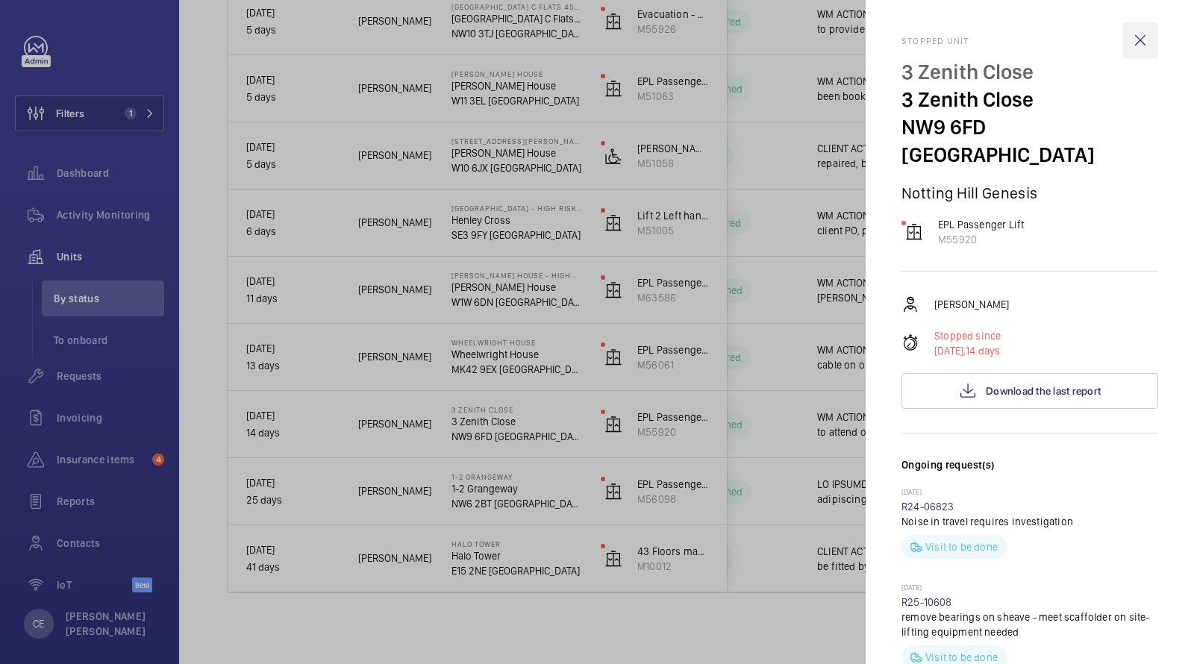
click at [1135, 39] on wm-front-icon-button at bounding box center [1140, 40] width 36 height 36
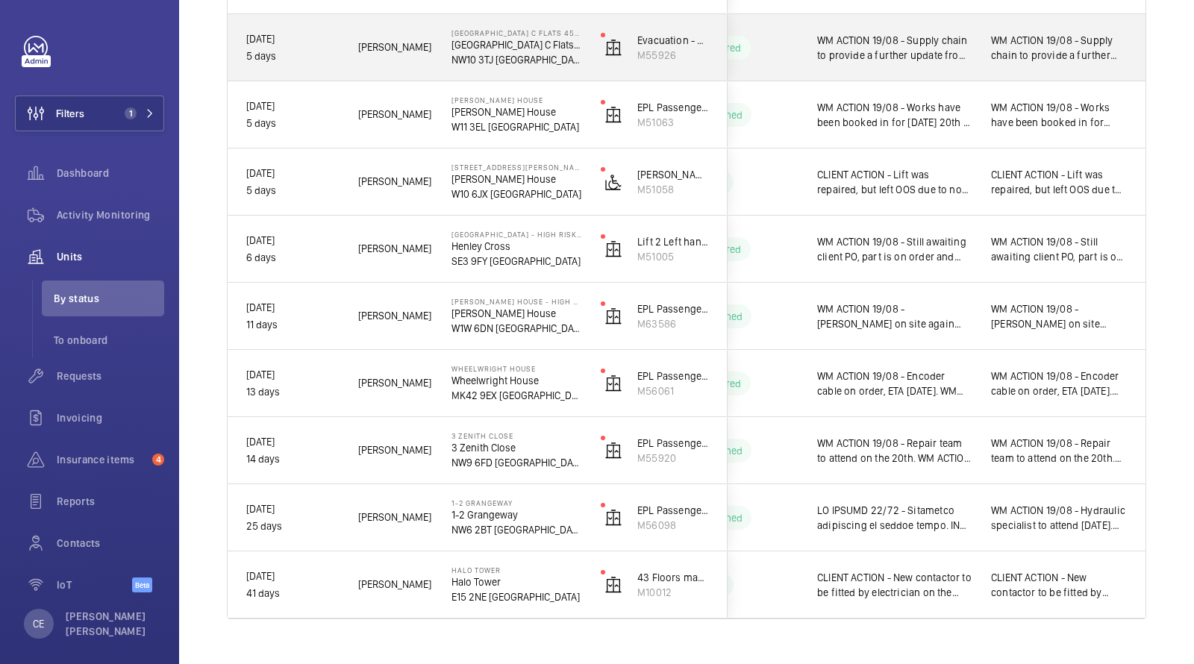
scroll to position [420, 0]
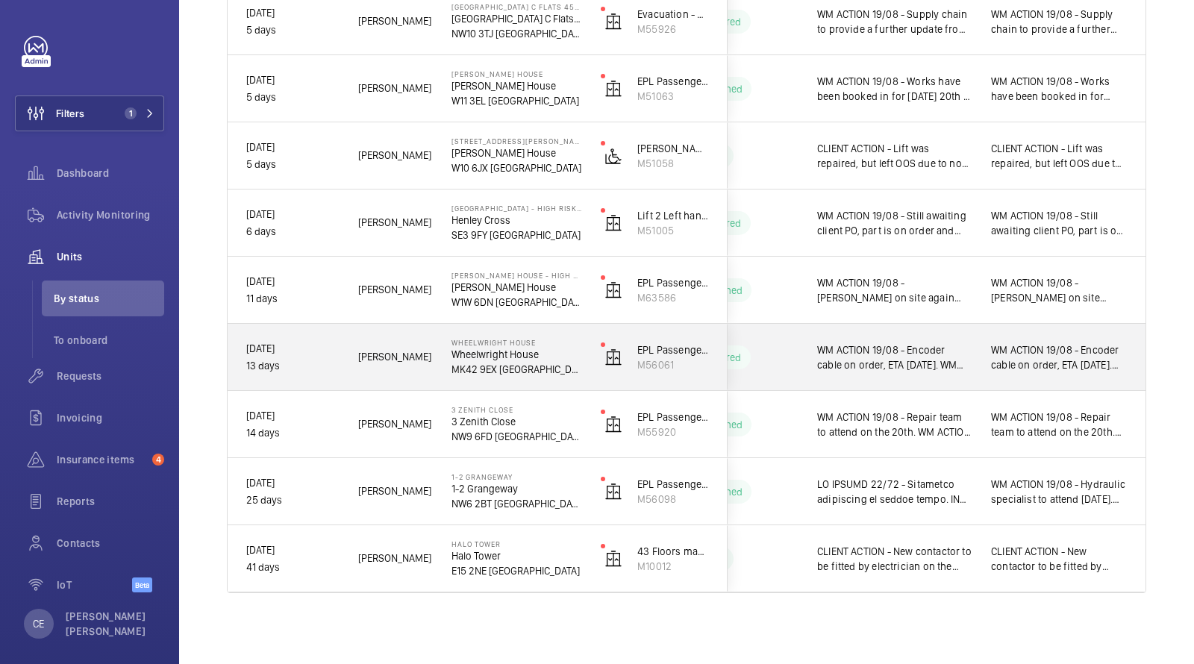
click at [905, 356] on span "WM ACTION 19/08 - Encoder cable on order, ETA tomorrow. WM ACTION 18/08 - New b…" at bounding box center [894, 357] width 154 height 30
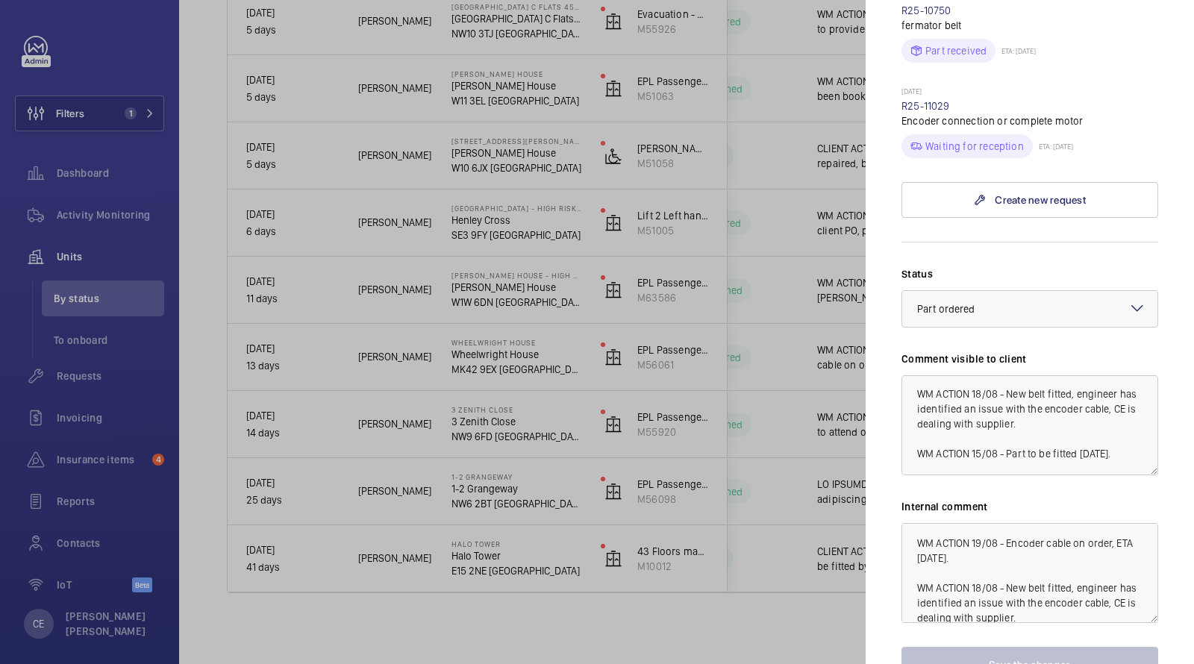
scroll to position [0, 0]
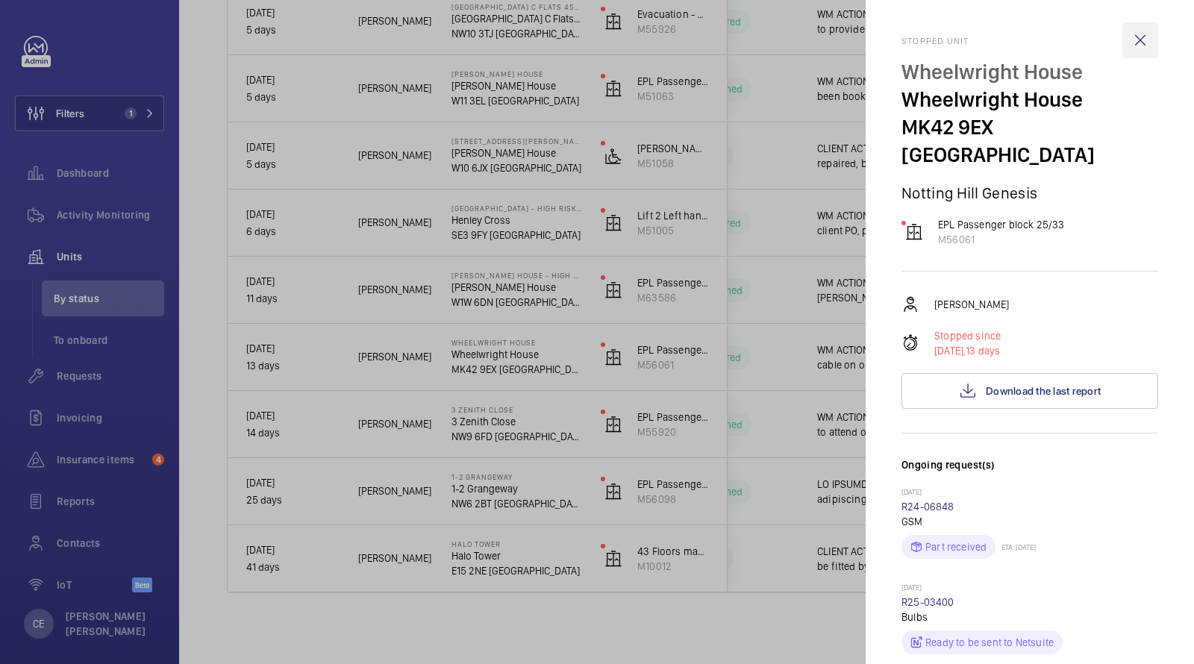
click at [1144, 33] on wm-front-icon-button at bounding box center [1140, 40] width 36 height 36
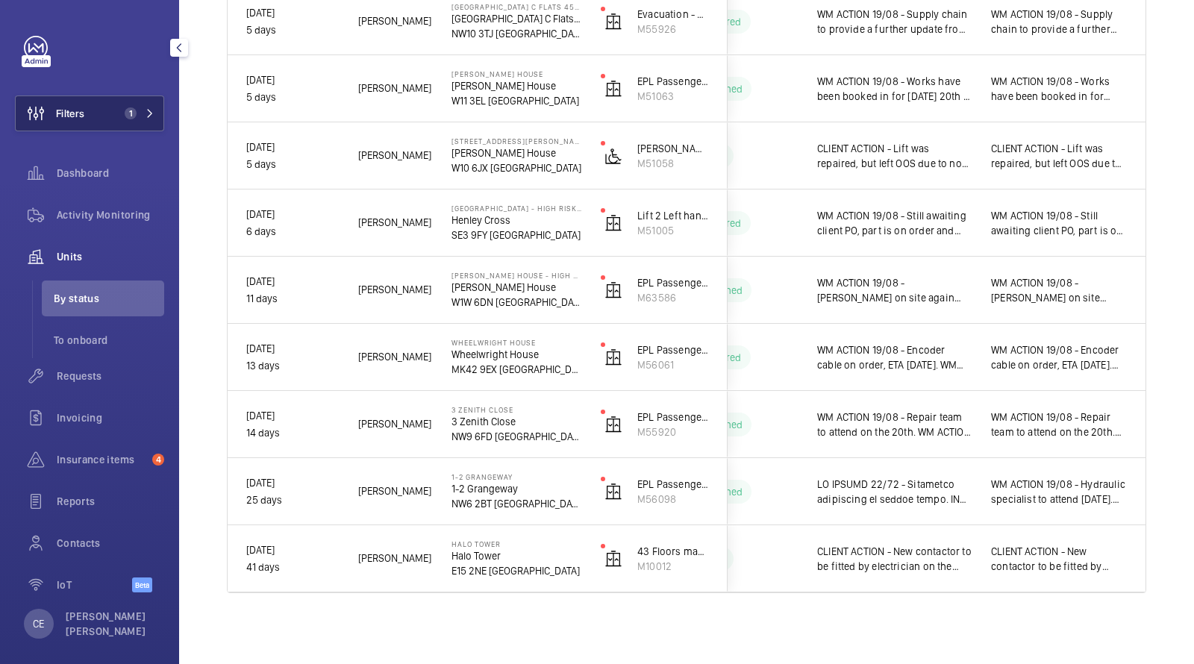
click at [104, 108] on button "Filters 1" at bounding box center [89, 113] width 149 height 36
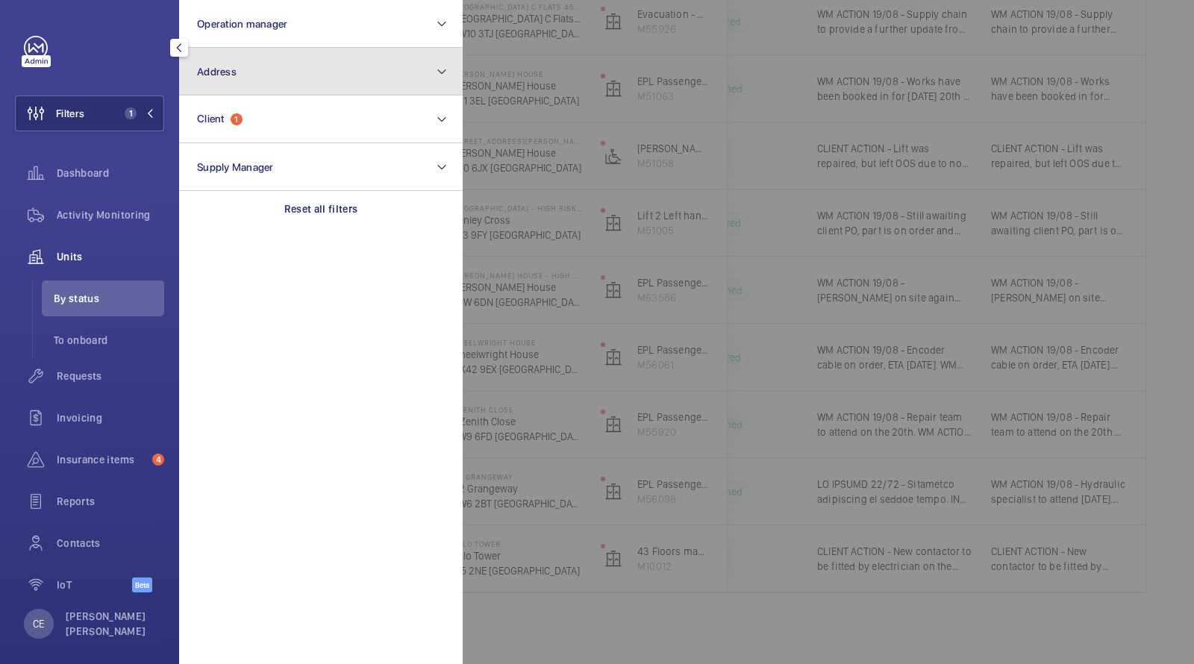
click at [257, 63] on button "Address" at bounding box center [320, 72] width 283 height 48
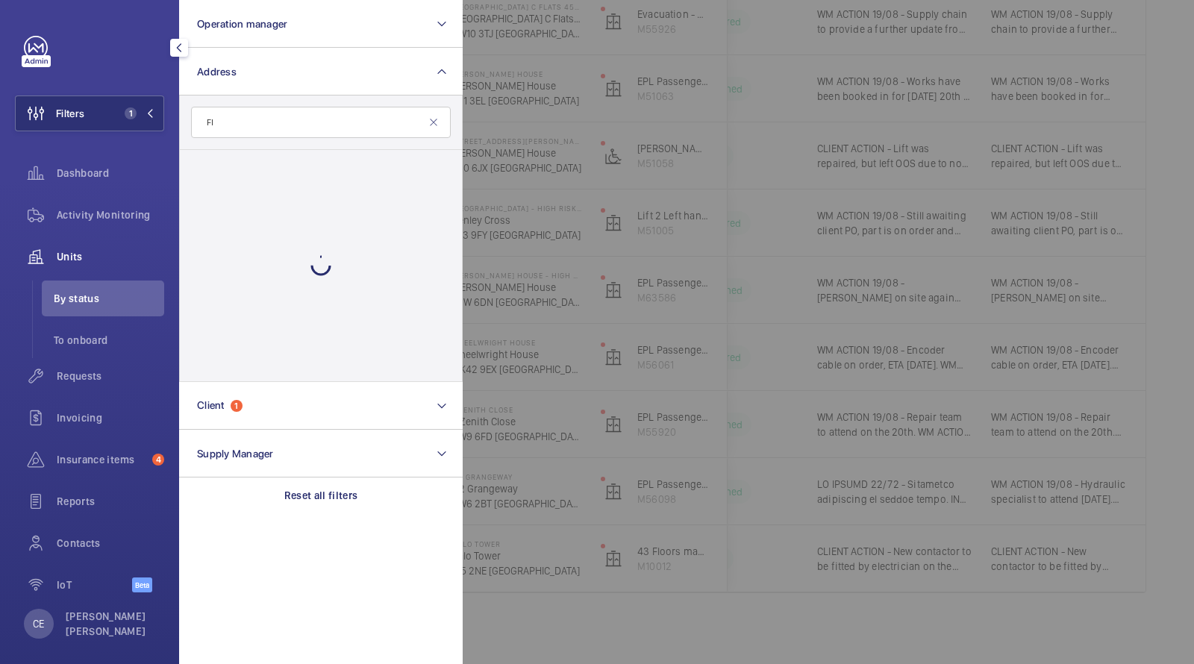
type input "F"
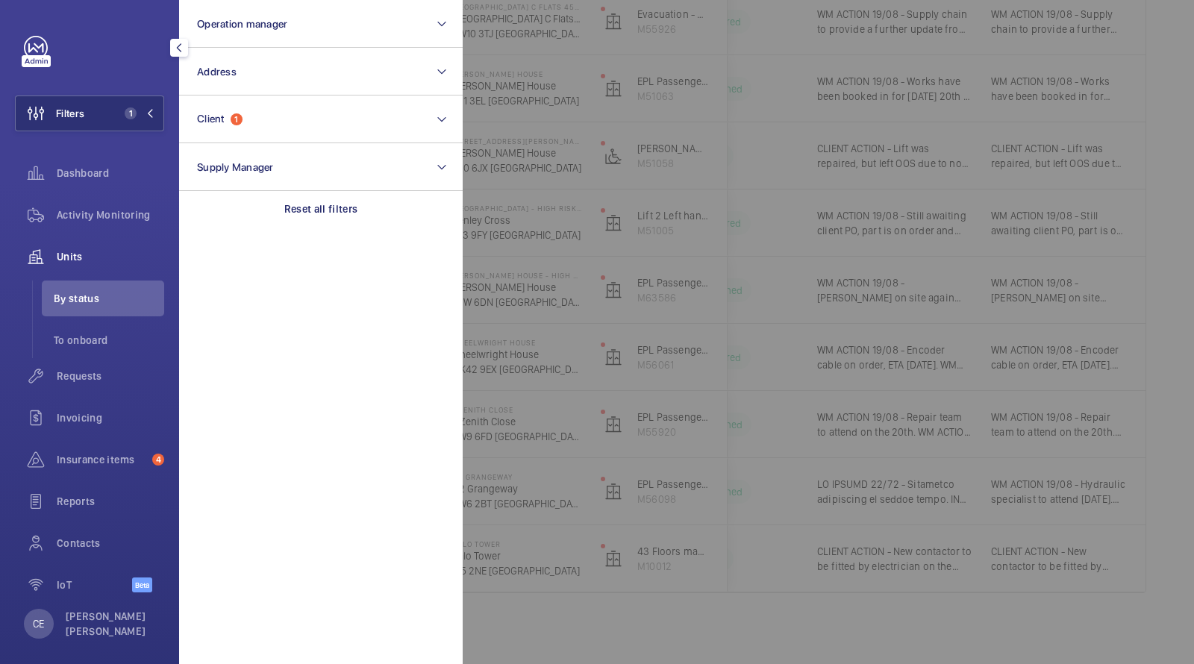
click at [751, 230] on div at bounding box center [1060, 332] width 1194 height 664
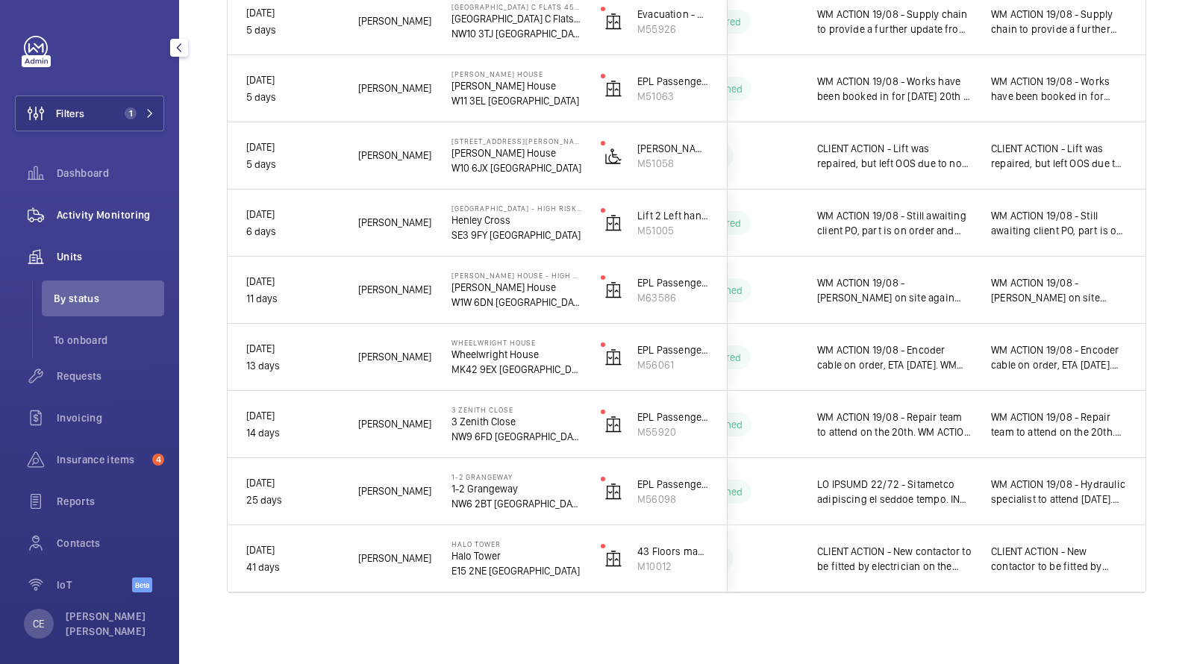
click at [95, 216] on span "Activity Monitoring" at bounding box center [110, 214] width 107 height 15
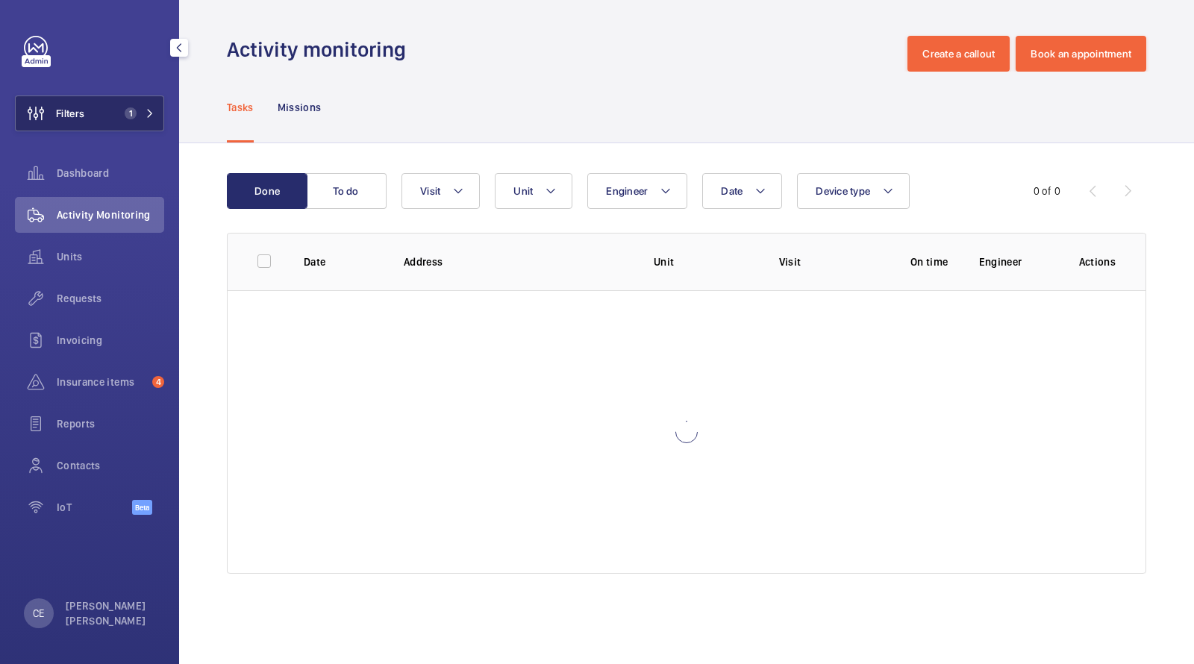
click at [112, 99] on button "Filters 1" at bounding box center [89, 113] width 149 height 36
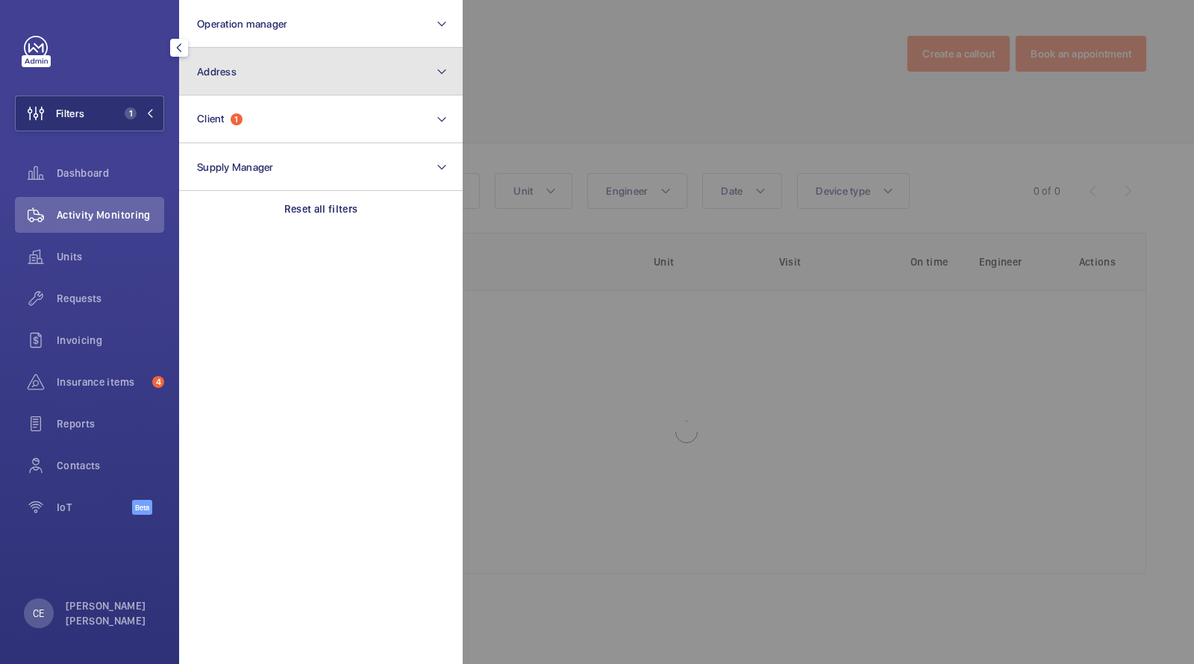
click at [257, 72] on button "Address" at bounding box center [320, 72] width 283 height 48
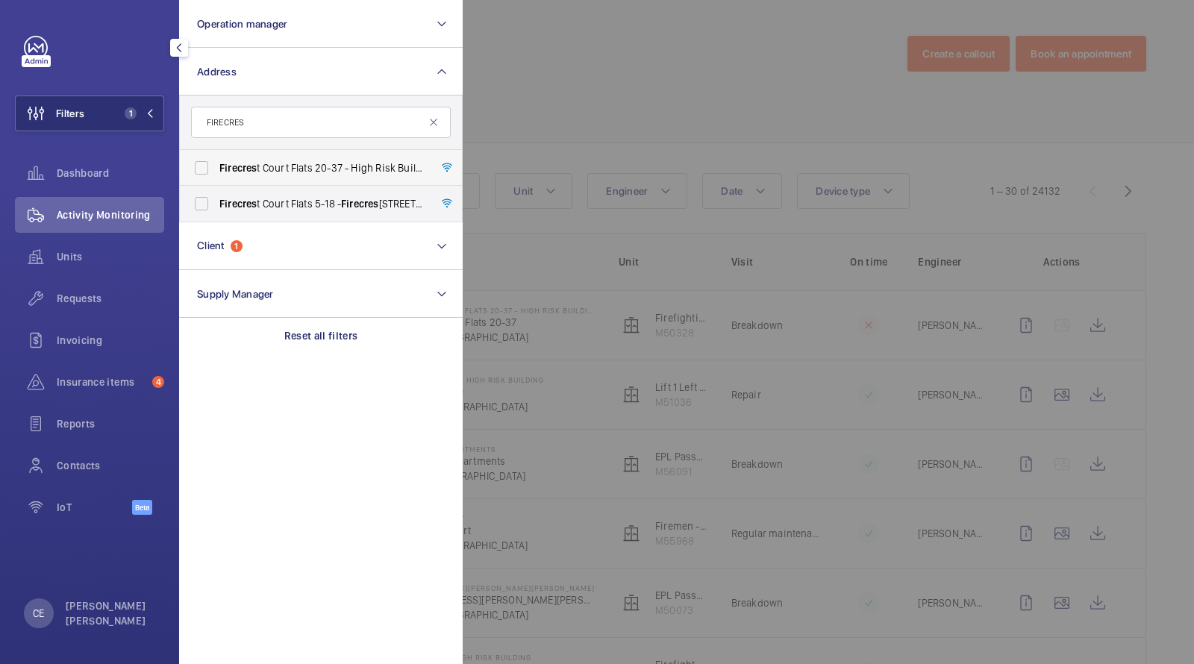
type input "FIRECRES"
click at [273, 163] on span "Firecres t Court Flats 20-37 - High Risk Building - Firecres t Court Flats 20-3…" at bounding box center [321, 167] width 205 height 15
click at [216, 163] on input "Firecres t Court Flats 20-37 - High Risk Building - Firecres t Court Flats 20-3…" at bounding box center [202, 168] width 30 height 30
checkbox input "true"
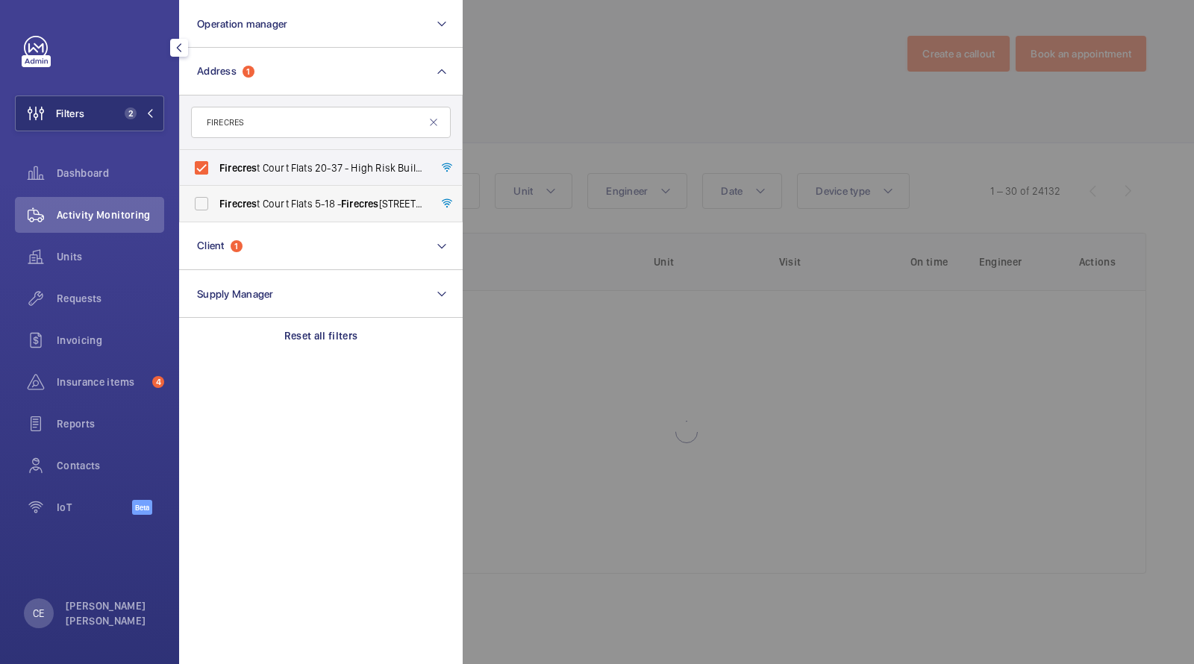
click at [274, 209] on span "Firecres t Court Flats 5-18 - Firecres t Court Flats 5-18, LONDON UB6 0FB" at bounding box center [321, 203] width 205 height 15
click at [216, 209] on input "Firecres t Court Flats 5-18 - Firecres t Court Flats 5-18, LONDON UB6 0FB" at bounding box center [202, 204] width 30 height 30
checkbox input "true"
click at [572, 104] on div at bounding box center [1060, 332] width 1194 height 664
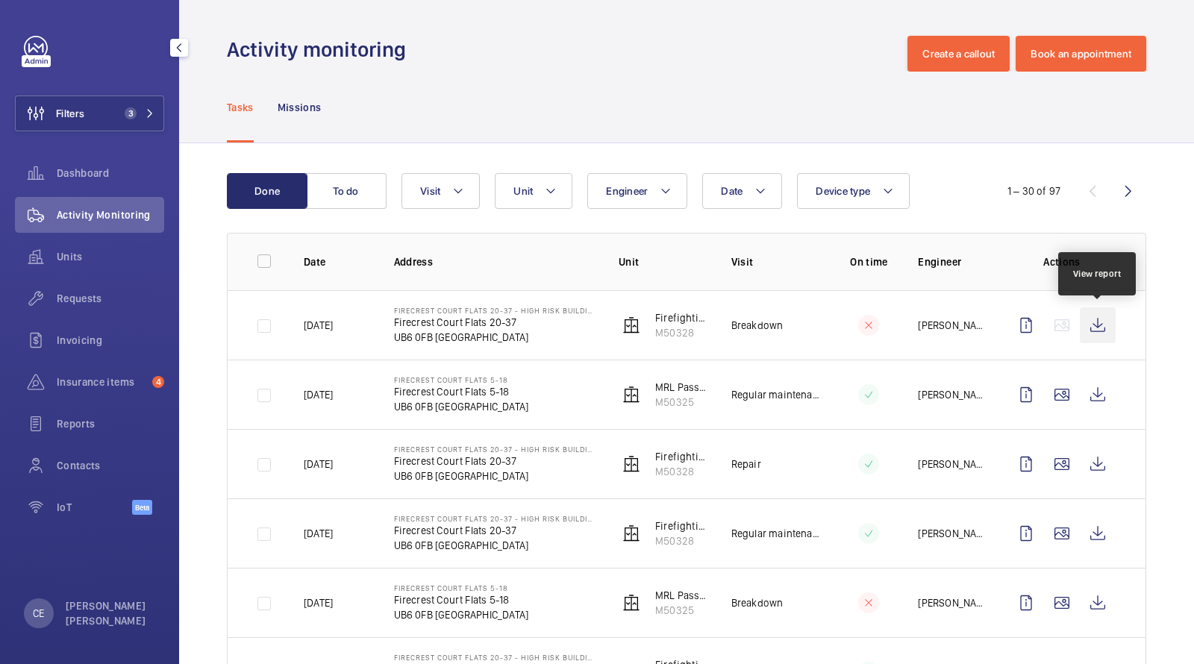
click at [1097, 327] on wm-front-icon-button at bounding box center [1098, 325] width 36 height 36
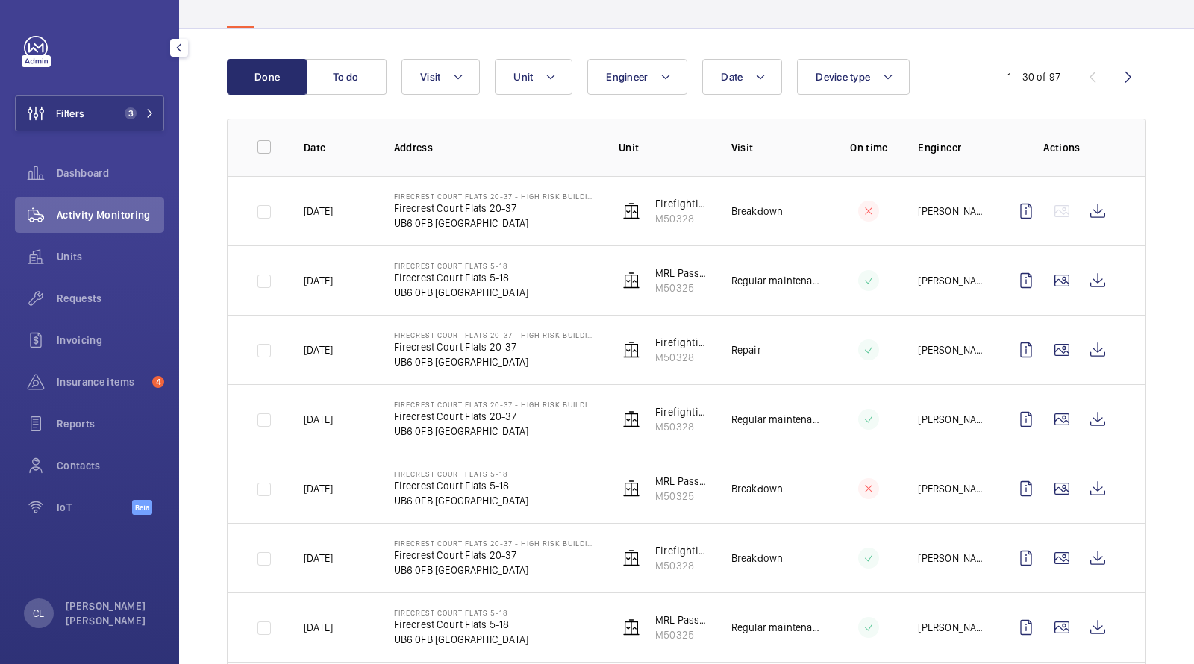
scroll to position [116, 0]
click at [434, 200] on p "Firecrest Court Flats 20-37" at bounding box center [494, 205] width 201 height 15
click at [1101, 195] on wm-front-icon-button at bounding box center [1098, 209] width 36 height 36
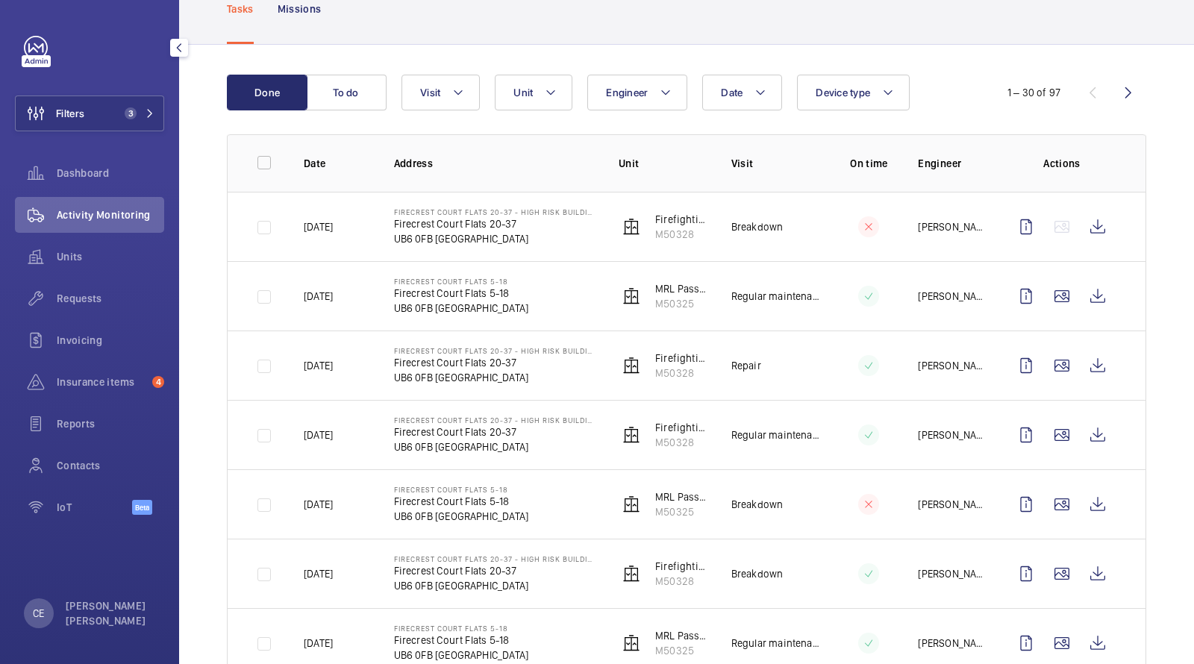
scroll to position [90, 0]
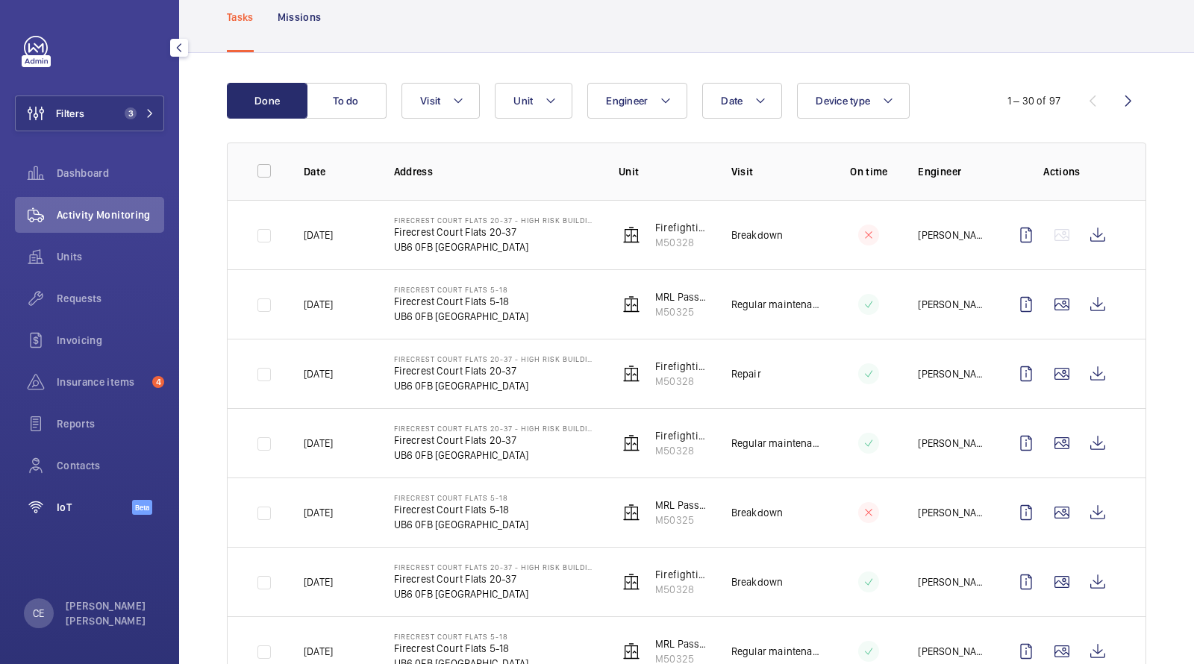
click at [51, 502] on wm-front-icon-button at bounding box center [36, 507] width 42 height 36
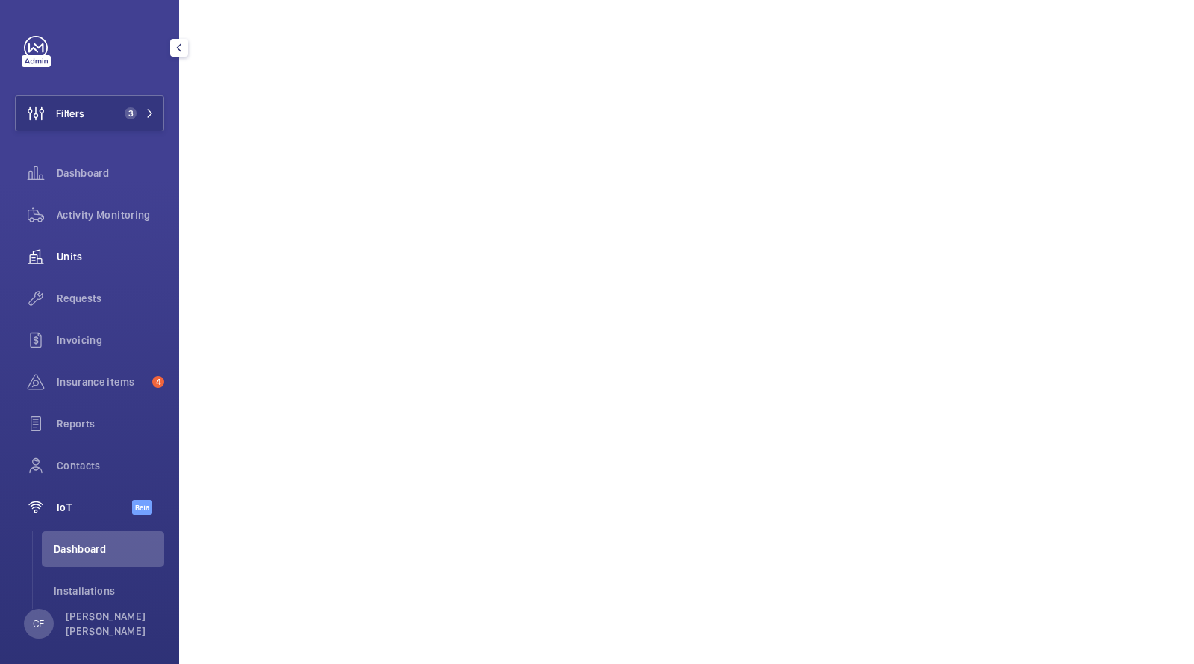
click at [66, 273] on div "Units" at bounding box center [89, 257] width 149 height 36
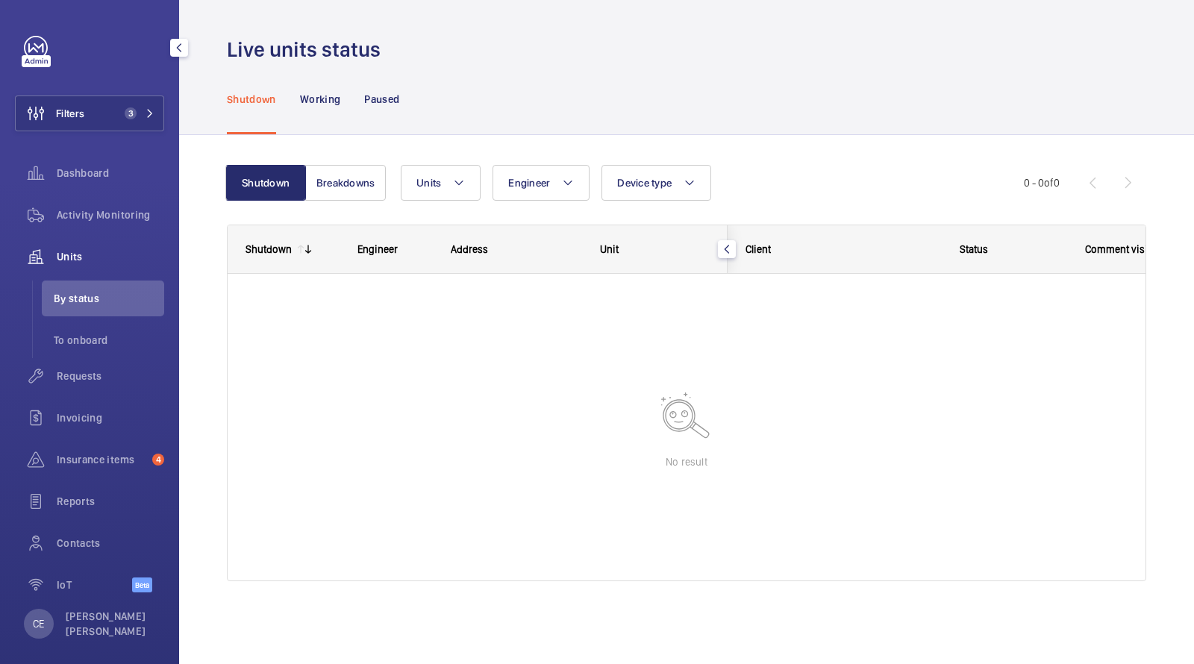
click at [76, 262] on span "Units" at bounding box center [110, 256] width 107 height 15
click at [75, 244] on div "Units" at bounding box center [89, 257] width 149 height 36
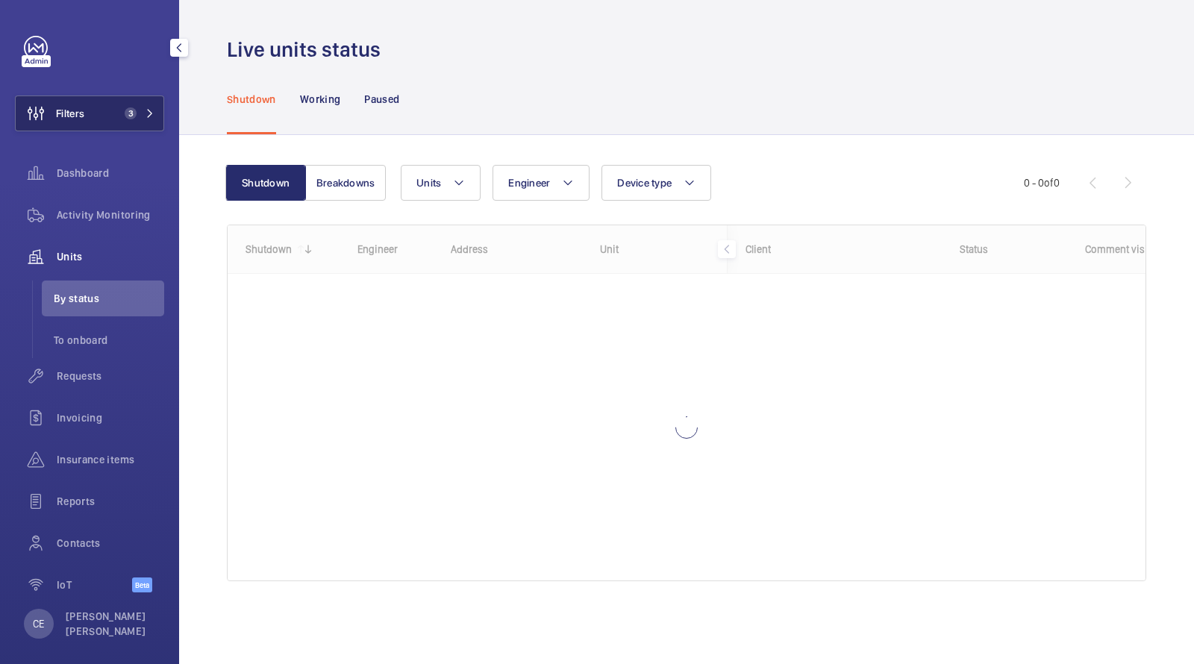
click at [111, 111] on button "Filters 3" at bounding box center [89, 113] width 149 height 36
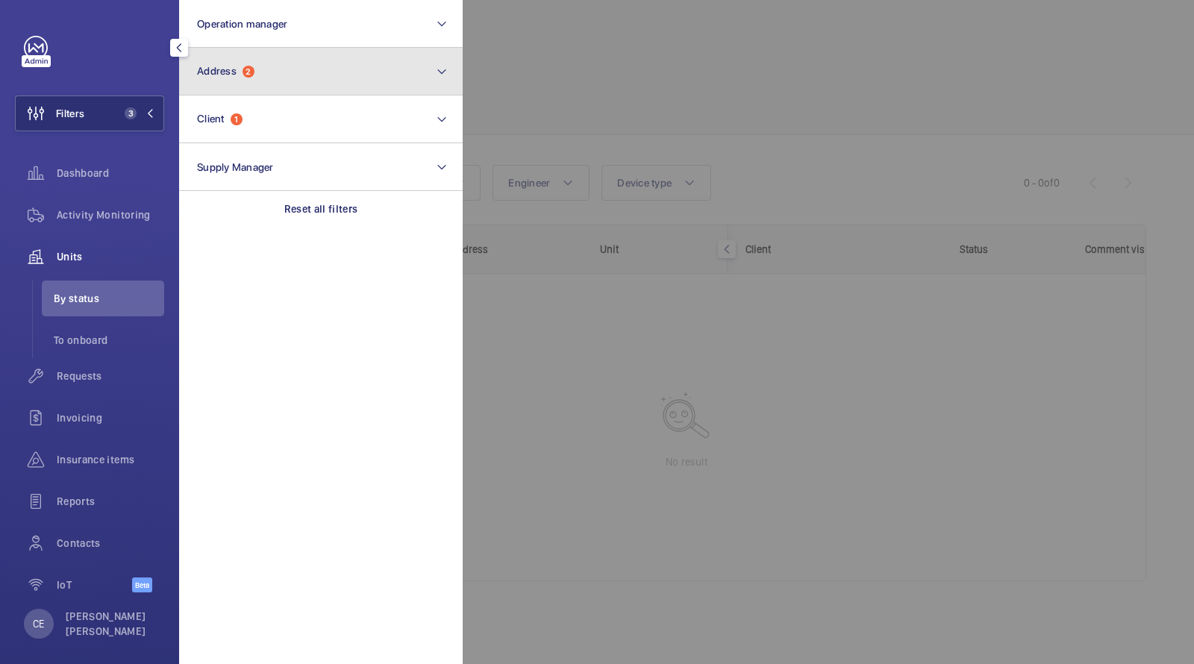
click at [290, 69] on button "Address 2" at bounding box center [320, 72] width 283 height 48
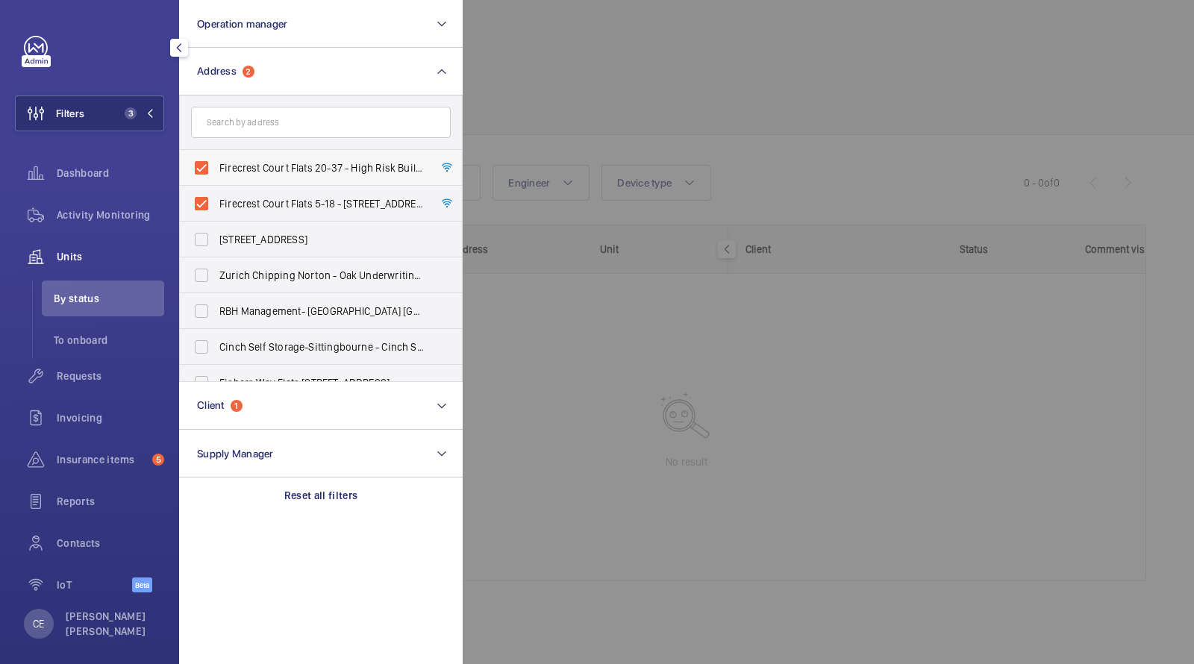
click at [270, 151] on label "Firecrest Court Flats 20-37 - High Risk Building - Firecrest [STREET_ADDRESS]" at bounding box center [310, 168] width 260 height 36
click at [216, 153] on input "Firecrest Court Flats 20-37 - High Risk Building - Firecrest [STREET_ADDRESS]" at bounding box center [202, 168] width 30 height 30
checkbox input "false"
click at [242, 192] on label "Firecrest Court Flats 5-18 - [STREET_ADDRESS]" at bounding box center [310, 204] width 260 height 36
click at [216, 192] on input "Firecrest Court Flats 5-18 - [STREET_ADDRESS]" at bounding box center [202, 204] width 30 height 30
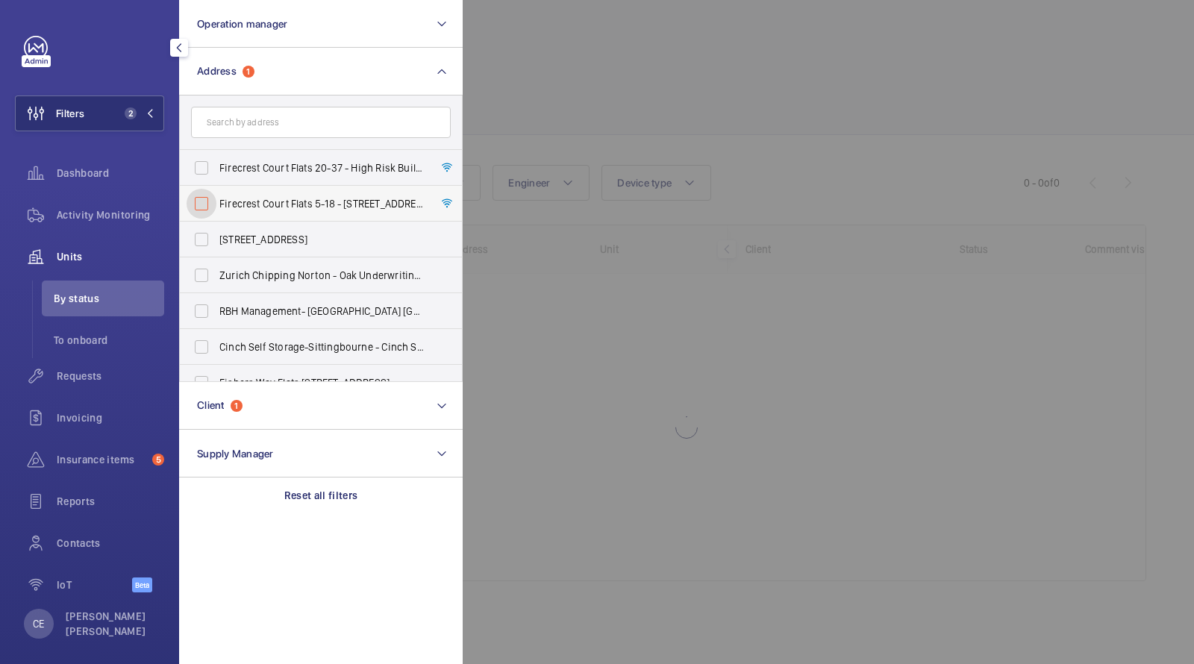
checkbox input "false"
click at [504, 45] on div at bounding box center [1060, 332] width 1194 height 664
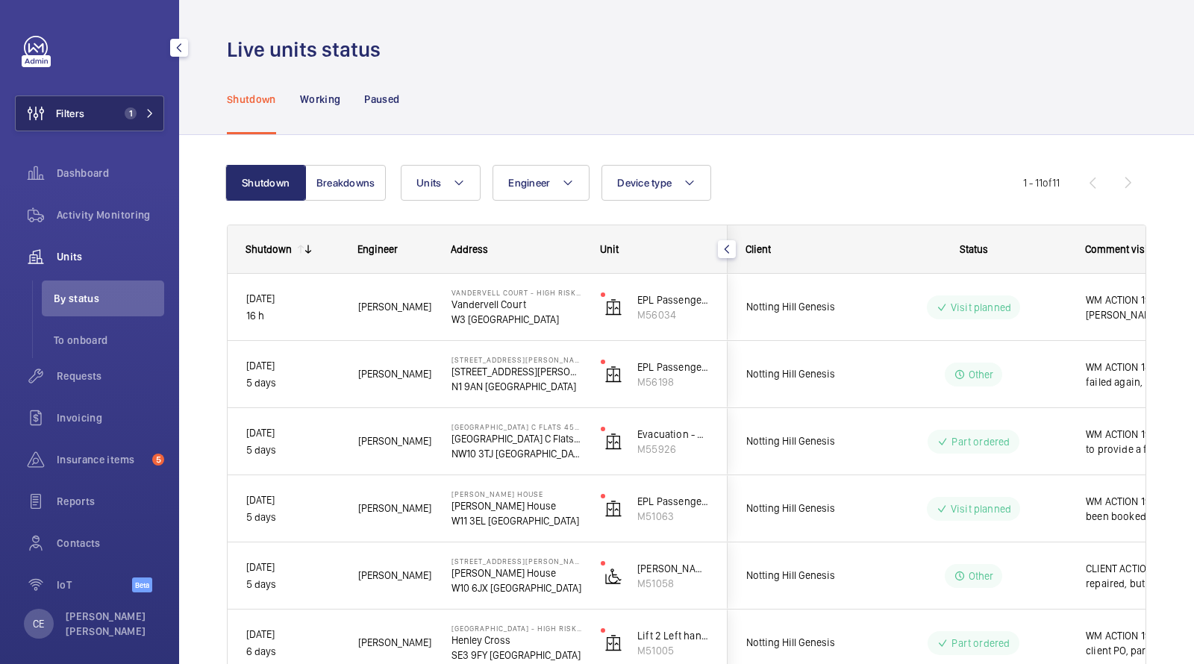
click at [111, 117] on button "Filters 1" at bounding box center [89, 113] width 149 height 36
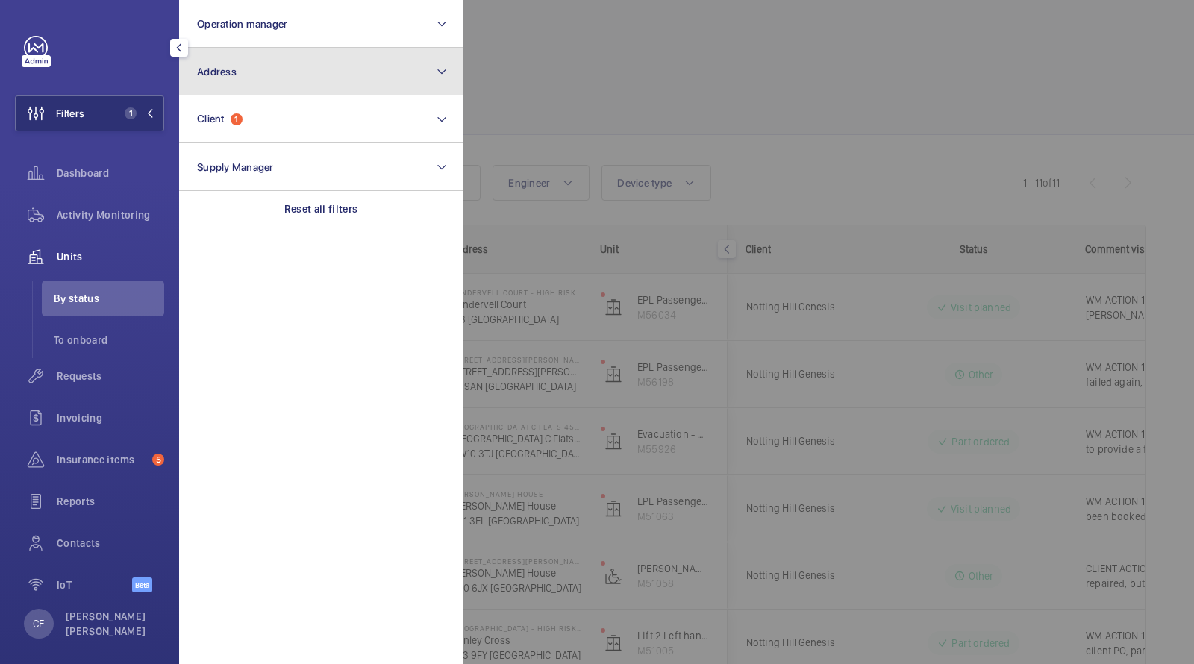
click at [242, 81] on button "Address" at bounding box center [320, 72] width 283 height 48
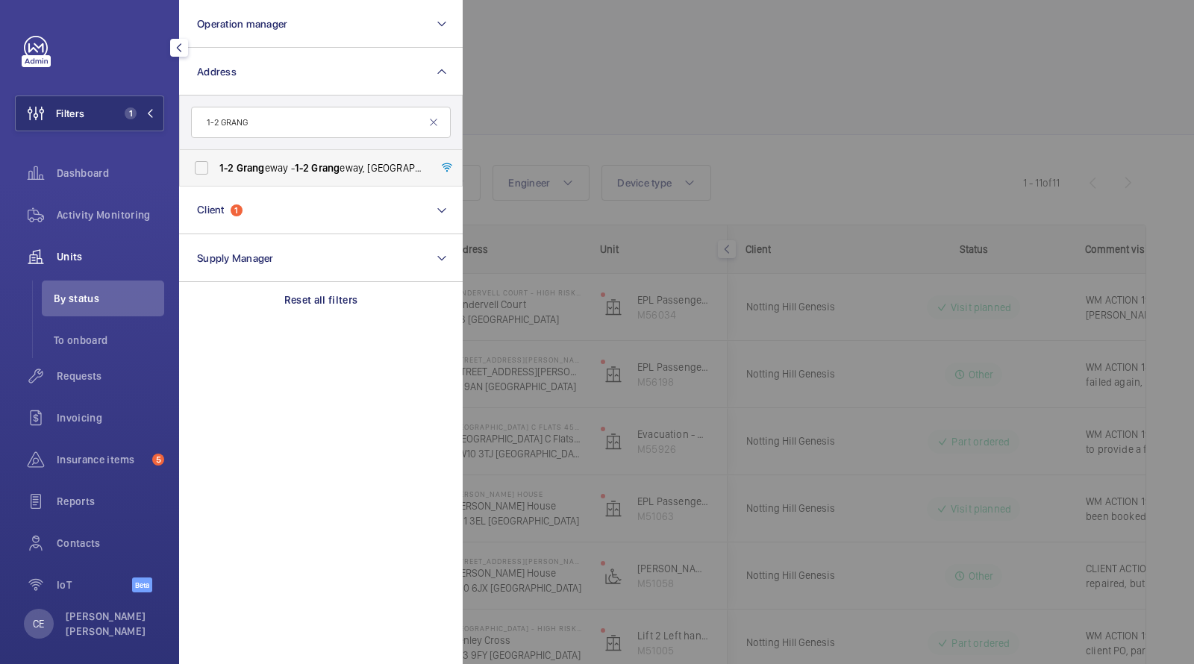
type input "1-2 GRANG"
click at [266, 175] on span "1-2 Grang eway - 1-2 Grang eway, LONDON NW6 2BT" at bounding box center [321, 167] width 205 height 15
click at [216, 175] on input "1-2 Grang eway - 1-2 Grang eway, LONDON NW6 2BT" at bounding box center [202, 168] width 30 height 30
checkbox input "true"
click at [689, 122] on div at bounding box center [1060, 332] width 1194 height 664
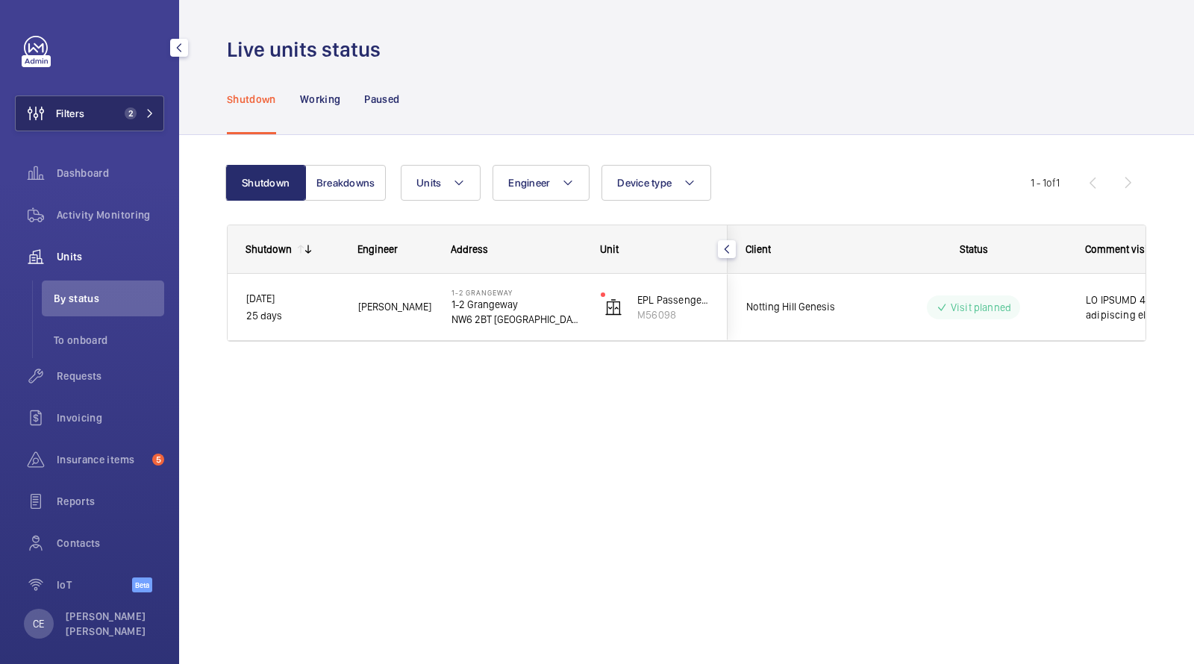
click at [92, 111] on button "Filters 2" at bounding box center [89, 113] width 149 height 36
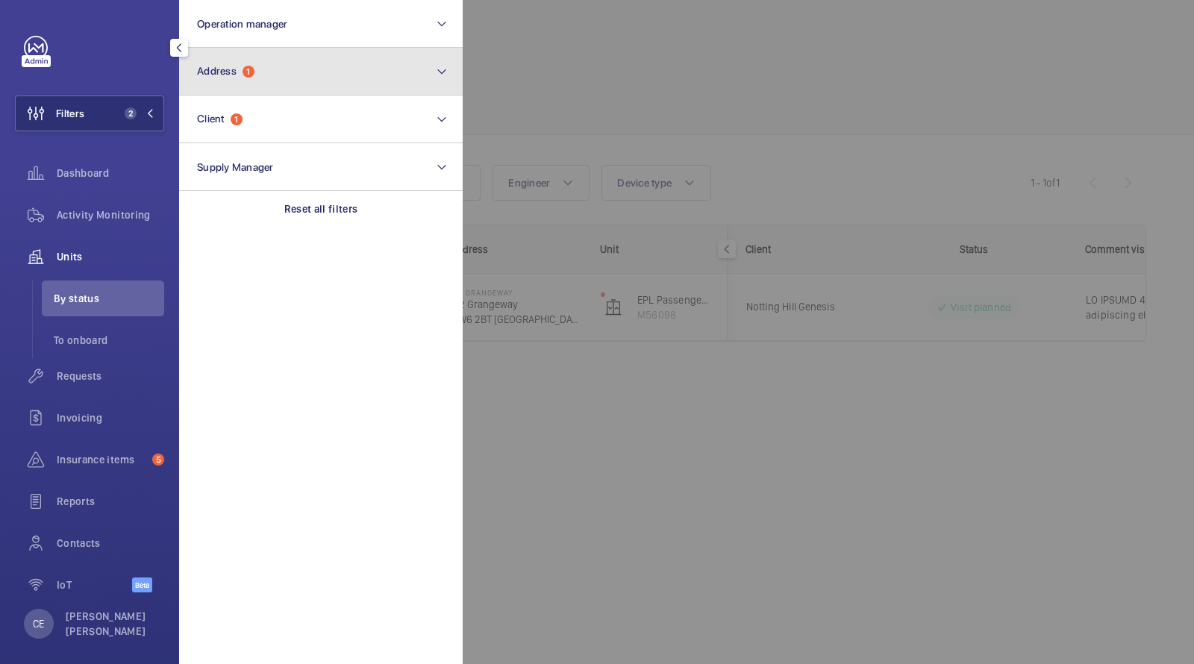
click at [278, 69] on button "Address 1" at bounding box center [320, 72] width 283 height 48
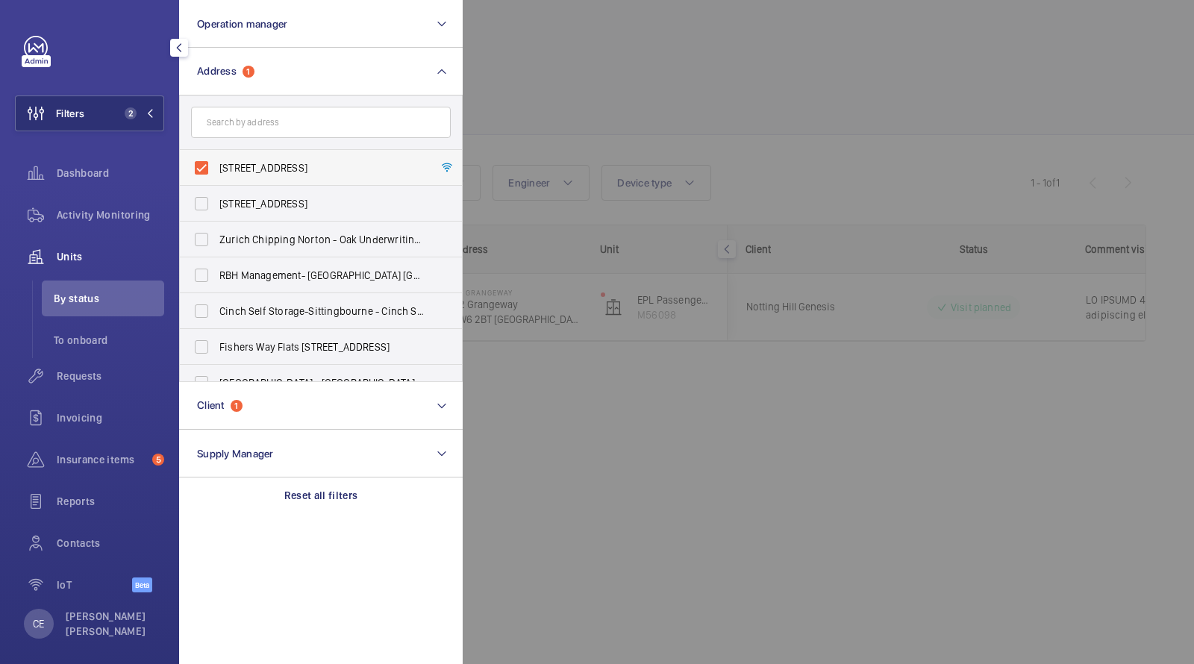
click at [269, 163] on span "1-2 Grangeway - 1-2 Grangeway, LONDON NW6 2BT" at bounding box center [321, 167] width 205 height 15
click at [216, 163] on input "1-2 Grangeway - 1-2 Grangeway, LONDON NW6 2BT" at bounding box center [202, 168] width 30 height 30
checkbox input "false"
click at [598, 72] on div at bounding box center [1060, 332] width 1194 height 664
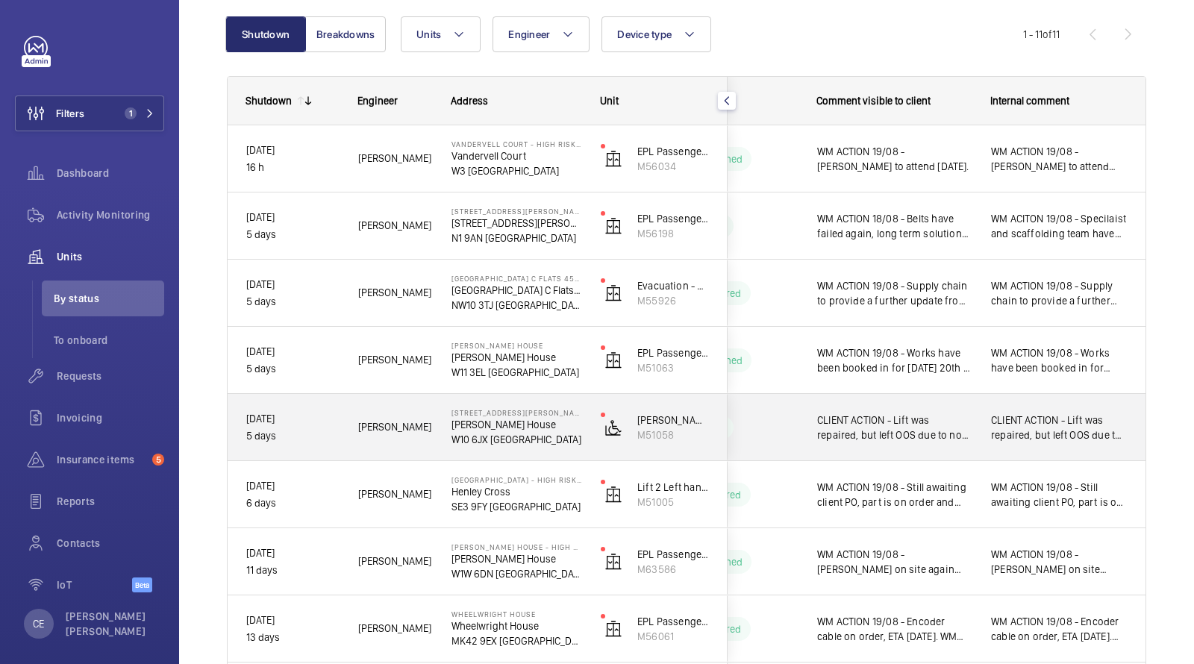
scroll to position [420, 0]
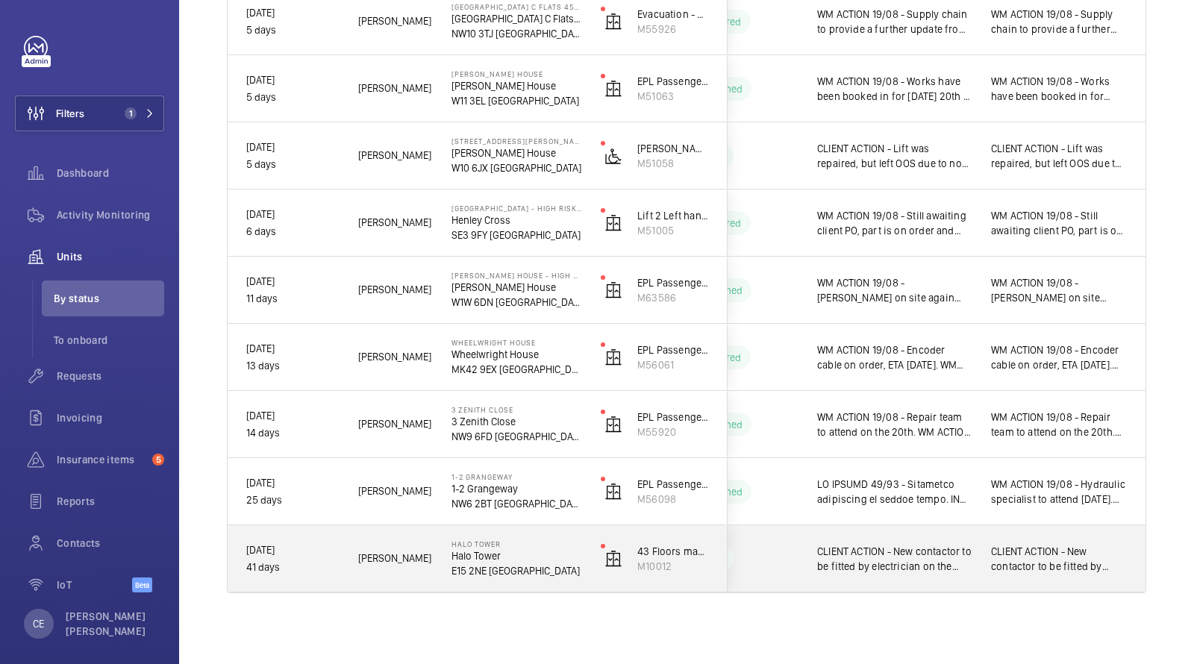
click at [964, 560] on span "CLIENT ACTION - New contactor to be fitted by electrician on the 13th. WM ACTIO…" at bounding box center [894, 559] width 154 height 30
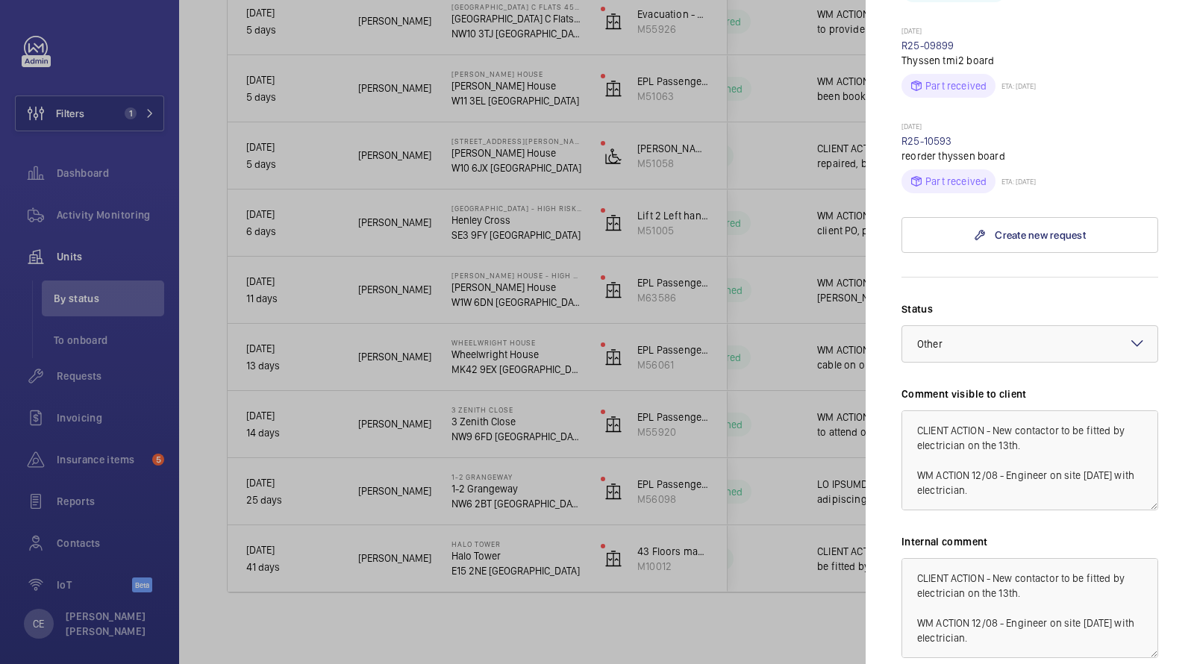
scroll to position [746, 0]
click at [907, 560] on textarea "CLIENT ACTION - New contactor to be fitted by electrician on the 13th. WM ACTIO…" at bounding box center [1029, 610] width 257 height 100
click at [924, 560] on textarea "CLIENT ACTION - New contactor to be fitted by electrician on the 13th. WM ACTIO…" at bounding box center [1029, 610] width 257 height 100
click at [899, 548] on mat-sidenav "Stopped unit Halo Tower Halo Tower E15 2NE LONDON Notting Hill Genesis 43 Floor…" at bounding box center [1029, 332] width 328 height 664
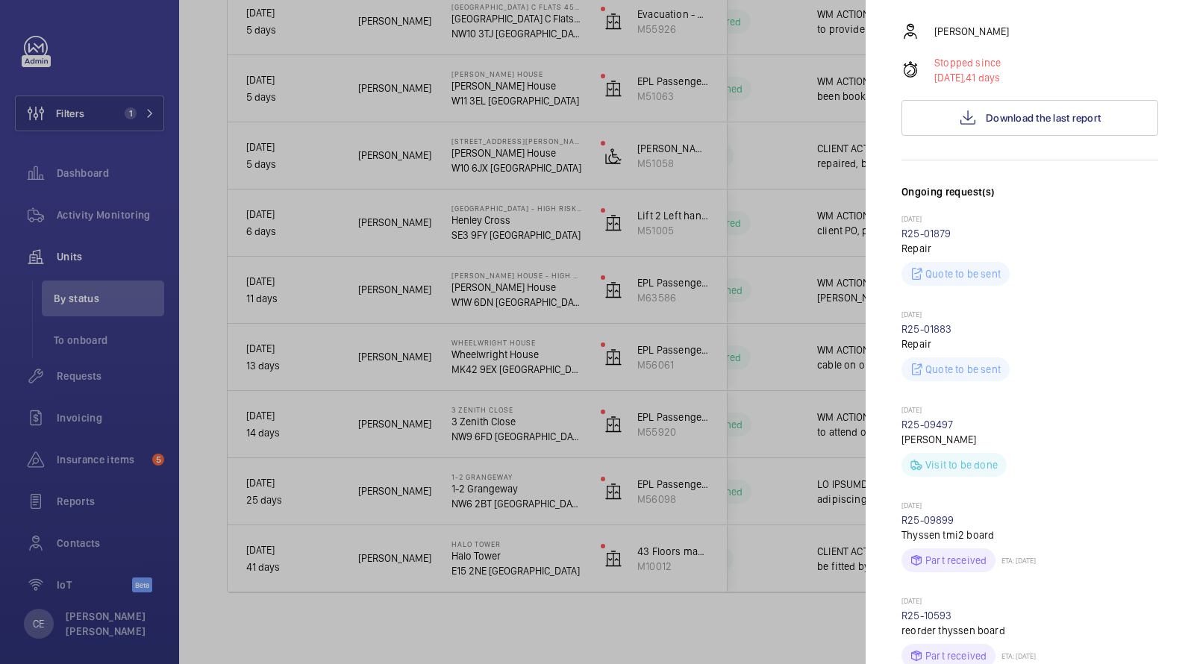
scroll to position [224, 0]
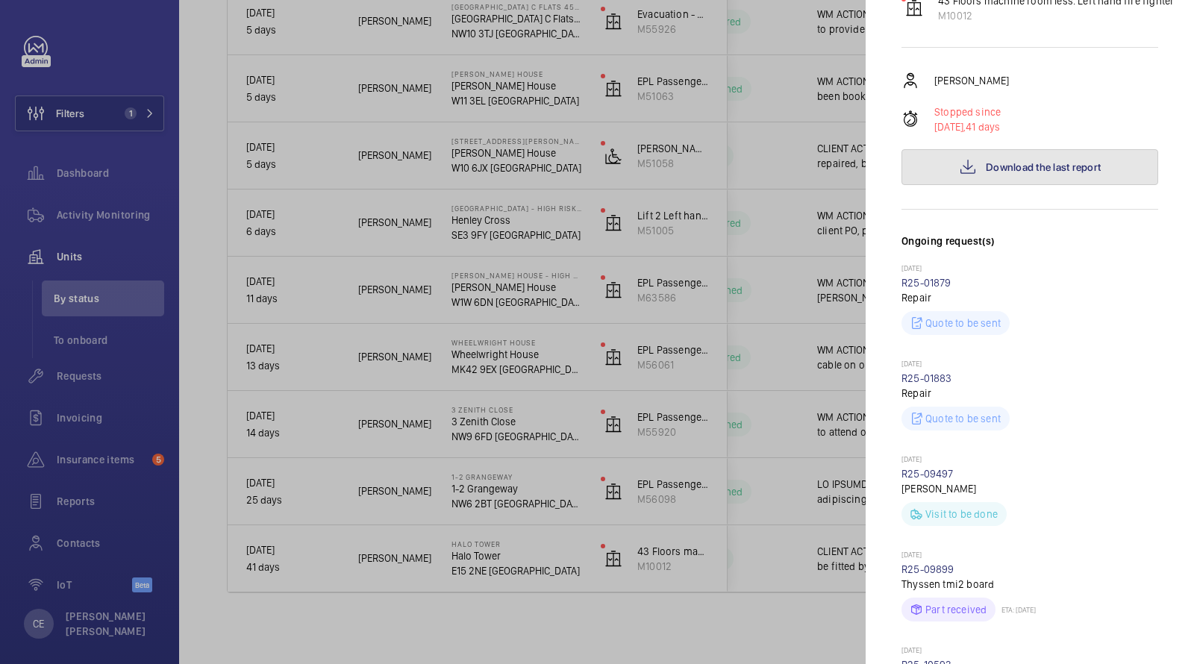
click at [1001, 149] on button "Download the last report" at bounding box center [1029, 167] width 257 height 36
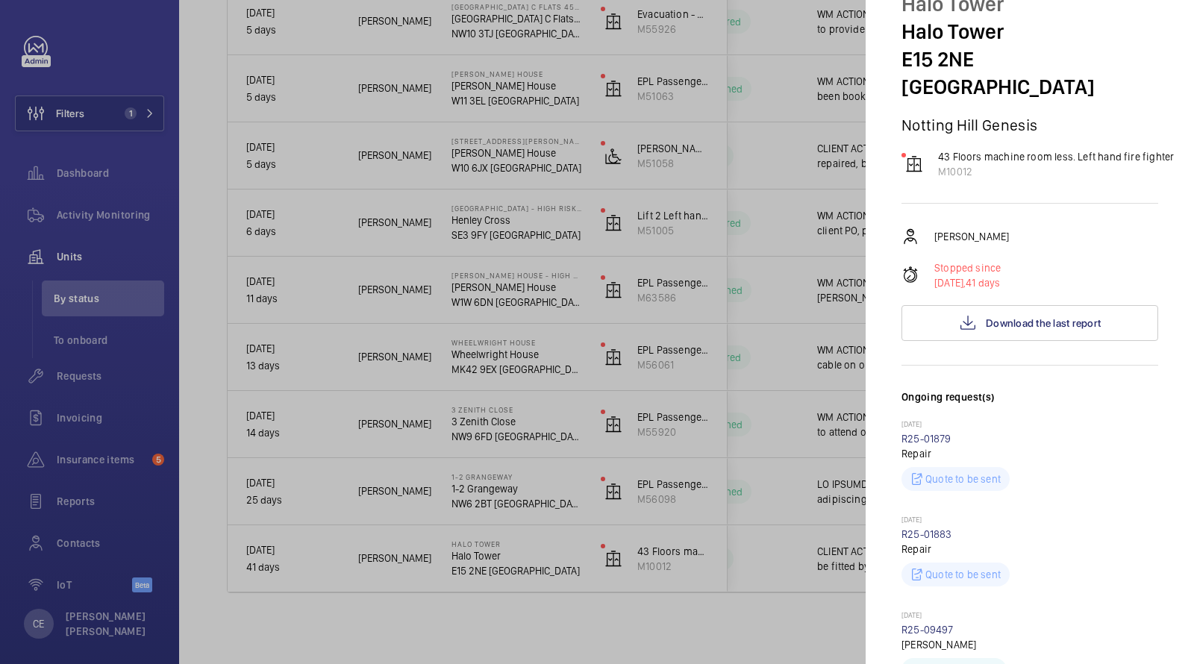
scroll to position [77, 0]
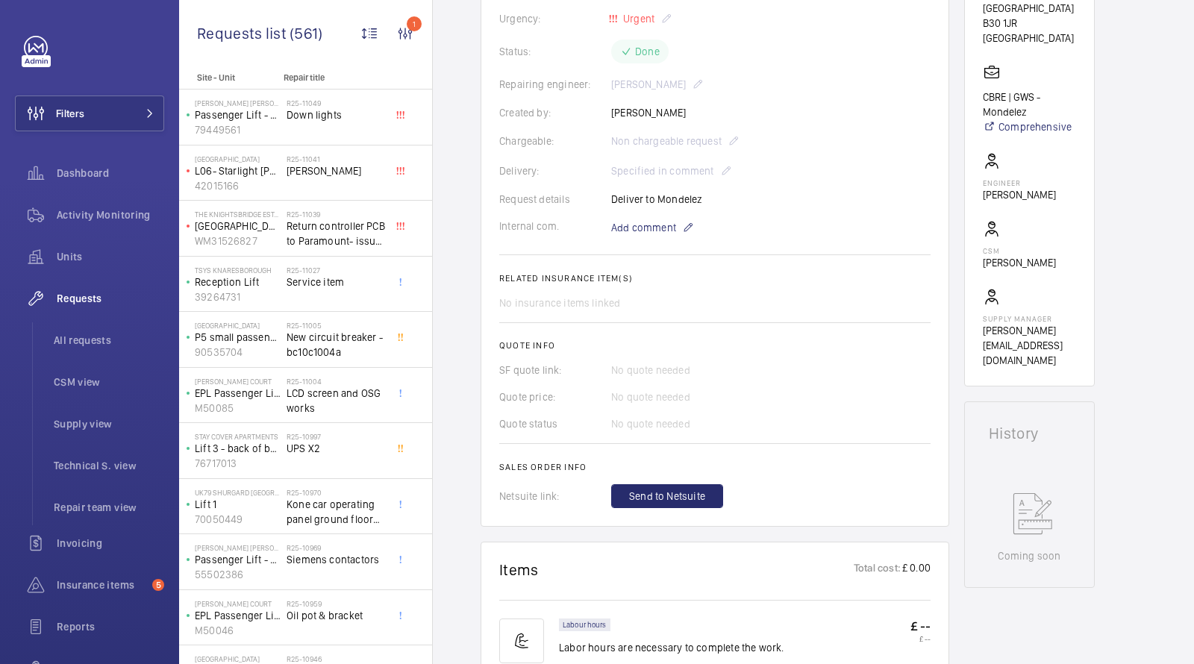
scroll to position [423, 0]
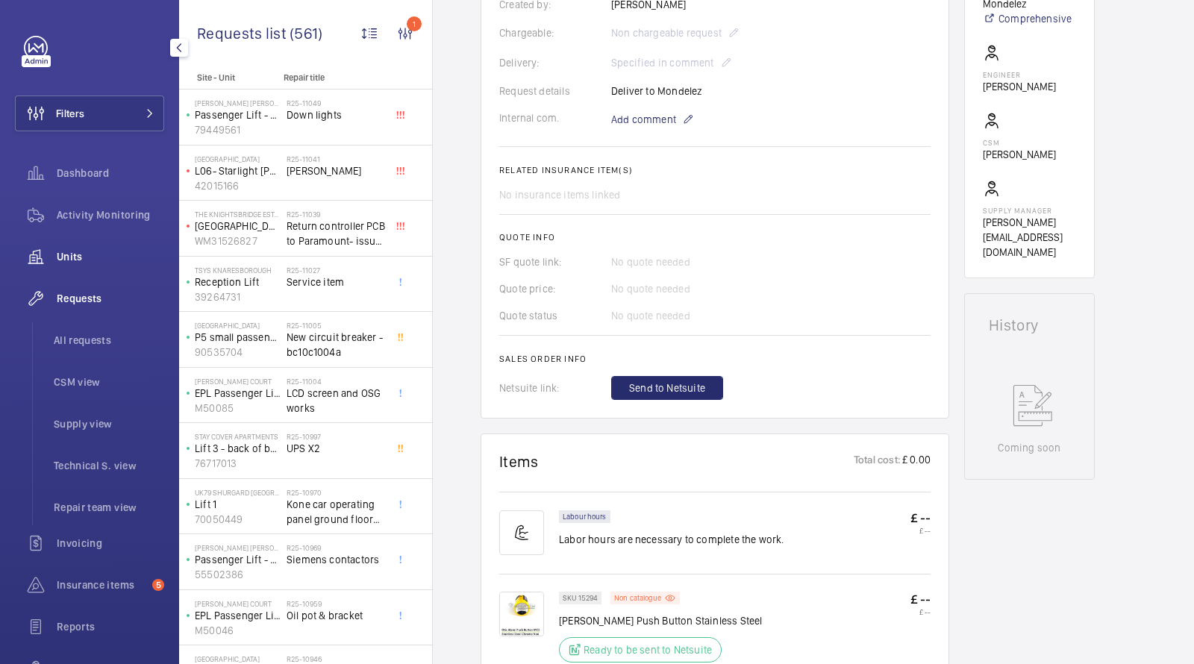
click at [85, 250] on span "Units" at bounding box center [110, 256] width 107 height 15
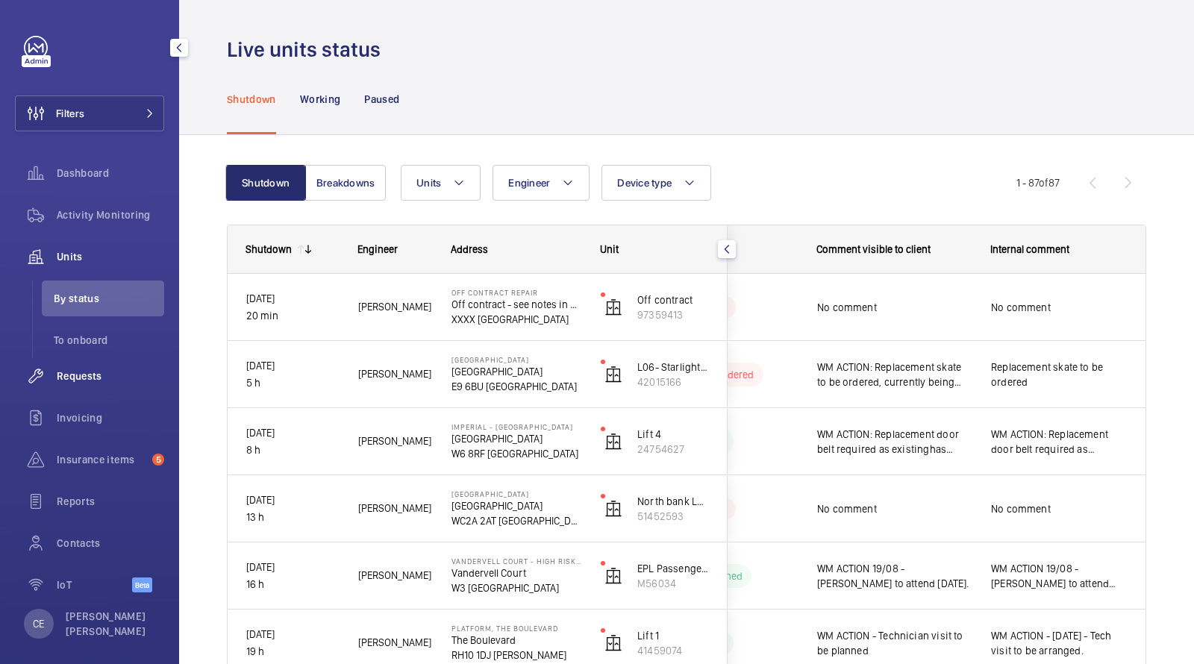
click at [67, 365] on div "Requests" at bounding box center [89, 376] width 149 height 36
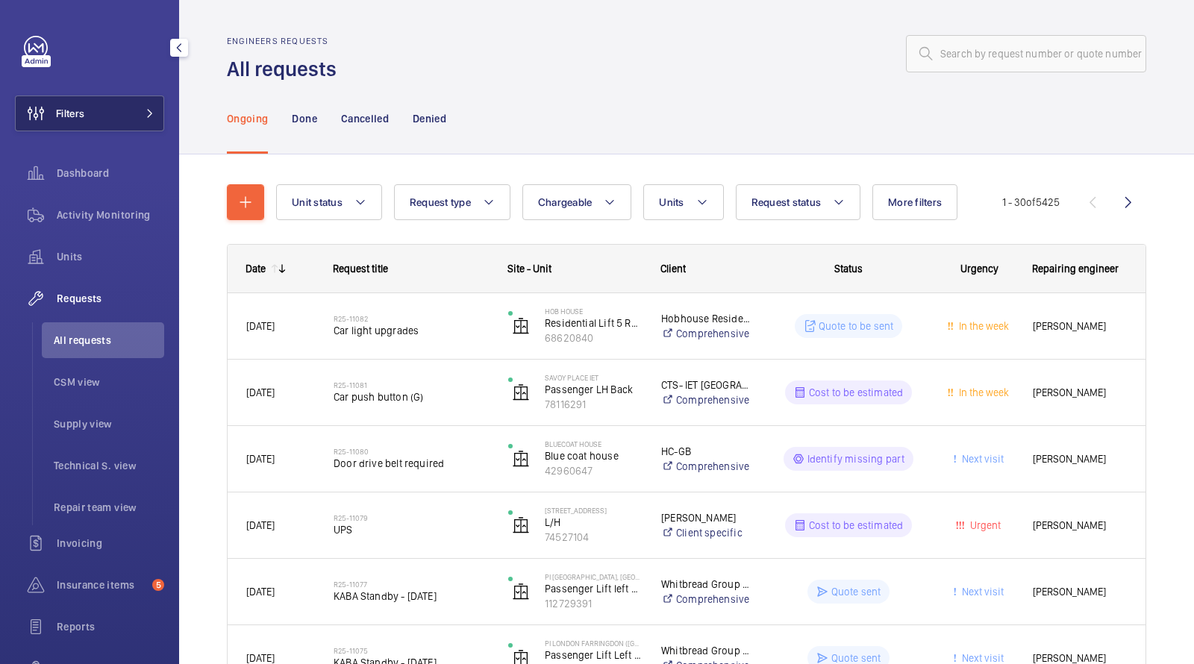
click at [115, 117] on button "Filters" at bounding box center [89, 113] width 149 height 36
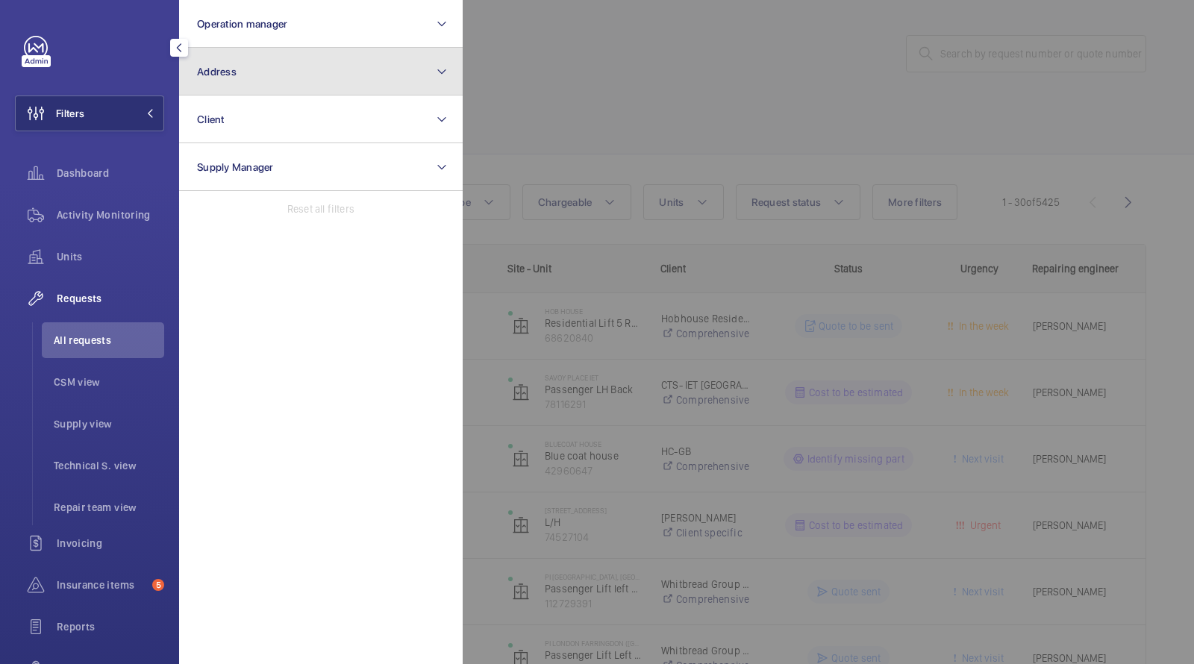
click at [299, 73] on button "Address" at bounding box center [320, 72] width 283 height 48
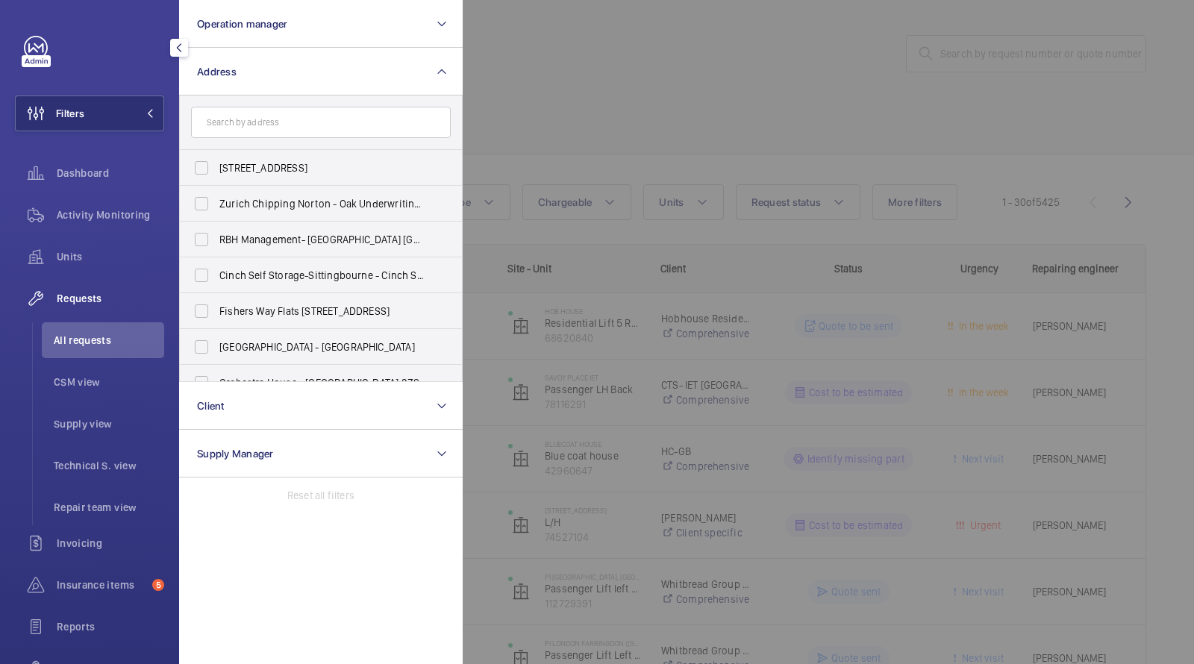
click at [711, 67] on div at bounding box center [1060, 332] width 1194 height 664
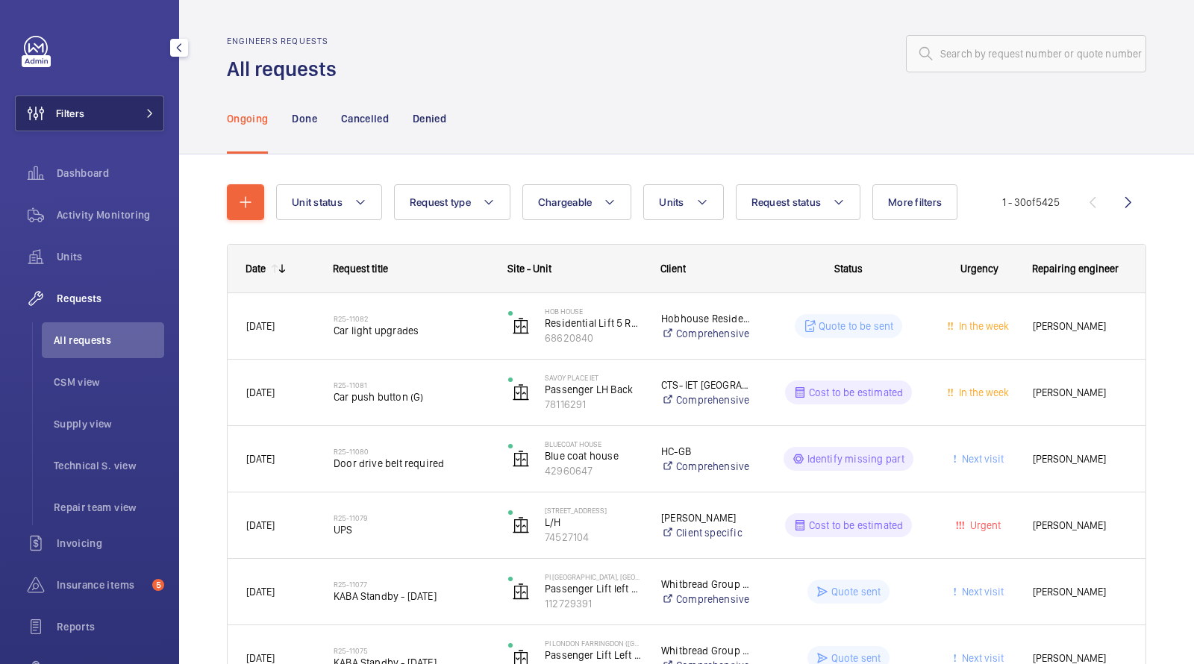
click at [124, 108] on button "Filters" at bounding box center [89, 113] width 149 height 36
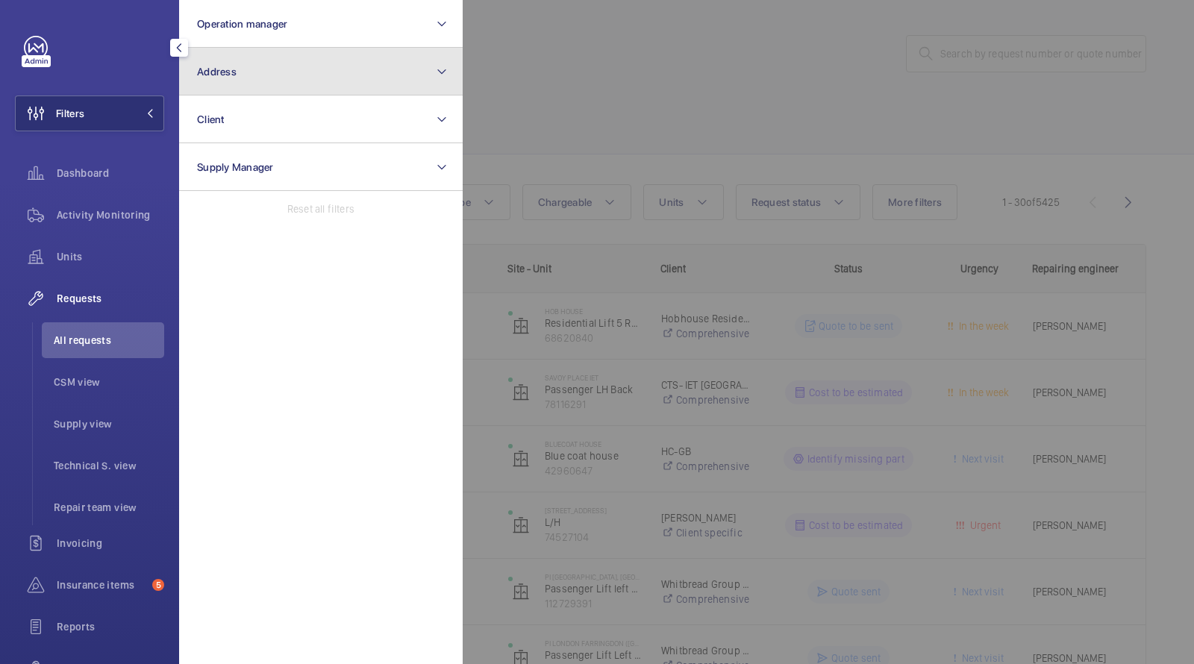
click at [287, 84] on button "Address" at bounding box center [320, 72] width 283 height 48
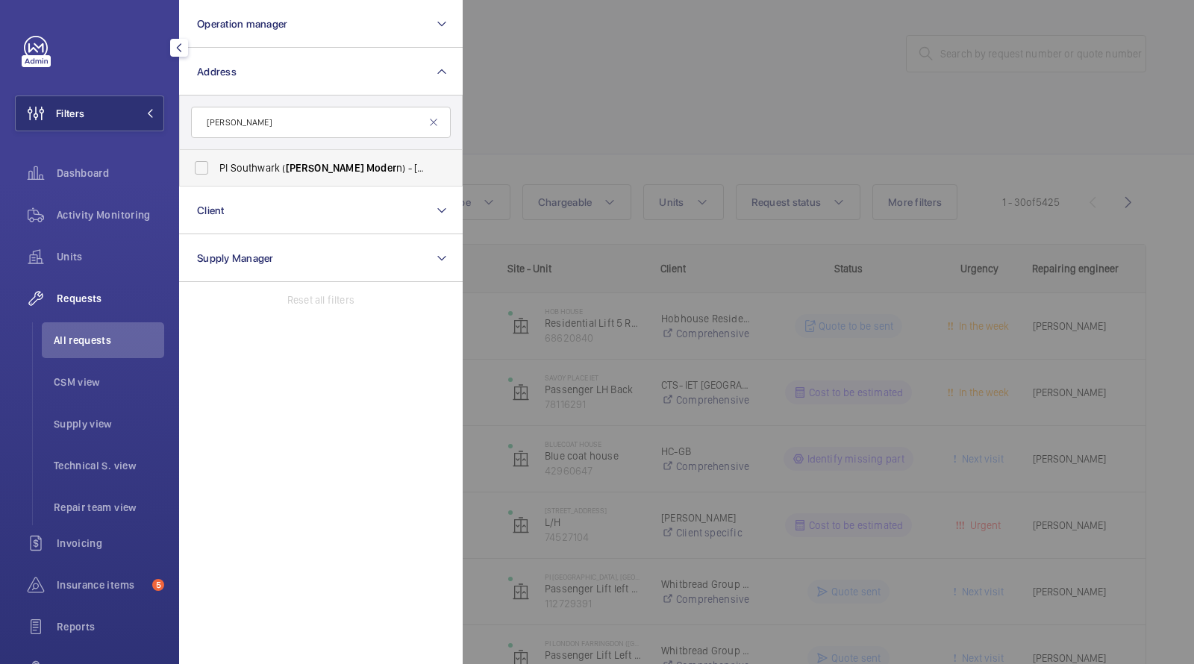
type input "TATE MODER"
click at [366, 170] on span "Moder" at bounding box center [381, 168] width 30 height 12
click at [216, 170] on input "PI Southwark ( Tate Moder n) - 15a Great Suffolk Street, SOUTHWARK SE1 0FL" at bounding box center [202, 168] width 30 height 30
checkbox input "true"
click at [580, 122] on div at bounding box center [1060, 332] width 1194 height 664
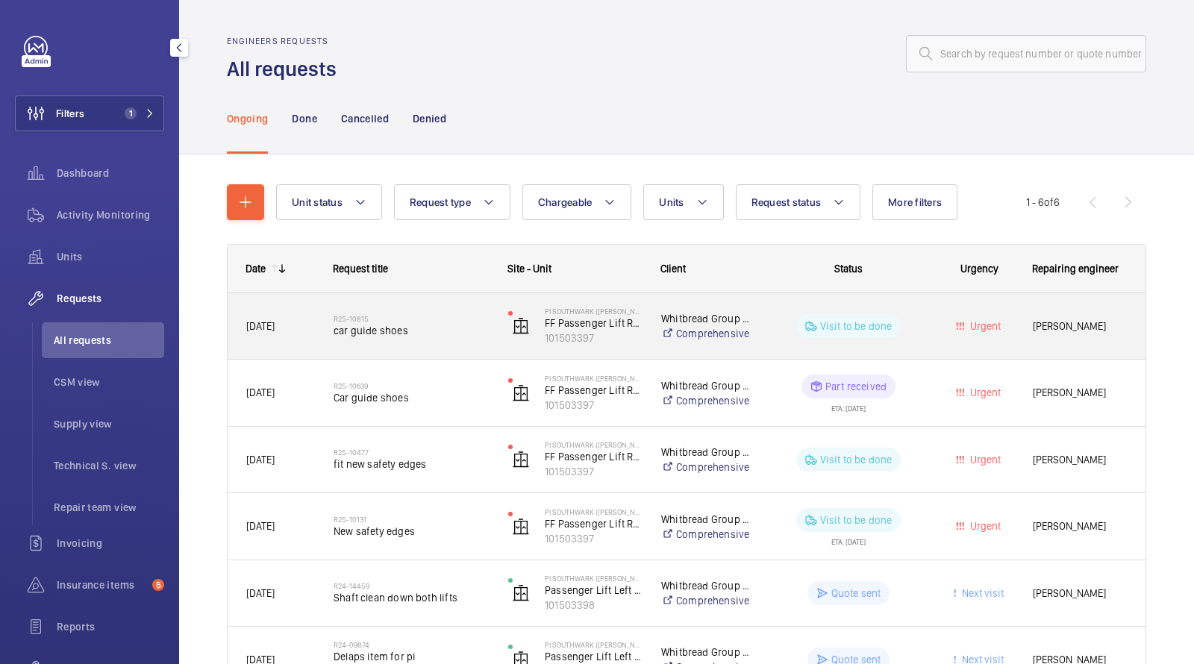
click at [392, 331] on span "car guide shoes" at bounding box center [410, 330] width 155 height 15
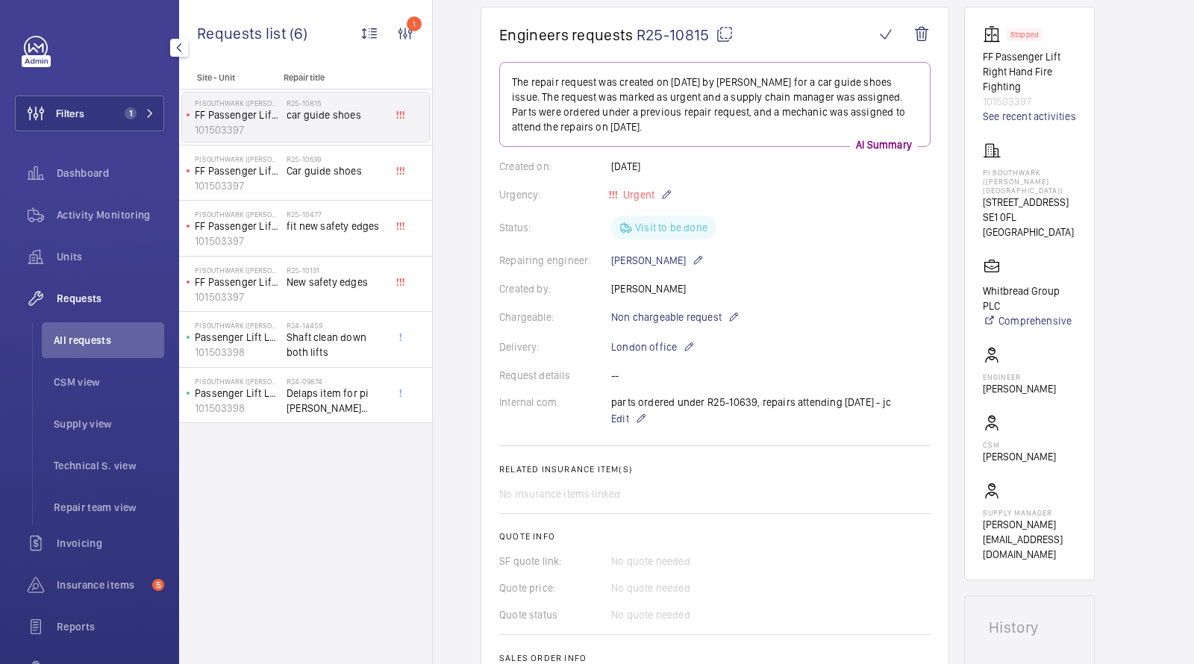
scroll to position [110, 0]
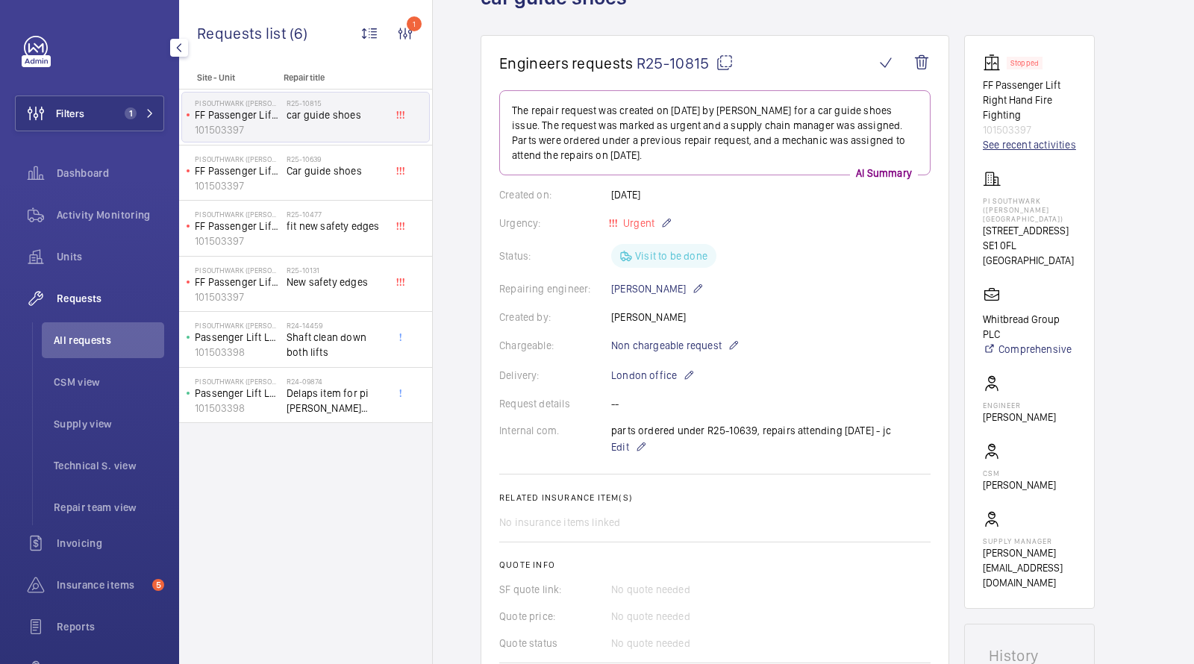
click at [1018, 148] on link "See recent activities" at bounding box center [1029, 144] width 93 height 15
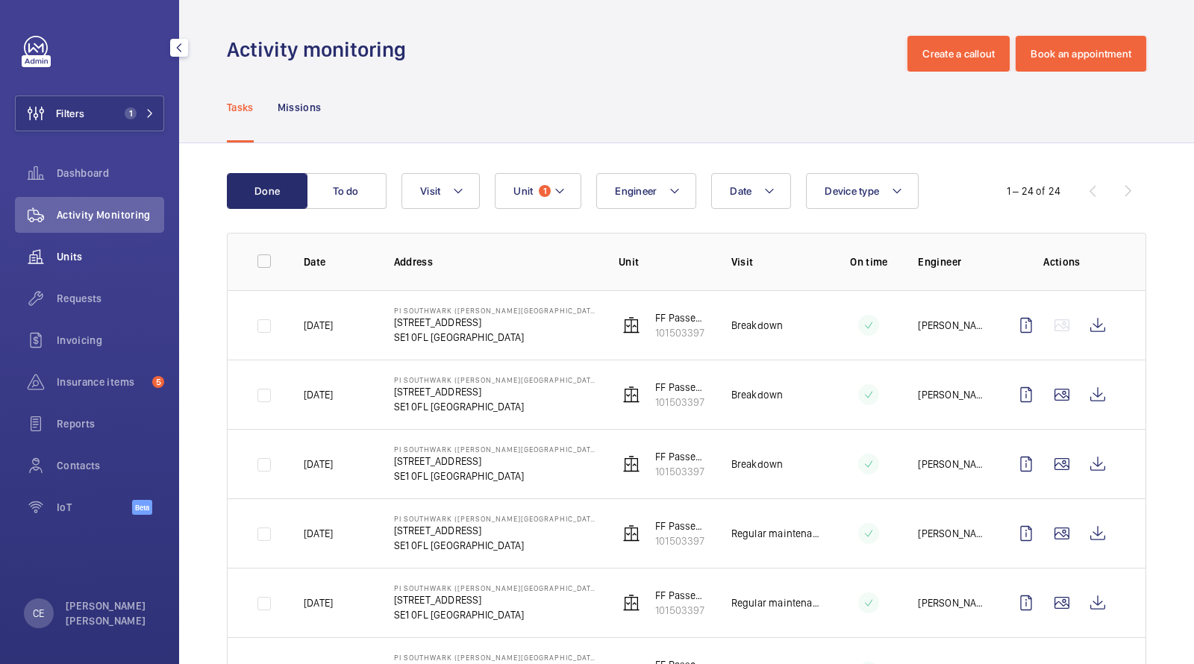
click at [72, 257] on span "Units" at bounding box center [110, 256] width 107 height 15
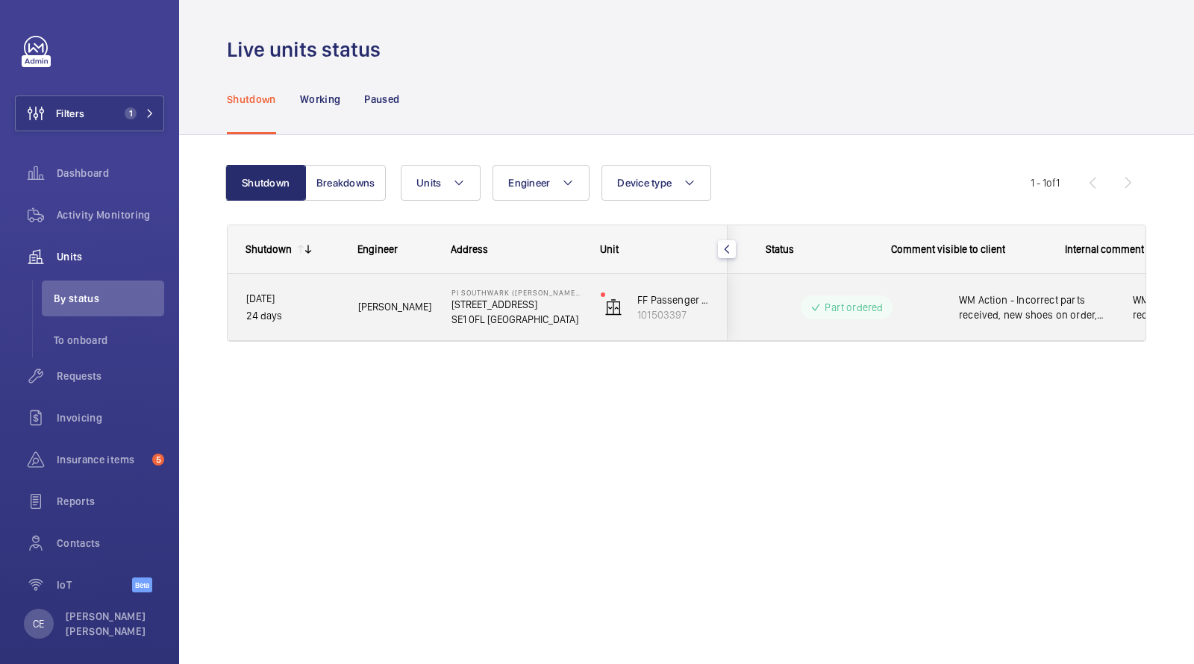
scroll to position [0, 269]
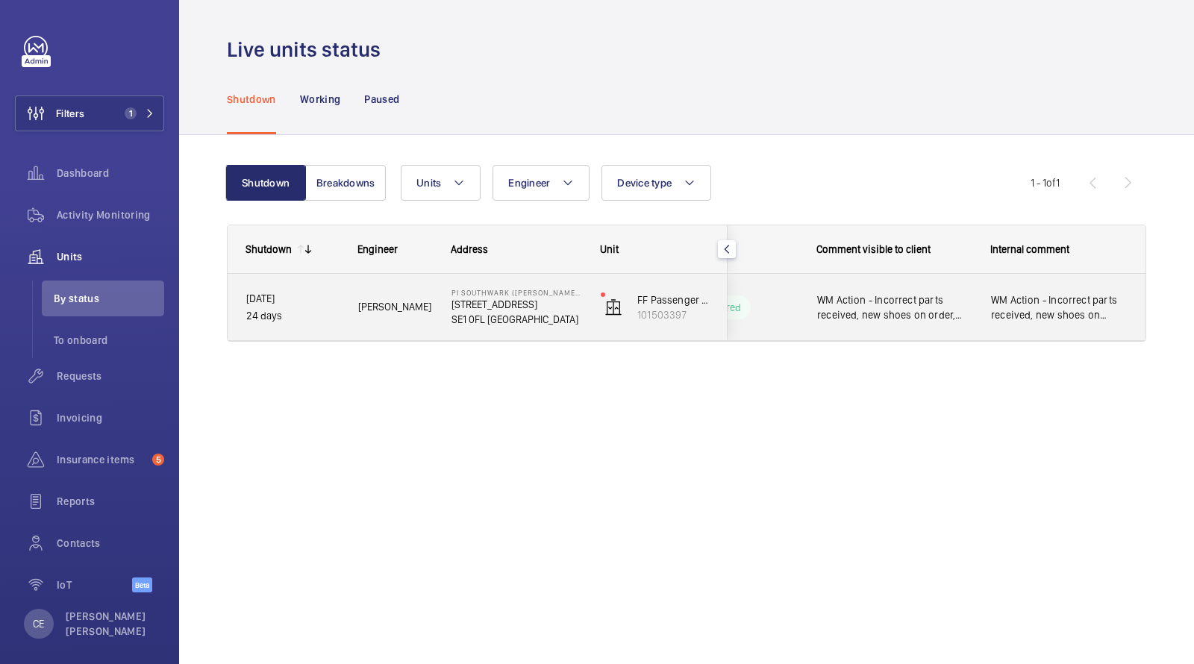
click at [987, 296] on div "WM Action - Incorrect parts received, new shoes on order, ETA Monday 18th. Repa…" at bounding box center [1059, 307] width 172 height 64
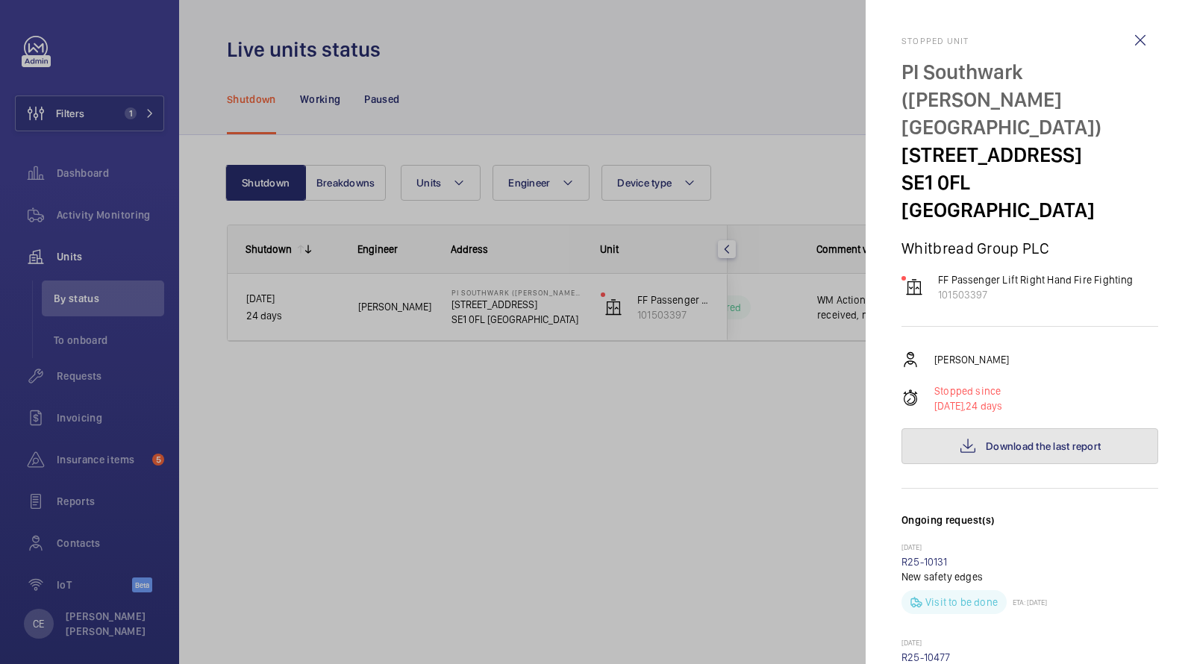
click at [1033, 440] on span "Download the last report" at bounding box center [1043, 446] width 115 height 12
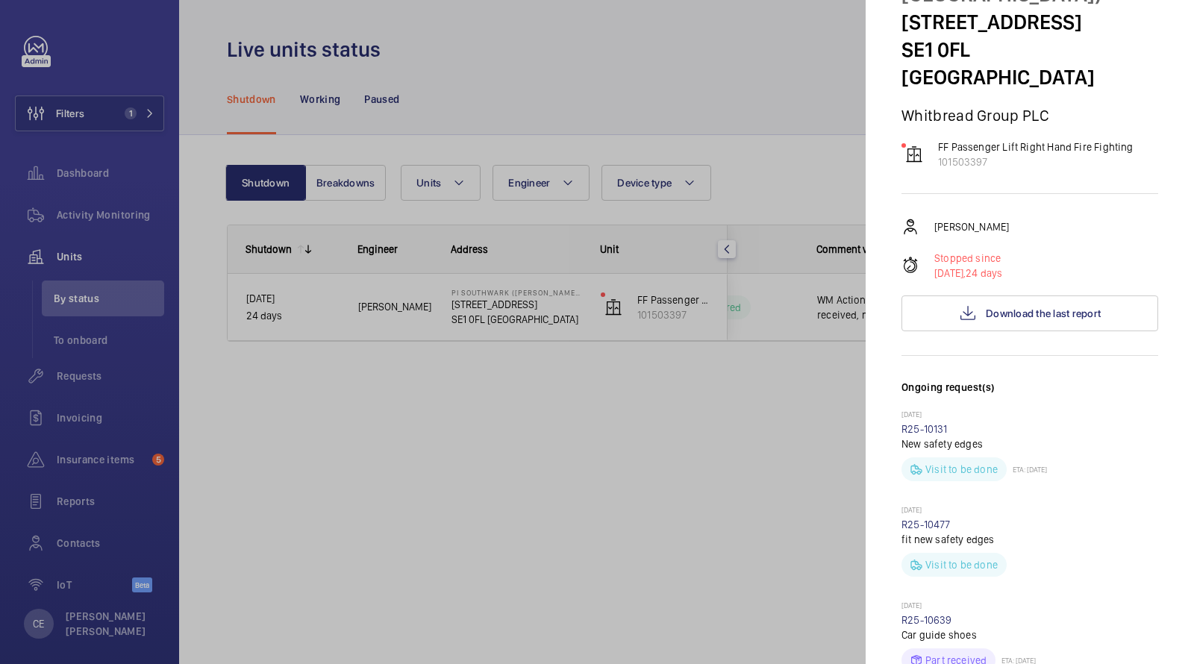
scroll to position [571, 0]
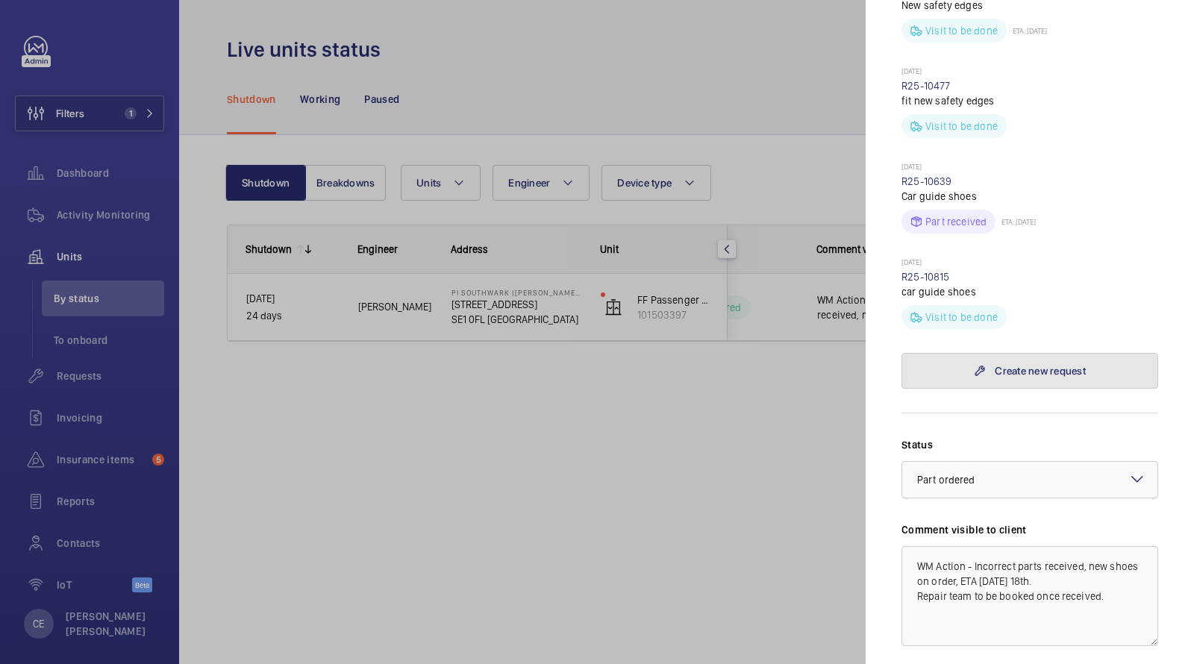
click at [991, 353] on link "Create new request" at bounding box center [1029, 371] width 257 height 36
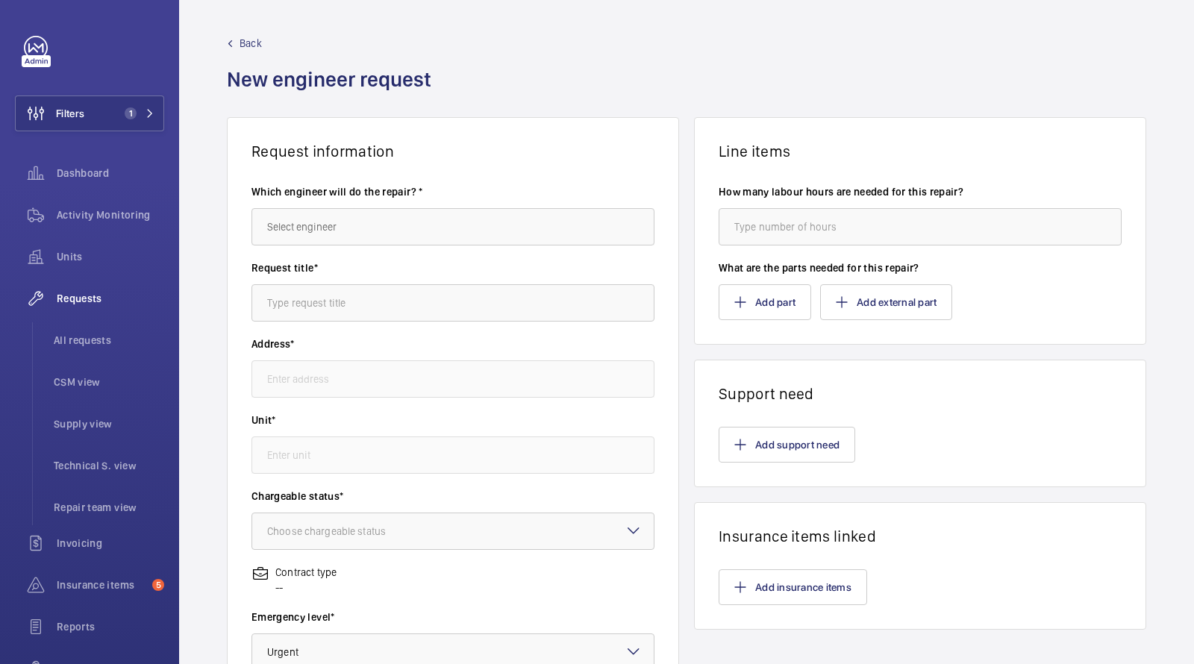
type input "PI Southwark (Tate Modern) 15a Great Suffolk Street, SE1 0FL SOUTHWARK"
type input "101503397 - FF Passenger Lift Right Hand Fire Fighting"
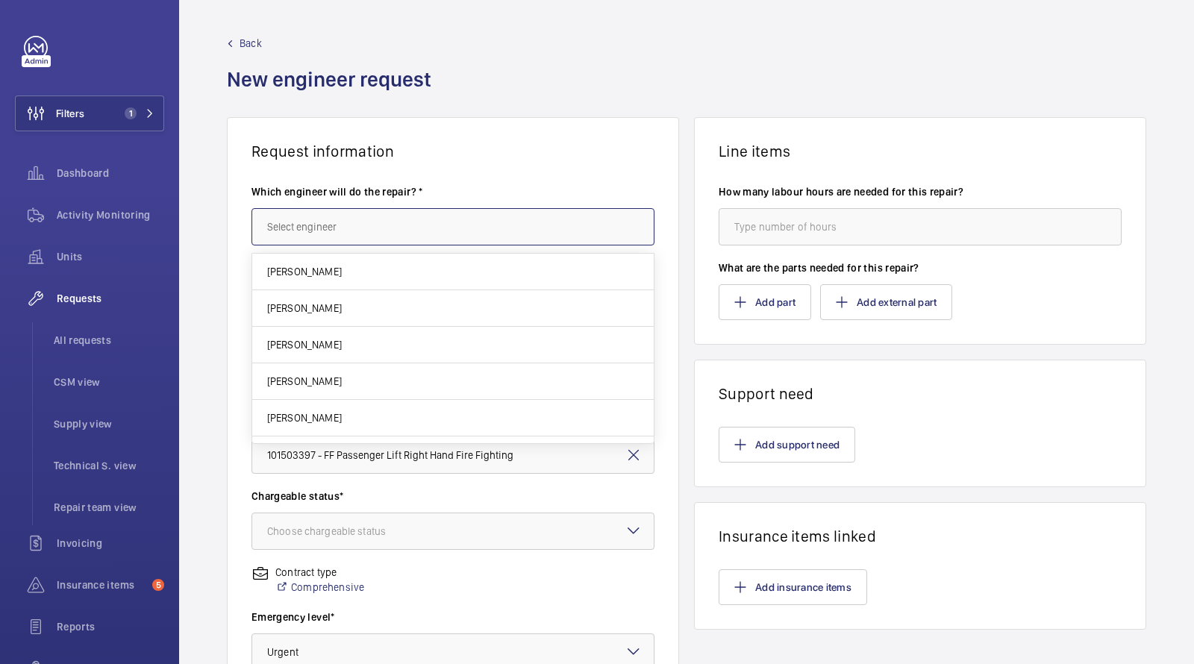
click at [372, 238] on input "text" at bounding box center [452, 226] width 403 height 37
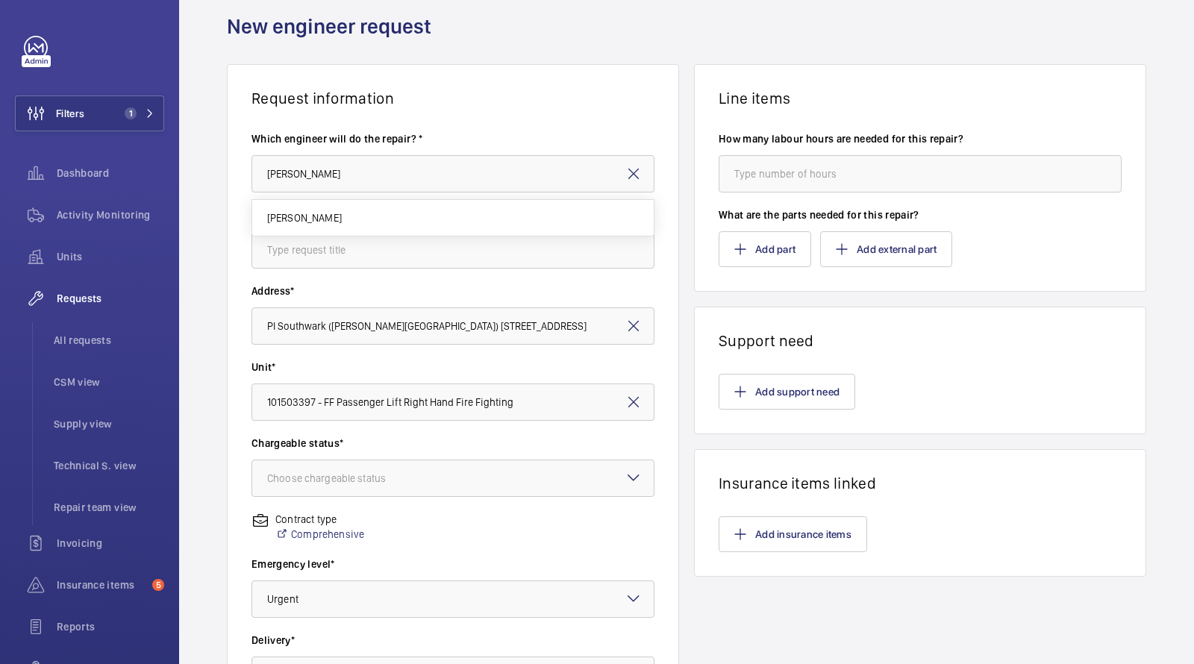
click at [310, 214] on span "Rob Smith" at bounding box center [304, 217] width 75 height 15
type input "Rob Smith"
click at [309, 239] on input "text" at bounding box center [452, 249] width 403 height 37
type input "r"
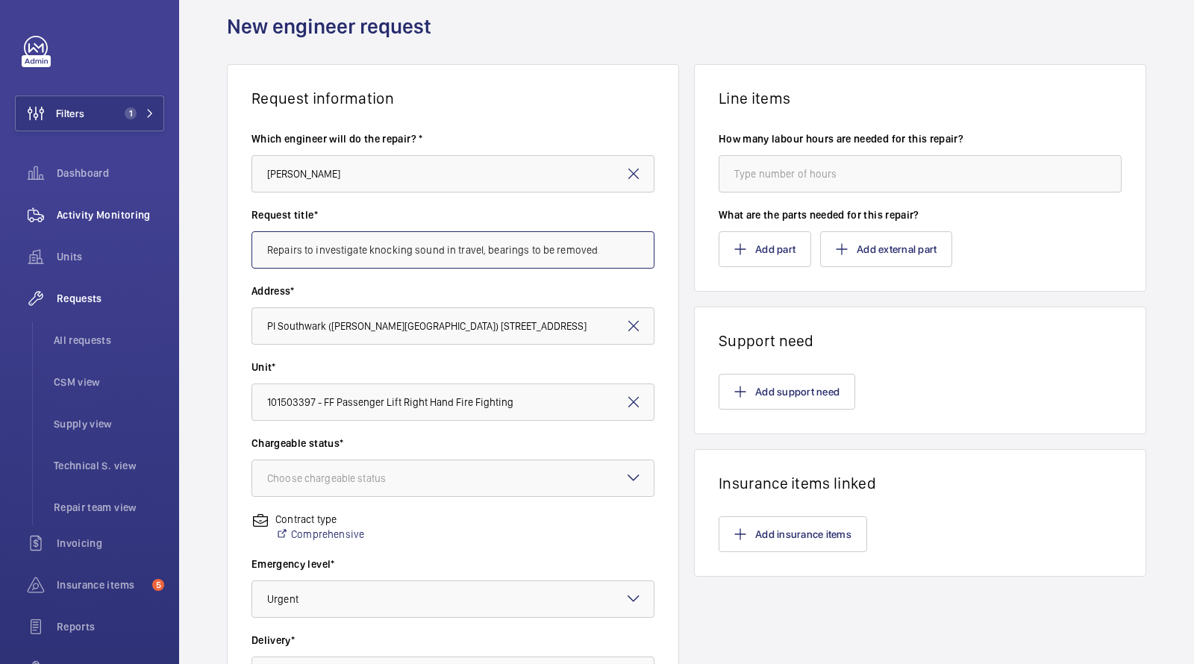
drag, startPoint x: 622, startPoint y: 248, endPoint x: 93, endPoint y: 213, distance: 530.2
click at [110, 213] on mat-sidenav-content "Filters 1 Dashboard Activity Monitoring Units Requests All requests CSM view Su…" at bounding box center [597, 332] width 1194 height 664
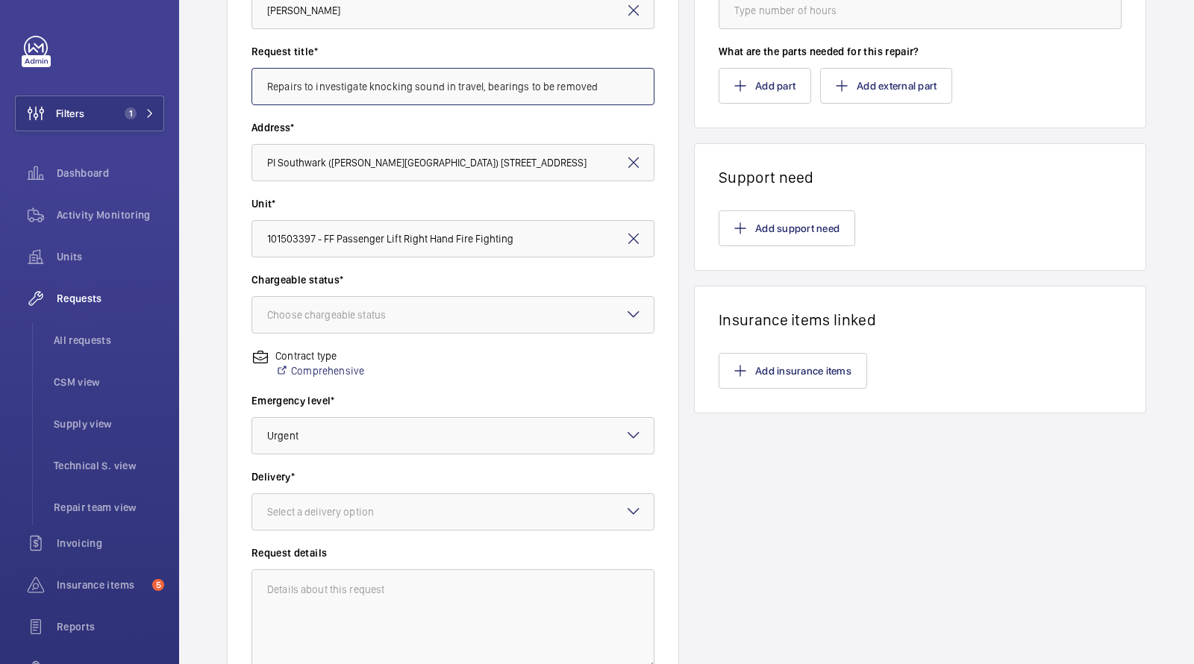
scroll to position [248, 0]
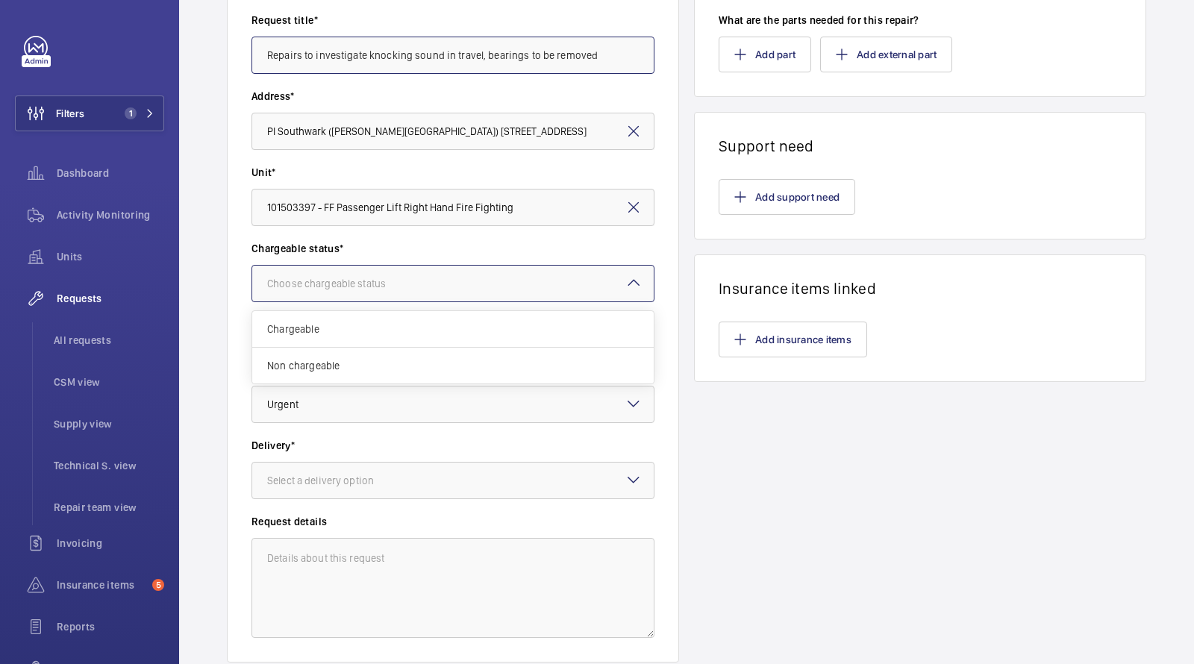
click at [337, 279] on div "Choose chargeable status" at bounding box center [345, 283] width 156 height 15
click at [345, 325] on span "Chargeable" at bounding box center [453, 329] width 372 height 15
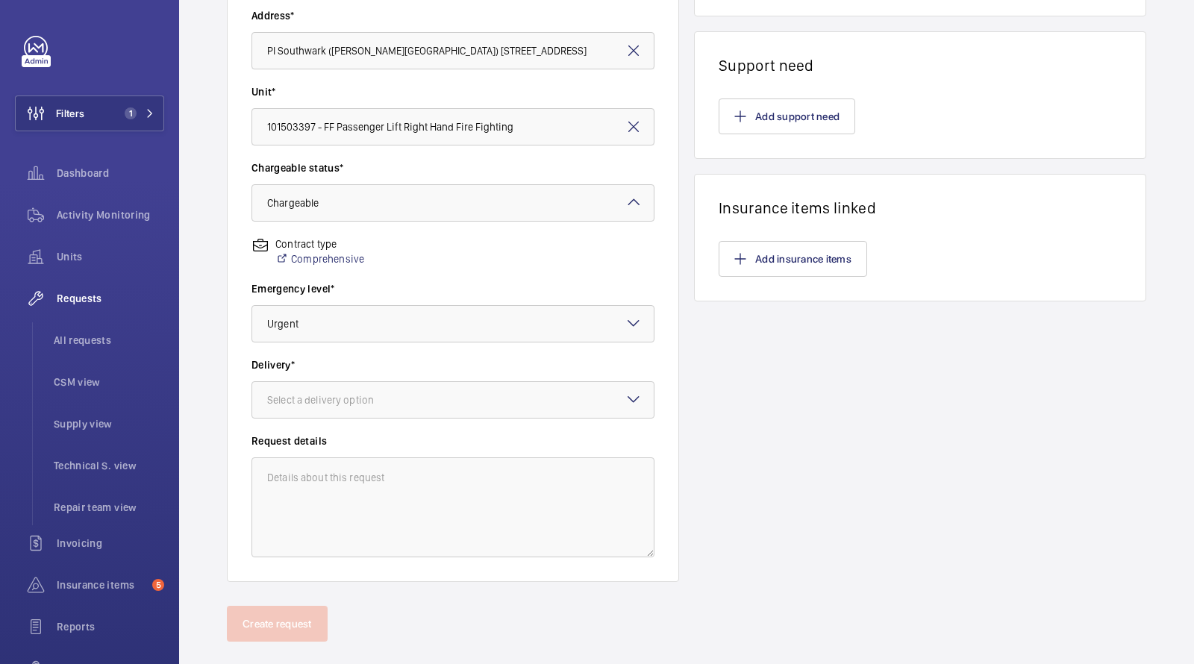
scroll to position [352, 0]
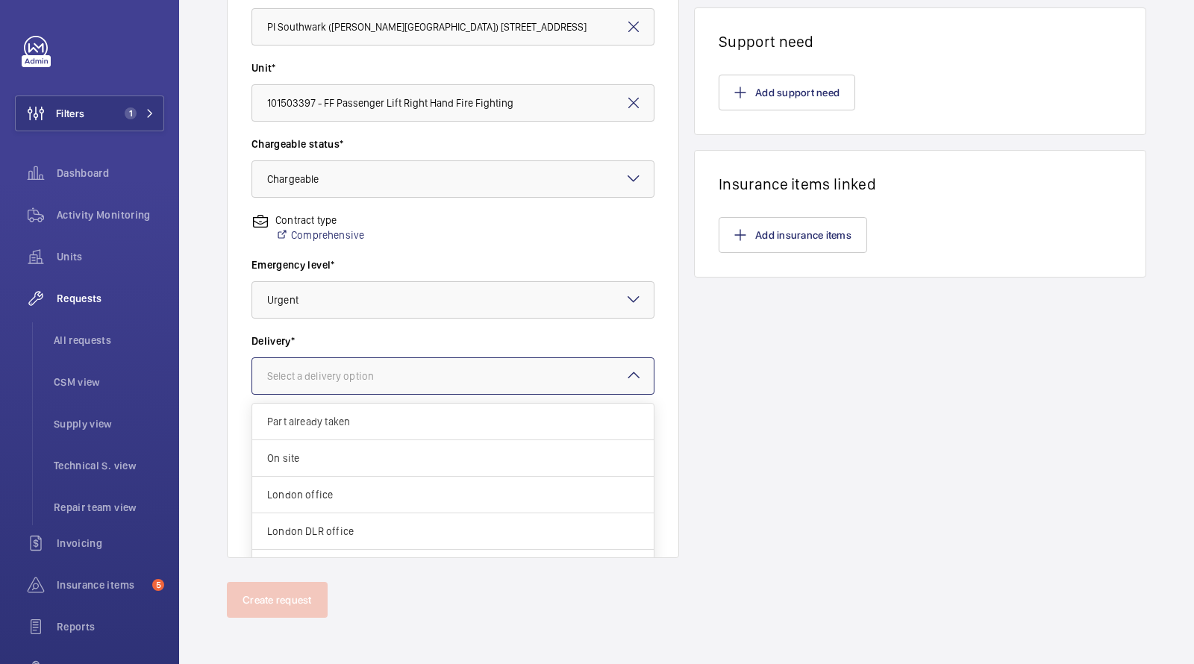
click at [372, 381] on div "Select a delivery option" at bounding box center [339, 376] width 144 height 15
click at [330, 457] on span "On site" at bounding box center [453, 458] width 372 height 15
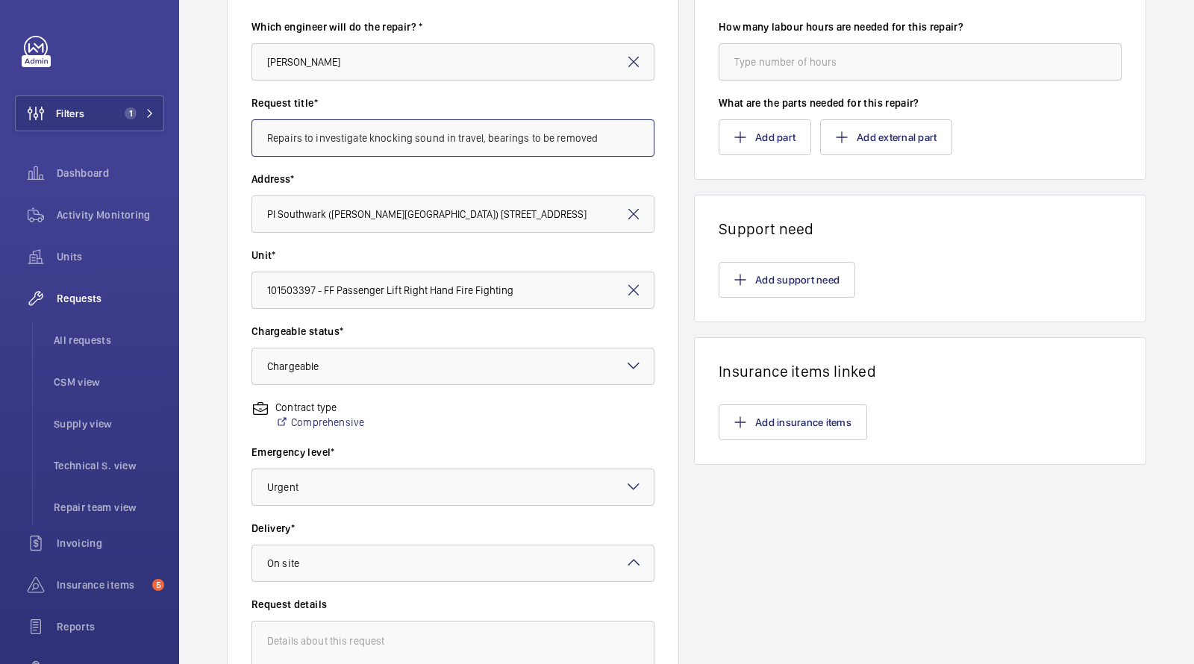
scroll to position [71, 0]
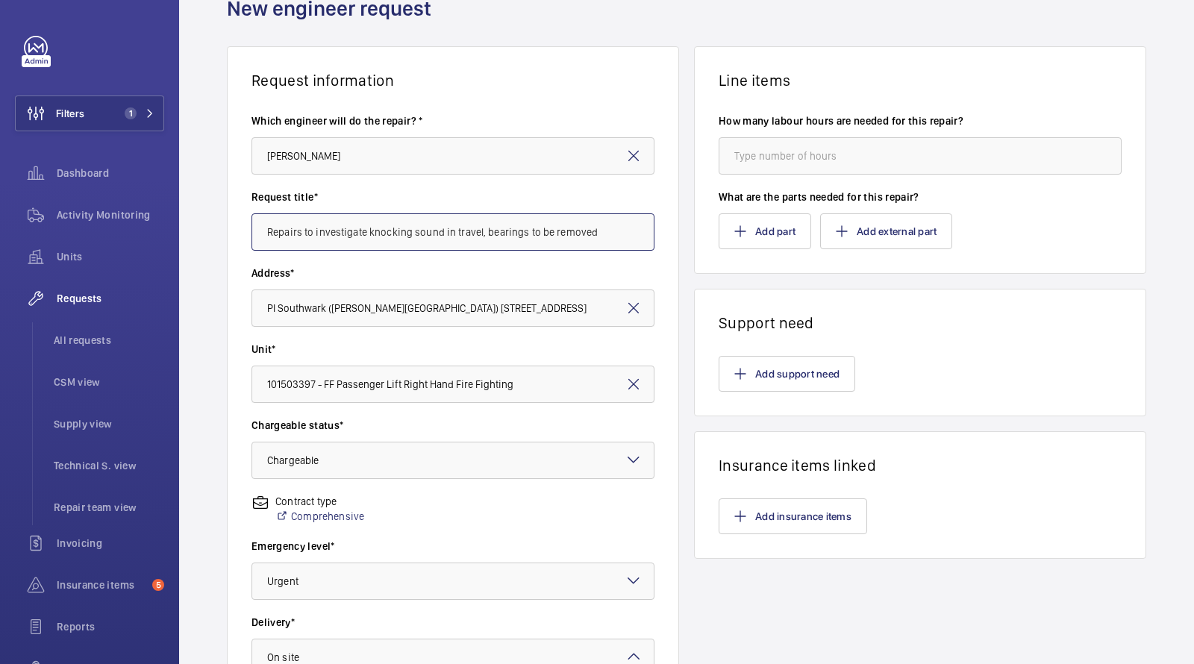
type input "Repairs to investigate knocking sound in travel, bearings to be removed"
click at [809, 349] on wm-front-card-body "Add support need" at bounding box center [920, 374] width 451 height 84
click at [784, 377] on button "Add support need" at bounding box center [786, 374] width 137 height 36
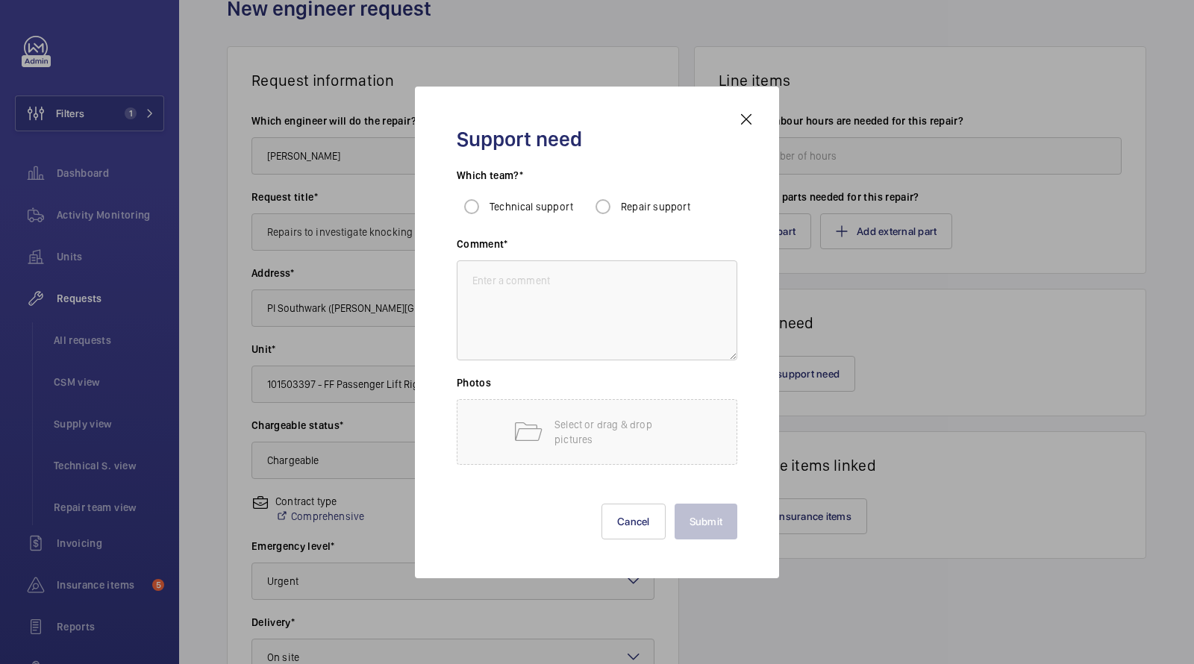
click at [639, 219] on div "Repair support" at bounding box center [639, 207] width 103 height 30
click at [594, 269] on textarea at bounding box center [597, 310] width 281 height 100
paste textarea "Repairs to investigate knocking sound in travel, bearings to be removed"
type textarea "Repairs to investigate knocking sound in travel, bearings to be removed"
click at [629, 213] on label "Repair support" at bounding box center [654, 206] width 73 height 15
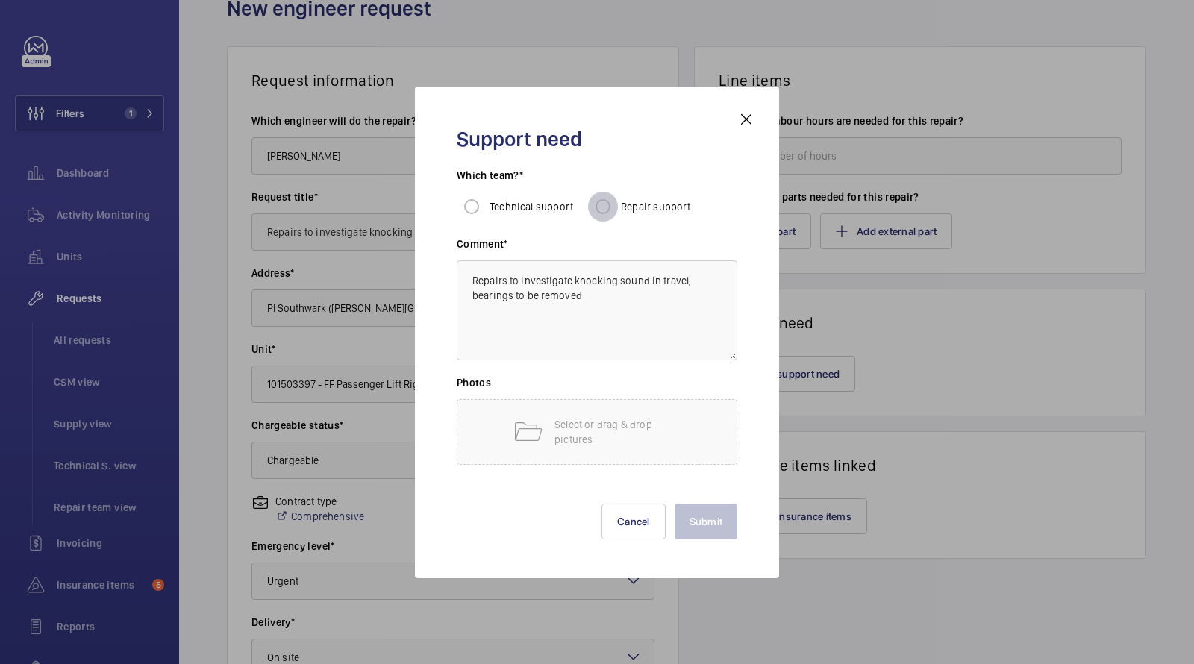
click at [618, 213] on input "Repair support" at bounding box center [603, 207] width 30 height 30
radio input "true"
click at [704, 507] on button "Submit" at bounding box center [705, 522] width 63 height 36
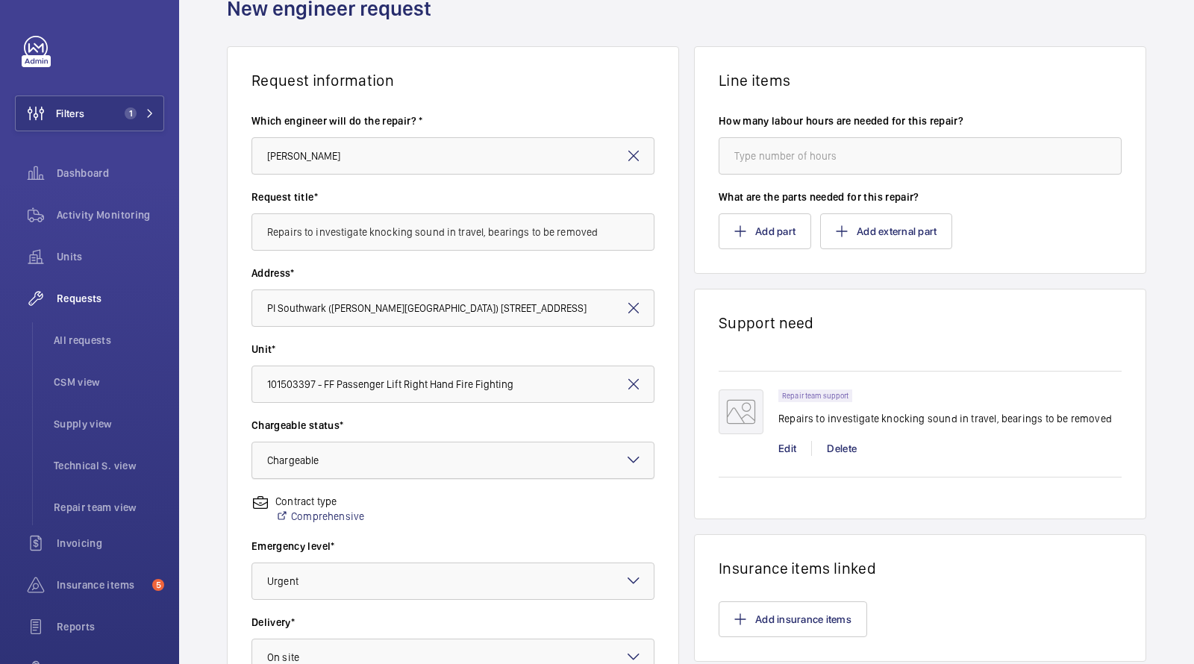
scroll to position [352, 0]
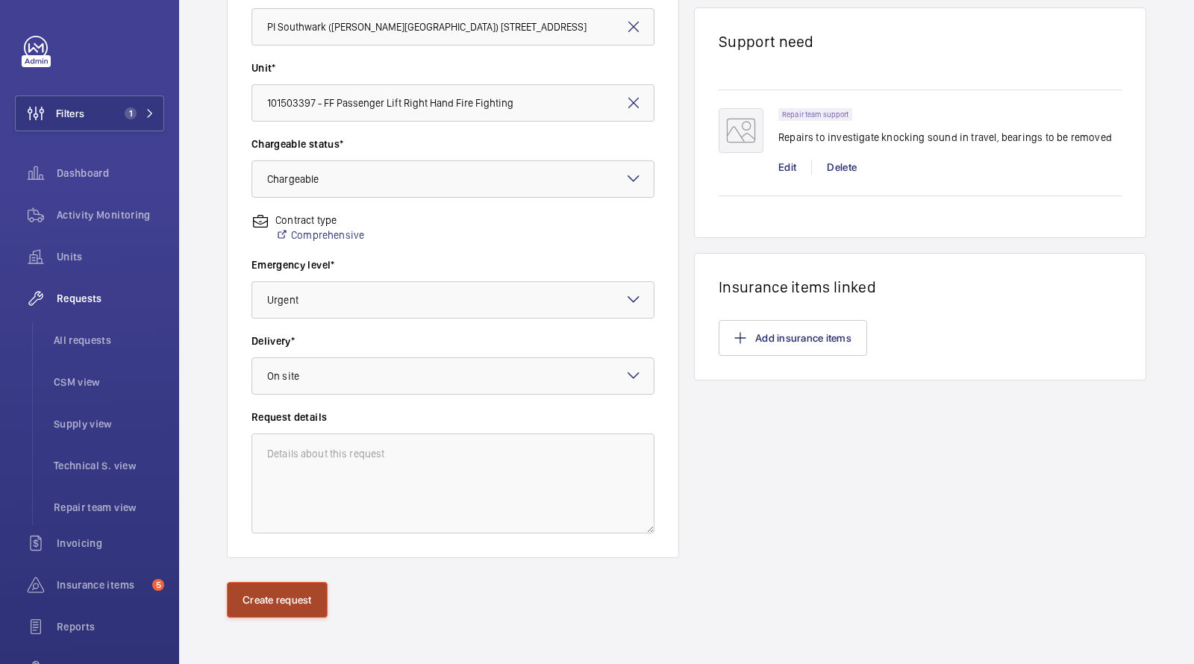
click at [270, 596] on button "Create request" at bounding box center [277, 600] width 101 height 36
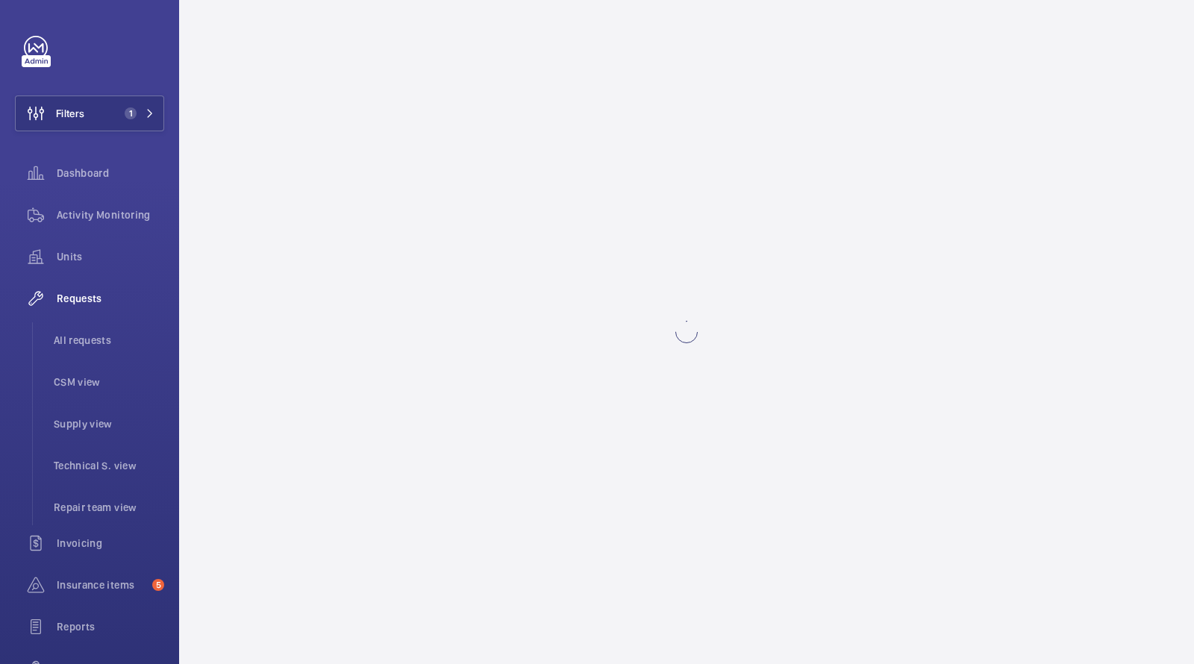
scroll to position [0, 0]
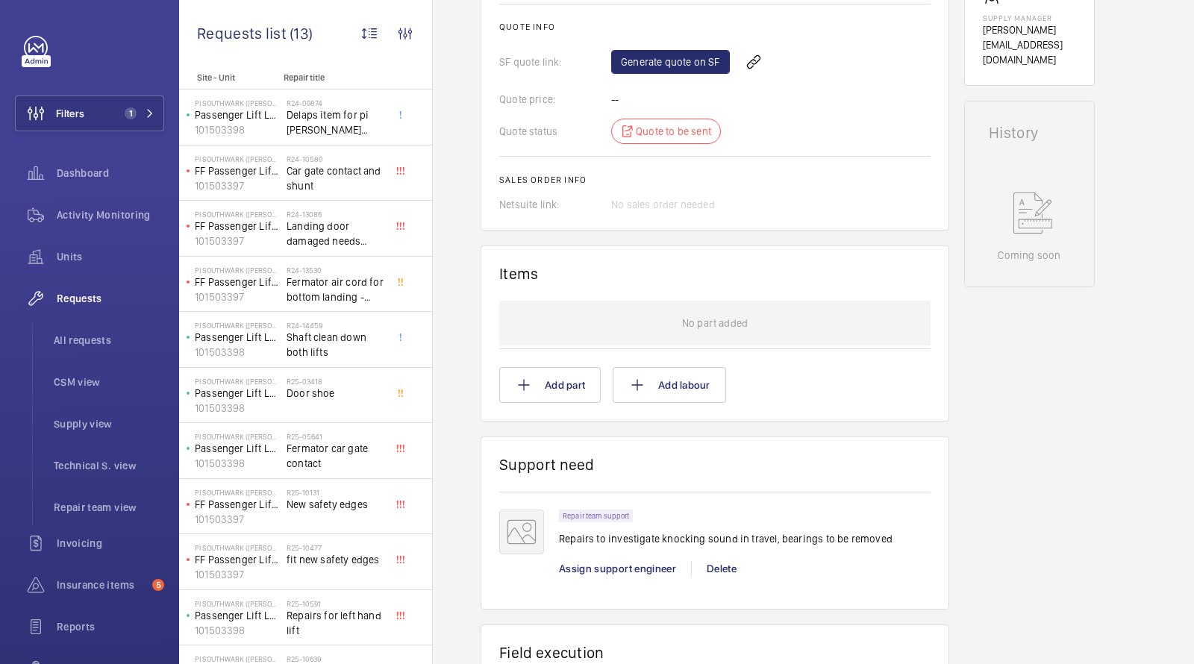
scroll to position [695, 0]
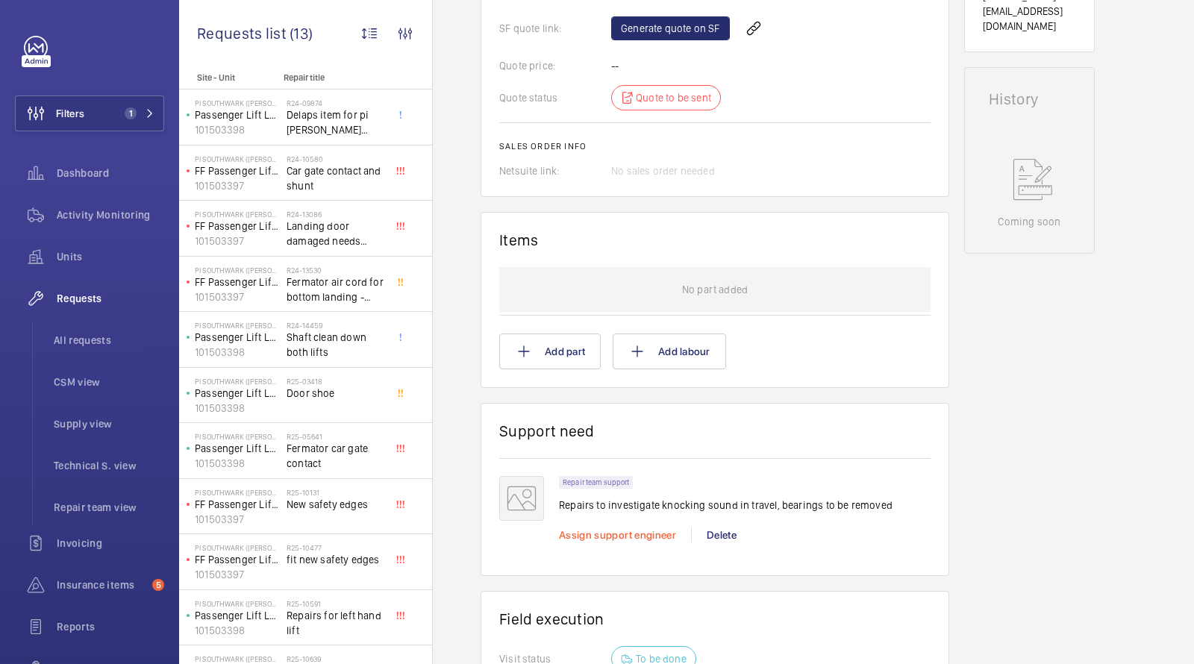
click at [601, 537] on span "Assign support engineer" at bounding box center [617, 535] width 117 height 12
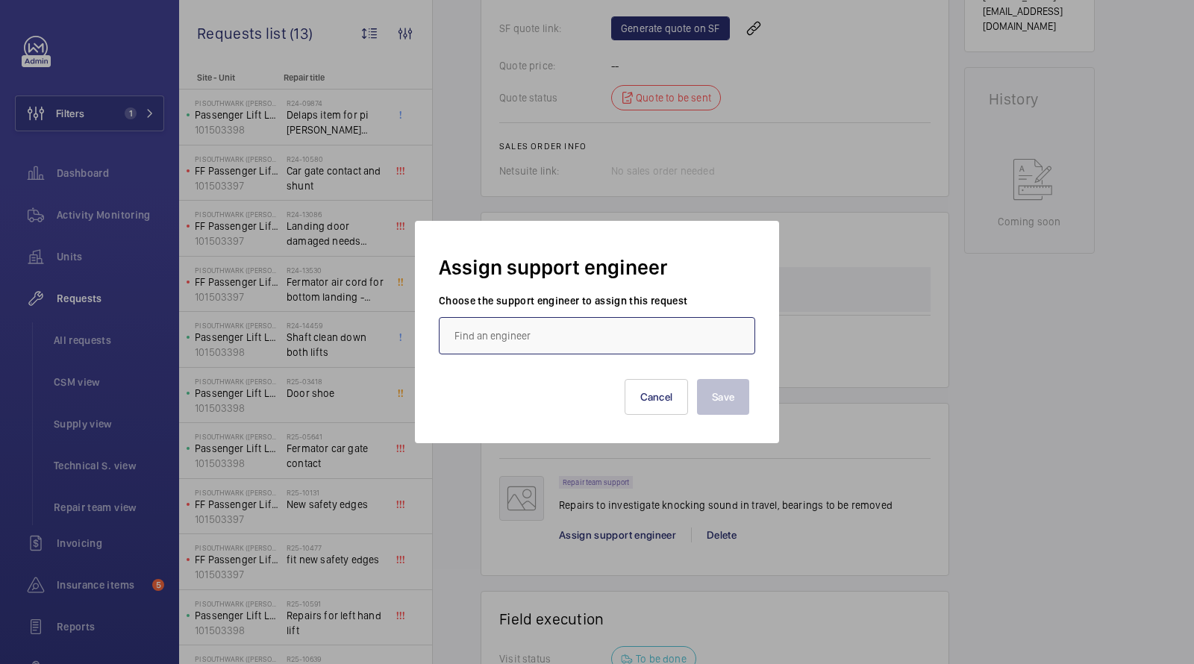
click at [534, 351] on input "text" at bounding box center [597, 335] width 316 height 37
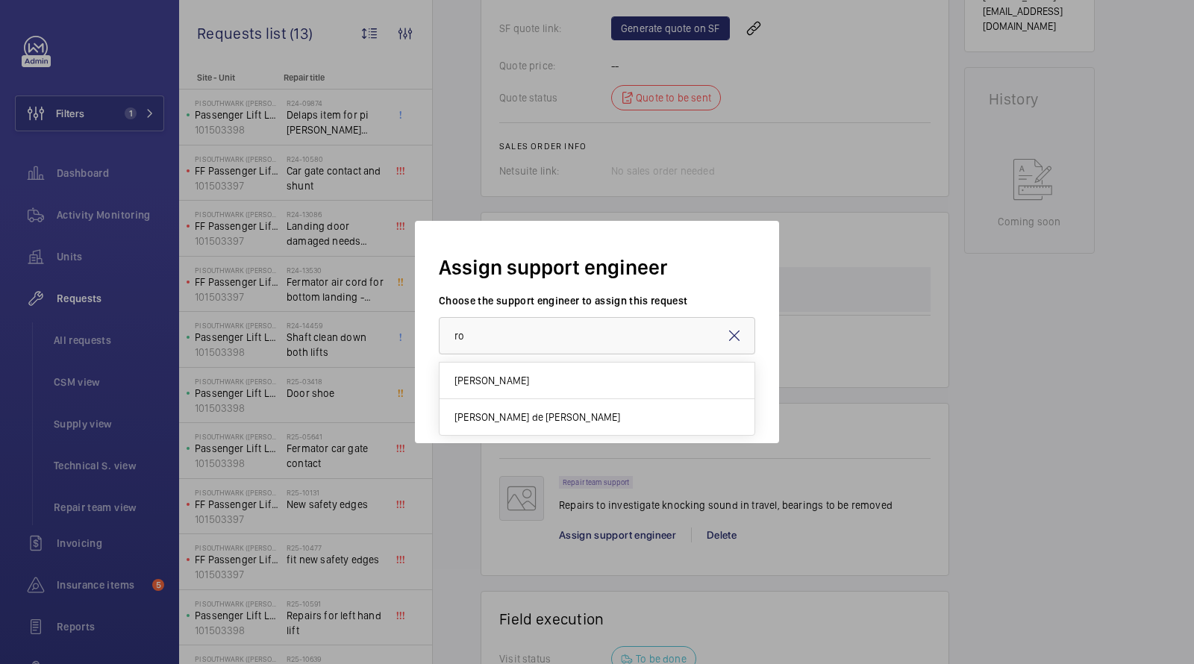
click at [522, 375] on mat-option "Rob Smith" at bounding box center [596, 381] width 315 height 37
type input "Rob Smith"
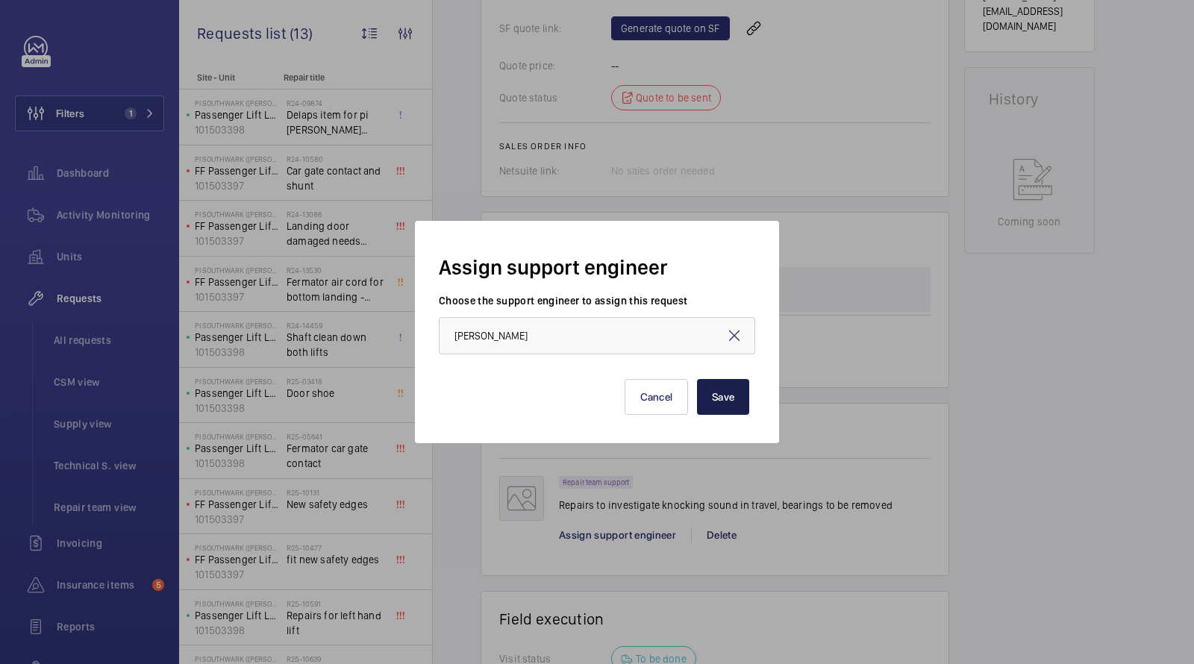
click at [728, 389] on button "Save" at bounding box center [723, 397] width 52 height 36
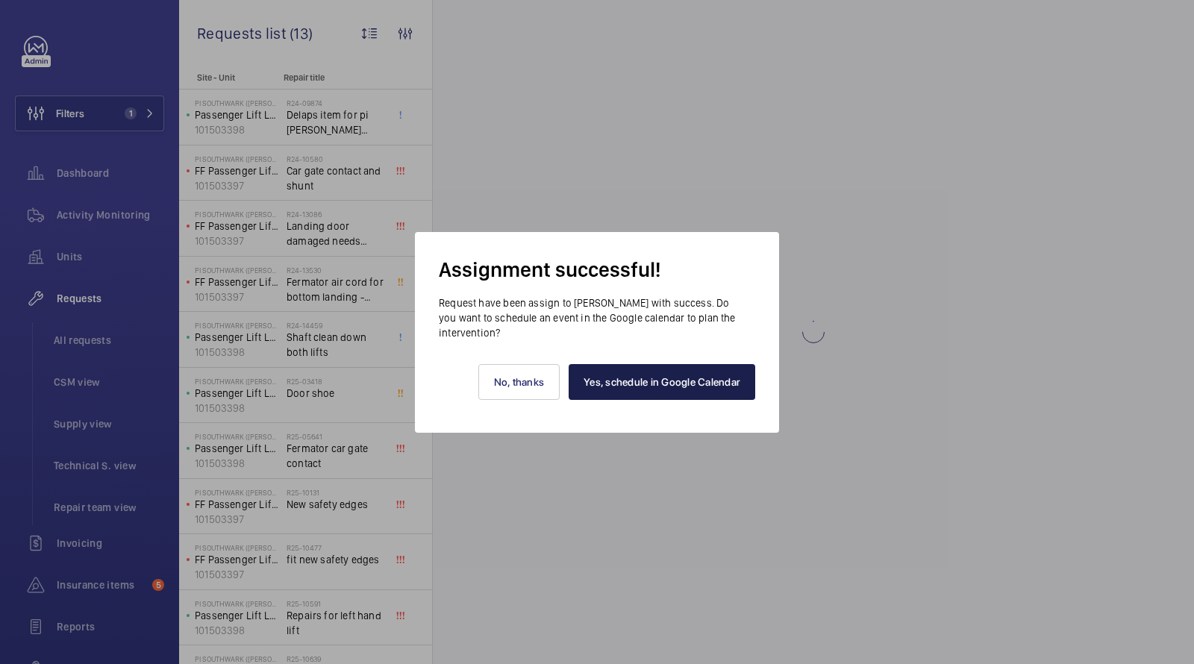
click at [654, 374] on link "Yes, schedule in Google Calendar" at bounding box center [661, 382] width 187 height 36
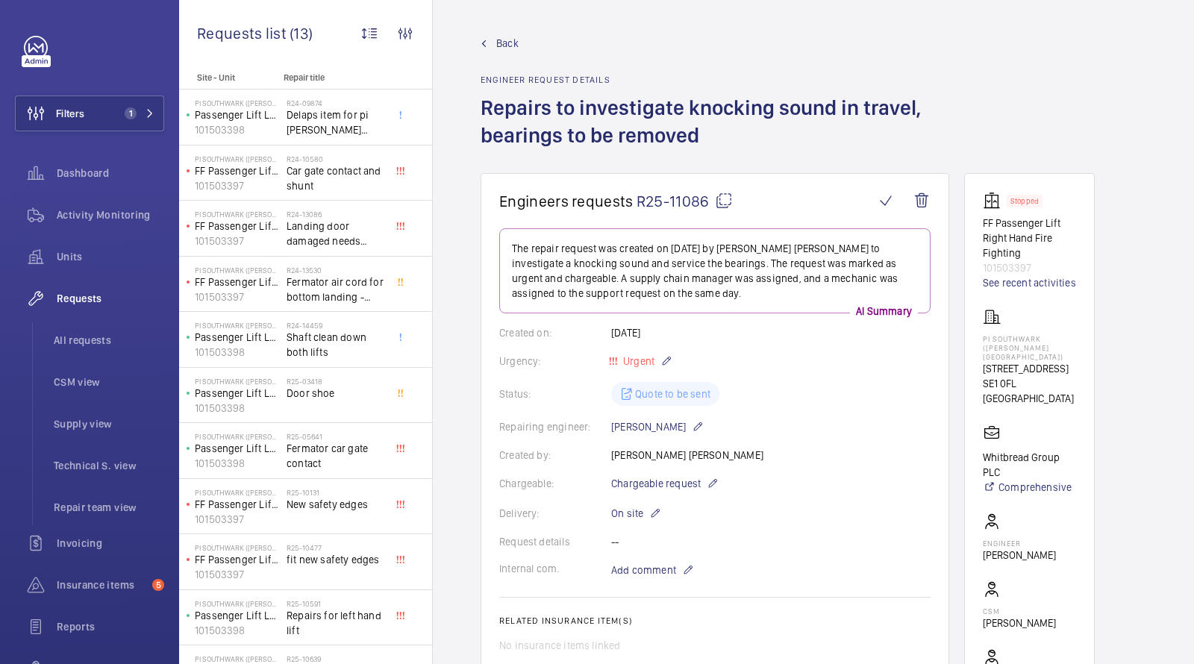
scroll to position [68, 0]
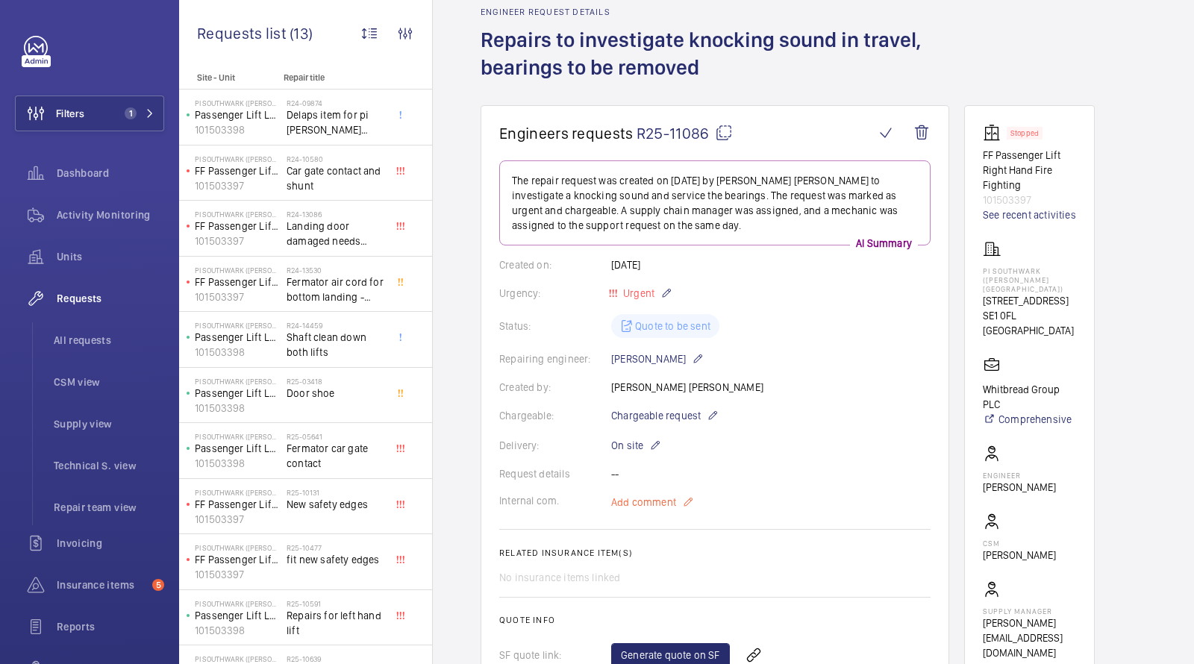
click at [650, 503] on span "Add comment" at bounding box center [643, 502] width 65 height 15
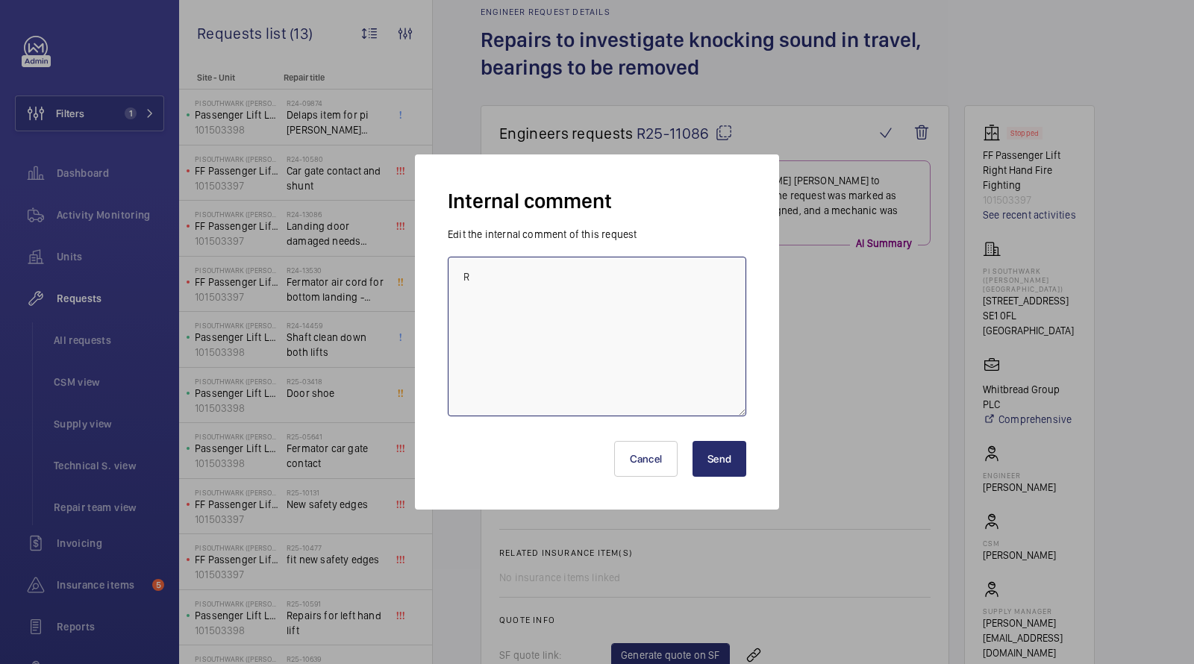
click at [552, 339] on textarea "R" at bounding box center [597, 337] width 298 height 160
type textarea "Rob booked in for Friday 22nd, CE"
click at [715, 461] on button "Send" at bounding box center [719, 459] width 54 height 36
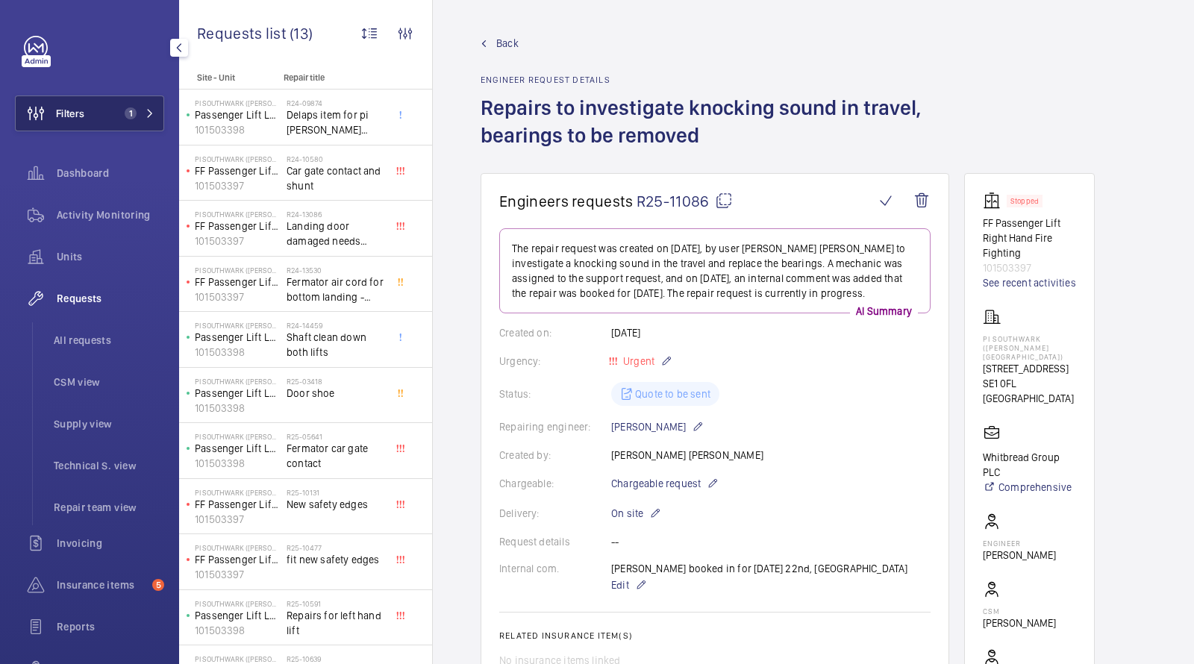
click at [125, 119] on span "1" at bounding box center [128, 113] width 18 height 12
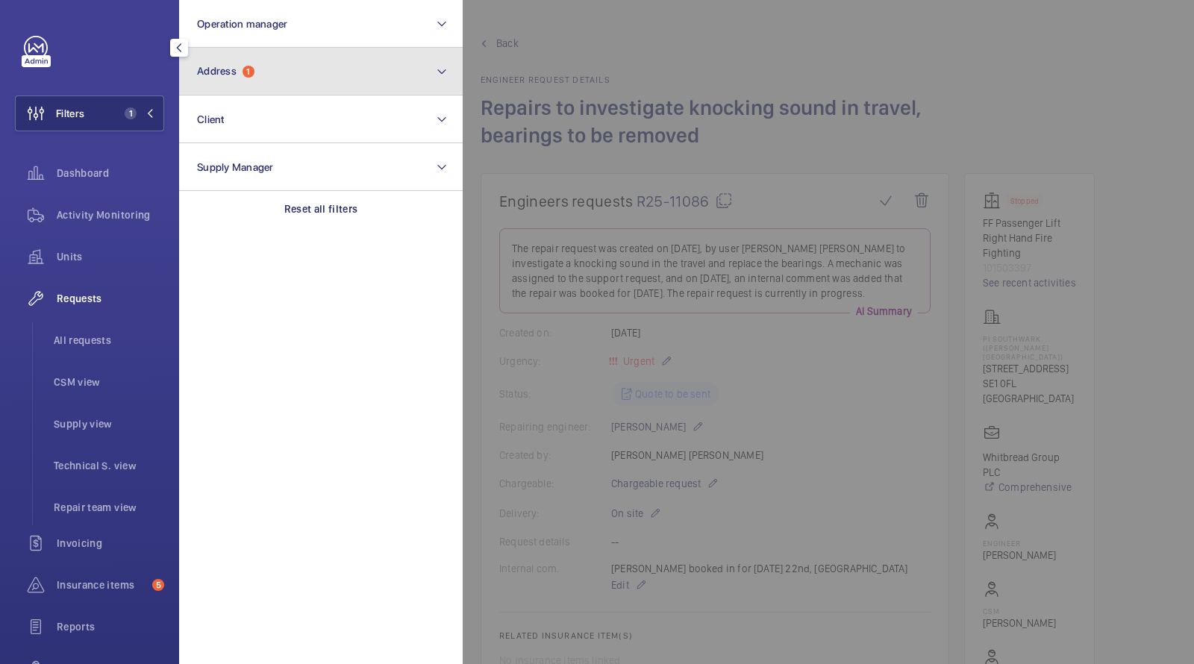
click at [221, 91] on button "Address 1" at bounding box center [320, 72] width 283 height 48
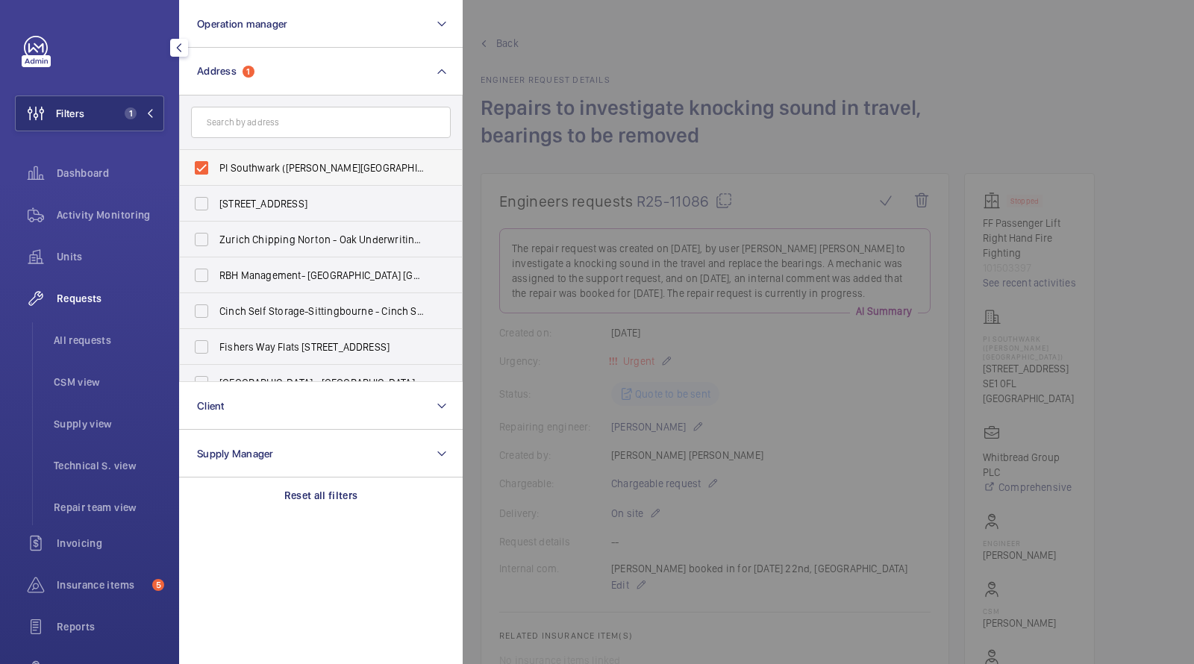
click at [248, 169] on span "PI Southwark (Tate Modern) - 15a Great Suffolk Street, SOUTHWARK SE1 0FL" at bounding box center [321, 167] width 205 height 15
click at [216, 169] on input "PI Southwark (Tate Modern) - 15a Great Suffolk Street, SOUTHWARK SE1 0FL" at bounding box center [202, 168] width 30 height 30
checkbox input "false"
click at [248, 119] on input "text" at bounding box center [321, 122] width 260 height 31
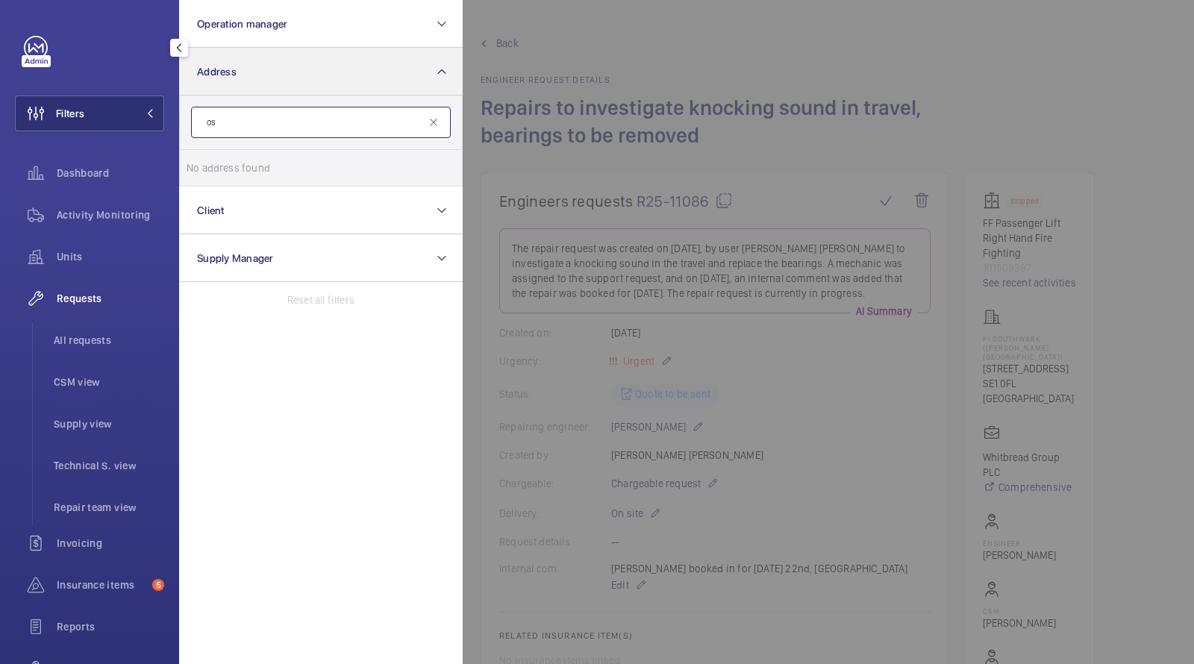
type input "o"
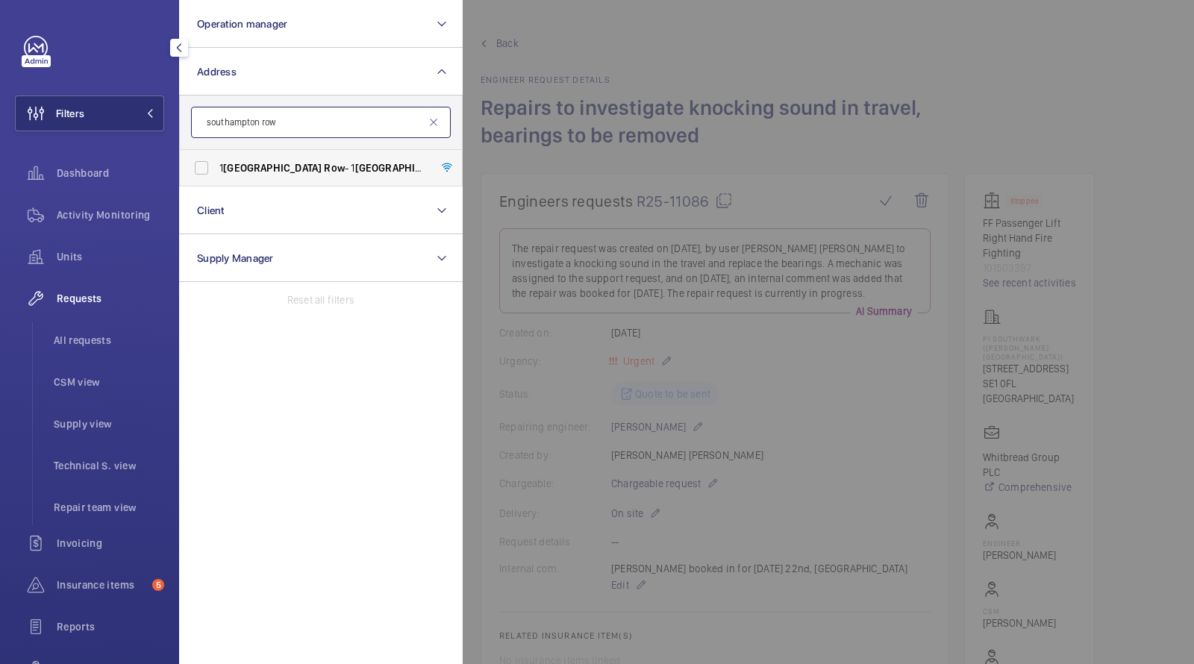
type input "southampton row"
click at [284, 181] on label "1 Southampton Row - 1 Southampton Row , LONDON WC1B 5HA" at bounding box center [310, 168] width 260 height 36
click at [216, 181] on input "1 Southampton Row - 1 Southampton Row , LONDON WC1B 5HA" at bounding box center [202, 168] width 30 height 30
checkbox input "true"
click at [89, 261] on span "Units" at bounding box center [110, 256] width 107 height 15
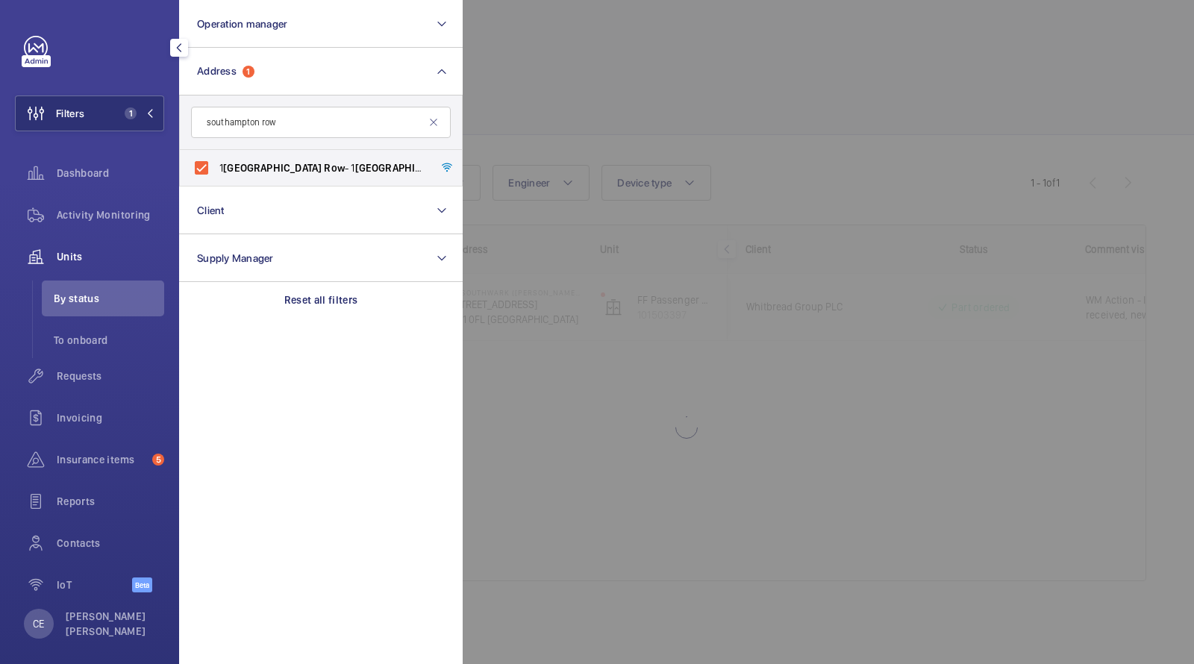
click at [664, 106] on div at bounding box center [1060, 332] width 1194 height 664
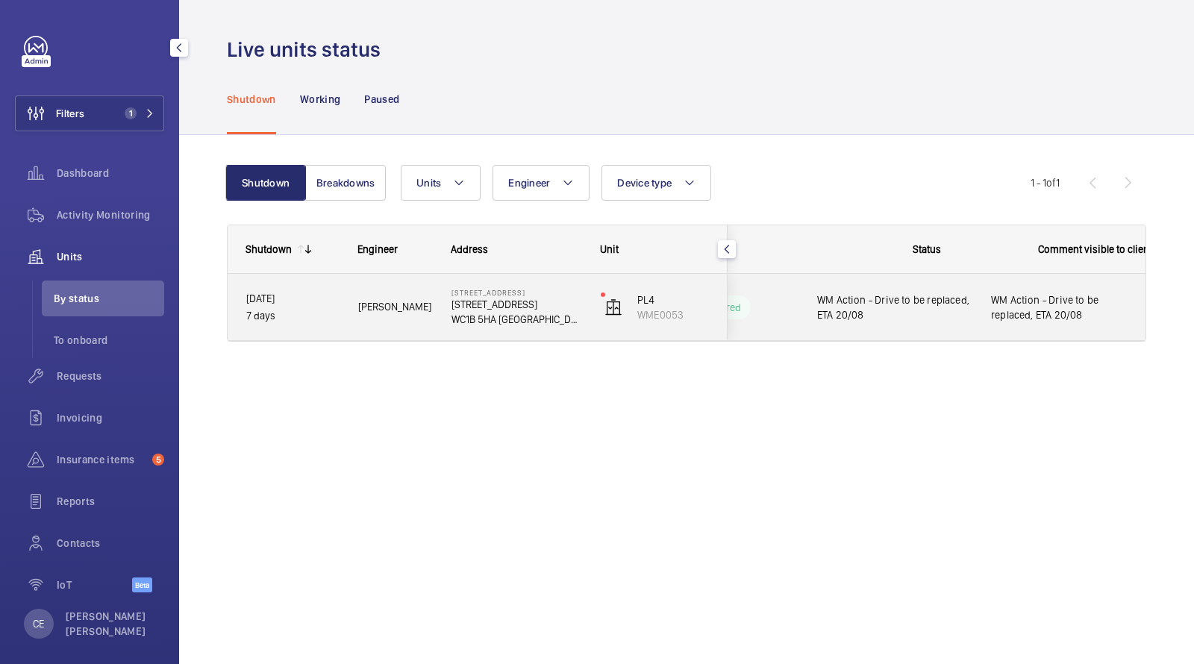
scroll to position [0, 269]
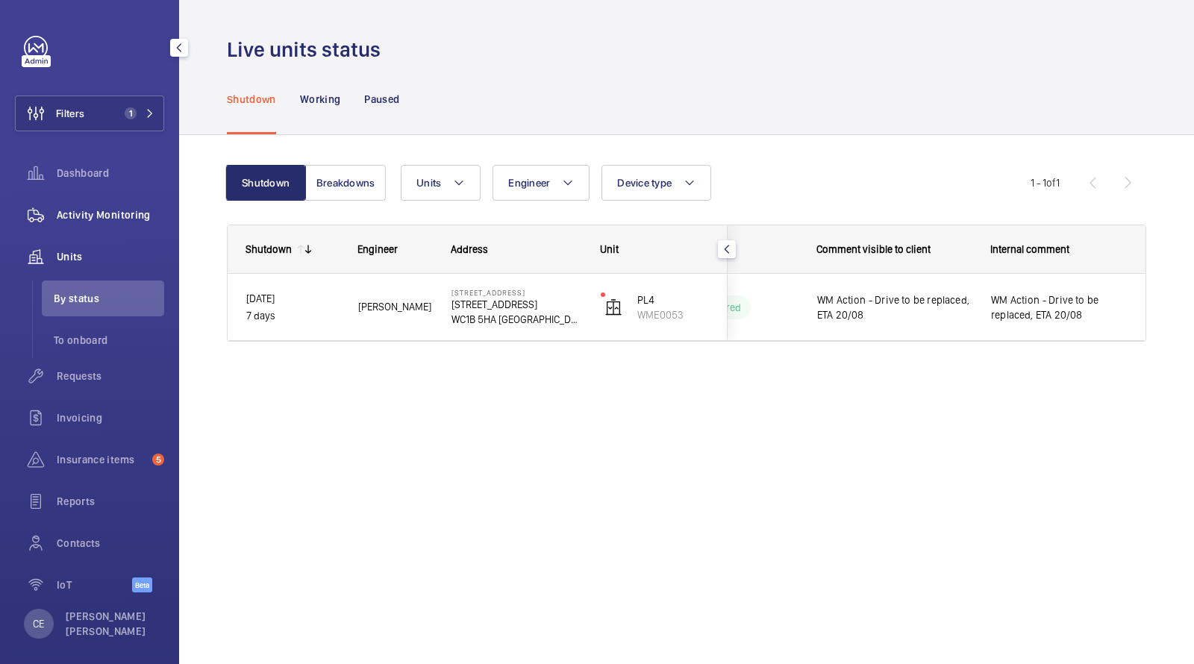
click at [115, 213] on span "Activity Monitoring" at bounding box center [110, 214] width 107 height 15
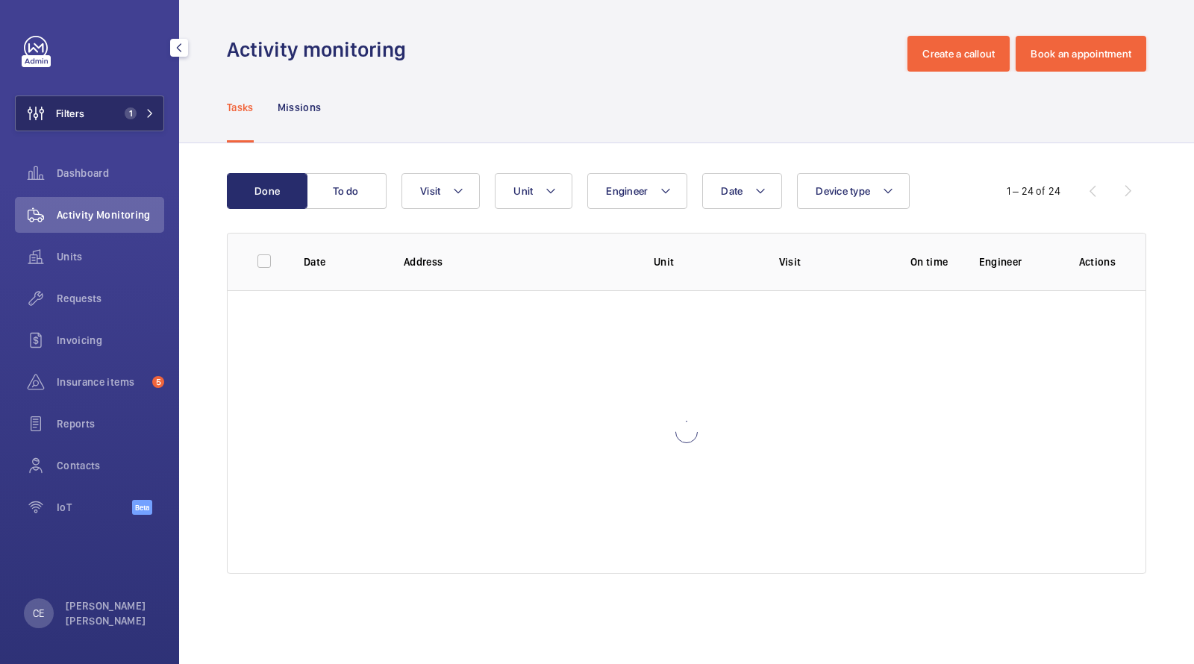
click at [143, 106] on button "Filters 1" at bounding box center [89, 113] width 149 height 36
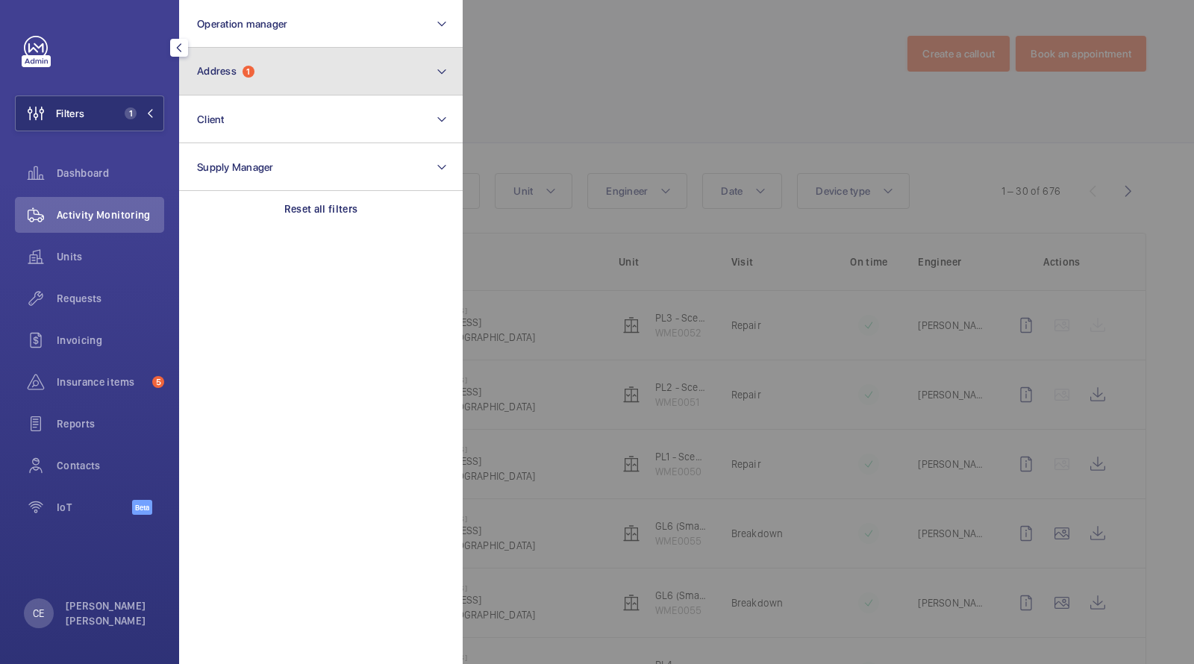
click at [228, 82] on button "Address 1" at bounding box center [320, 72] width 283 height 48
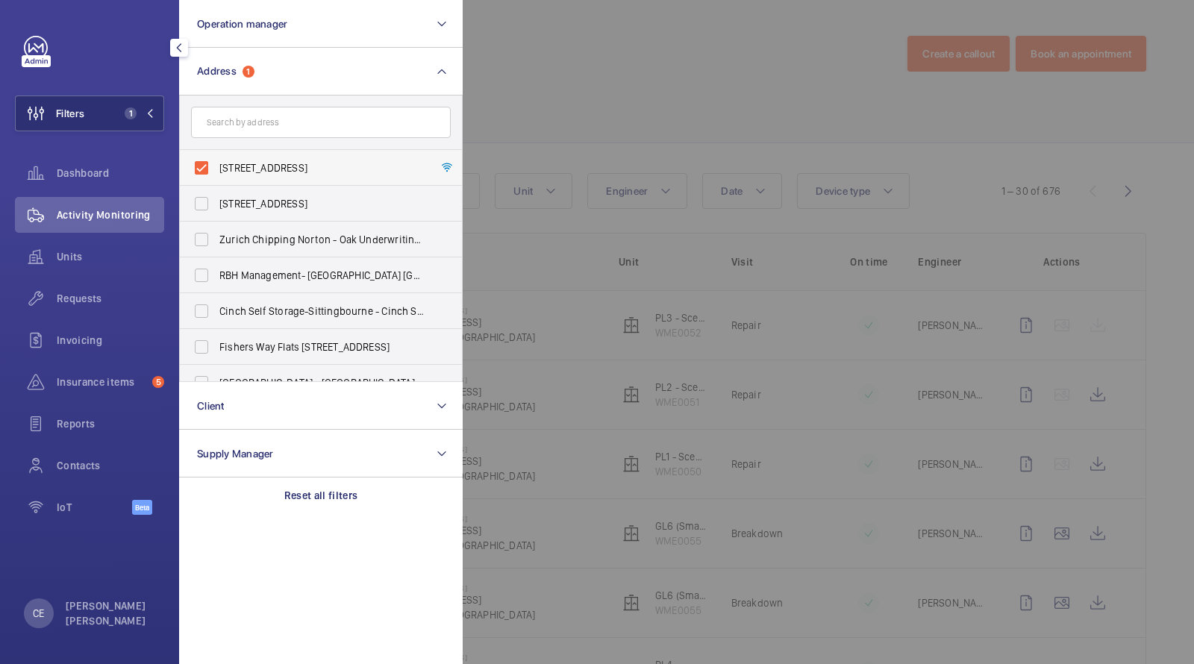
click at [236, 158] on label "1 Southampton Row - 1 Southampton Row, LONDON WC1B 5HA" at bounding box center [310, 168] width 260 height 36
click at [216, 158] on input "1 Southampton Row - 1 Southampton Row, LONDON WC1B 5HA" at bounding box center [202, 168] width 30 height 30
click at [244, 157] on label "1 Southampton Row - 1 Southampton Row, LONDON WC1B 5HA" at bounding box center [310, 168] width 260 height 36
click at [216, 157] on input "1 Southampton Row - 1 Southampton Row, LONDON WC1B 5HA" at bounding box center [202, 168] width 30 height 30
checkbox input "true"
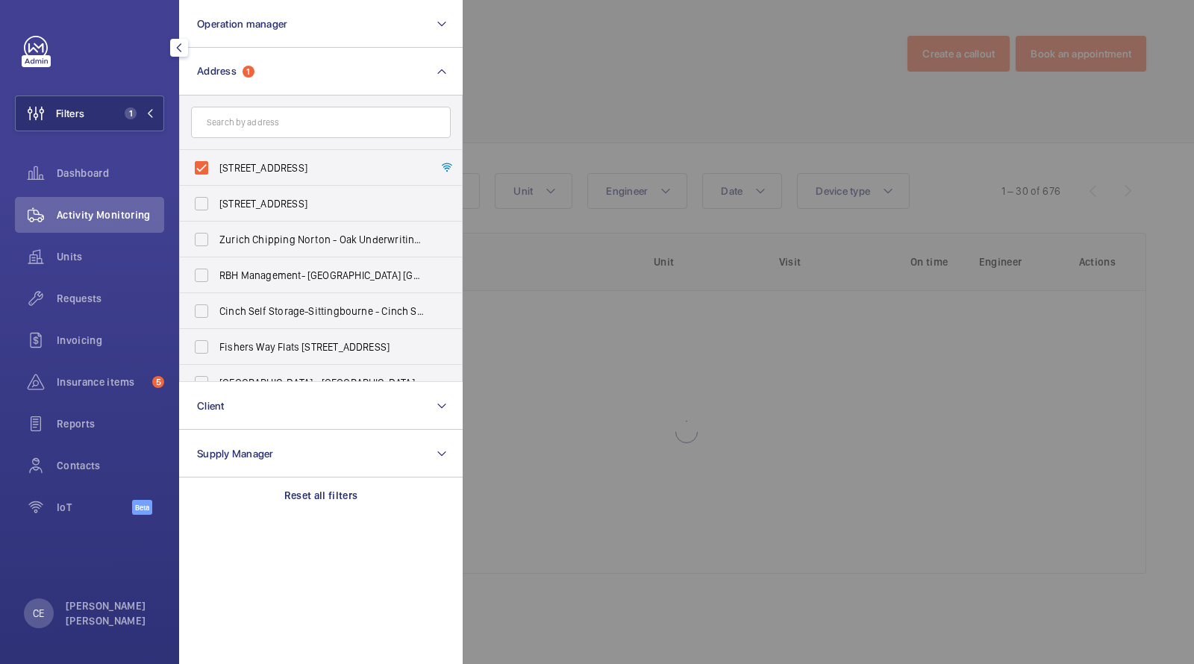
click at [542, 78] on div at bounding box center [1060, 332] width 1194 height 664
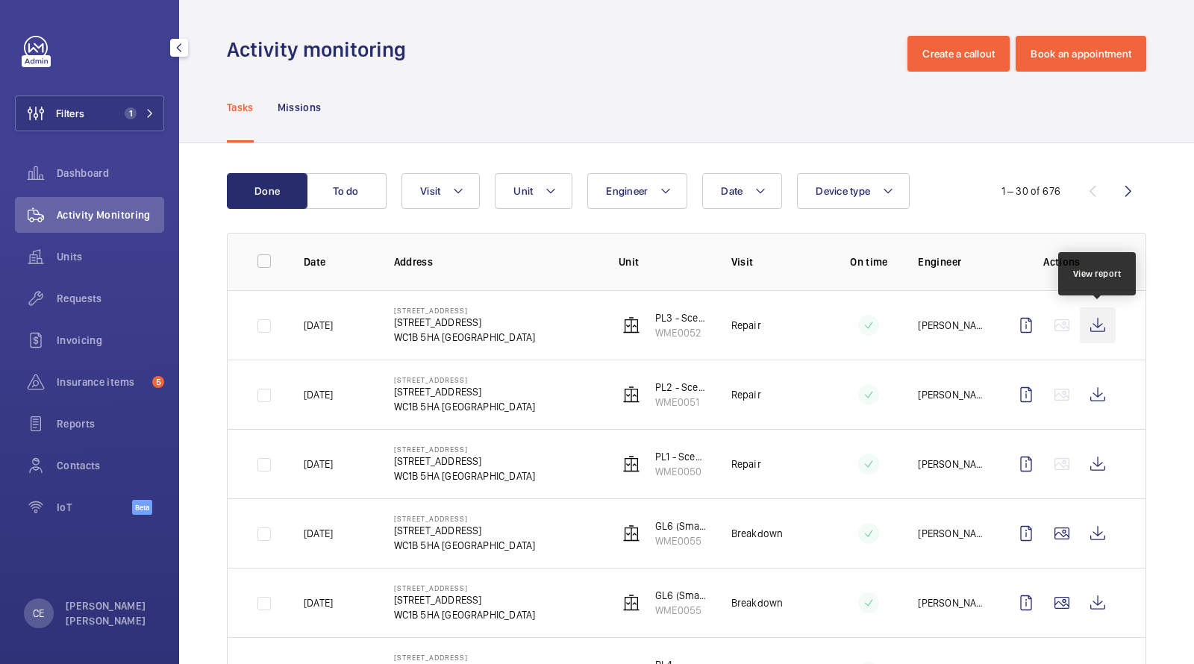
click at [1093, 324] on wm-front-icon-button at bounding box center [1098, 325] width 36 height 36
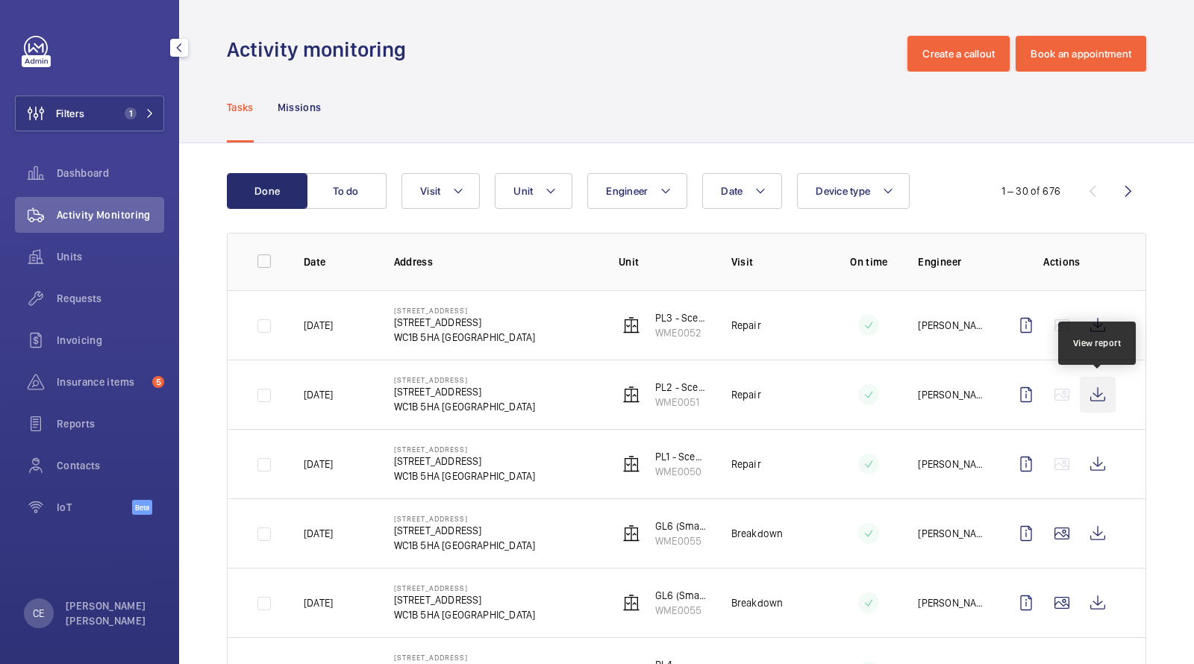
click at [1096, 389] on wm-front-icon-button at bounding box center [1098, 395] width 36 height 36
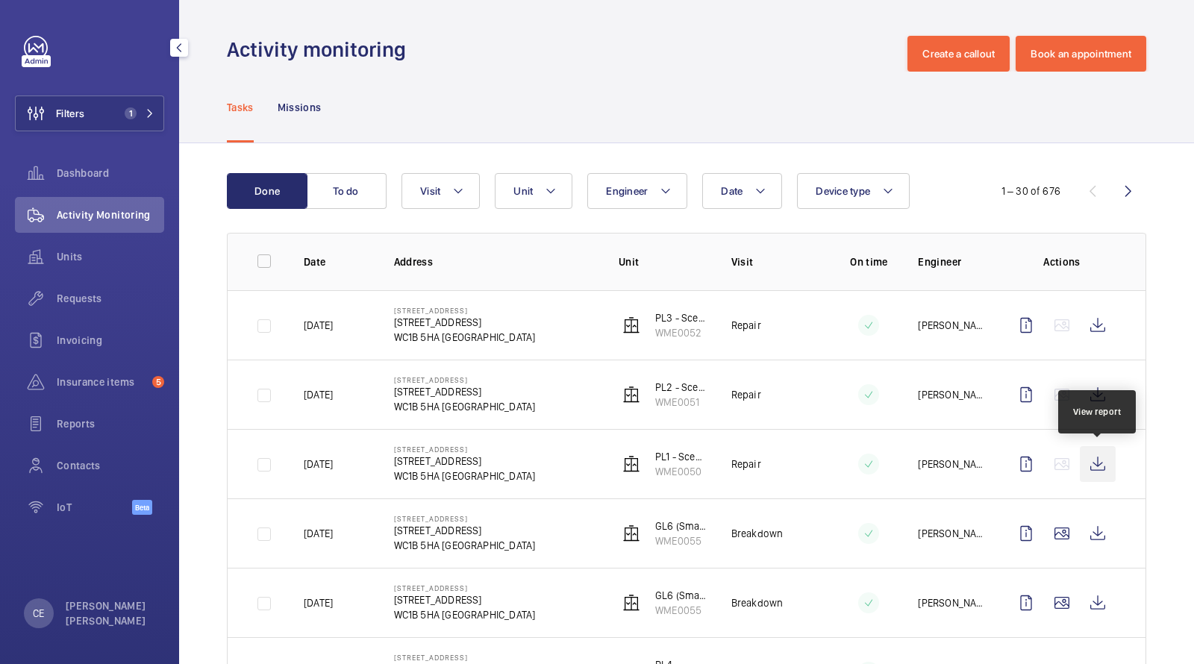
click at [1091, 454] on wm-front-icon-button at bounding box center [1098, 464] width 36 height 36
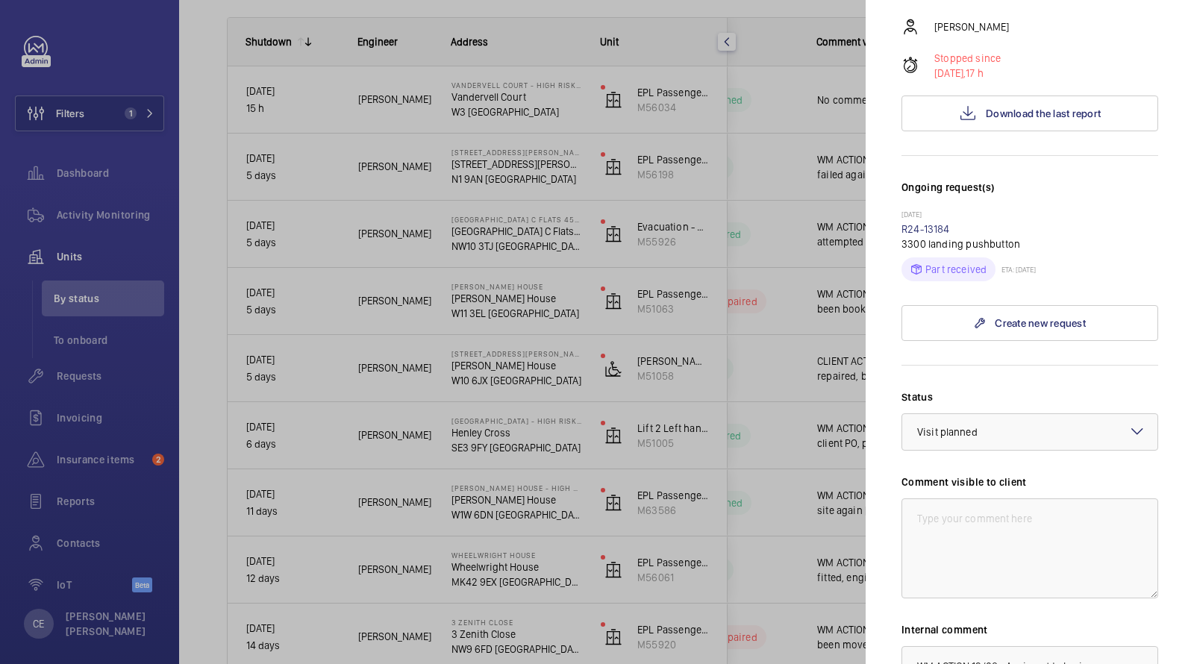
scroll to position [472, 0]
